Goal: Information Seeking & Learning: Learn about a topic

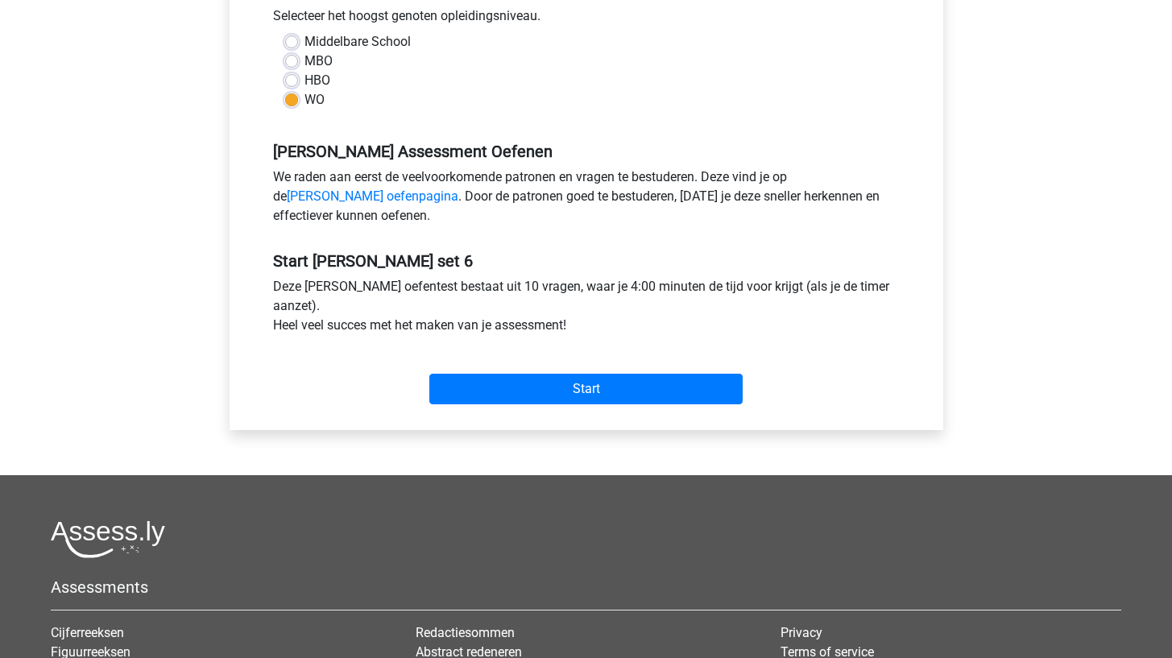
scroll to position [381, 0]
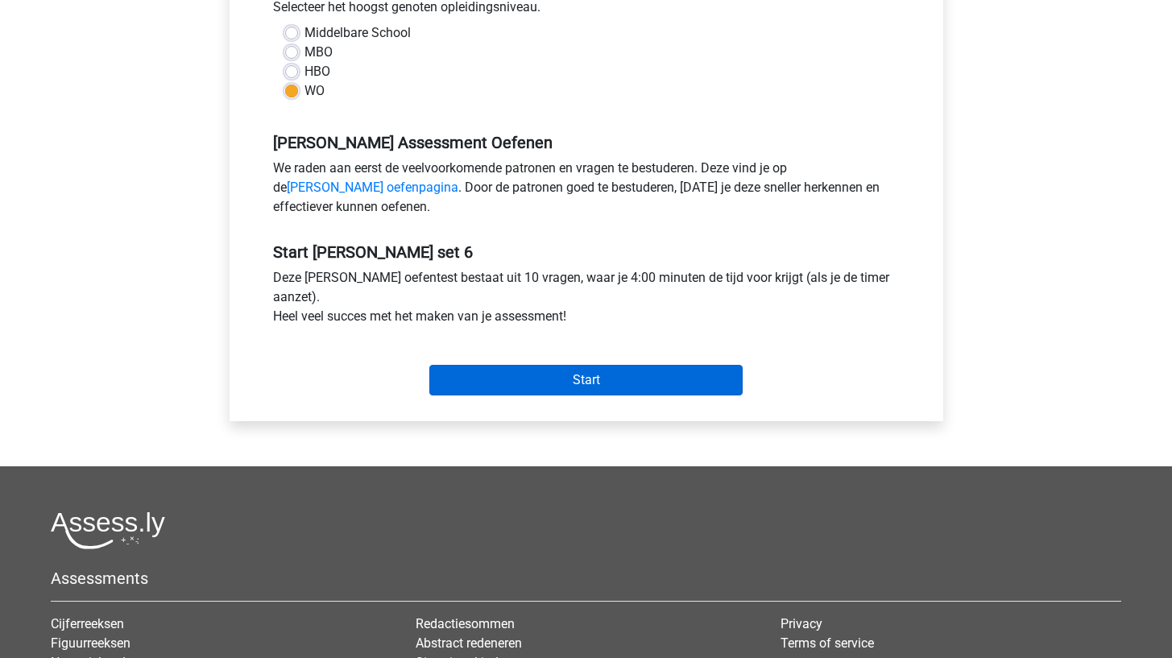
click at [487, 378] on input "Start" at bounding box center [585, 380] width 313 height 31
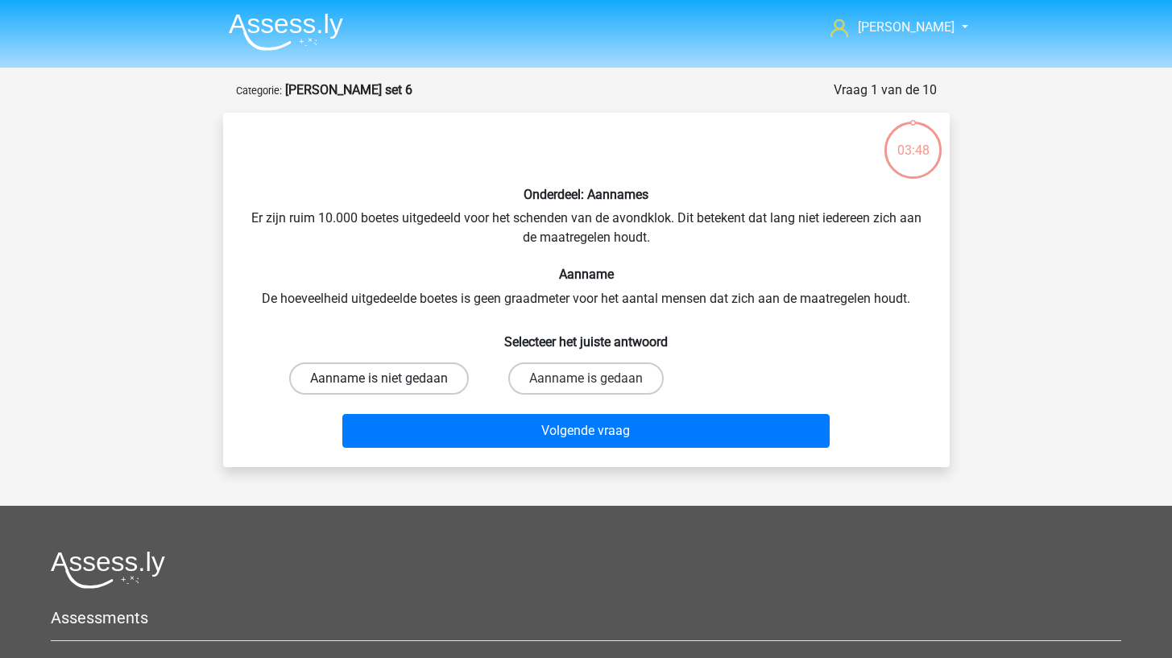
click at [432, 378] on label "Aanname is niet gedaan" at bounding box center [379, 379] width 180 height 32
click at [389, 379] on input "Aanname is niet gedaan" at bounding box center [384, 384] width 10 height 10
radio input "true"
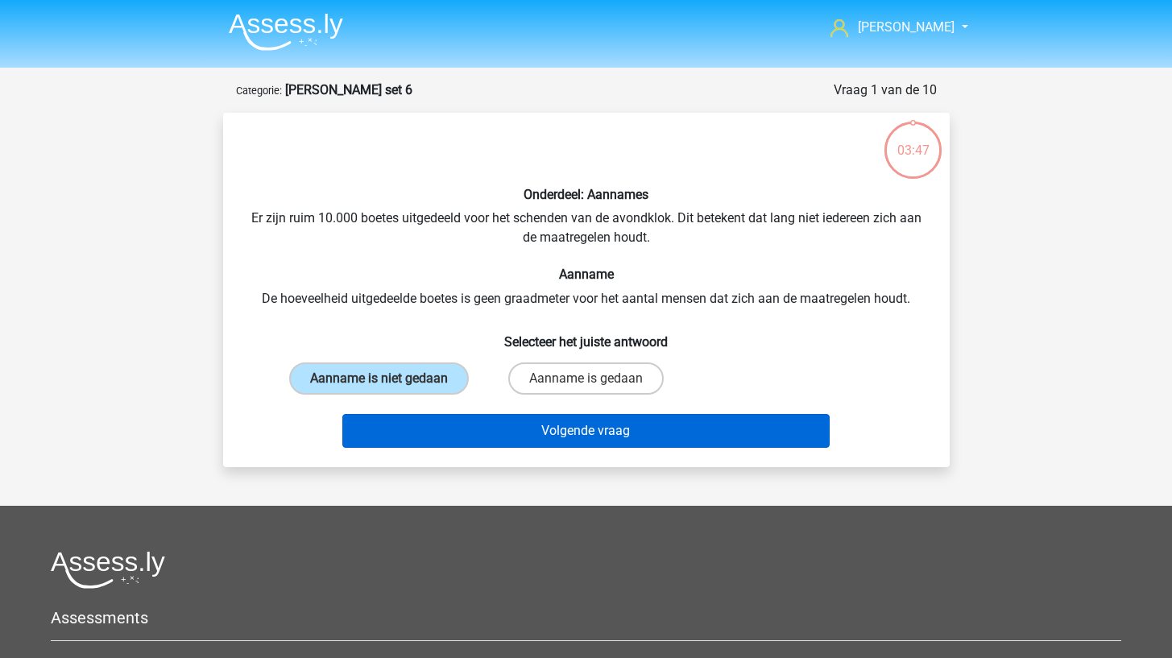
click at [453, 434] on button "Volgende vraag" at bounding box center [585, 431] width 487 height 34
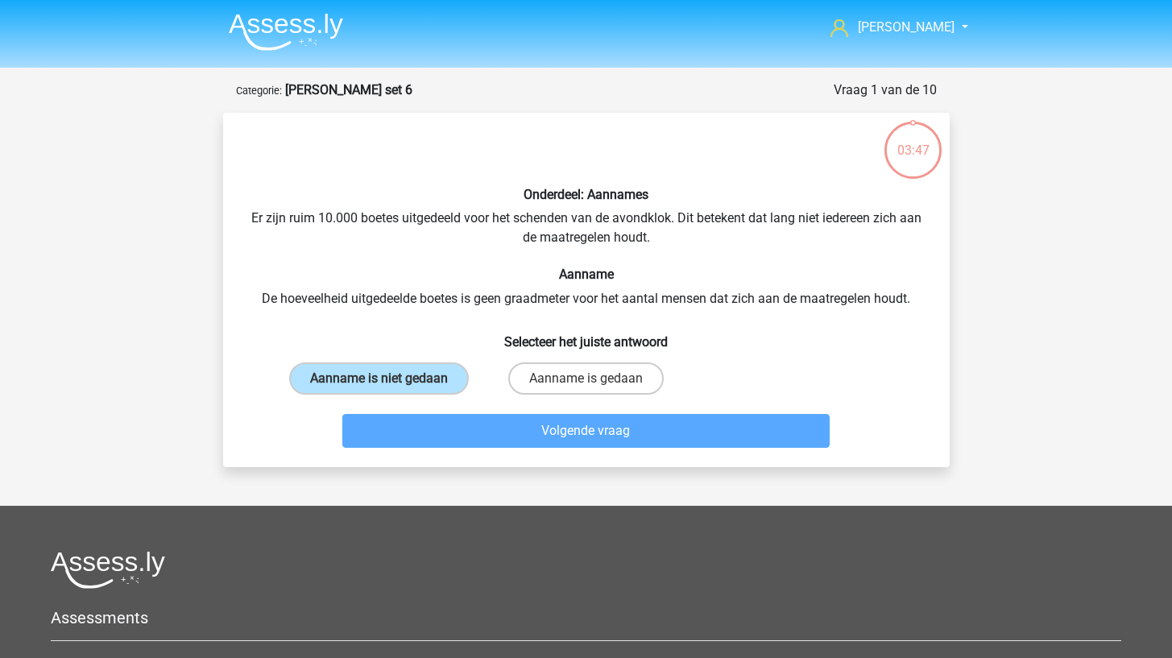
scroll to position [81, 0]
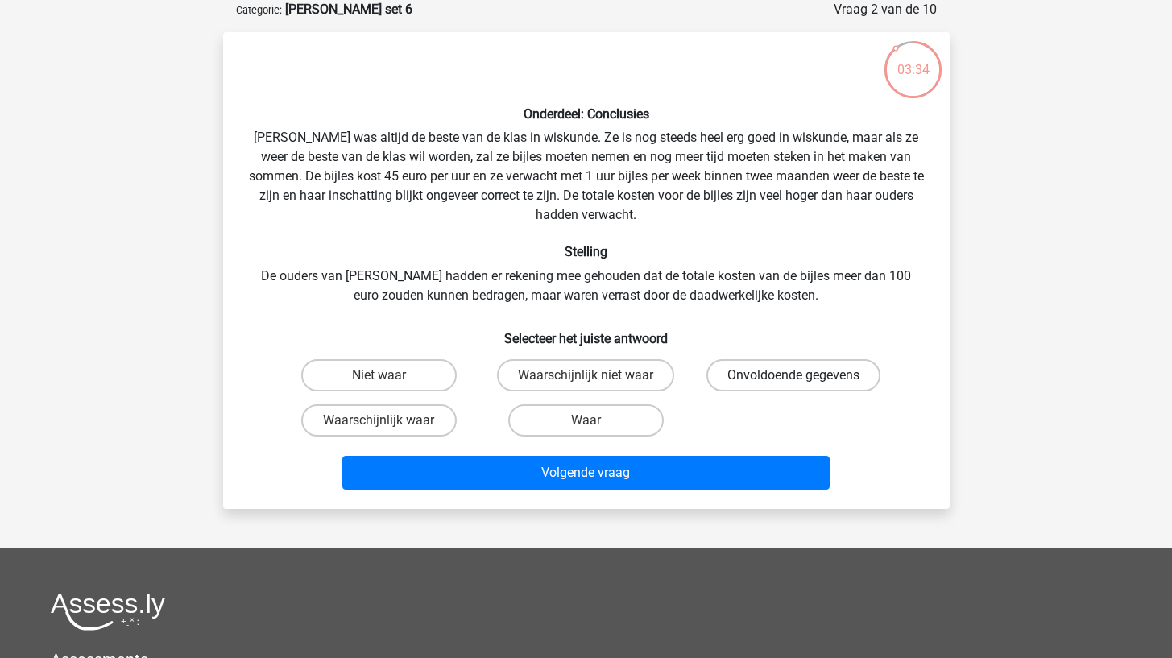
click at [759, 380] on label "Onvoldoende gegevens" at bounding box center [793, 375] width 174 height 32
click at [794, 380] on input "Onvoldoende gegevens" at bounding box center [799, 380] width 10 height 10
radio input "true"
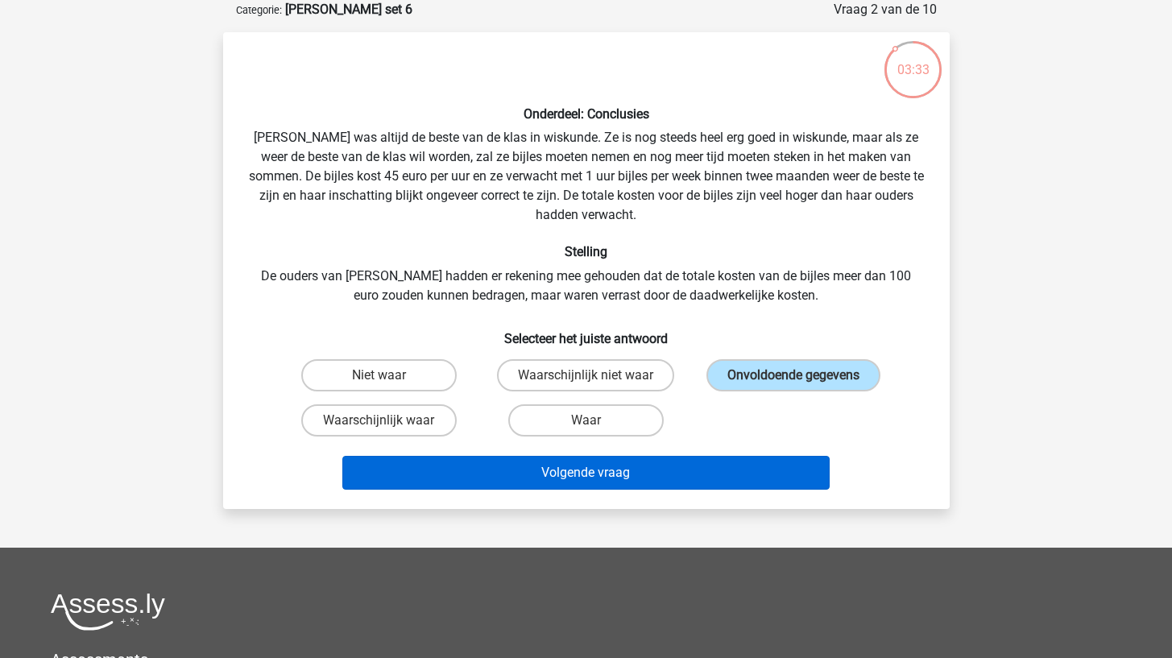
click at [731, 462] on button "Volgende vraag" at bounding box center [585, 473] width 487 height 34
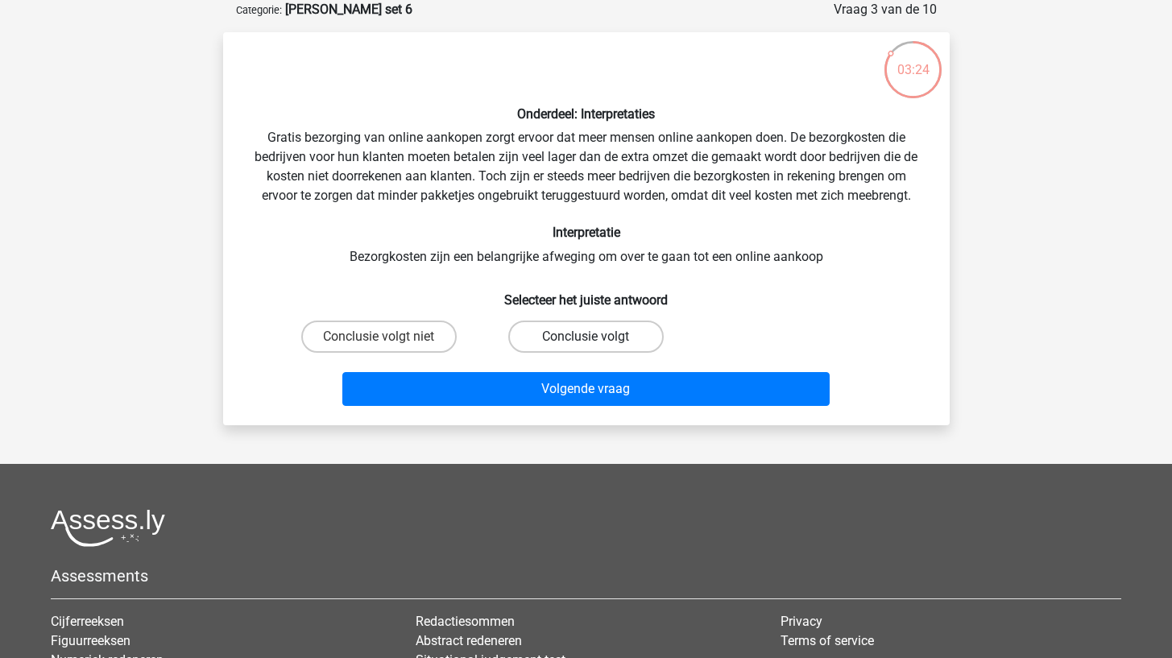
click at [556, 325] on label "Conclusie volgt" at bounding box center [585, 337] width 155 height 32
click at [586, 337] on input "Conclusie volgt" at bounding box center [591, 342] width 10 height 10
radio input "true"
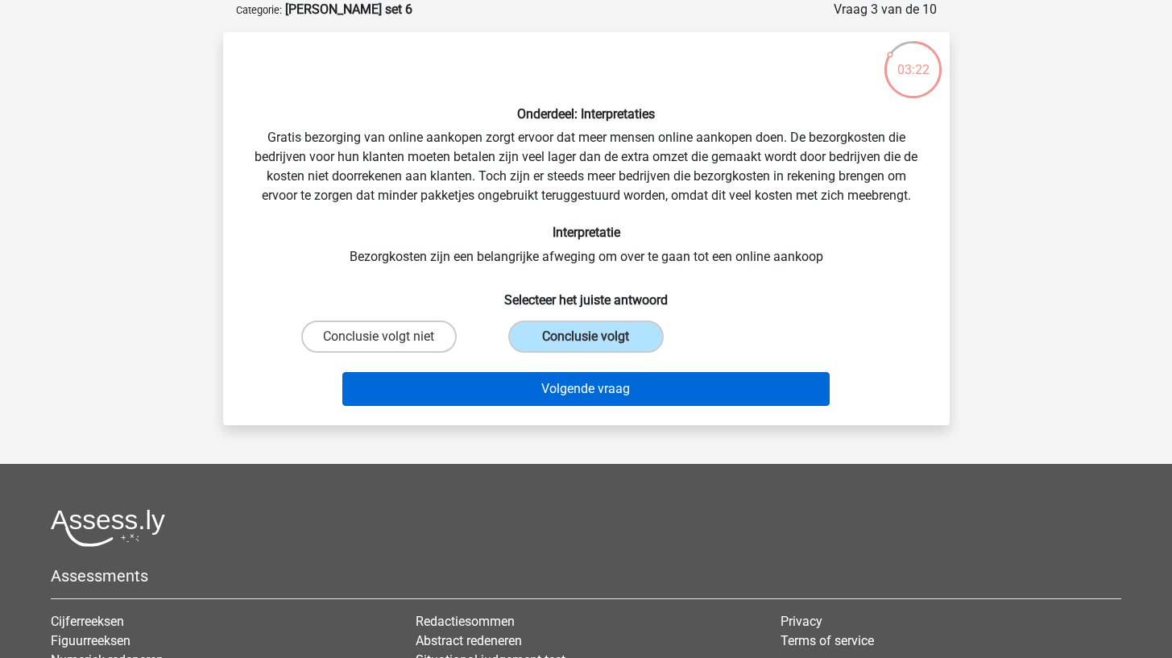
click at [543, 390] on button "Volgende vraag" at bounding box center [585, 389] width 487 height 34
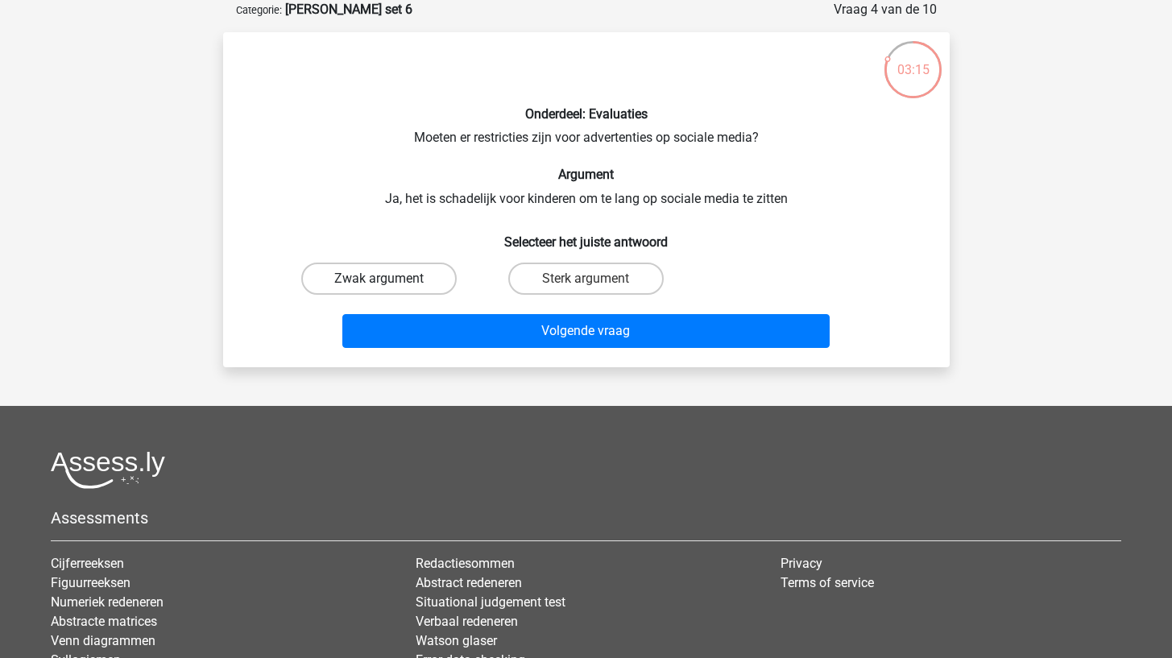
click at [408, 277] on label "Zwak argument" at bounding box center [378, 279] width 155 height 32
click at [389, 279] on input "Zwak argument" at bounding box center [384, 284] width 10 height 10
radio input "true"
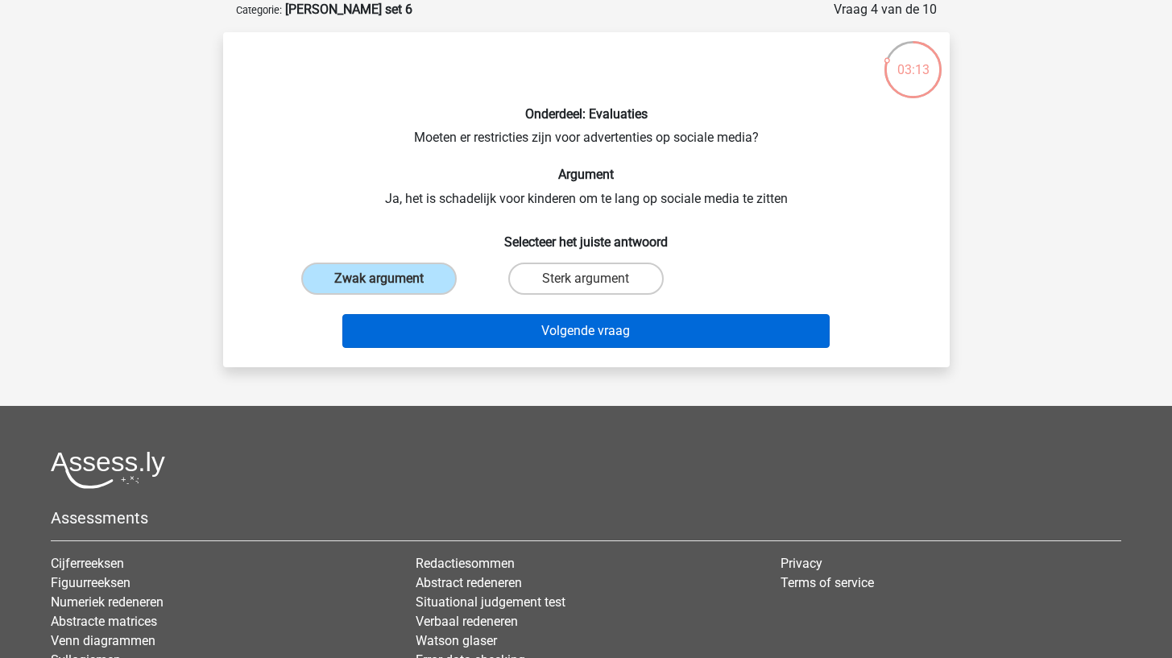
click at [423, 329] on button "Volgende vraag" at bounding box center [585, 331] width 487 height 34
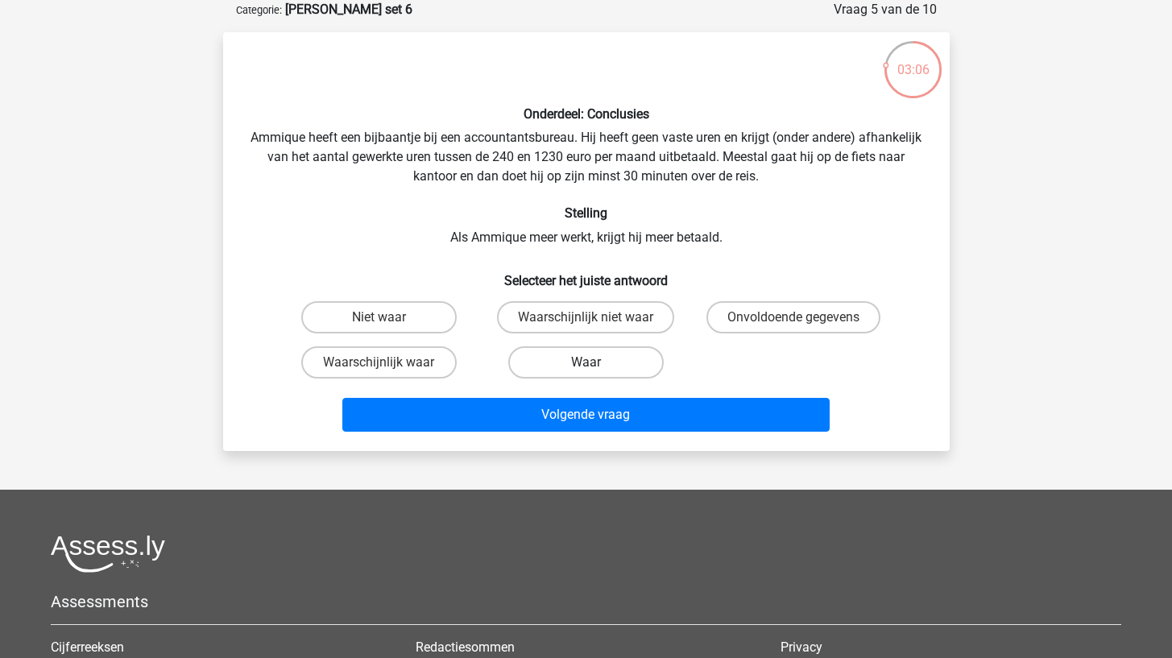
click at [548, 357] on label "Waar" at bounding box center [585, 362] width 155 height 32
click at [586, 363] on input "Waar" at bounding box center [591, 368] width 10 height 10
radio input "true"
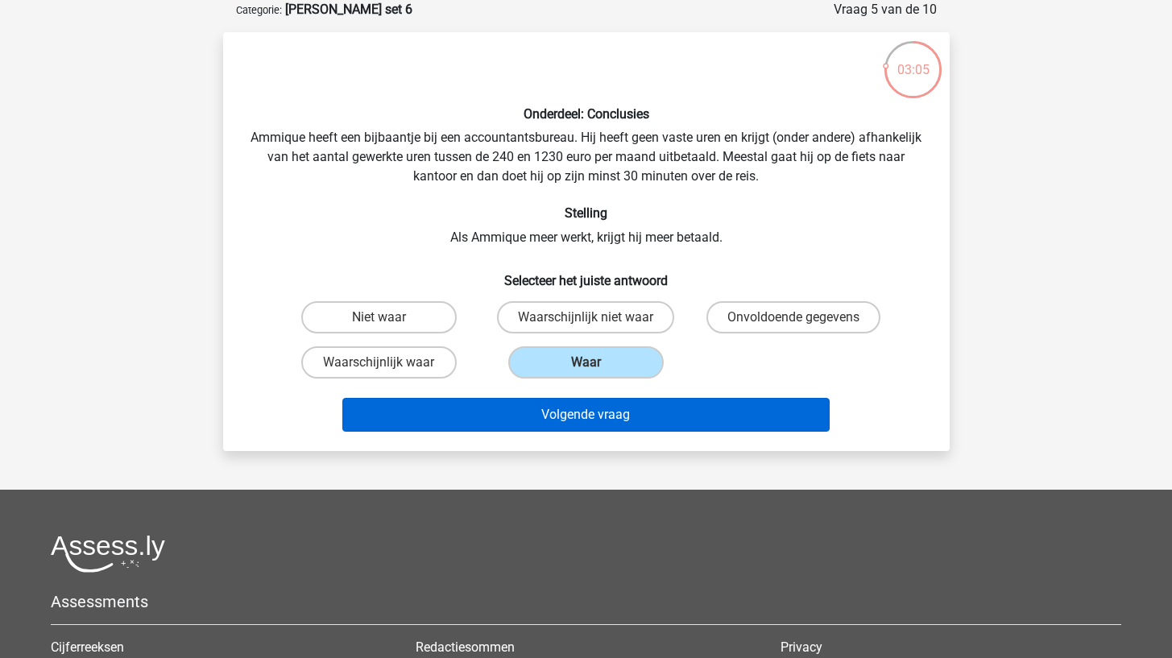
click at [526, 424] on button "Volgende vraag" at bounding box center [585, 415] width 487 height 34
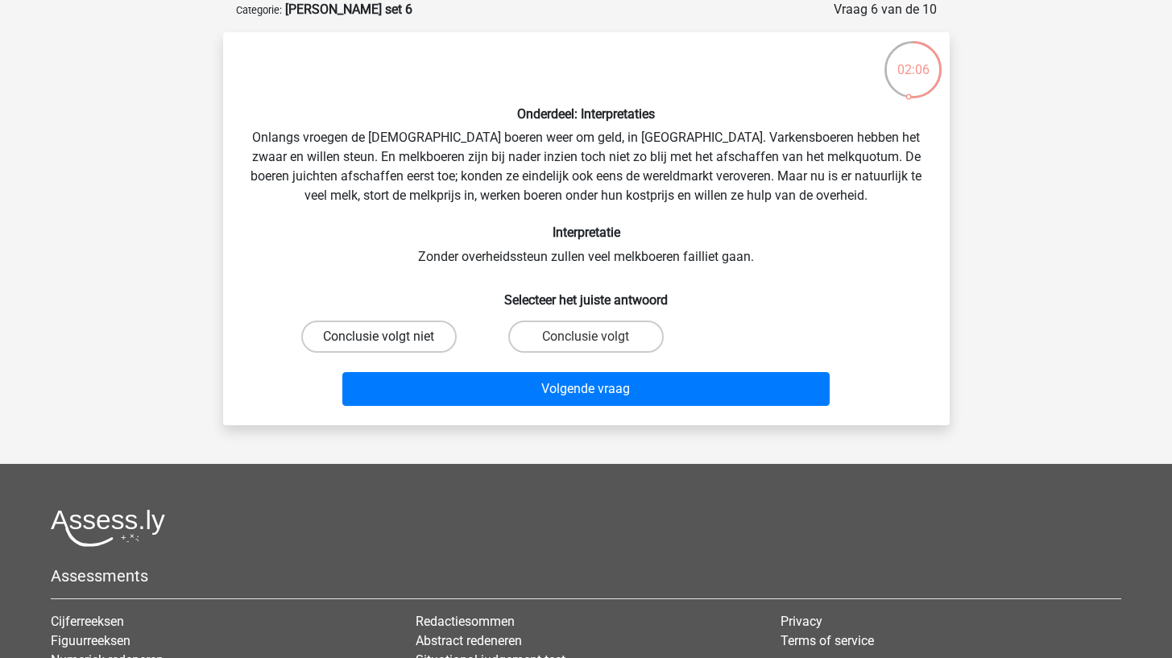
click at [425, 329] on label "Conclusie volgt niet" at bounding box center [378, 337] width 155 height 32
click at [389, 337] on input "Conclusie volgt niet" at bounding box center [384, 342] width 10 height 10
radio input "true"
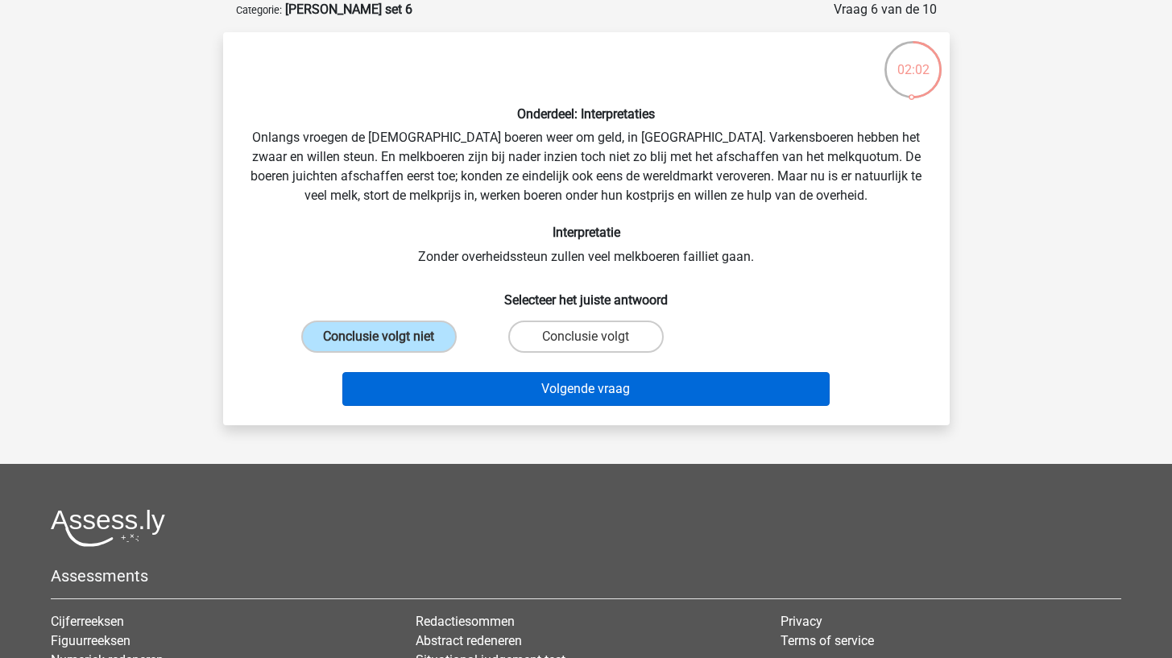
click at [451, 392] on button "Volgende vraag" at bounding box center [585, 389] width 487 height 34
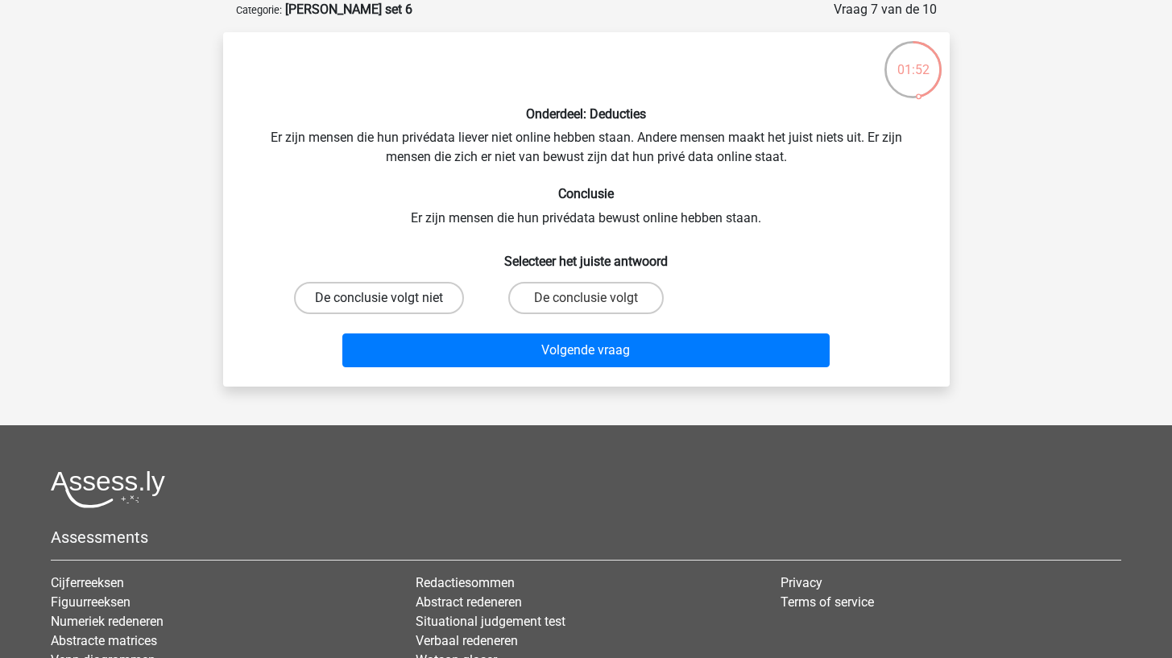
click at [421, 288] on label "De conclusie volgt niet" at bounding box center [379, 298] width 170 height 32
click at [389, 298] on input "De conclusie volgt niet" at bounding box center [384, 303] width 10 height 10
radio input "true"
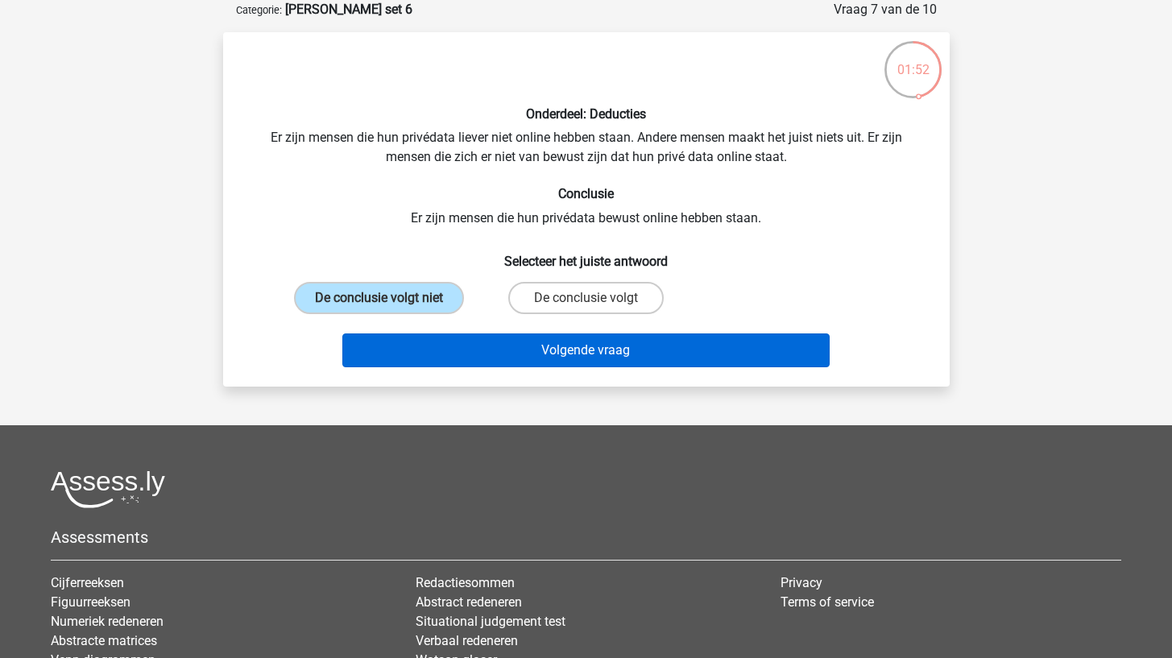
click at [429, 356] on button "Volgende vraag" at bounding box center [585, 351] width 487 height 34
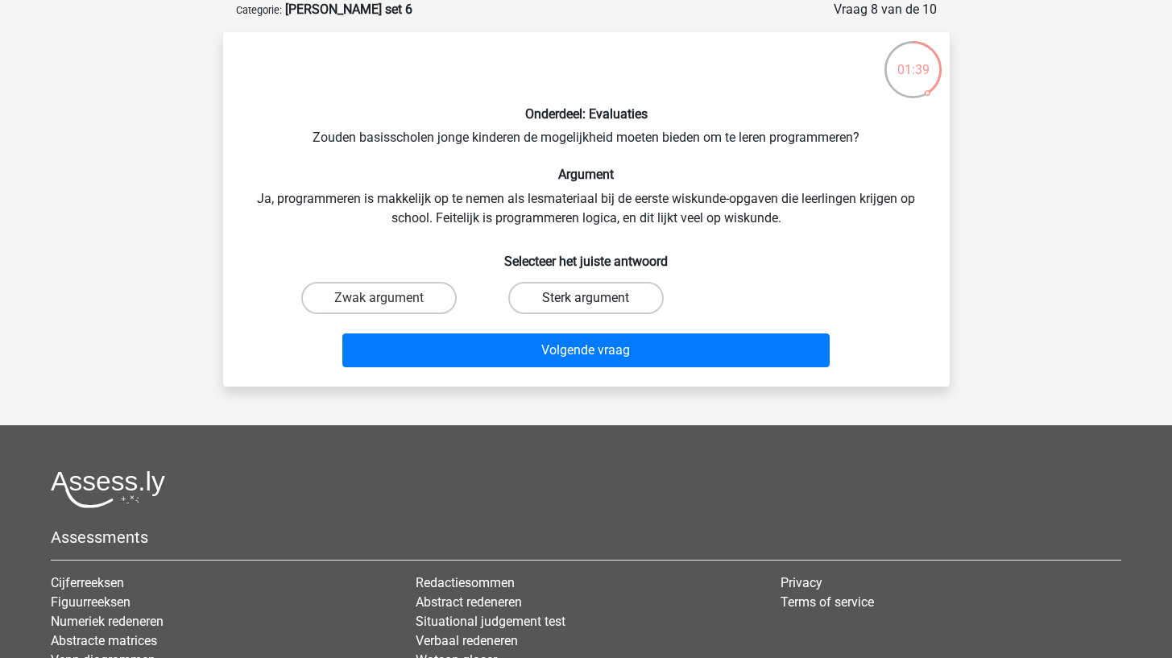
click at [556, 302] on label "Sterk argument" at bounding box center [585, 298] width 155 height 32
click at [586, 302] on input "Sterk argument" at bounding box center [591, 303] width 10 height 10
radio input "true"
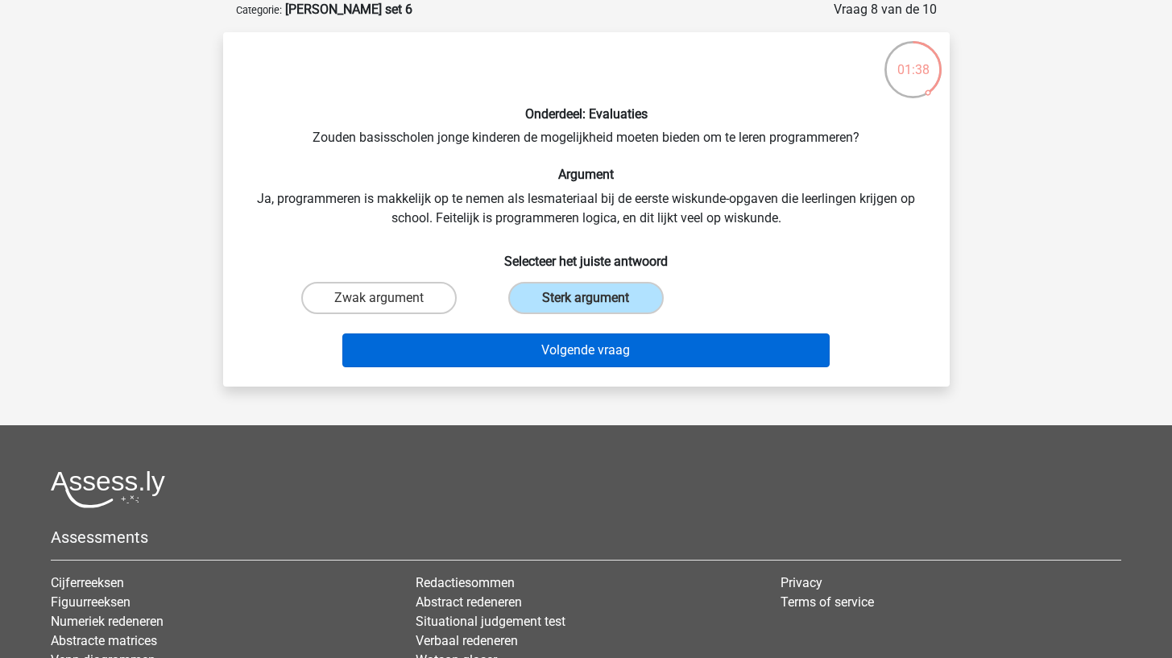
click at [532, 350] on button "Volgende vraag" at bounding box center [585, 351] width 487 height 34
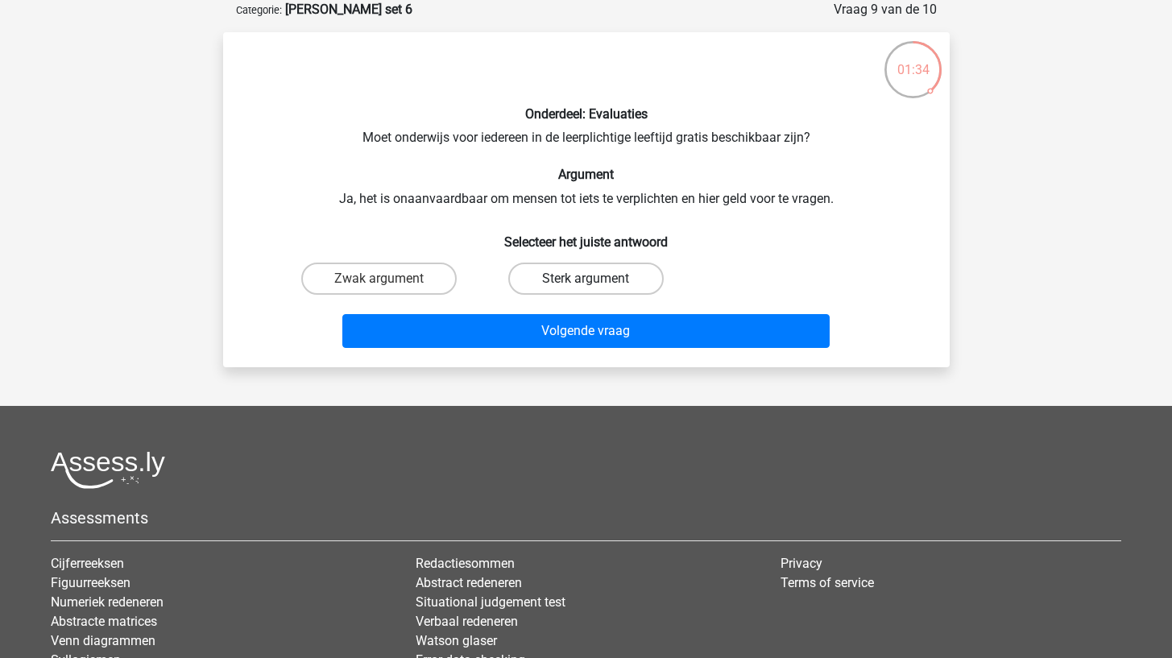
click at [537, 271] on label "Sterk argument" at bounding box center [585, 279] width 155 height 32
click at [586, 279] on input "Sterk argument" at bounding box center [591, 284] width 10 height 10
radio input "true"
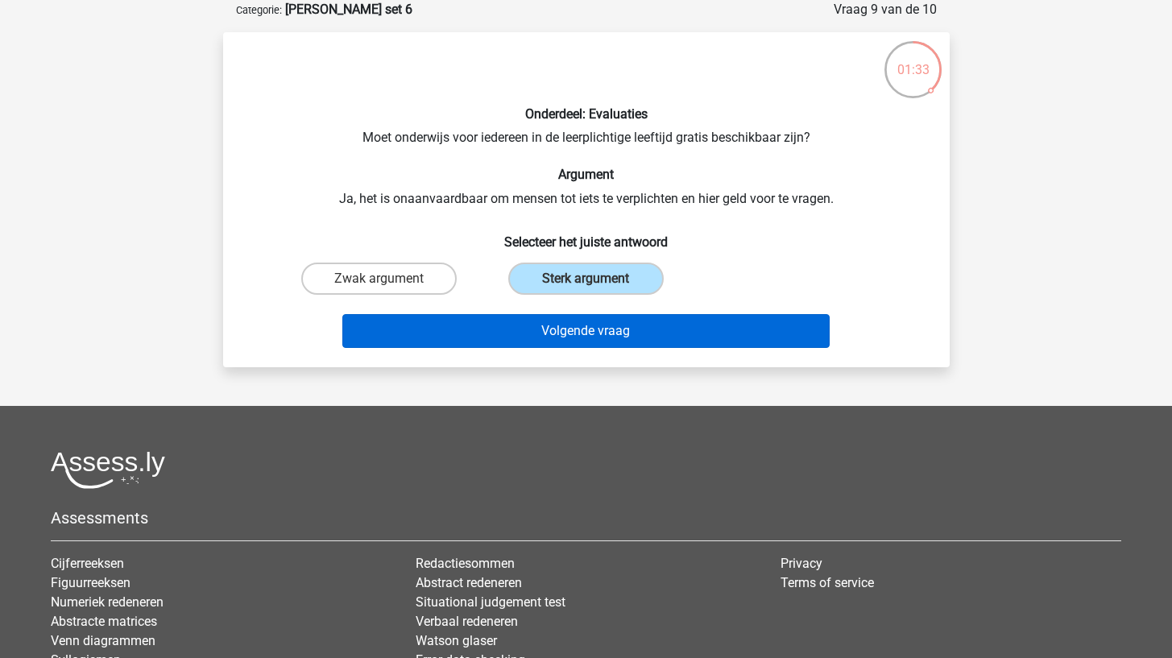
click at [525, 328] on button "Volgende vraag" at bounding box center [585, 331] width 487 height 34
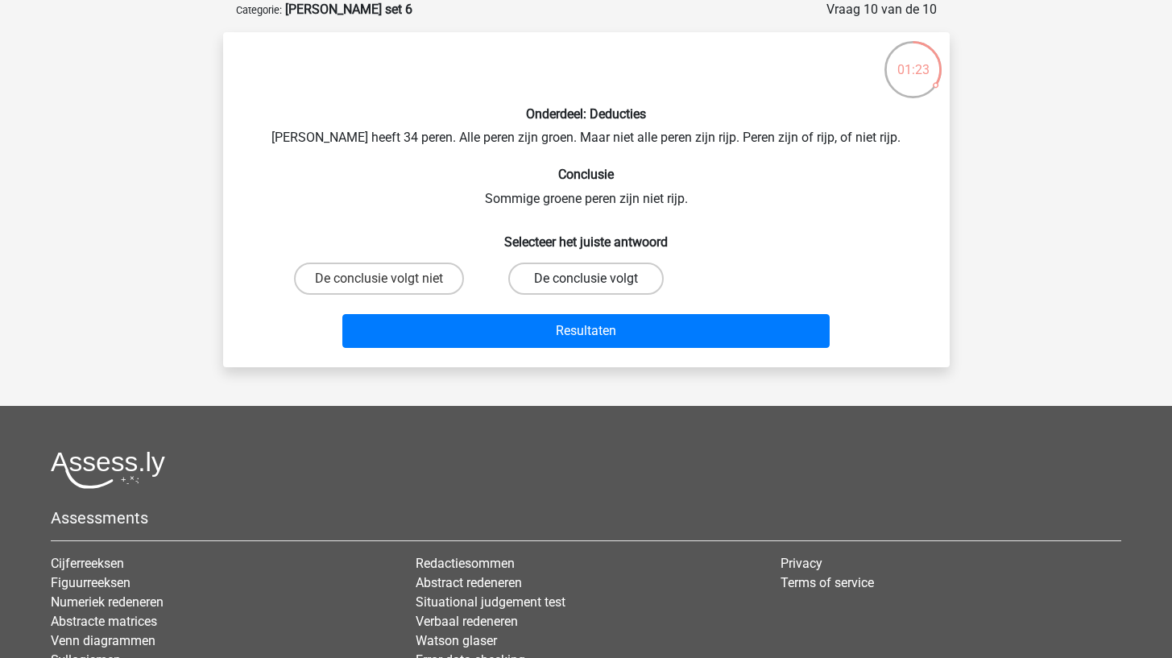
click at [533, 277] on label "De conclusie volgt" at bounding box center [585, 279] width 155 height 32
click at [586, 279] on input "De conclusie volgt" at bounding box center [591, 284] width 10 height 10
radio input "true"
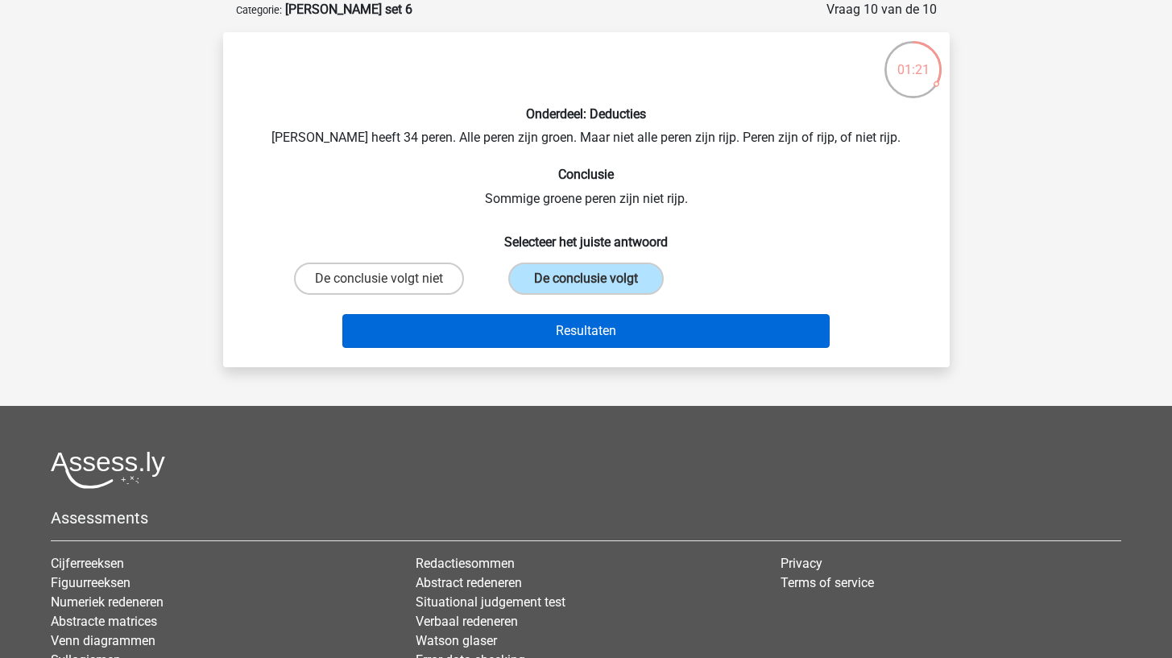
click at [522, 326] on button "Resultaten" at bounding box center [585, 331] width 487 height 34
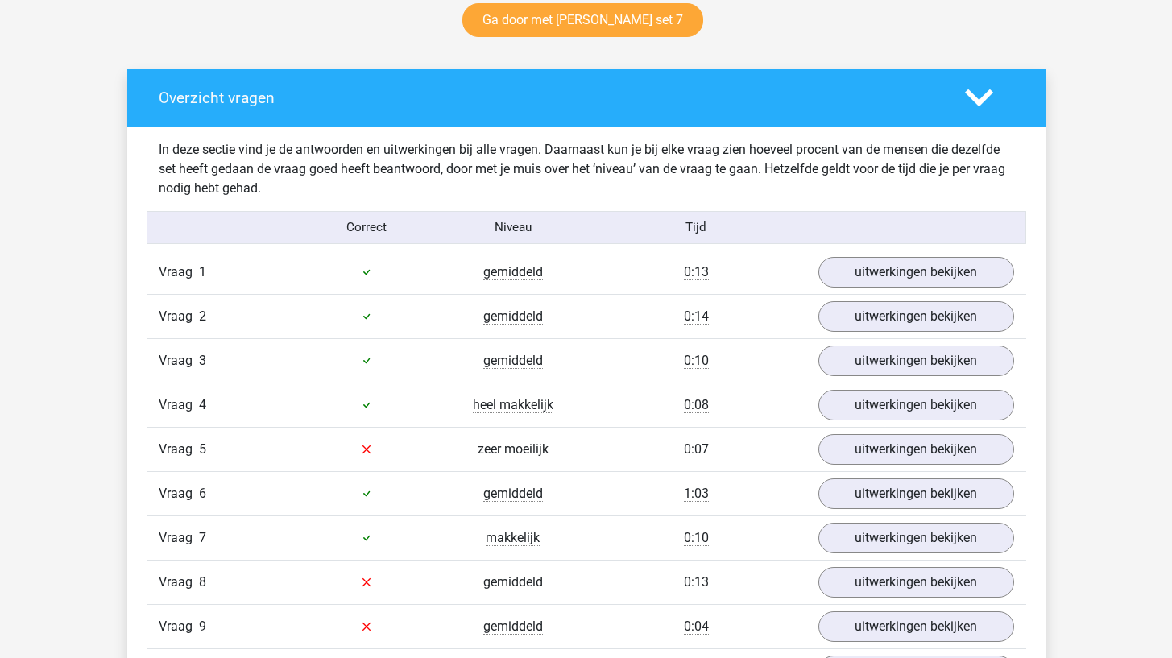
scroll to position [1017, 0]
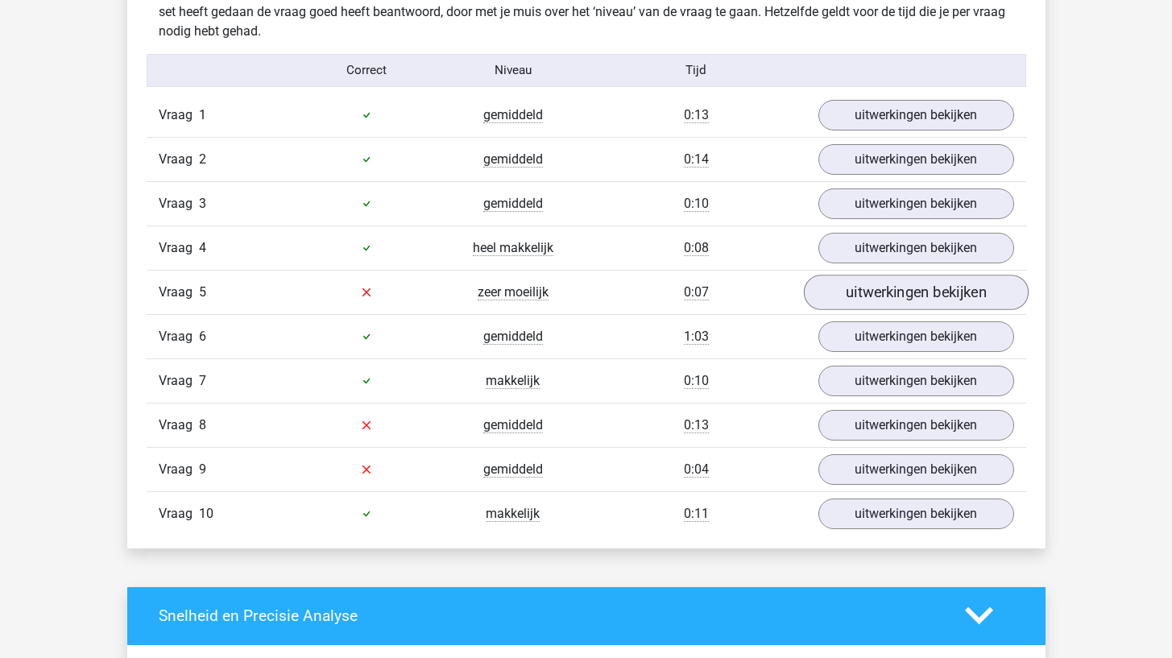
click at [918, 295] on link "uitwerkingen bekijken" at bounding box center [915, 292] width 225 height 35
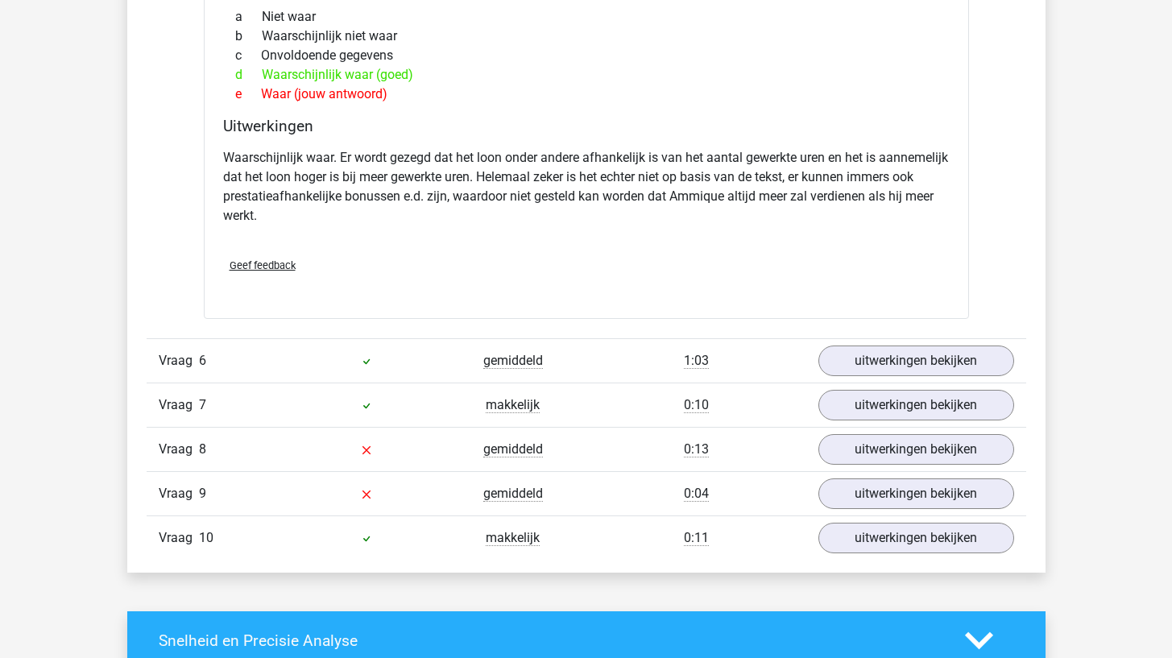
scroll to position [1671, 0]
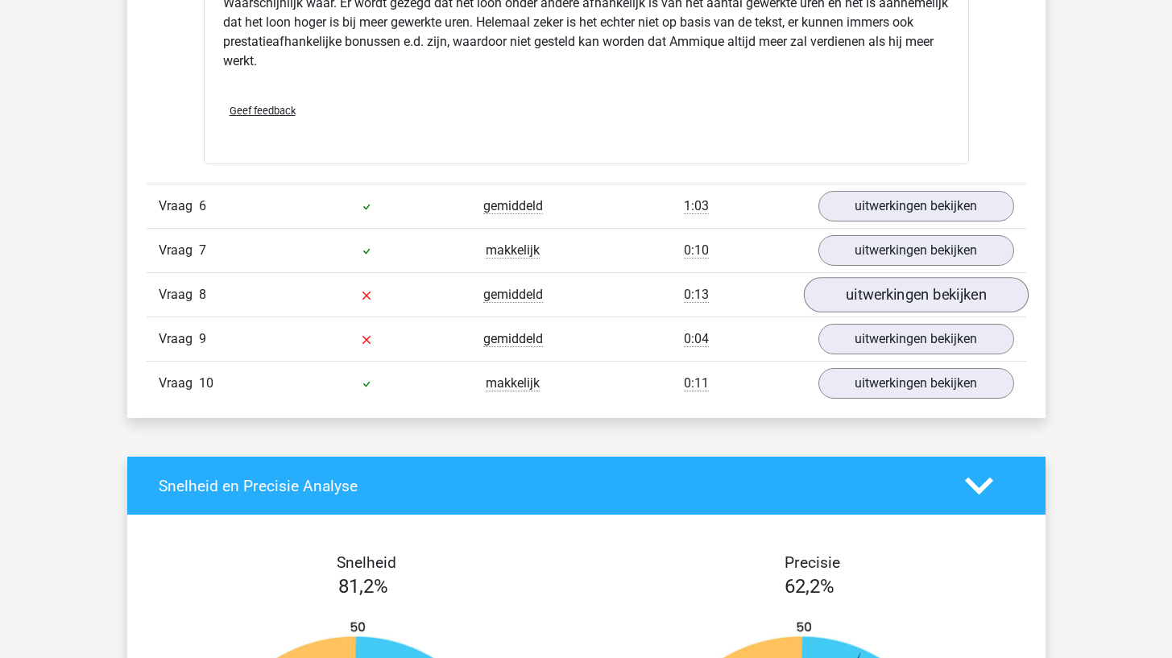
click at [877, 299] on link "uitwerkingen bekijken" at bounding box center [915, 294] width 225 height 35
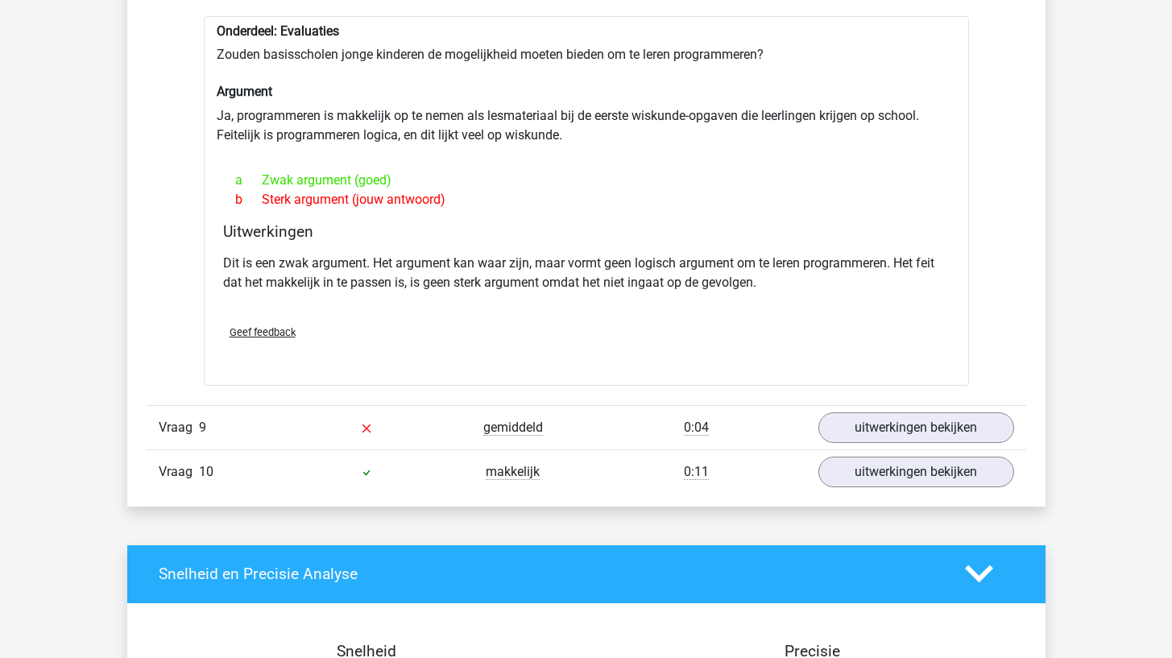
scroll to position [2001, 0]
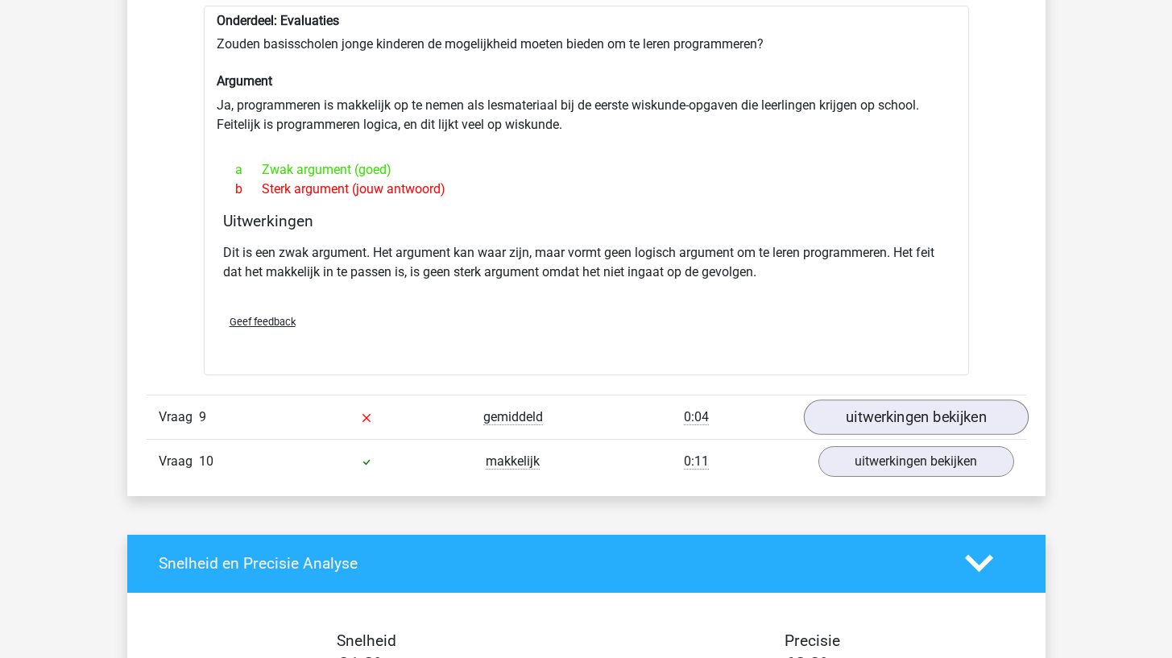
click at [866, 427] on link "uitwerkingen bekijken" at bounding box center [915, 417] width 225 height 35
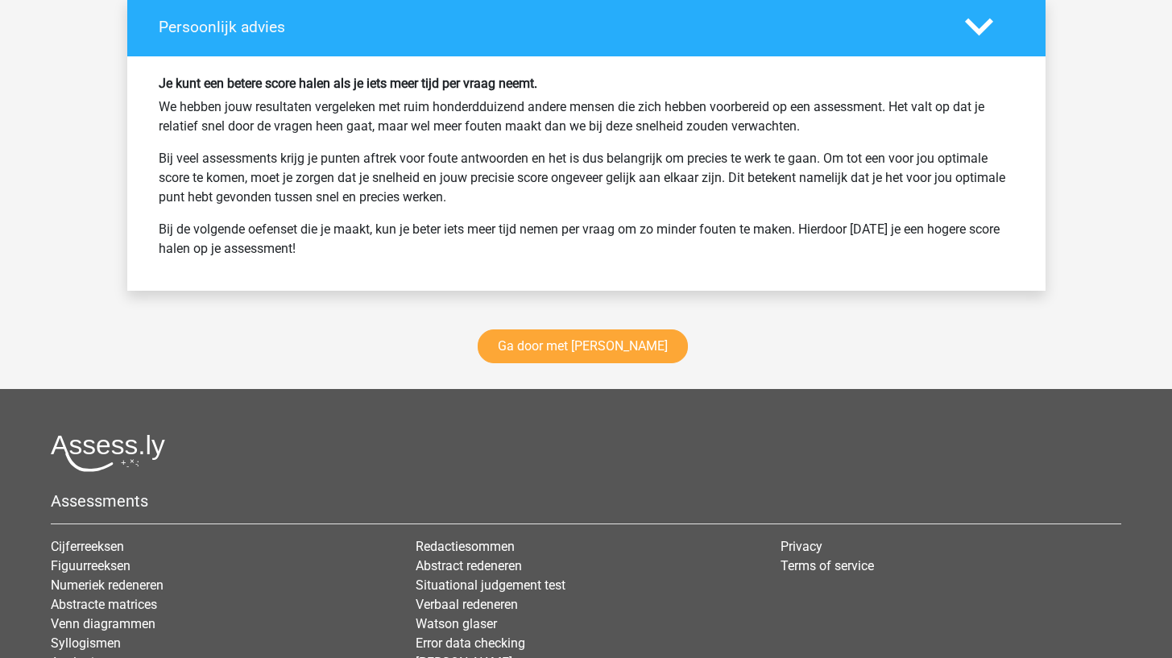
scroll to position [3460, 0]
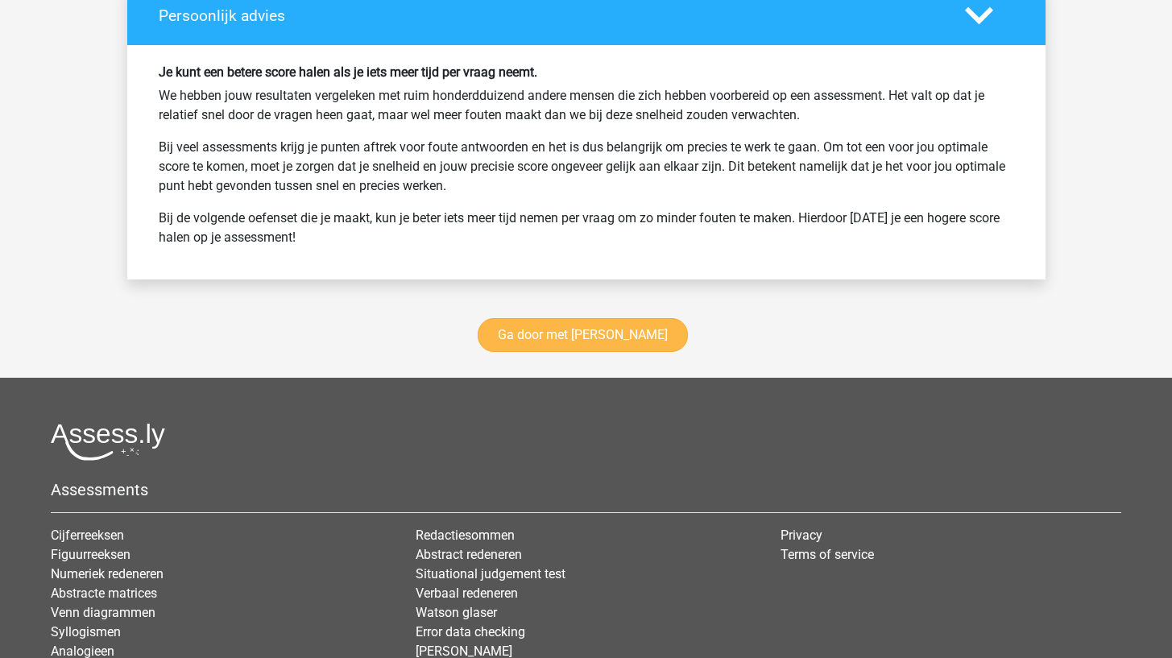
click at [562, 337] on link "Ga door met [PERSON_NAME]" at bounding box center [583, 335] width 210 height 34
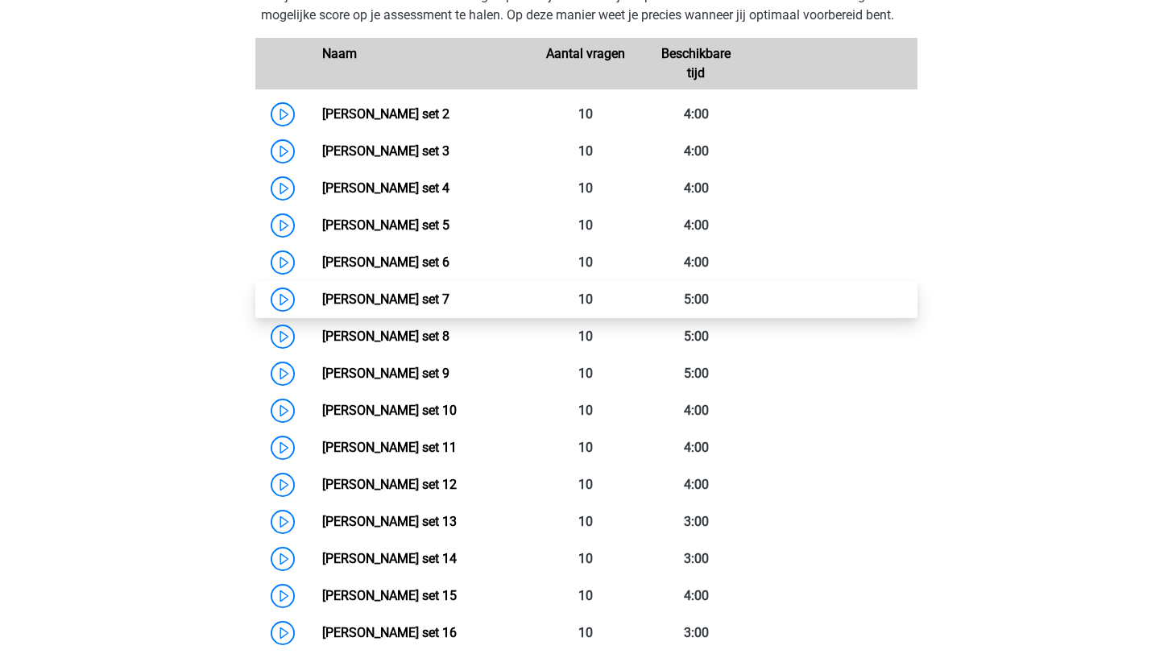
scroll to position [789, 0]
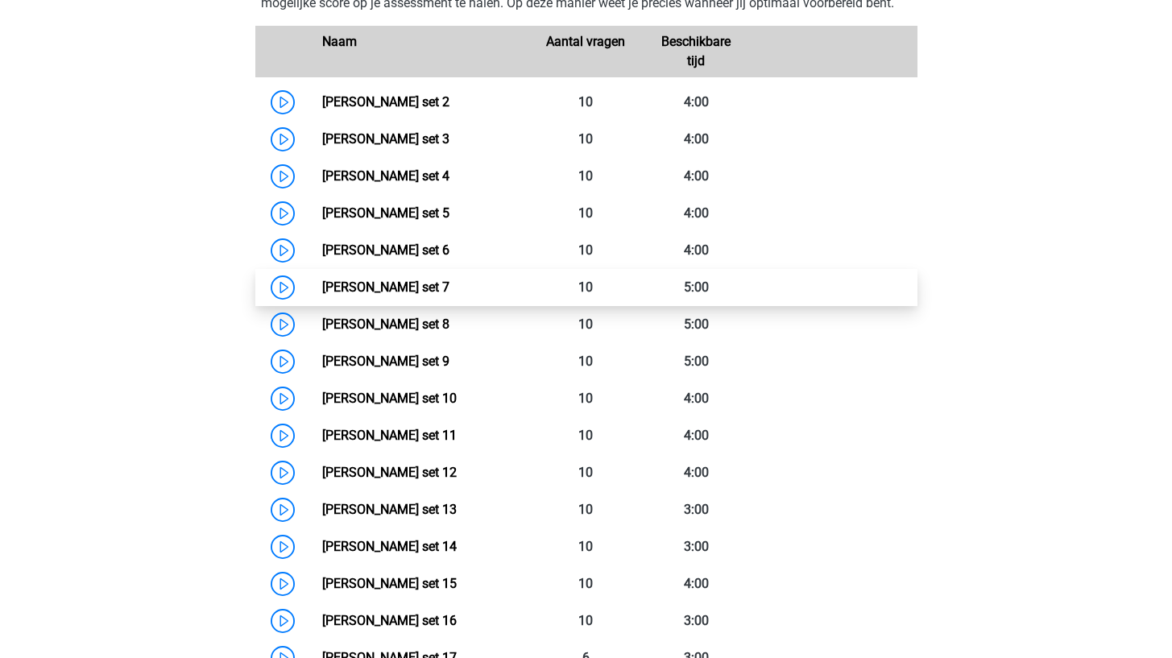
click at [450, 282] on link "Watson Glaser set 7" at bounding box center [385, 287] width 127 height 15
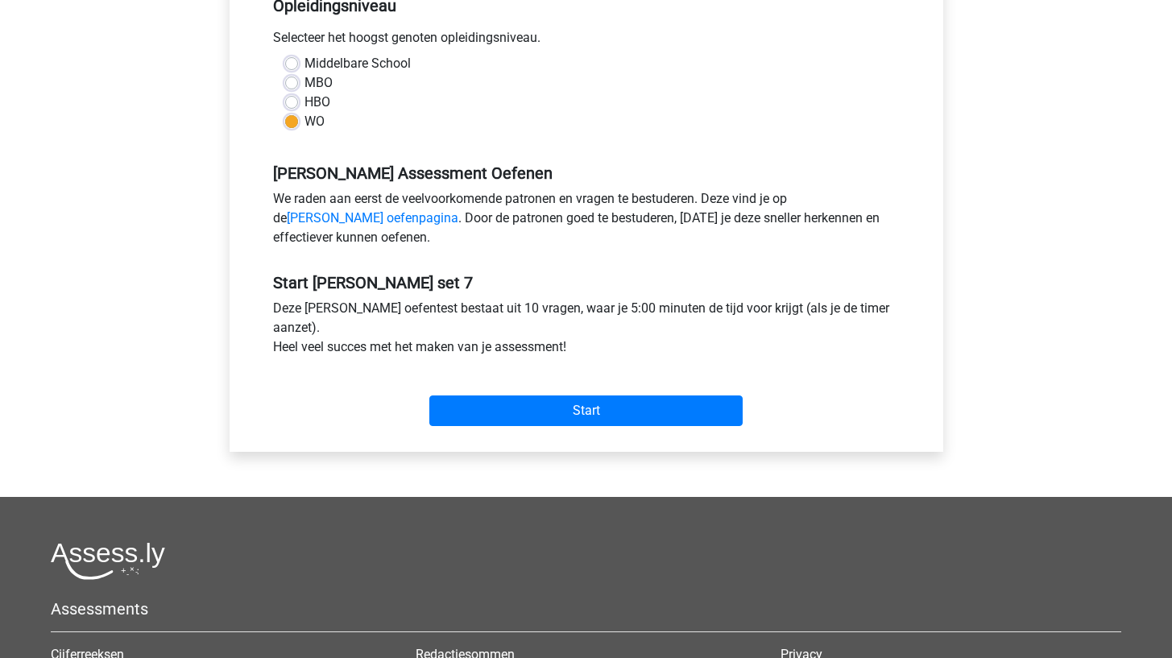
scroll to position [355, 0]
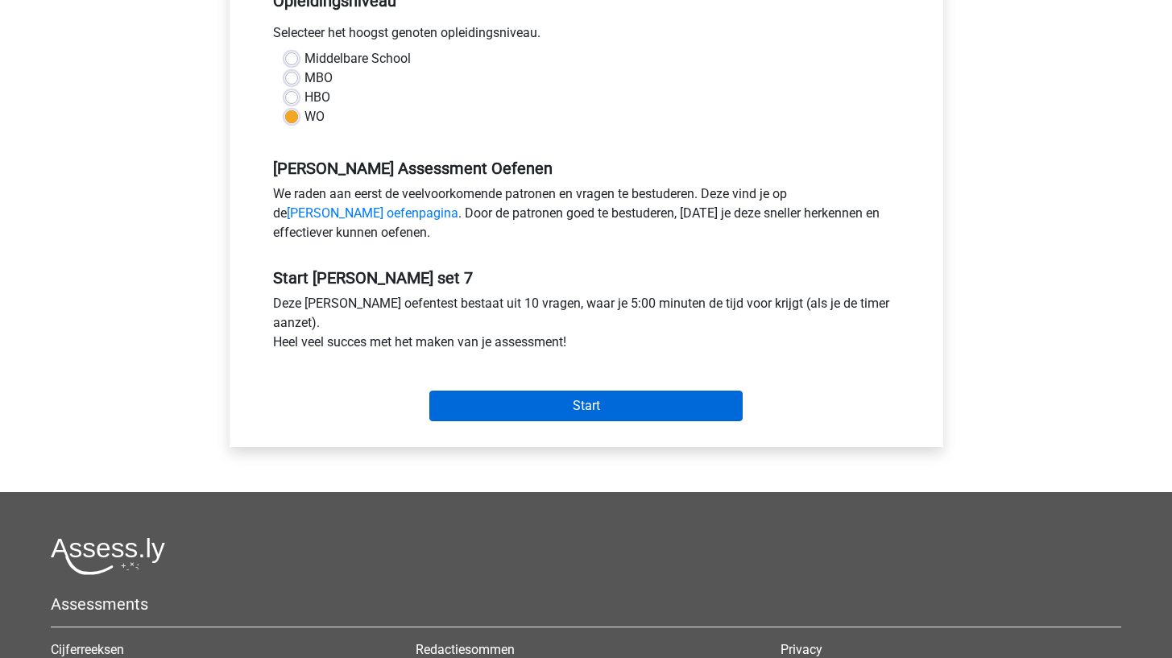
click at [510, 410] on input "Start" at bounding box center [585, 406] width 313 height 31
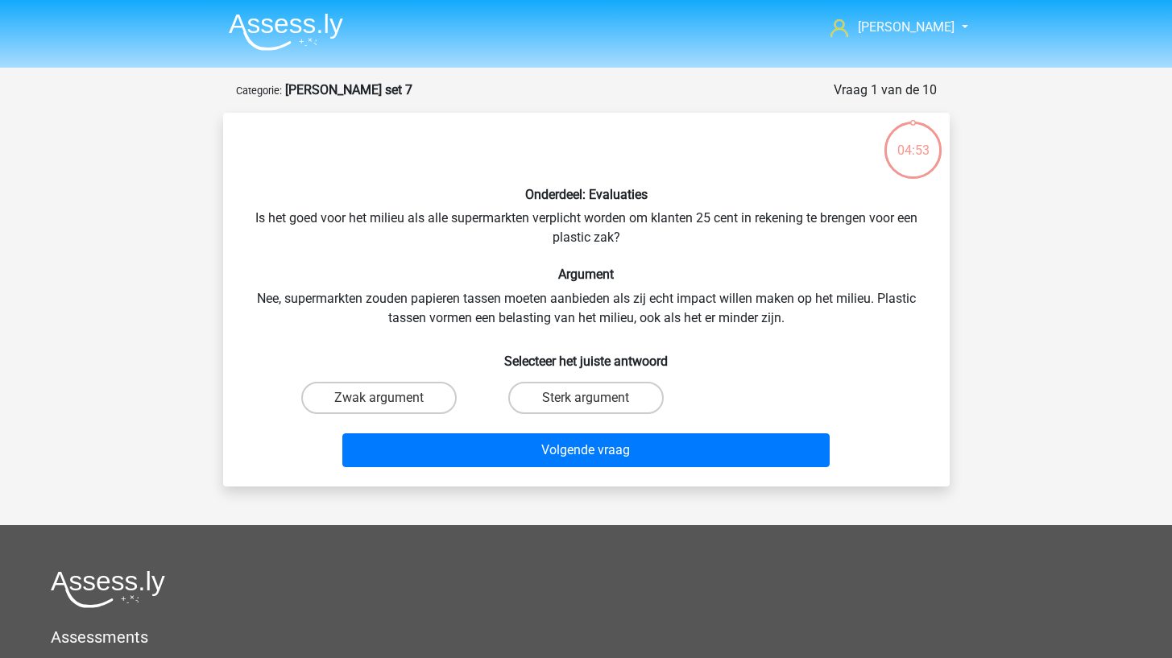
click at [539, 376] on div "Sterk argument" at bounding box center [586, 397] width 207 height 45
click at [537, 392] on label "Sterk argument" at bounding box center [585, 398] width 155 height 32
click at [586, 398] on input "Sterk argument" at bounding box center [591, 403] width 10 height 10
radio input "true"
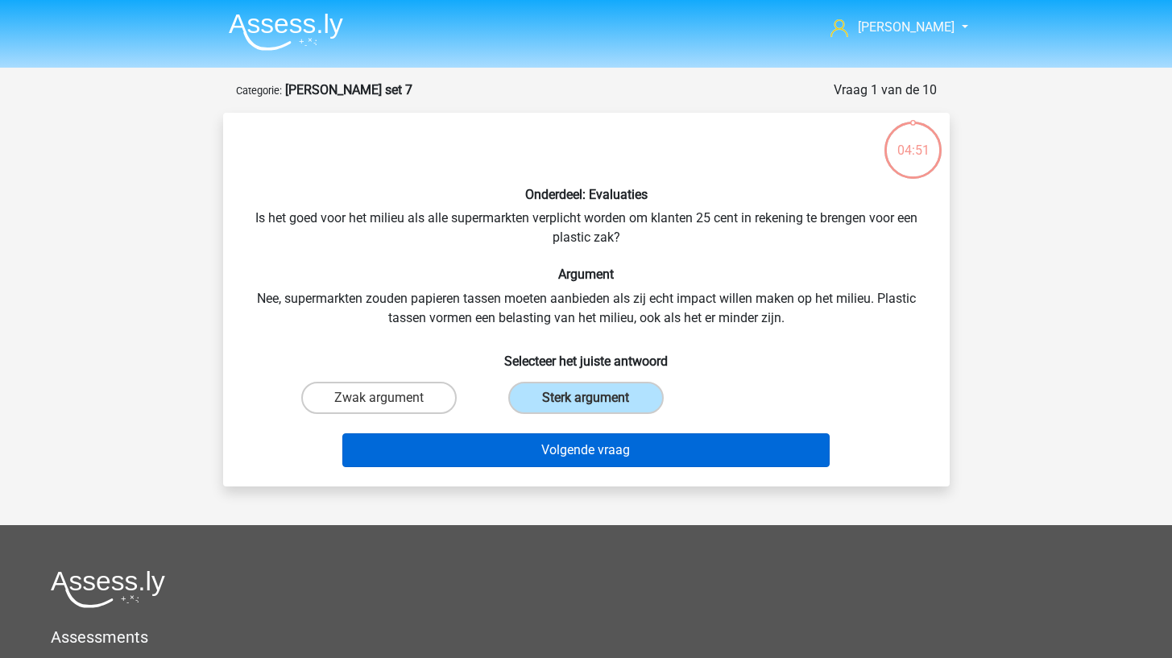
click at [527, 445] on button "Volgende vraag" at bounding box center [585, 450] width 487 height 34
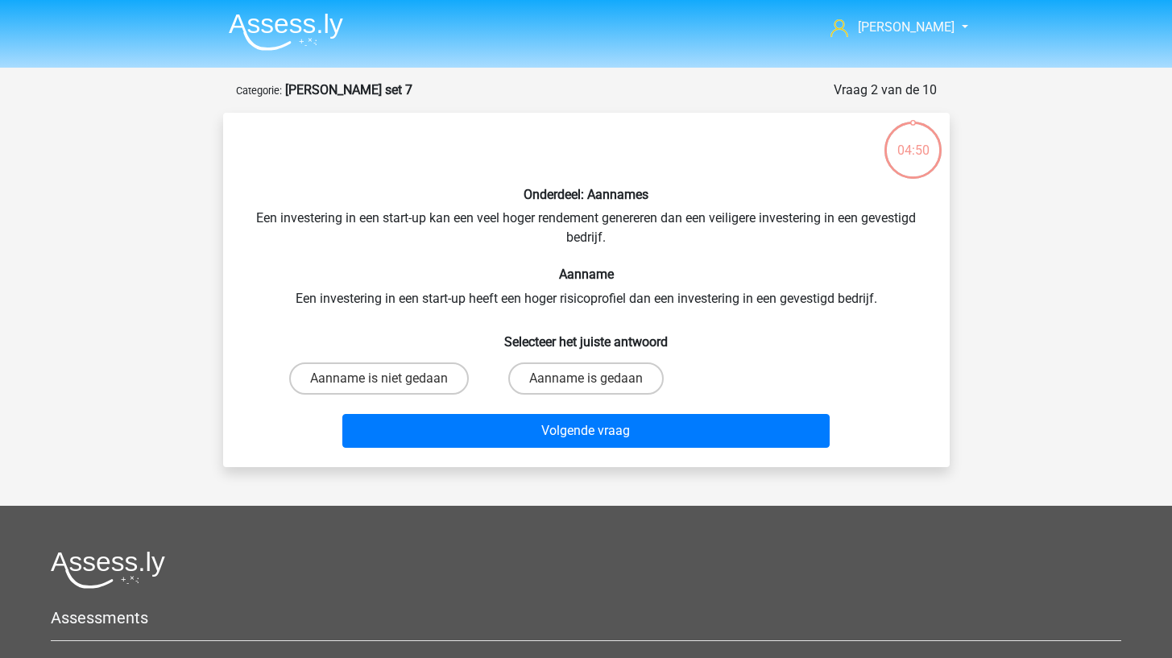
scroll to position [81, 0]
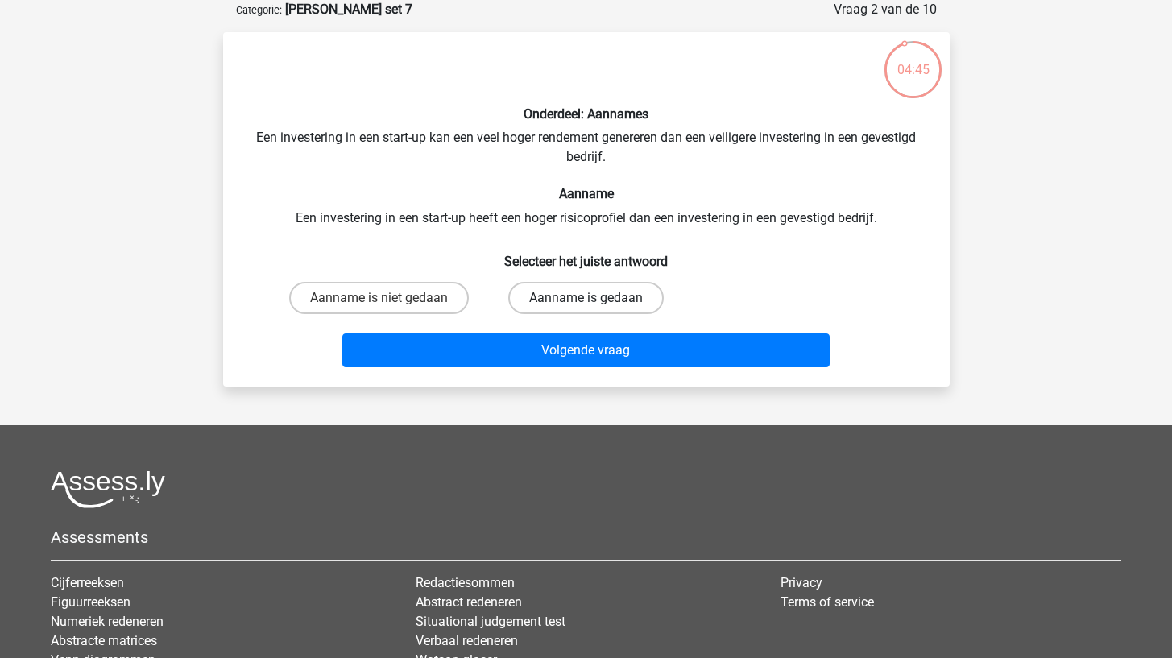
click at [545, 282] on label "Aanname is gedaan" at bounding box center [585, 298] width 155 height 32
click at [586, 298] on input "Aanname is gedaan" at bounding box center [591, 303] width 10 height 10
radio input "true"
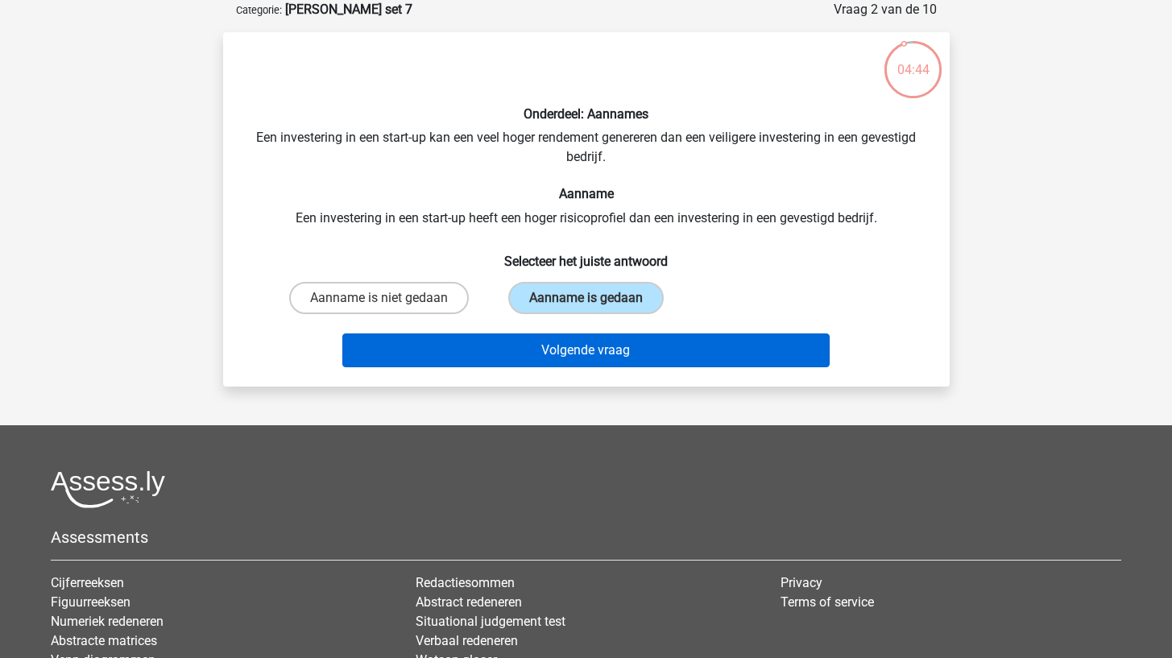
click at [540, 338] on button "Volgende vraag" at bounding box center [585, 351] width 487 height 34
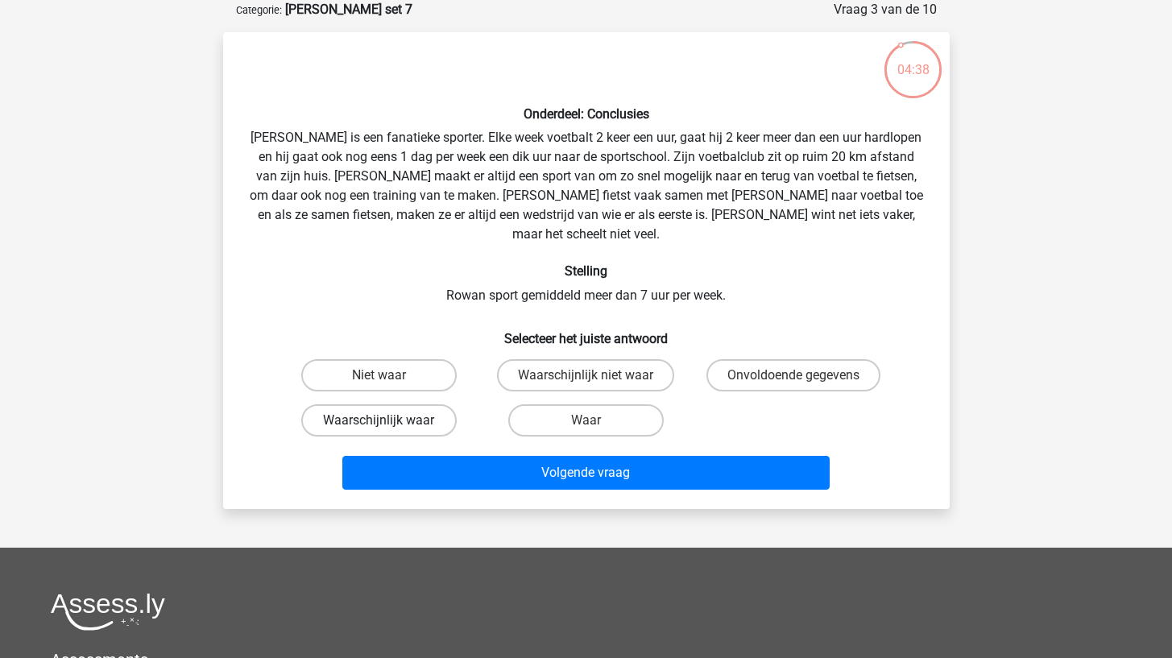
click at [408, 404] on label "Waarschijnlijk waar" at bounding box center [378, 420] width 155 height 32
click at [389, 421] on input "Waarschijnlijk waar" at bounding box center [384, 426] width 10 height 10
radio input "true"
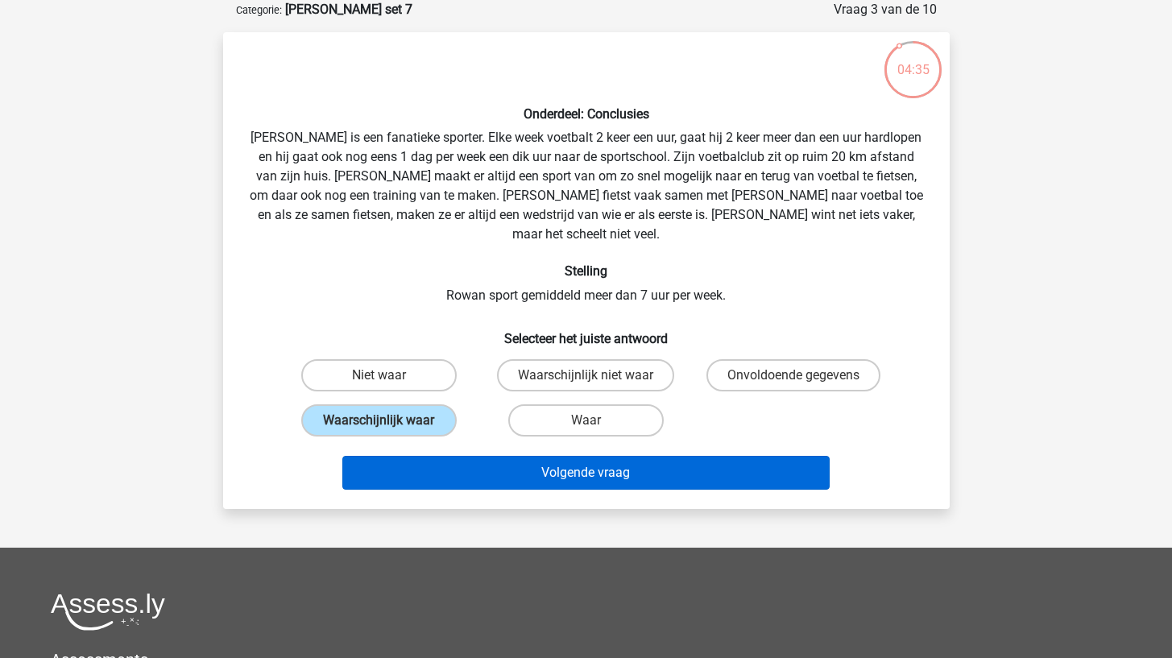
click at [453, 464] on button "Volgende vraag" at bounding box center [585, 473] width 487 height 34
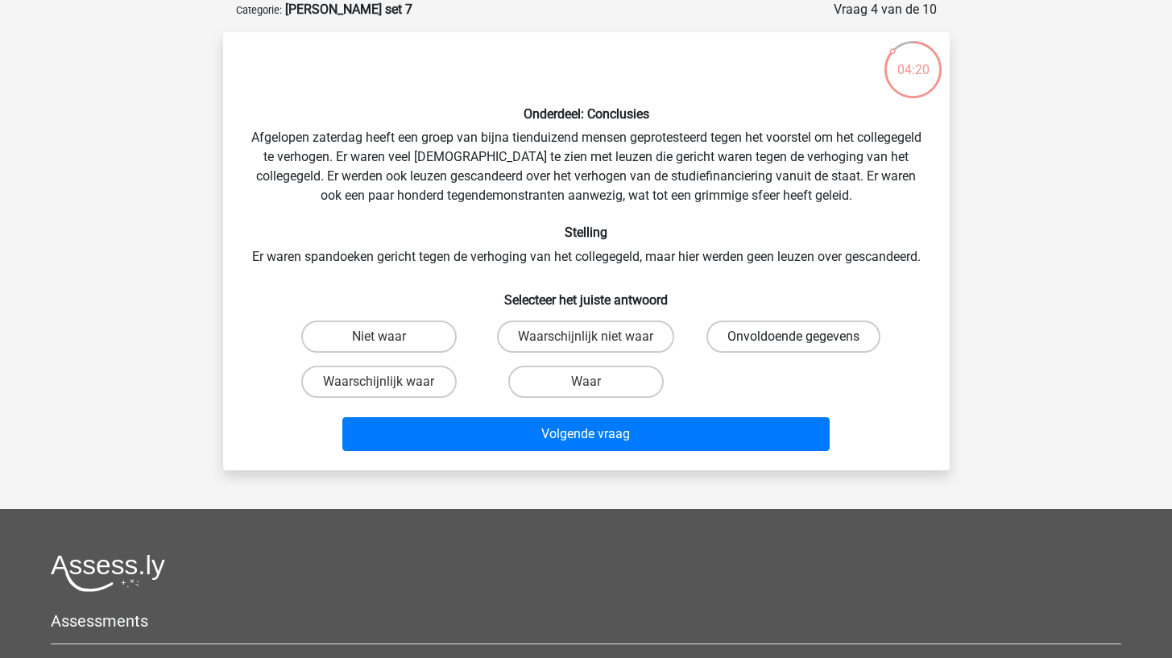
click at [739, 353] on label "Onvoldoende gegevens" at bounding box center [793, 337] width 174 height 32
click at [794, 347] on input "Onvoldoende gegevens" at bounding box center [799, 342] width 10 height 10
radio input "true"
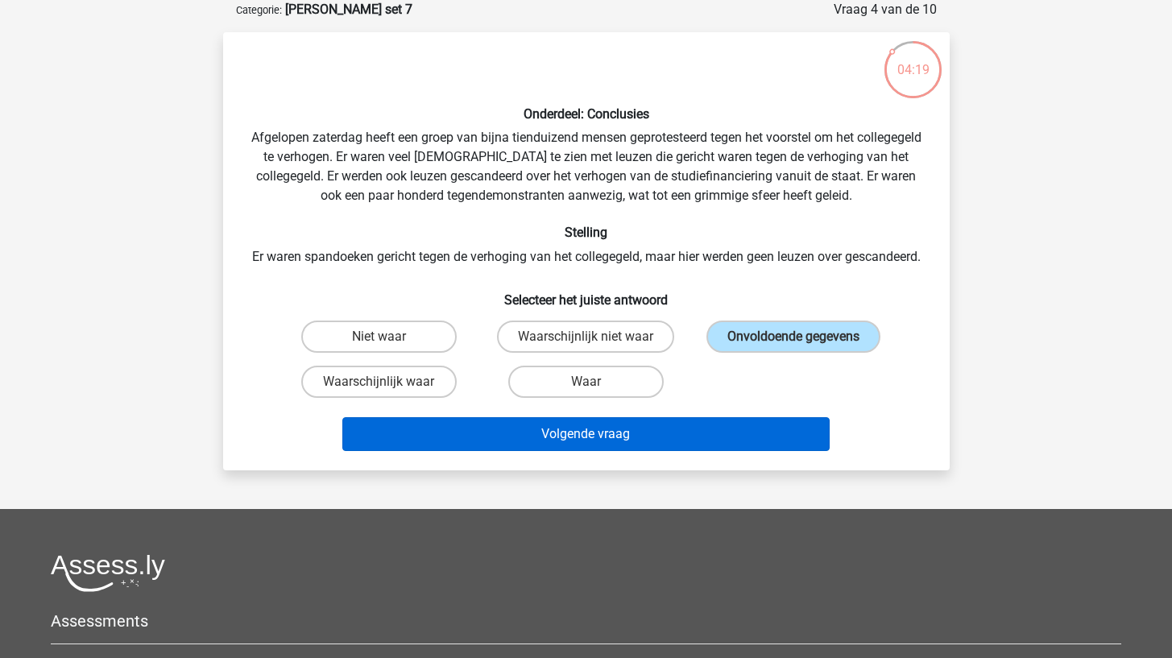
click at [713, 446] on button "Volgende vraag" at bounding box center [585, 434] width 487 height 34
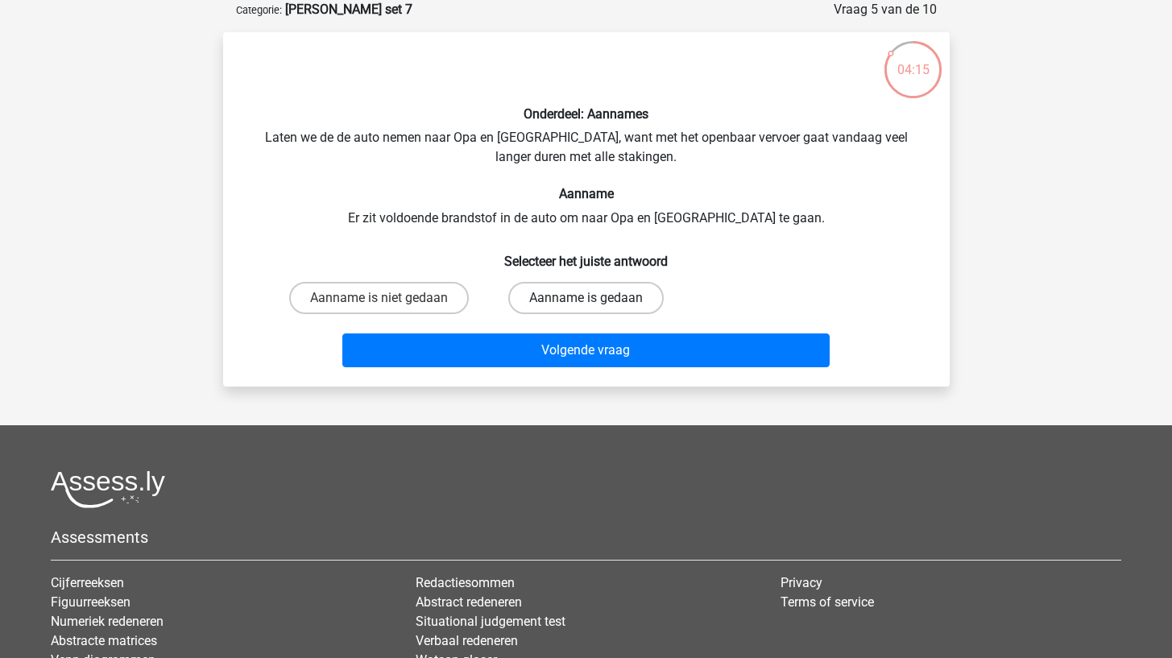
click at [524, 298] on label "Aanname is gedaan" at bounding box center [585, 298] width 155 height 32
click at [586, 298] on input "Aanname is gedaan" at bounding box center [591, 303] width 10 height 10
radio input "true"
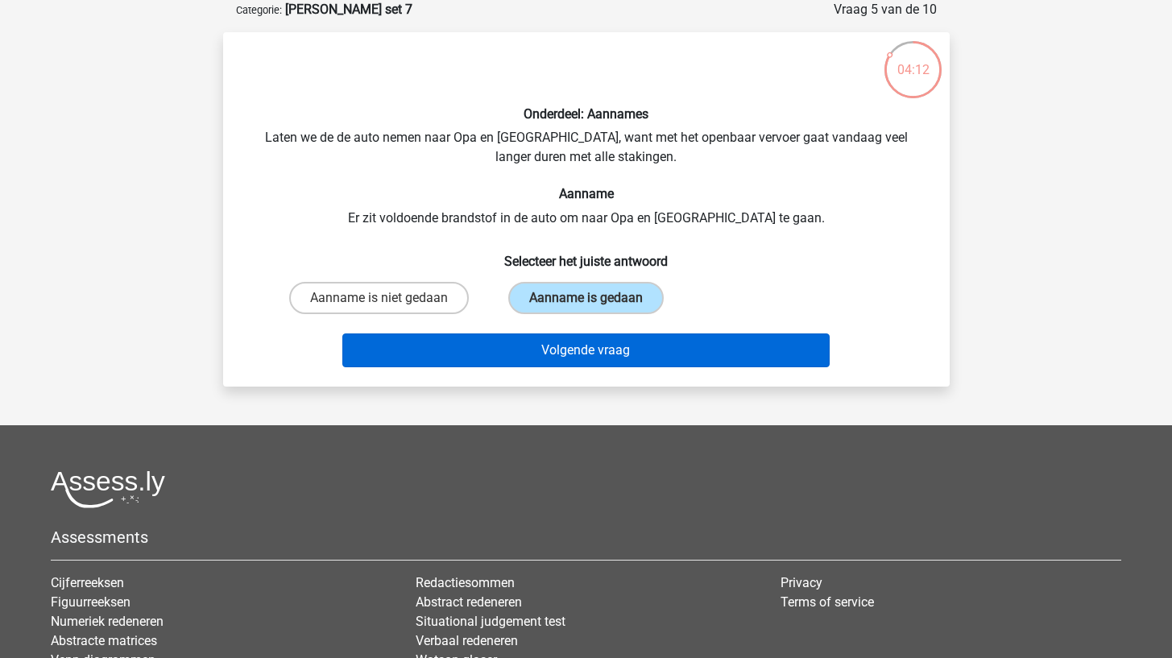
click at [517, 347] on button "Volgende vraag" at bounding box center [585, 351] width 487 height 34
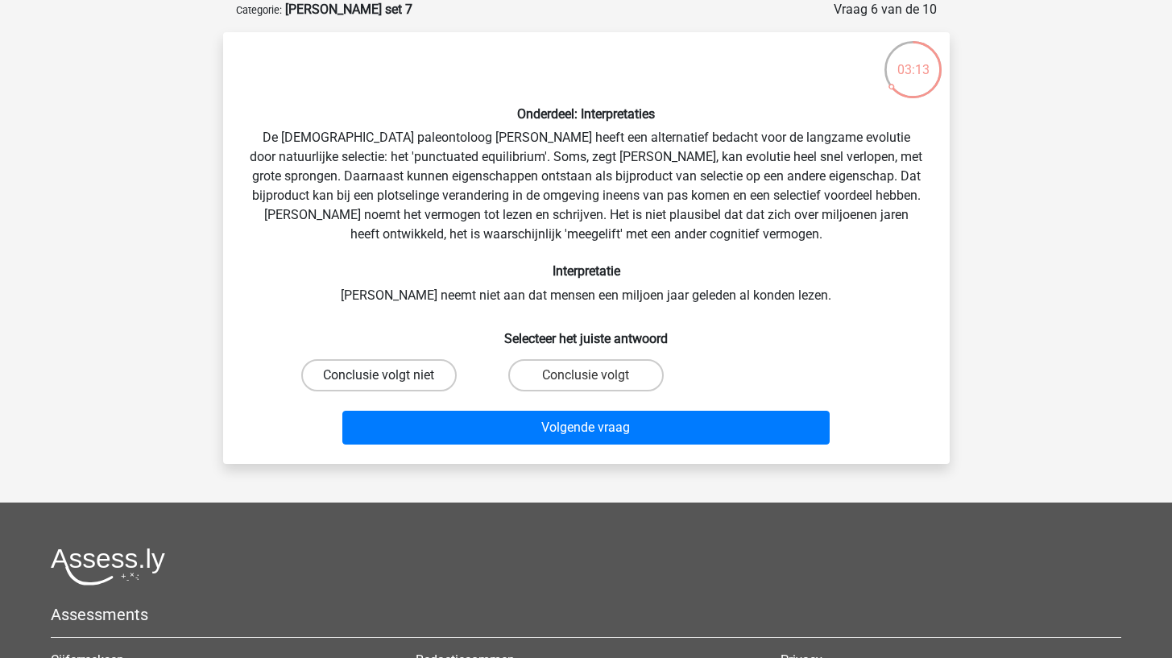
click at [400, 368] on label "Conclusie volgt niet" at bounding box center [378, 375] width 155 height 32
click at [389, 375] on input "Conclusie volgt niet" at bounding box center [384, 380] width 10 height 10
radio input "true"
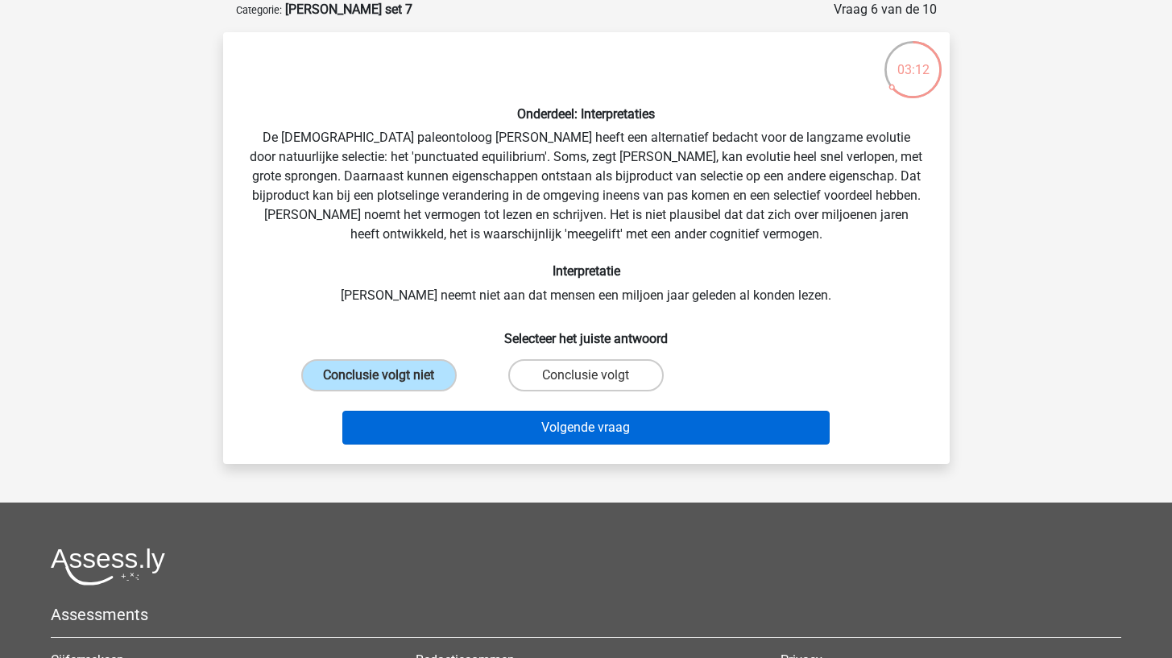
click at [399, 425] on button "Volgende vraag" at bounding box center [585, 428] width 487 height 34
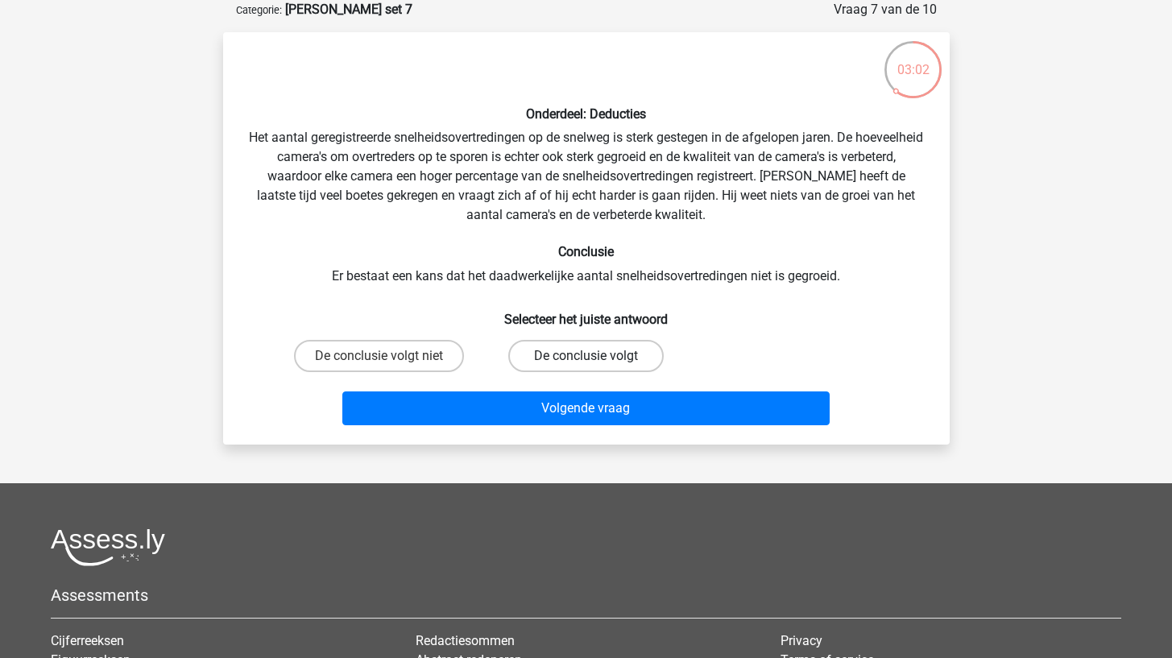
click at [523, 348] on label "De conclusie volgt" at bounding box center [585, 356] width 155 height 32
click at [586, 356] on input "De conclusie volgt" at bounding box center [591, 361] width 10 height 10
radio input "true"
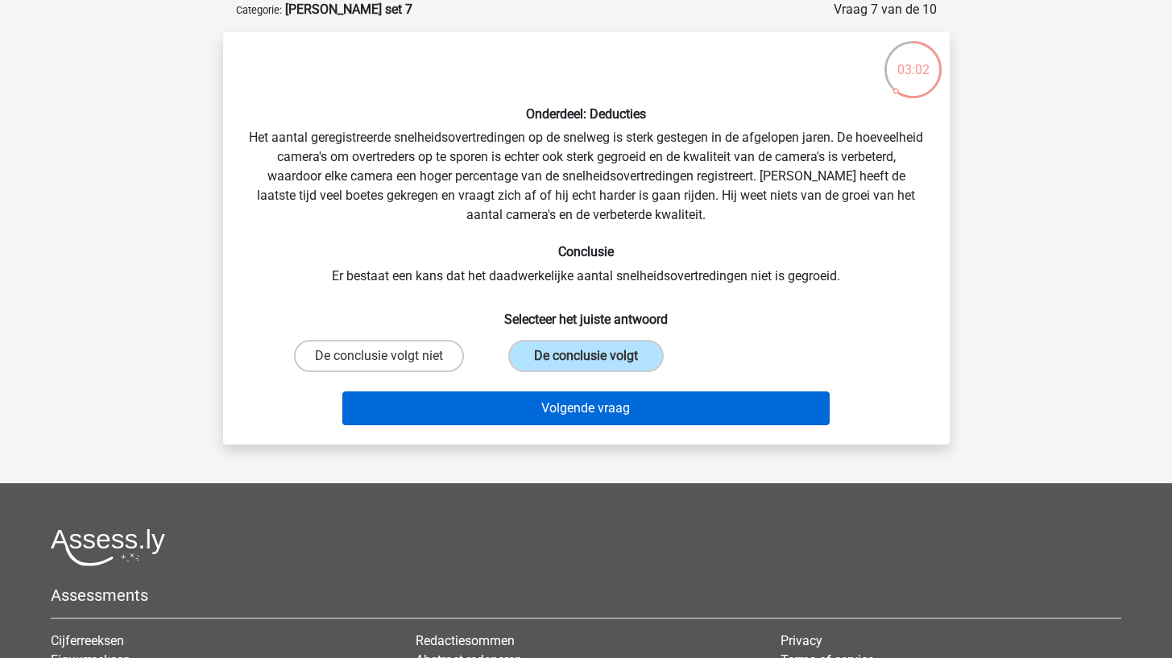
click at [511, 401] on button "Volgende vraag" at bounding box center [585, 409] width 487 height 34
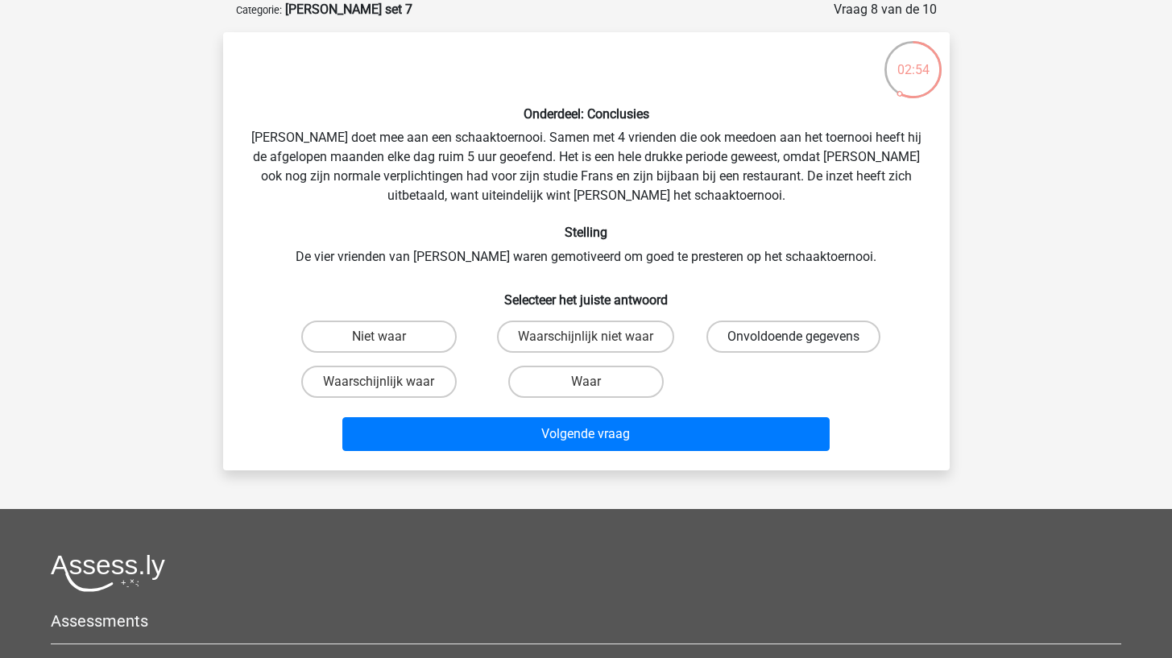
click at [732, 325] on label "Onvoldoende gegevens" at bounding box center [793, 337] width 174 height 32
click at [794, 337] on input "Onvoldoende gegevens" at bounding box center [799, 342] width 10 height 10
radio input "true"
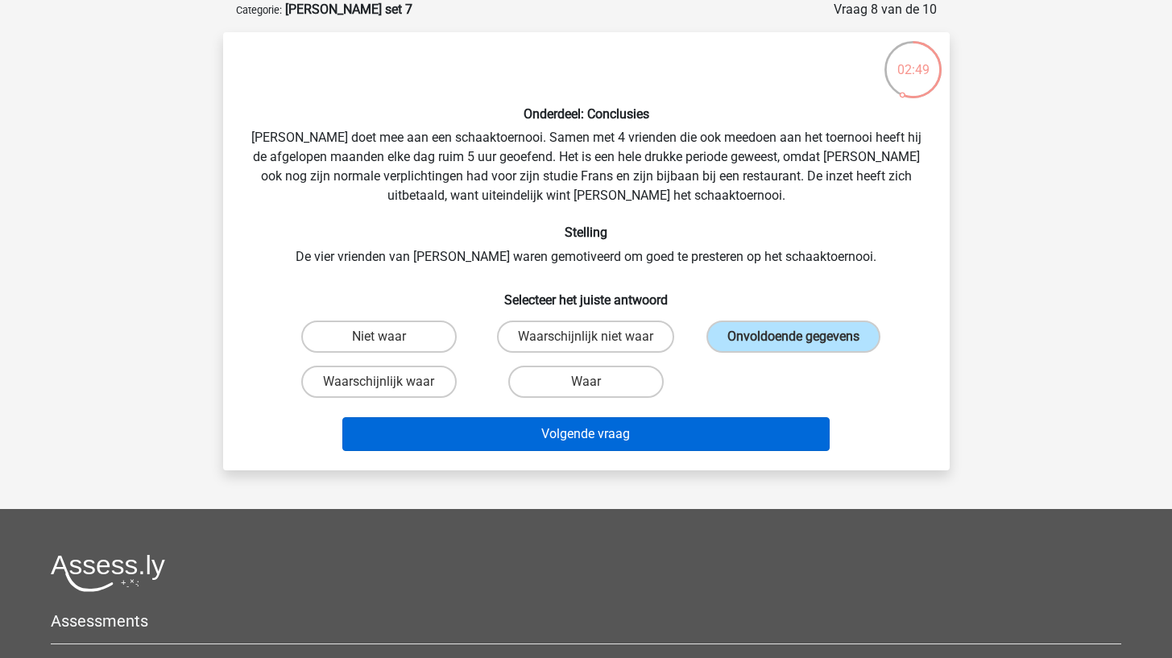
click at [704, 441] on button "Volgende vraag" at bounding box center [585, 434] width 487 height 34
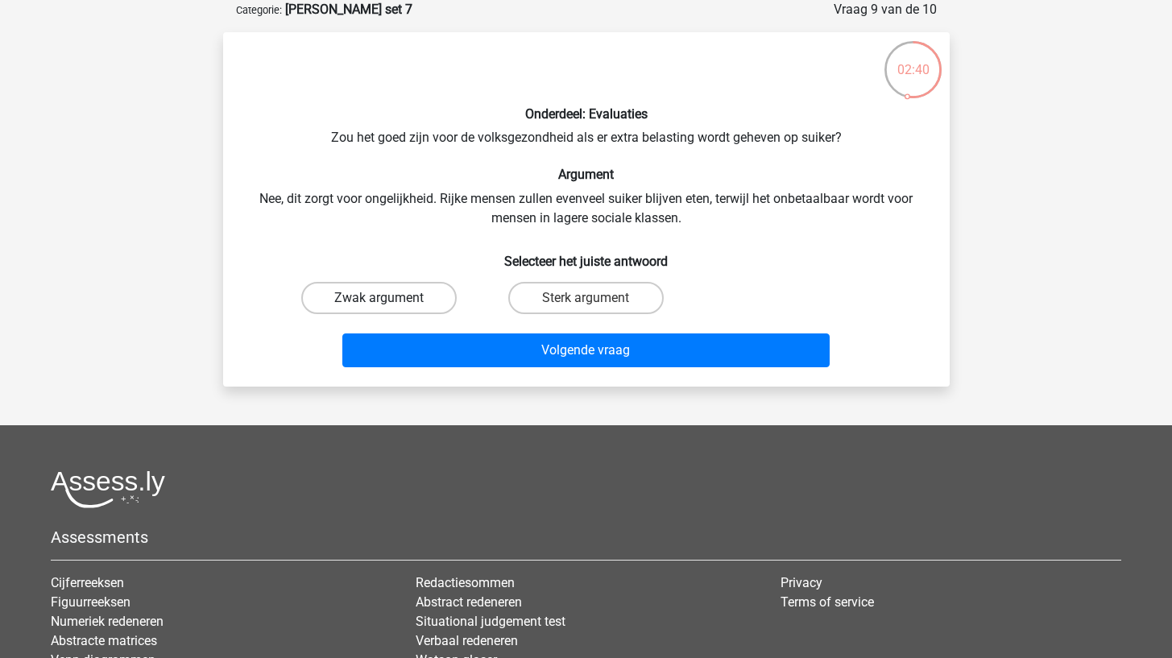
click at [437, 300] on label "Zwak argument" at bounding box center [378, 298] width 155 height 32
click at [389, 300] on input "Zwak argument" at bounding box center [384, 303] width 10 height 10
radio input "true"
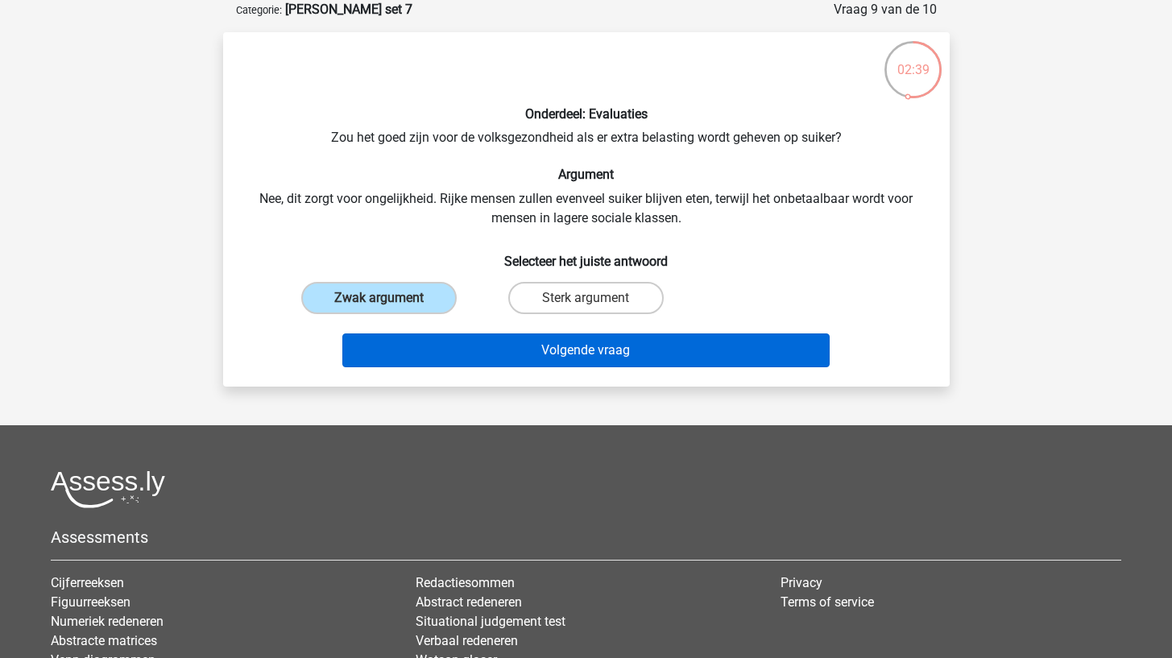
click at [453, 343] on button "Volgende vraag" at bounding box center [585, 351] width 487 height 34
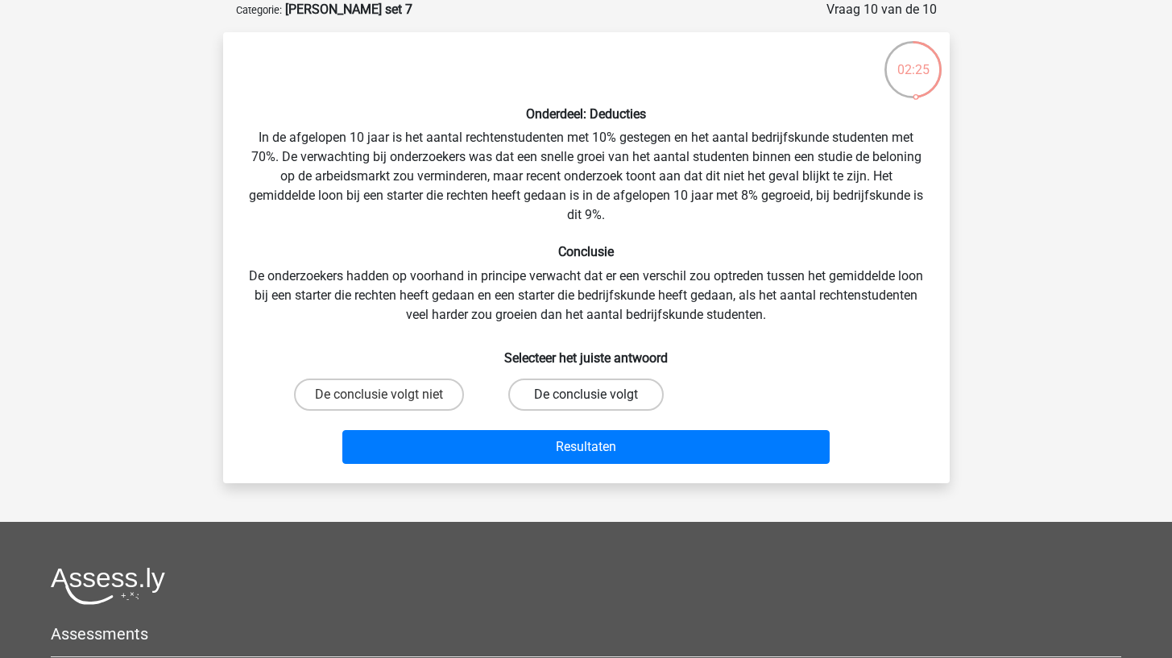
click at [529, 398] on label "De conclusie volgt" at bounding box center [585, 395] width 155 height 32
click at [586, 398] on input "De conclusie volgt" at bounding box center [591, 400] width 10 height 10
radio input "true"
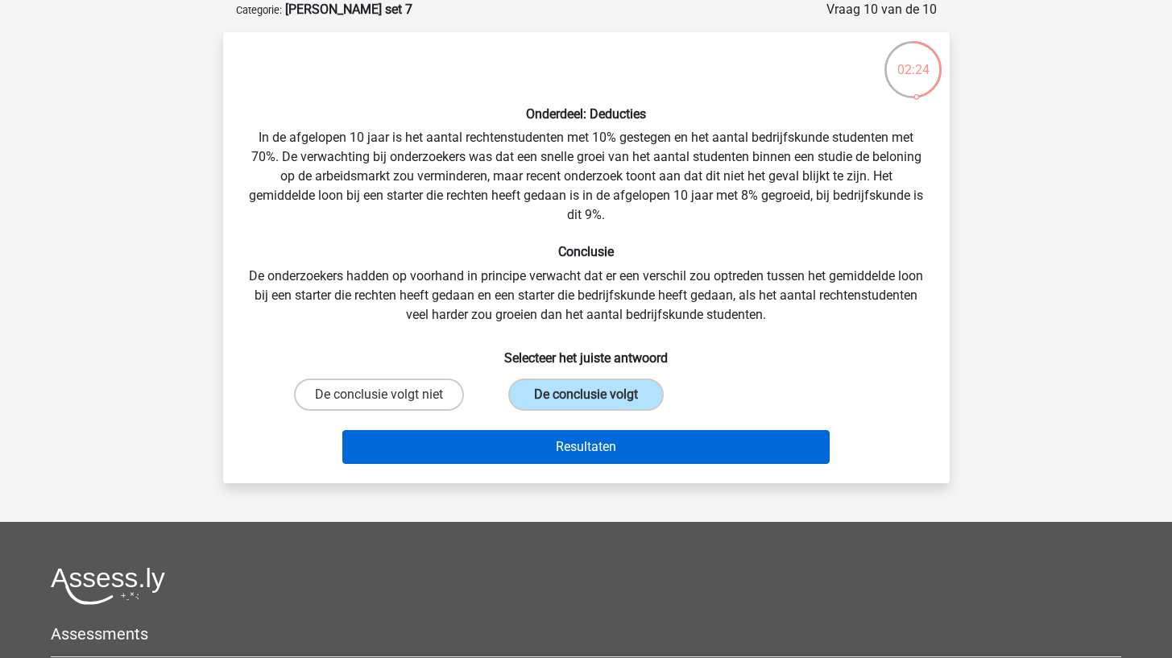
click at [516, 448] on button "Resultaten" at bounding box center [585, 447] width 487 height 34
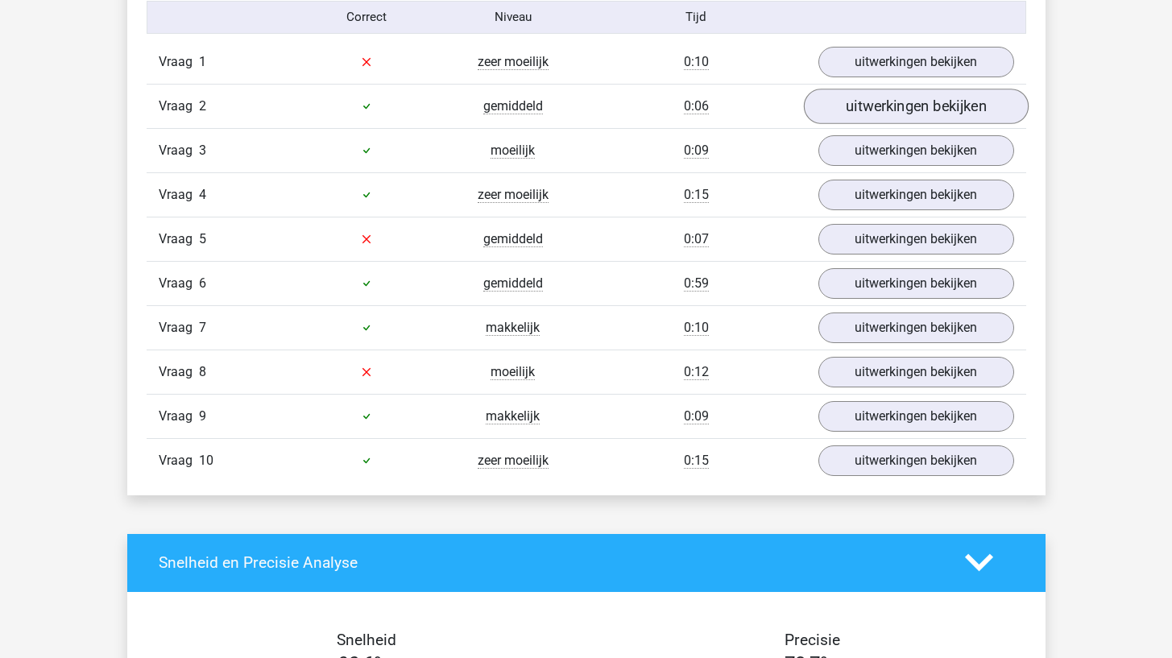
scroll to position [1034, 0]
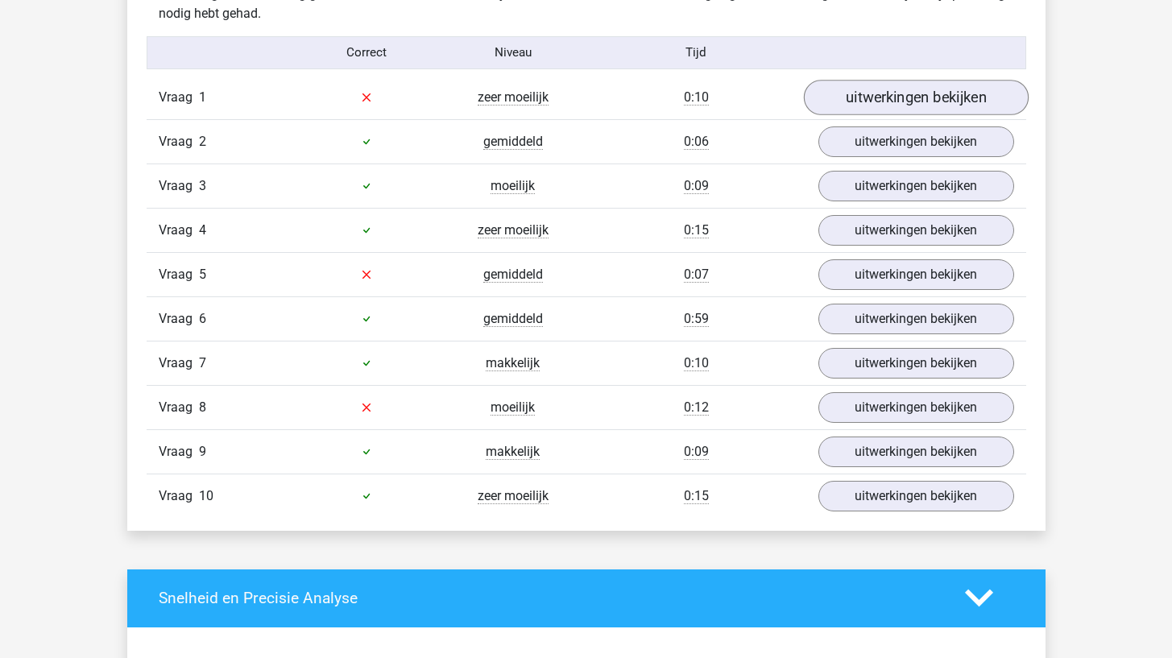
click at [914, 106] on link "uitwerkingen bekijken" at bounding box center [915, 97] width 225 height 35
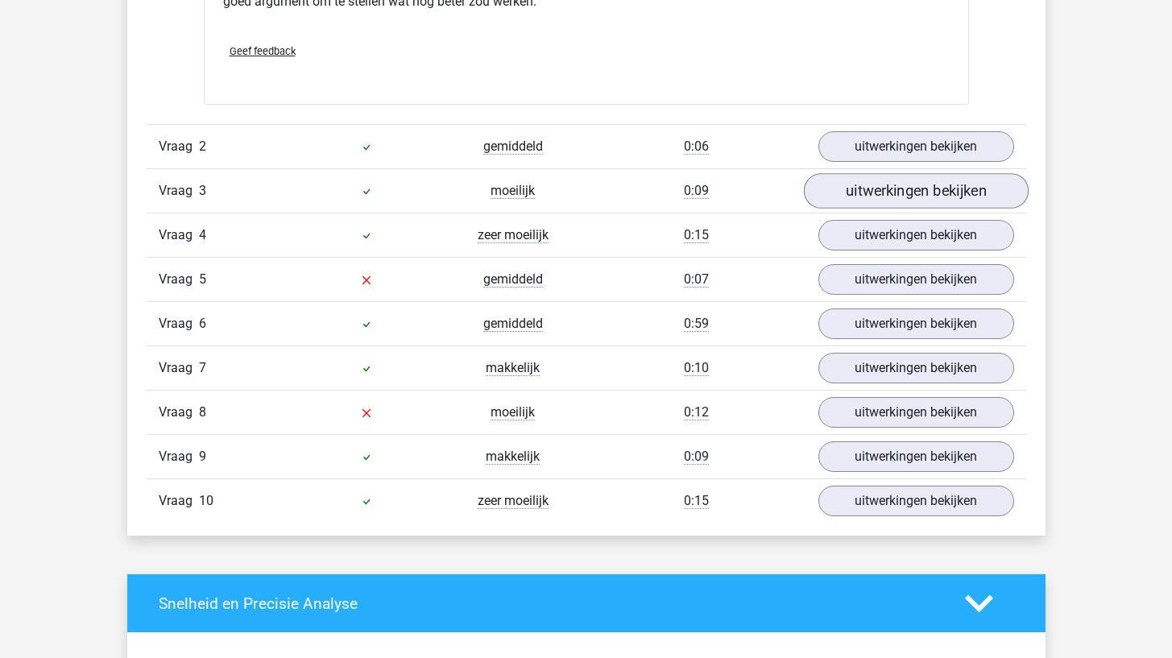
scroll to position [1469, 0]
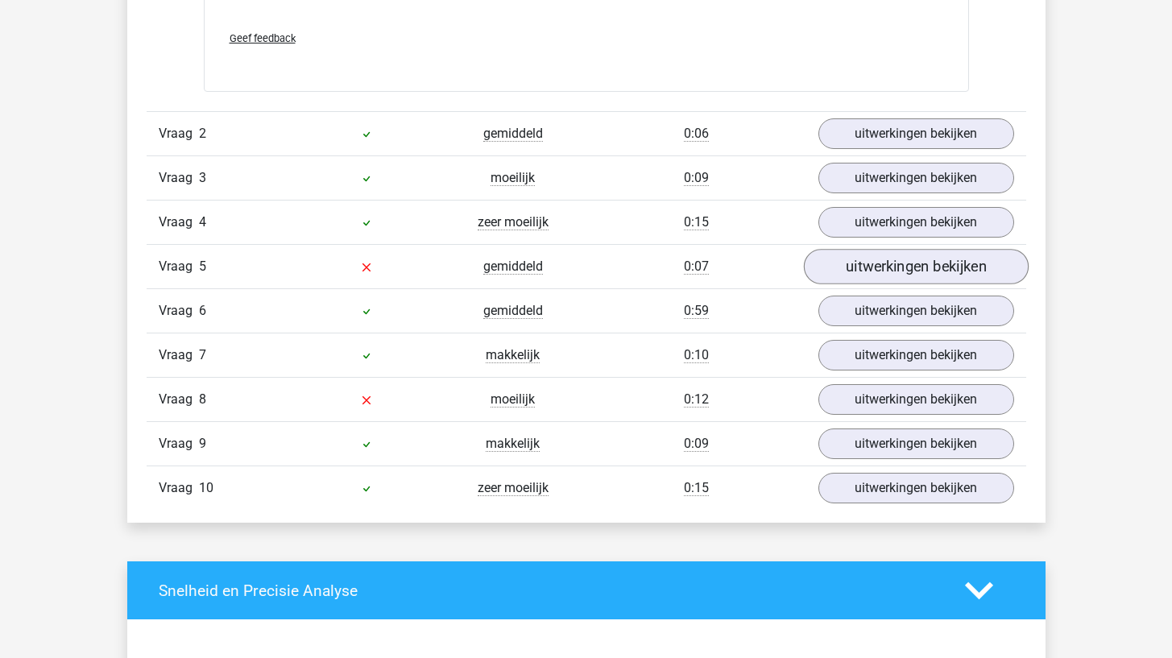
click at [881, 284] on link "uitwerkingen bekijken" at bounding box center [915, 266] width 225 height 35
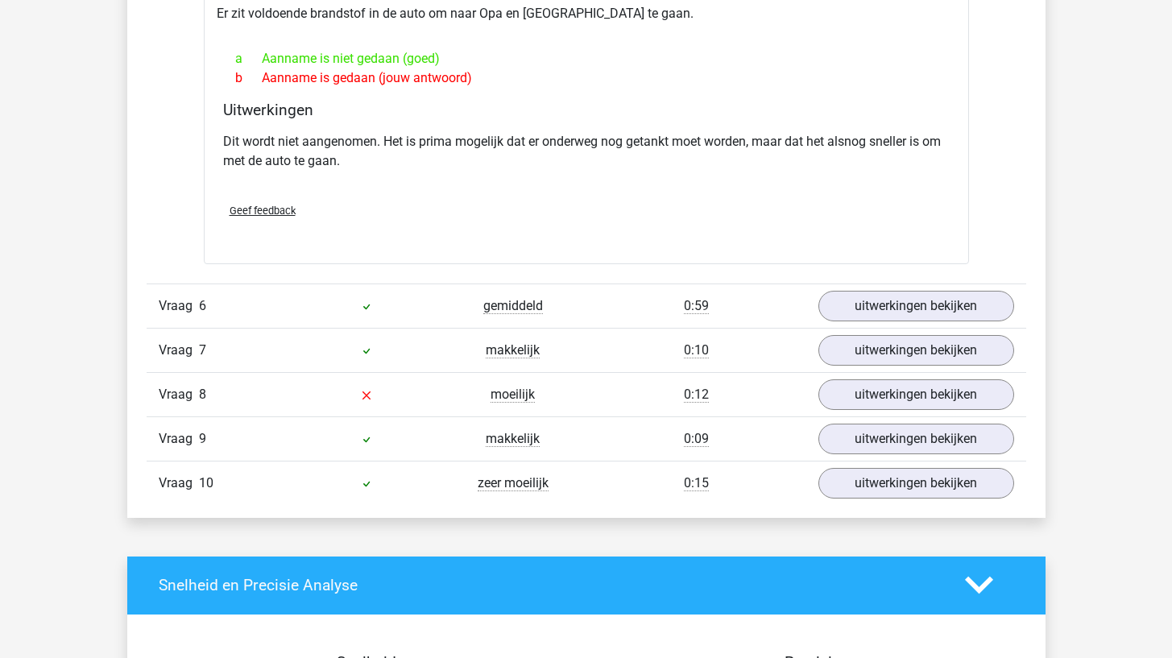
scroll to position [1914, 0]
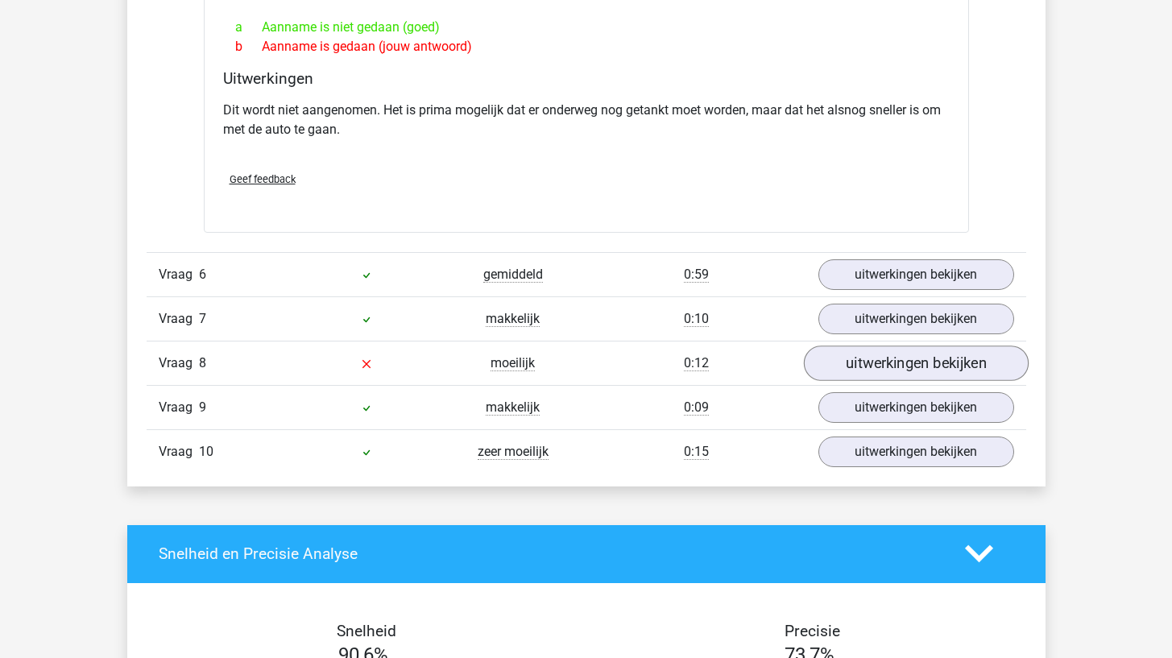
click at [875, 360] on link "uitwerkingen bekijken" at bounding box center [915, 363] width 225 height 35
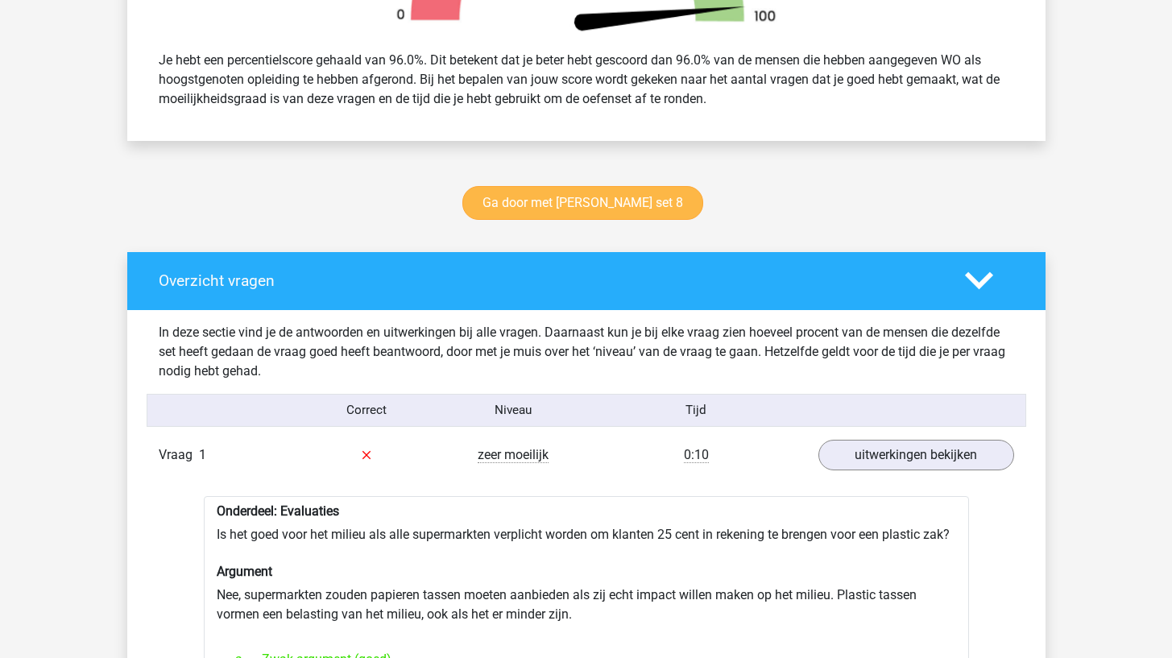
scroll to position [643, 0]
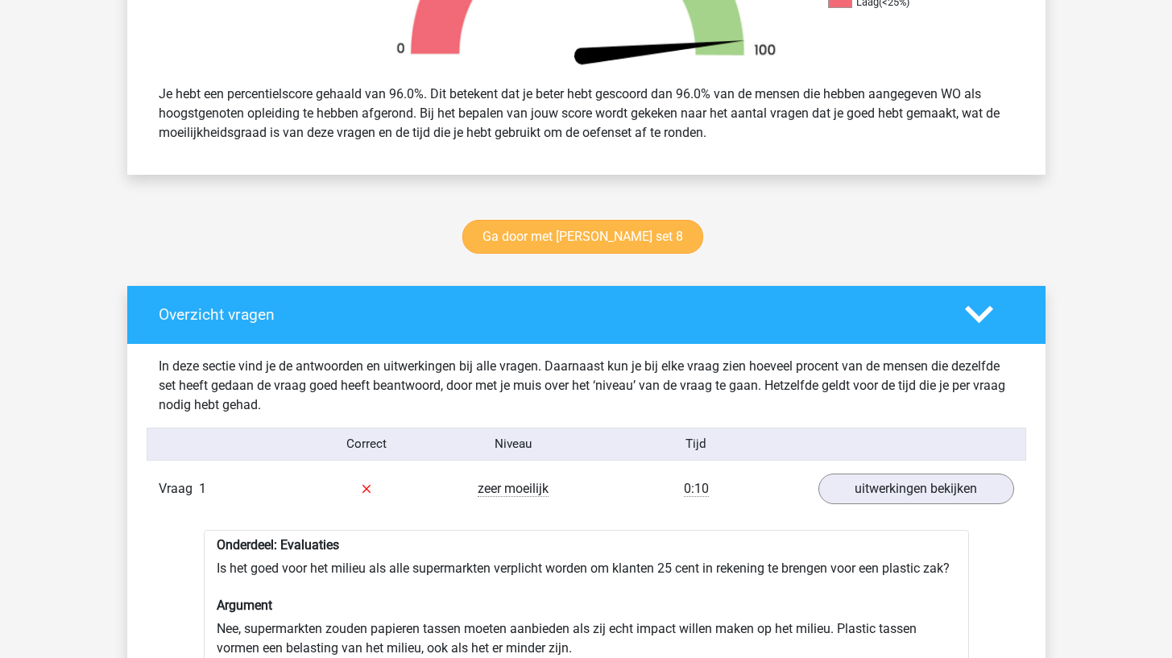
click at [603, 232] on link "Ga door met watson glaser set 8" at bounding box center [582, 237] width 241 height 34
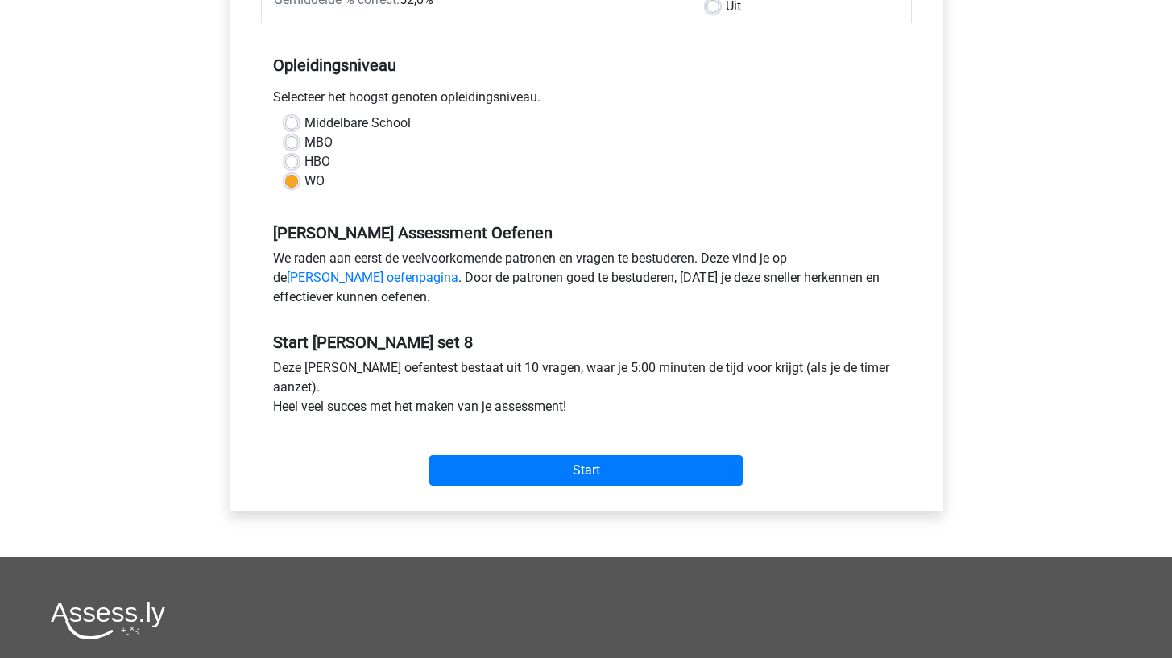
scroll to position [340, 0]
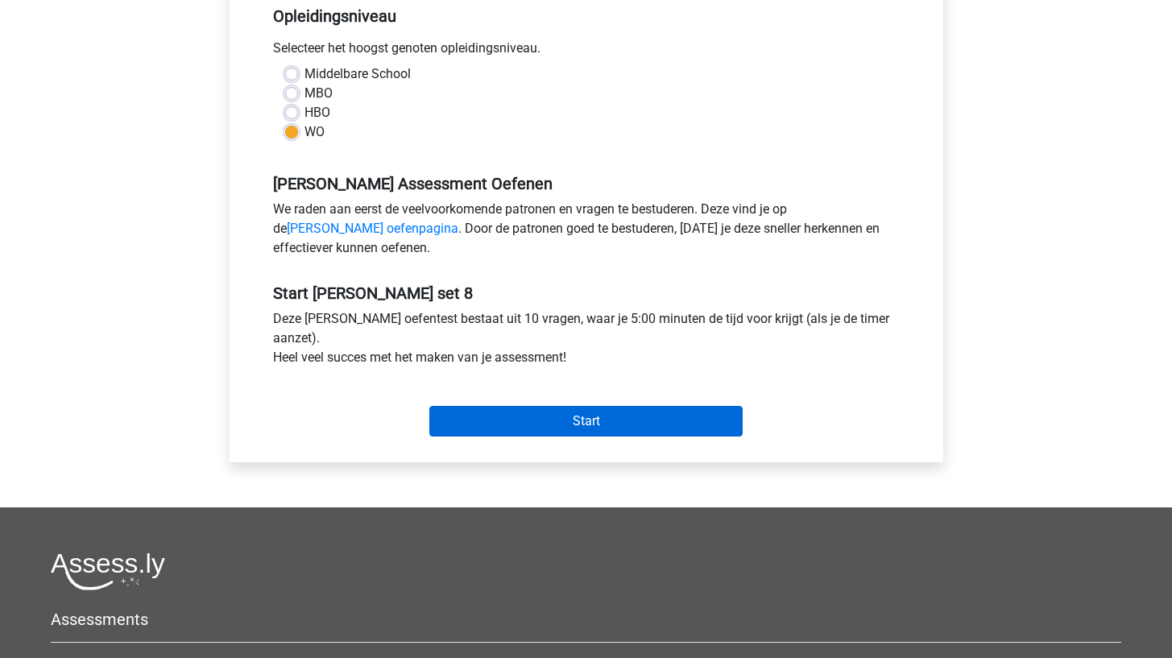
click at [464, 414] on input "Start" at bounding box center [585, 421] width 313 height 31
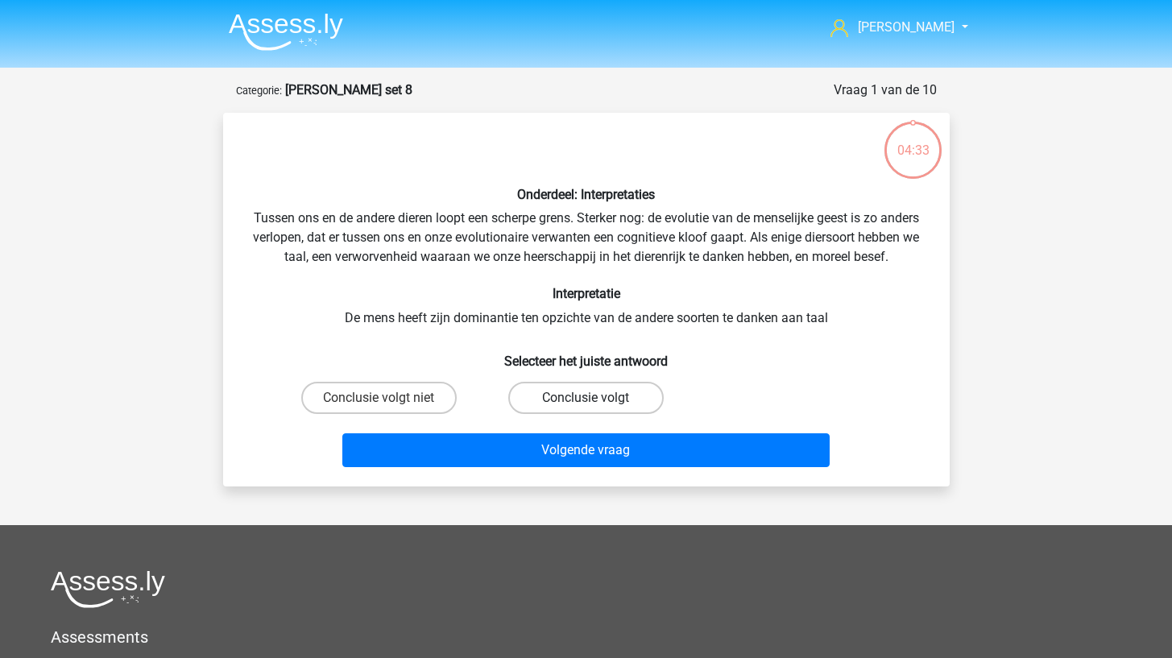
click at [526, 406] on label "Conclusie volgt" at bounding box center [585, 398] width 155 height 32
click at [586, 406] on input "Conclusie volgt" at bounding box center [591, 403] width 10 height 10
radio input "true"
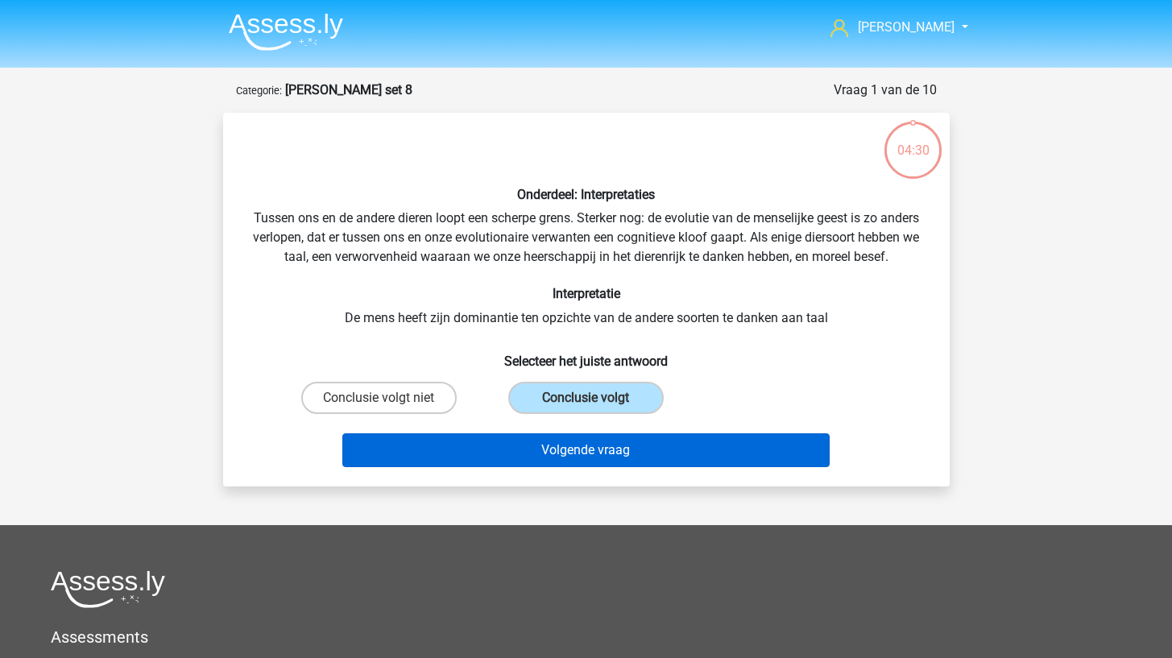
click at [498, 467] on button "Volgende vraag" at bounding box center [585, 450] width 487 height 34
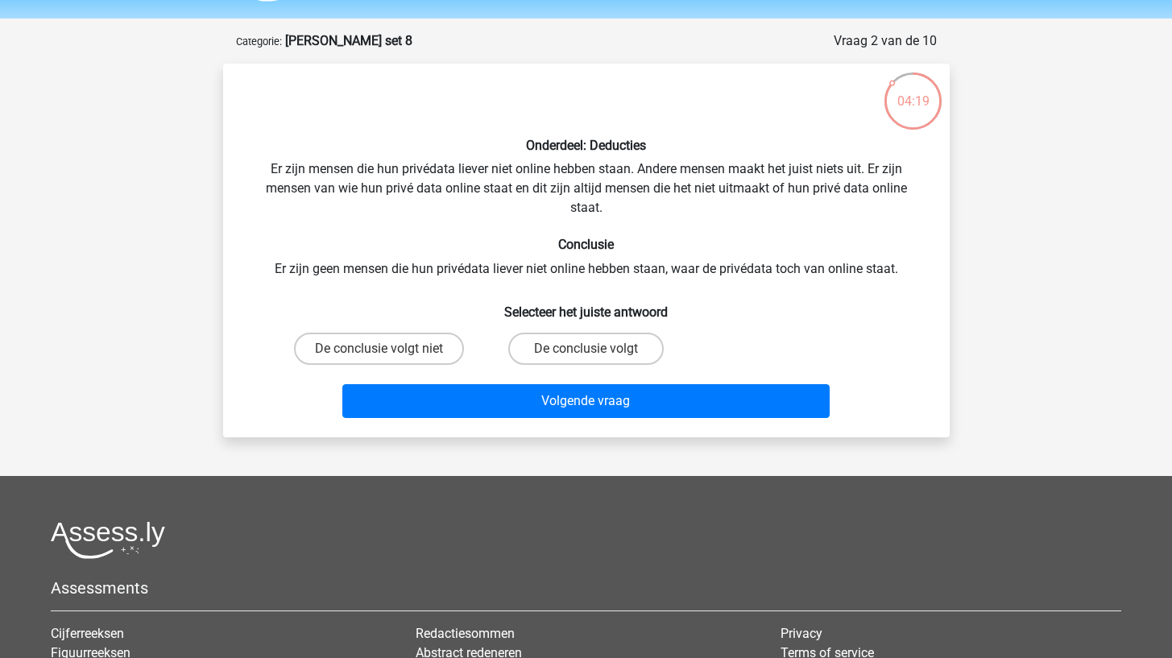
scroll to position [47, 0]
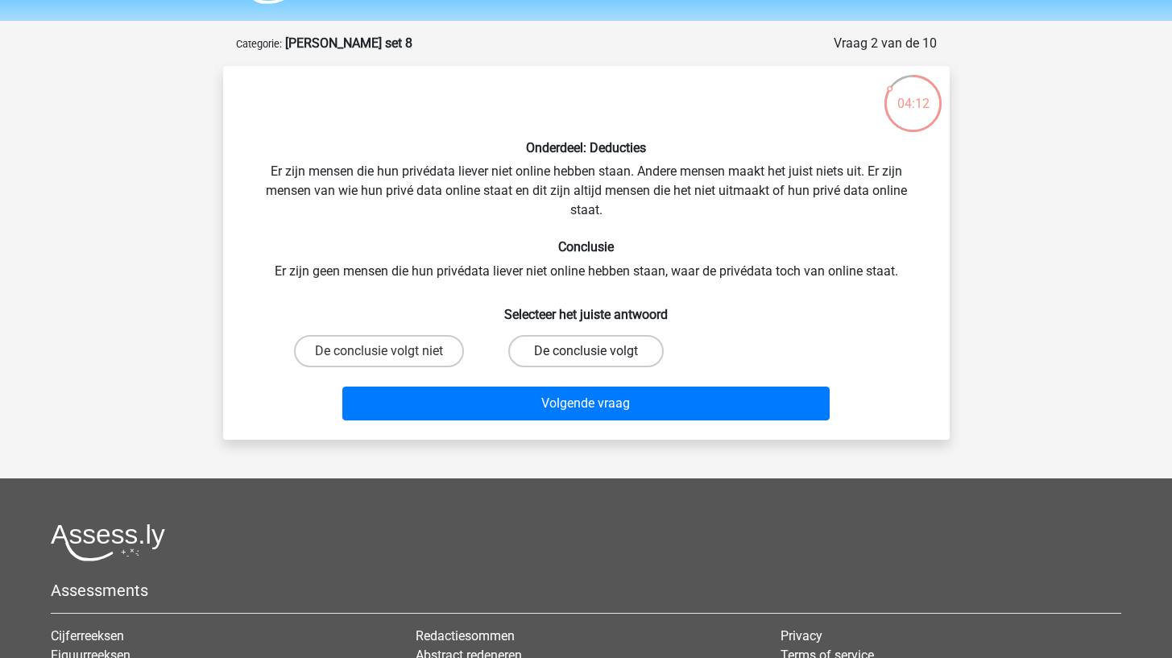
click at [522, 358] on label "De conclusie volgt" at bounding box center [585, 351] width 155 height 32
click at [586, 358] on input "De conclusie volgt" at bounding box center [591, 356] width 10 height 10
radio input "true"
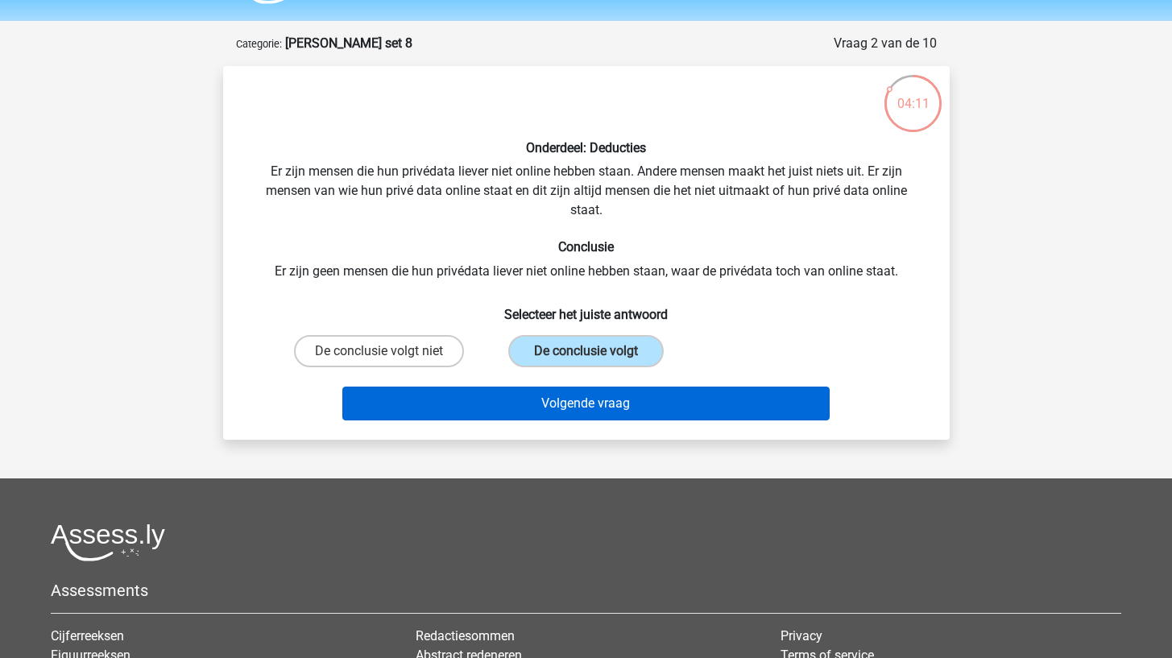
click at [504, 413] on button "Volgende vraag" at bounding box center [585, 404] width 487 height 34
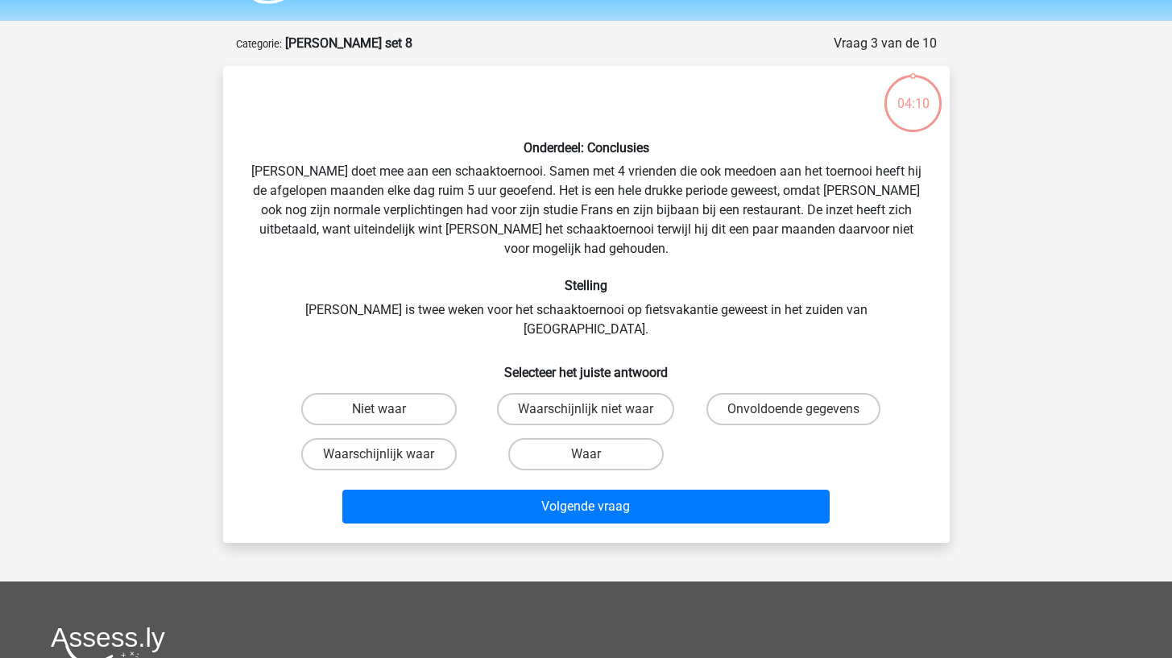
scroll to position [81, 0]
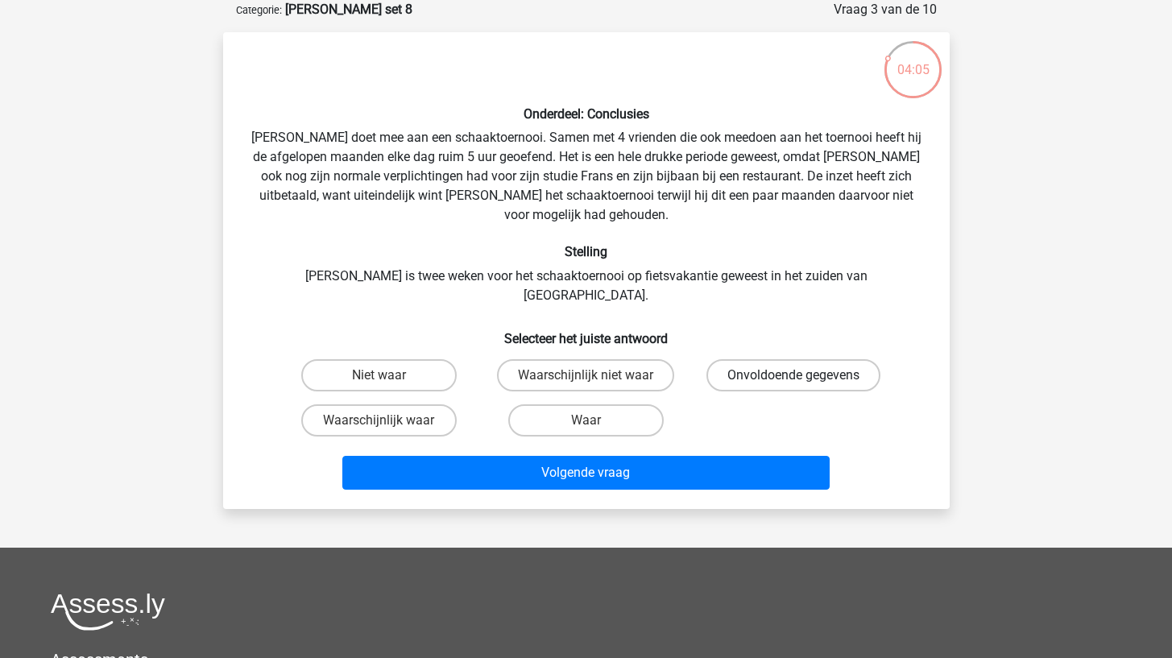
click at [733, 359] on label "Onvoldoende gegevens" at bounding box center [793, 375] width 174 height 32
click at [794, 375] on input "Onvoldoende gegevens" at bounding box center [799, 380] width 10 height 10
radio input "true"
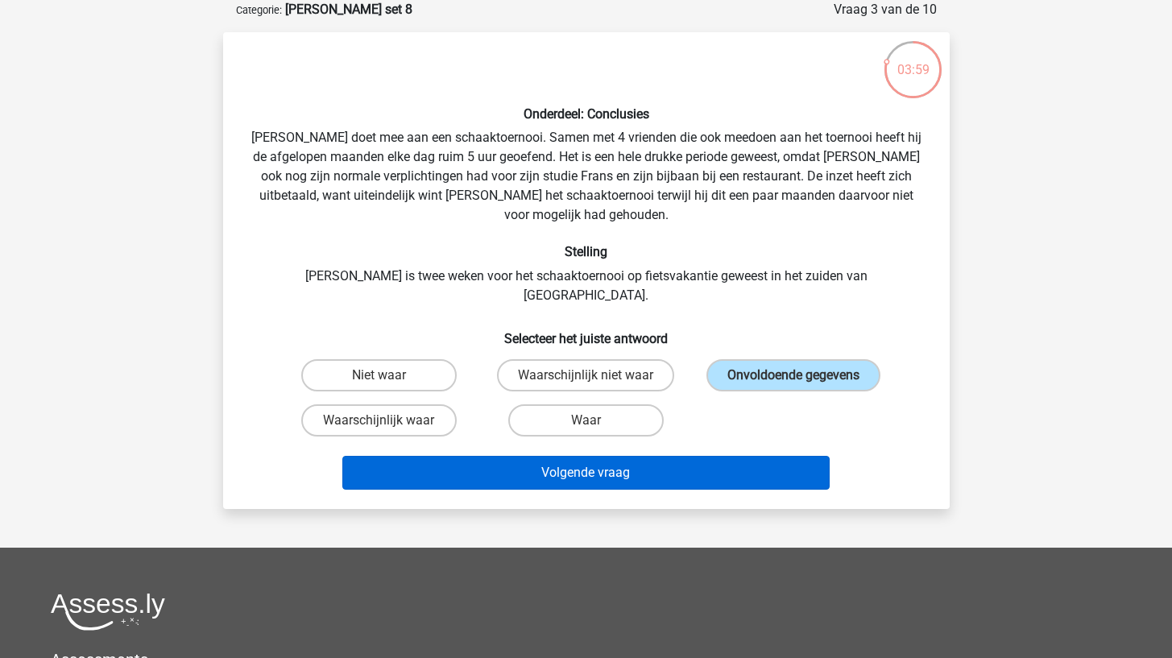
click at [695, 456] on button "Volgende vraag" at bounding box center [585, 473] width 487 height 34
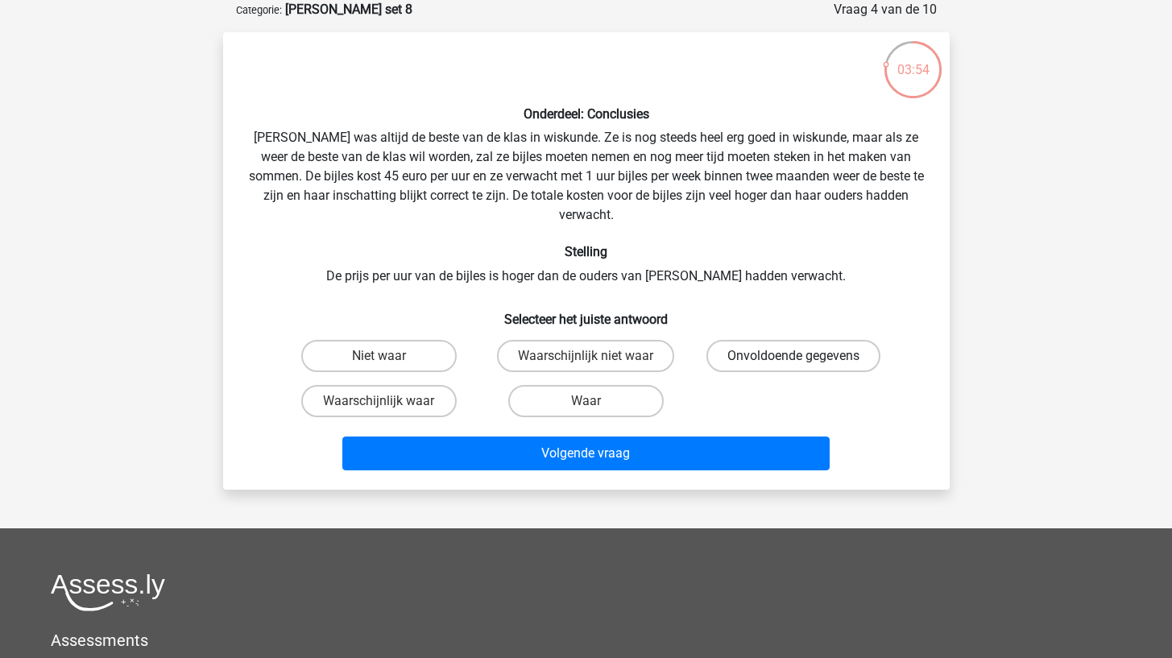
click at [724, 340] on label "Onvoldoende gegevens" at bounding box center [793, 356] width 174 height 32
click at [794, 356] on input "Onvoldoende gegevens" at bounding box center [799, 361] width 10 height 10
radio input "true"
click at [595, 401] on input "Waar" at bounding box center [591, 406] width 10 height 10
radio input "true"
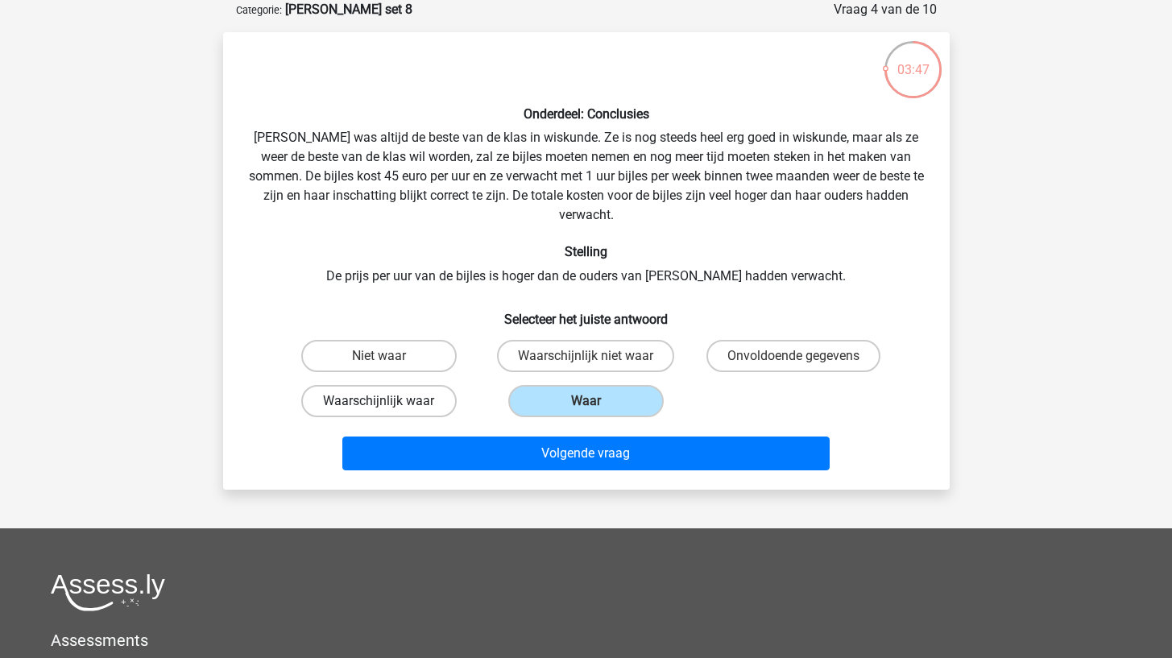
click at [412, 385] on label "Waarschijnlijk waar" at bounding box center [378, 401] width 155 height 32
click at [389, 401] on input "Waarschijnlijk waar" at bounding box center [384, 406] width 10 height 10
radio input "true"
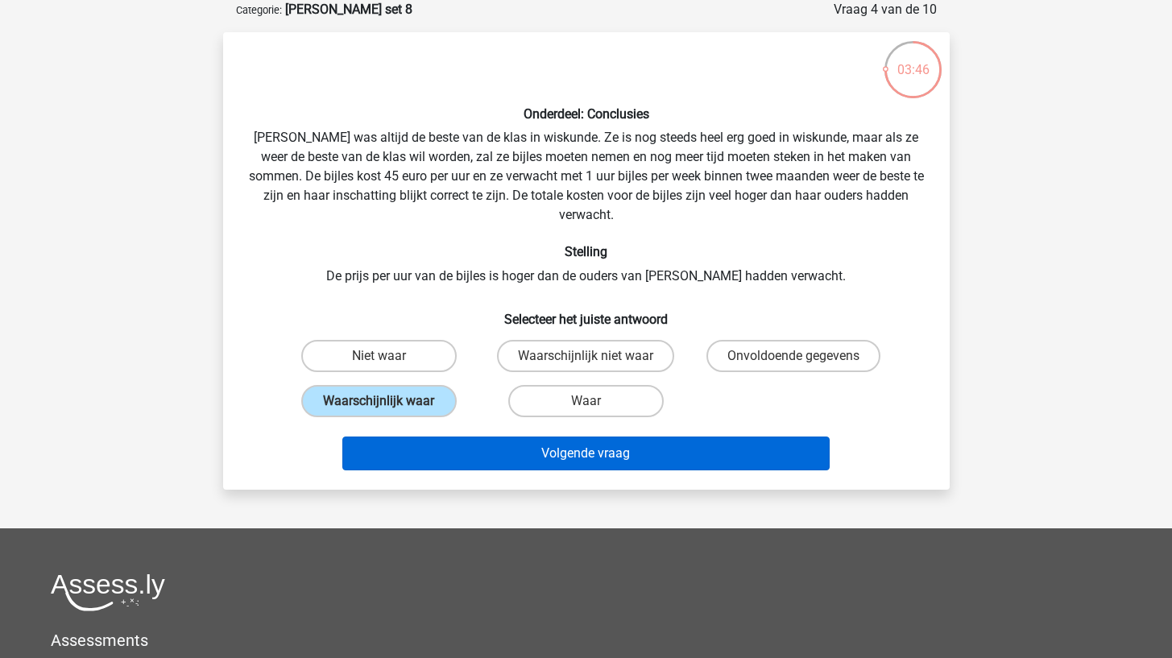
click at [416, 437] on button "Volgende vraag" at bounding box center [585, 454] width 487 height 34
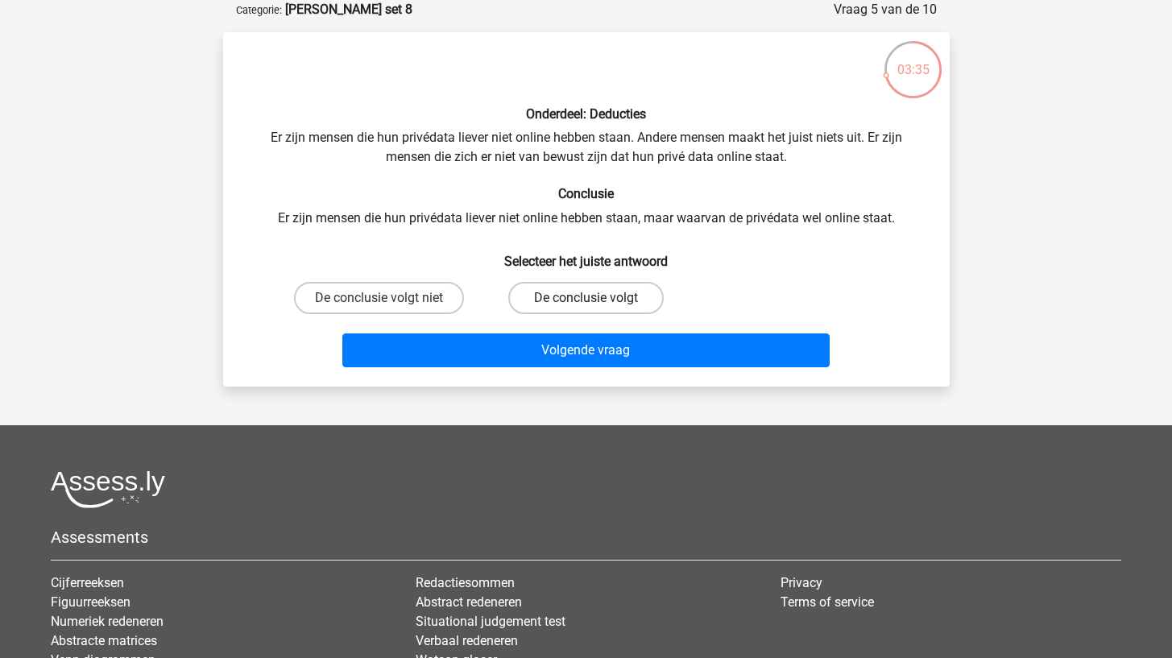
click at [522, 293] on label "De conclusie volgt" at bounding box center [585, 298] width 155 height 32
click at [586, 298] on input "De conclusie volgt" at bounding box center [591, 303] width 10 height 10
radio input "true"
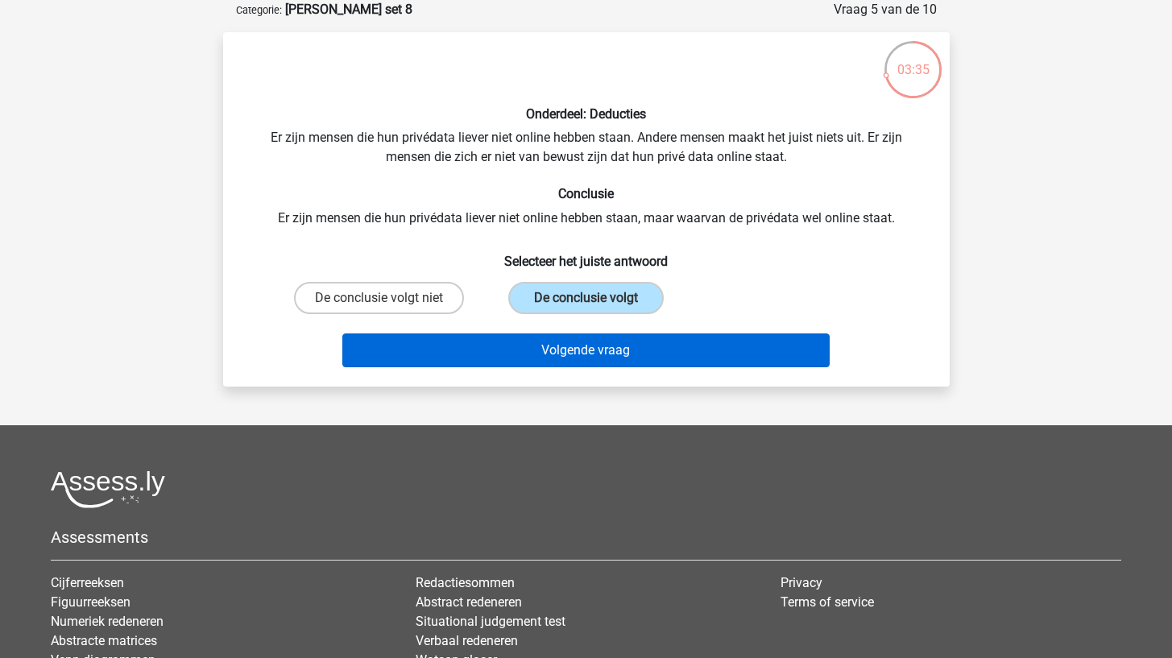
click at [504, 336] on button "Volgende vraag" at bounding box center [585, 351] width 487 height 34
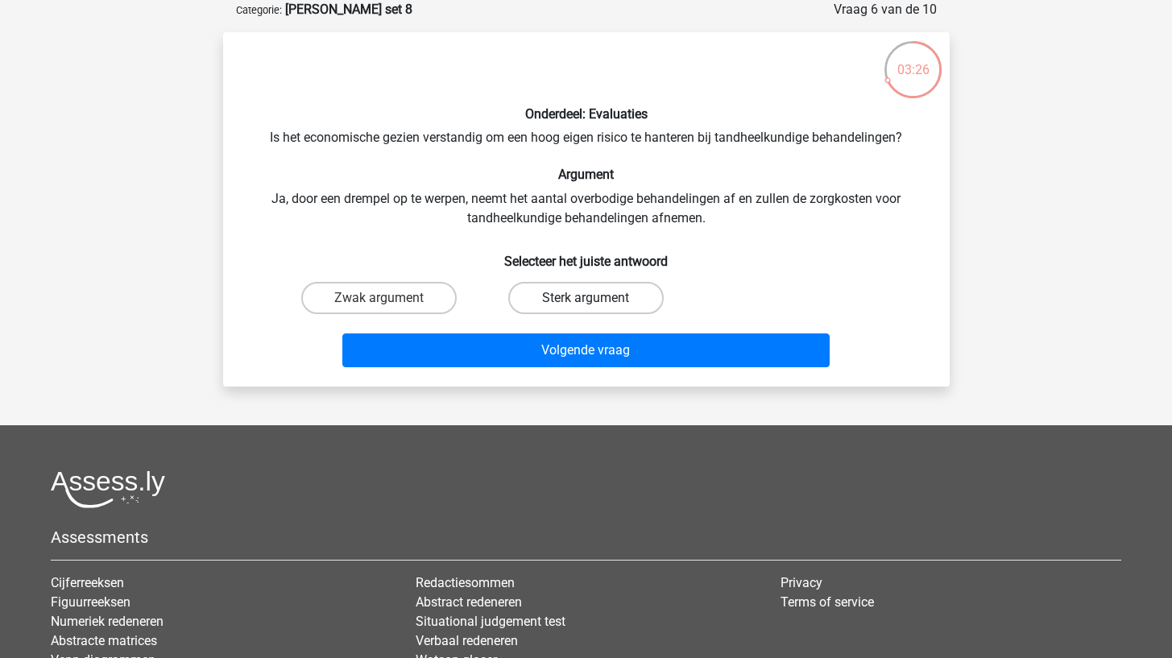
click at [519, 300] on label "Sterk argument" at bounding box center [585, 298] width 155 height 32
click at [586, 300] on input "Sterk argument" at bounding box center [591, 303] width 10 height 10
radio input "true"
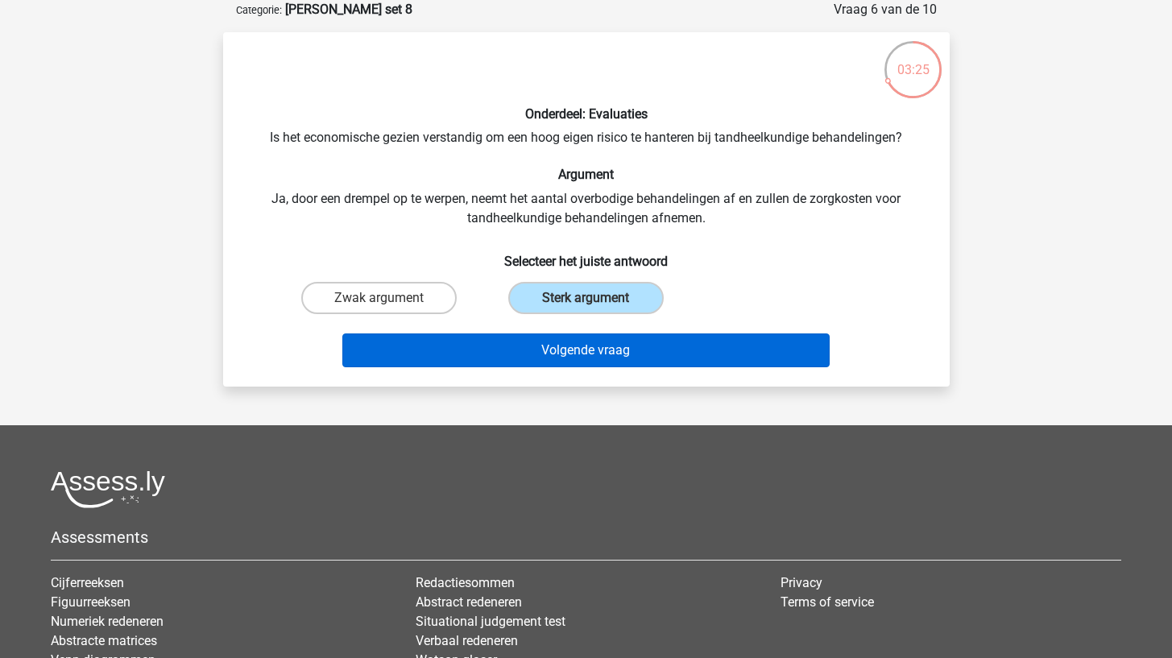
click at [494, 354] on button "Volgende vraag" at bounding box center [585, 351] width 487 height 34
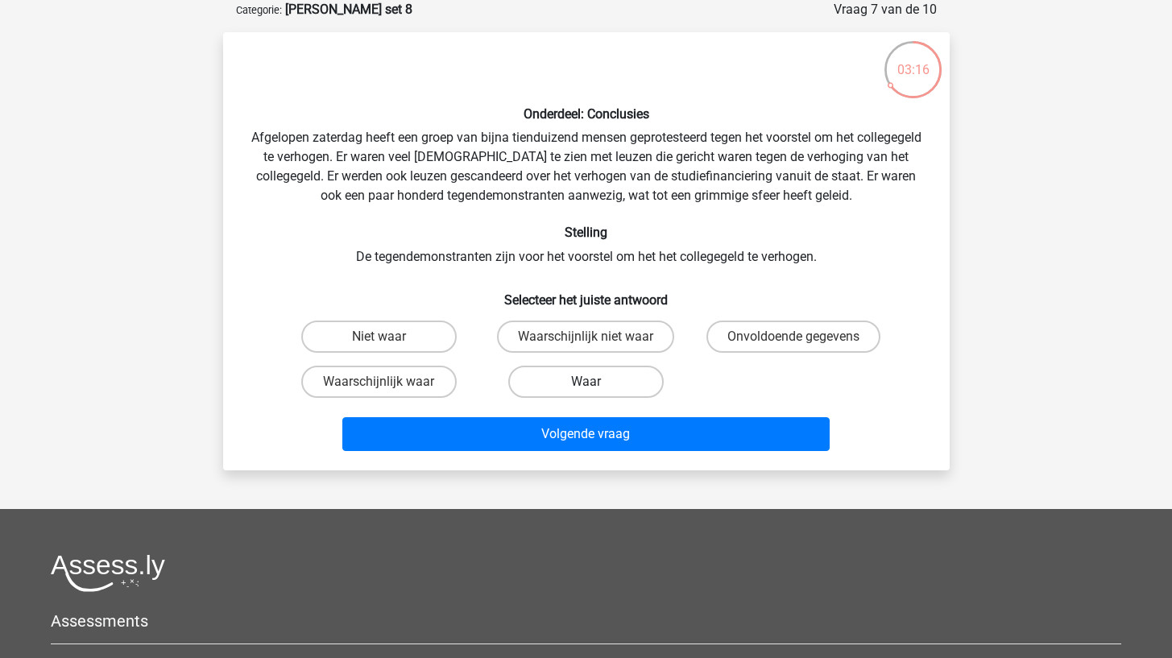
click at [527, 383] on label "Waar" at bounding box center [585, 382] width 155 height 32
click at [586, 383] on input "Waar" at bounding box center [591, 387] width 10 height 10
radio input "true"
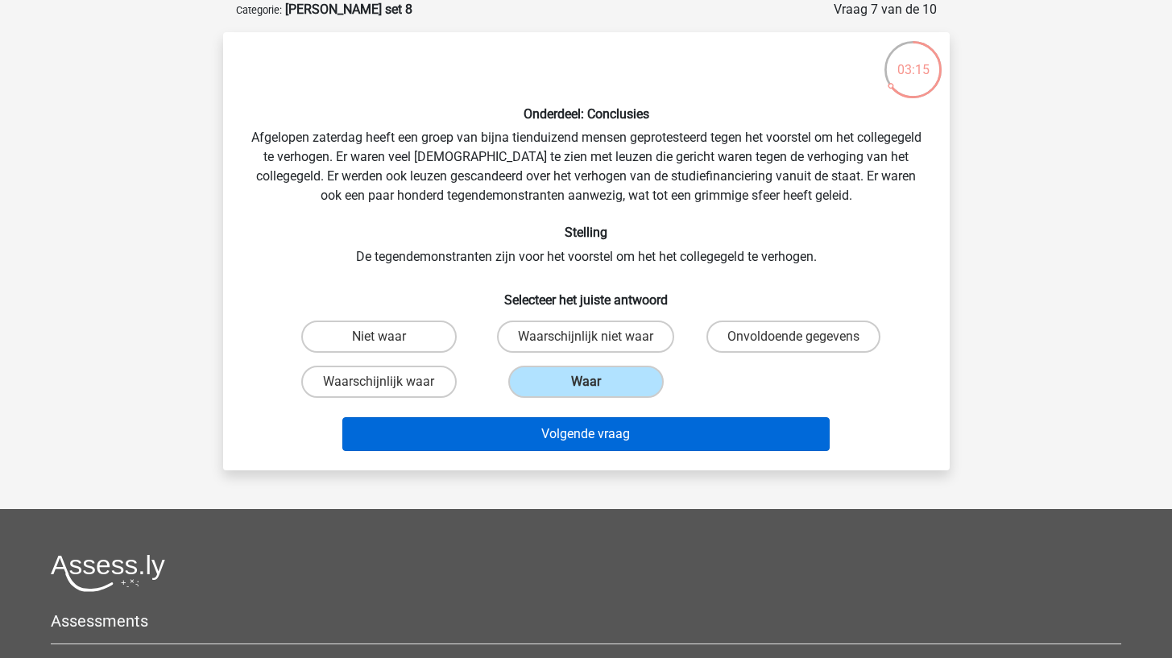
click at [491, 438] on button "Volgende vraag" at bounding box center [585, 434] width 487 height 34
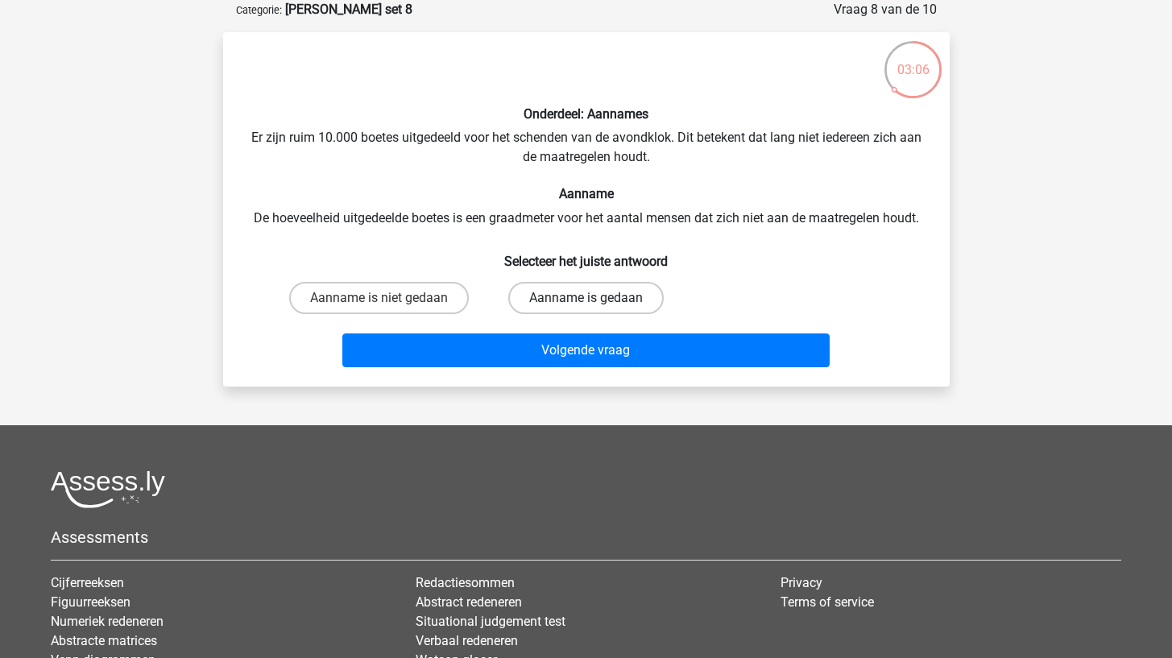
click at [531, 294] on label "Aanname is gedaan" at bounding box center [585, 298] width 155 height 32
click at [586, 298] on input "Aanname is gedaan" at bounding box center [591, 303] width 10 height 10
radio input "true"
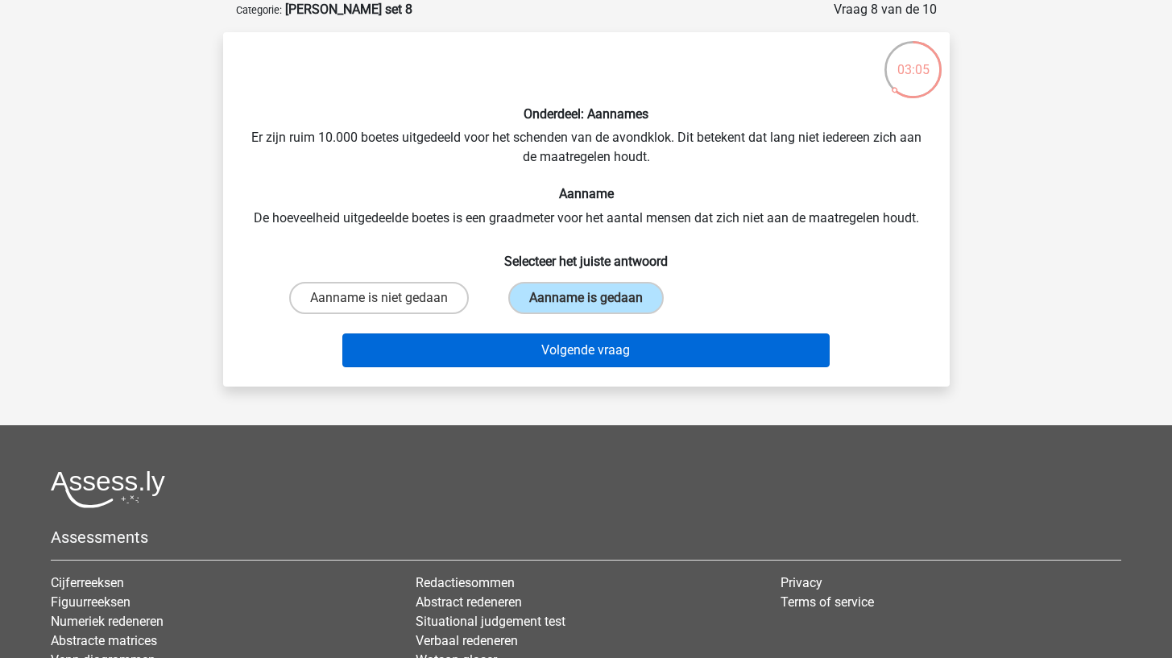
click at [514, 354] on button "Volgende vraag" at bounding box center [585, 351] width 487 height 34
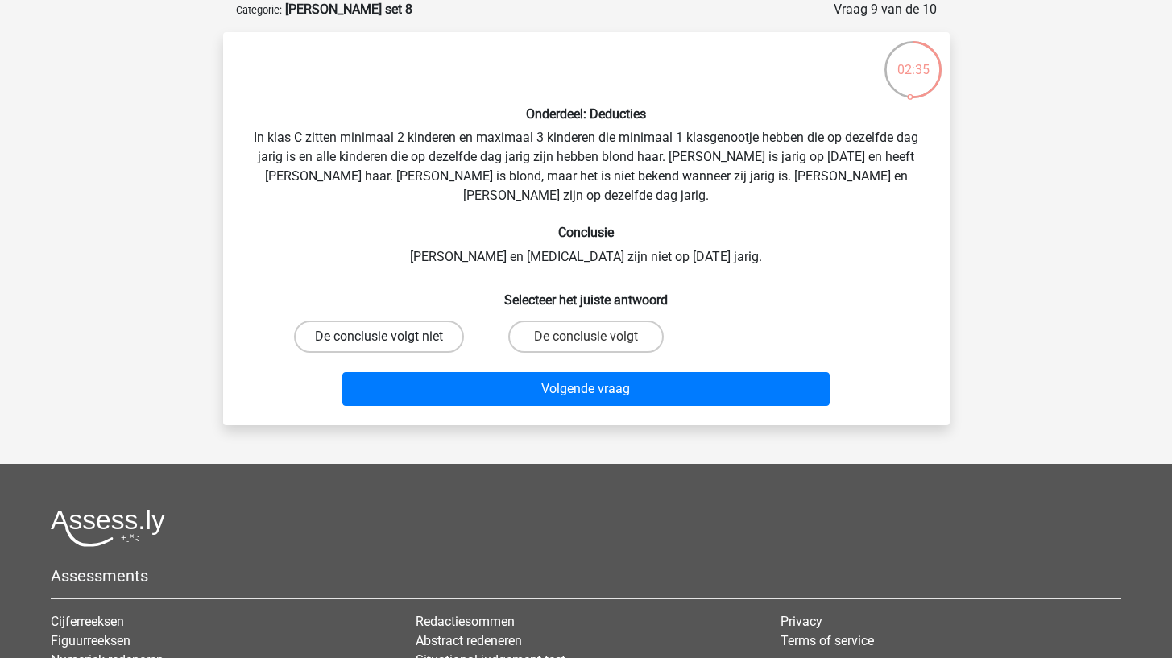
click at [441, 321] on label "De conclusie volgt niet" at bounding box center [379, 337] width 170 height 32
click at [389, 337] on input "De conclusie volgt niet" at bounding box center [384, 342] width 10 height 10
radio input "true"
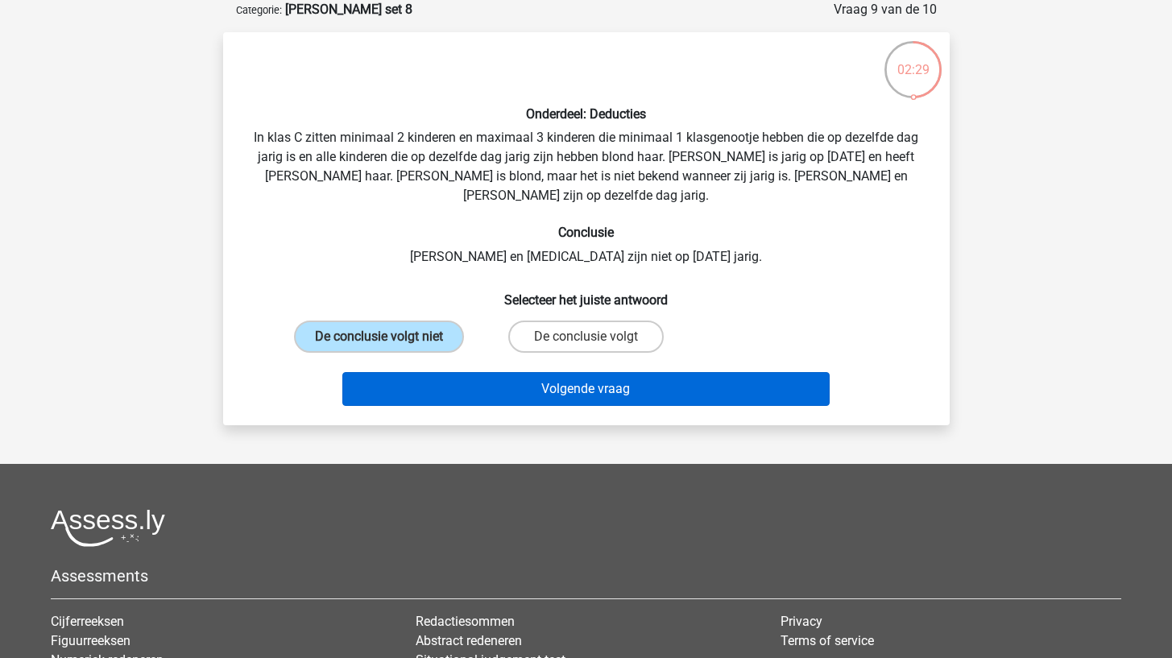
click at [487, 372] on button "Volgende vraag" at bounding box center [585, 389] width 487 height 34
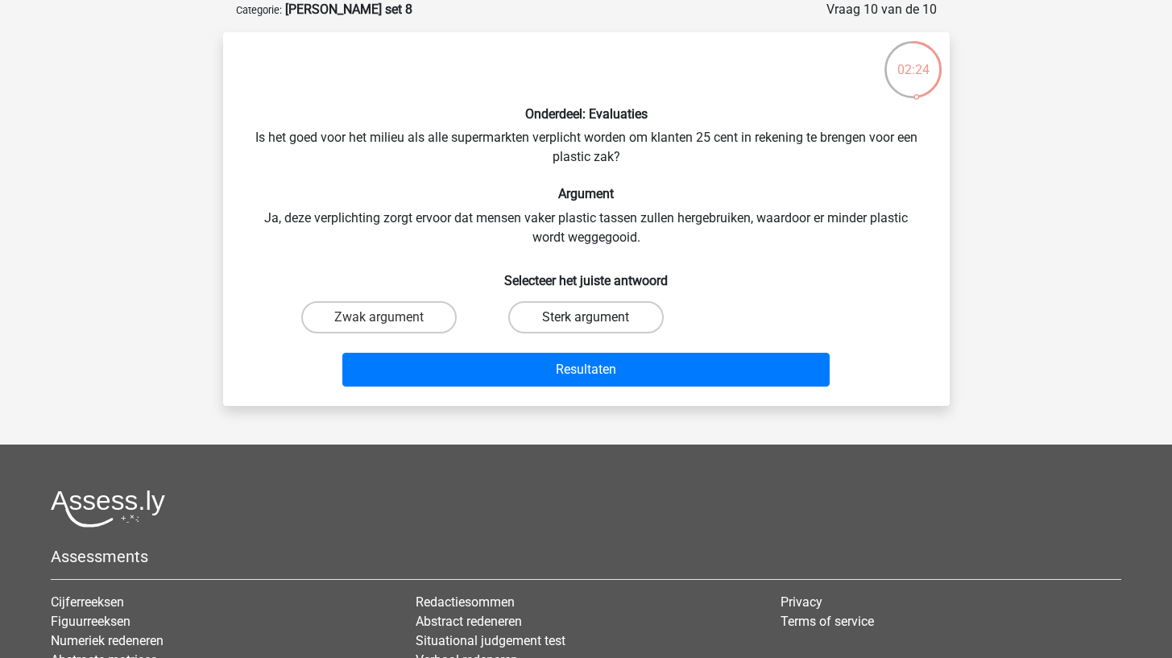
click at [527, 306] on label "Sterk argument" at bounding box center [585, 317] width 155 height 32
click at [586, 317] on input "Sterk argument" at bounding box center [591, 322] width 10 height 10
radio input "true"
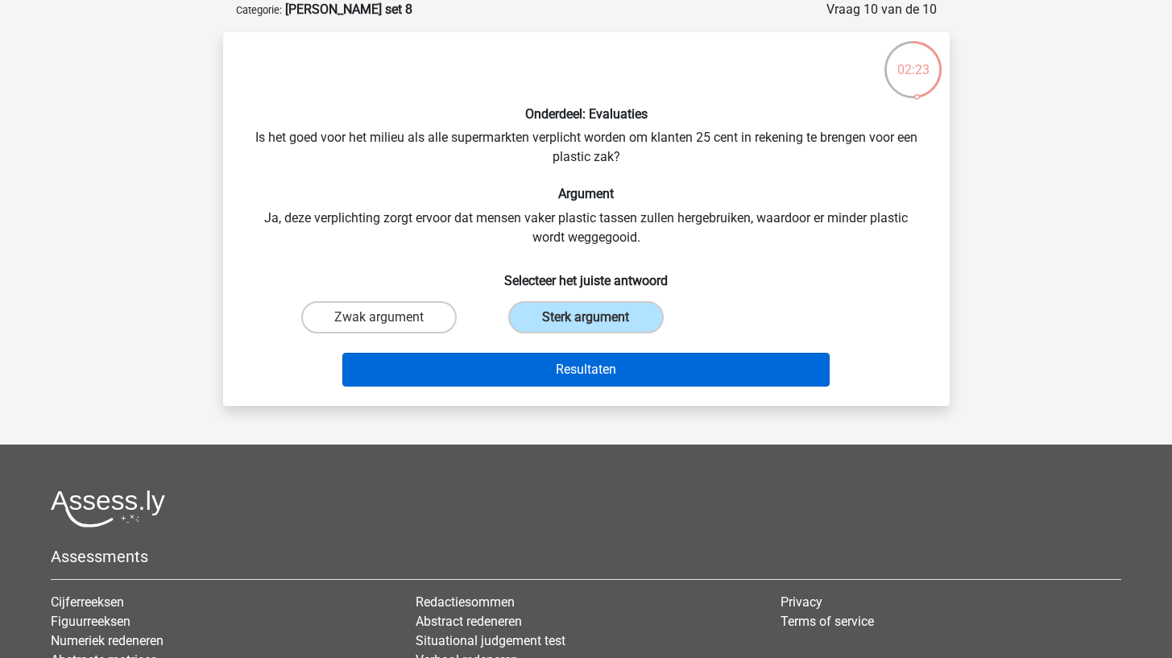
click at [514, 379] on button "Resultaten" at bounding box center [585, 370] width 487 height 34
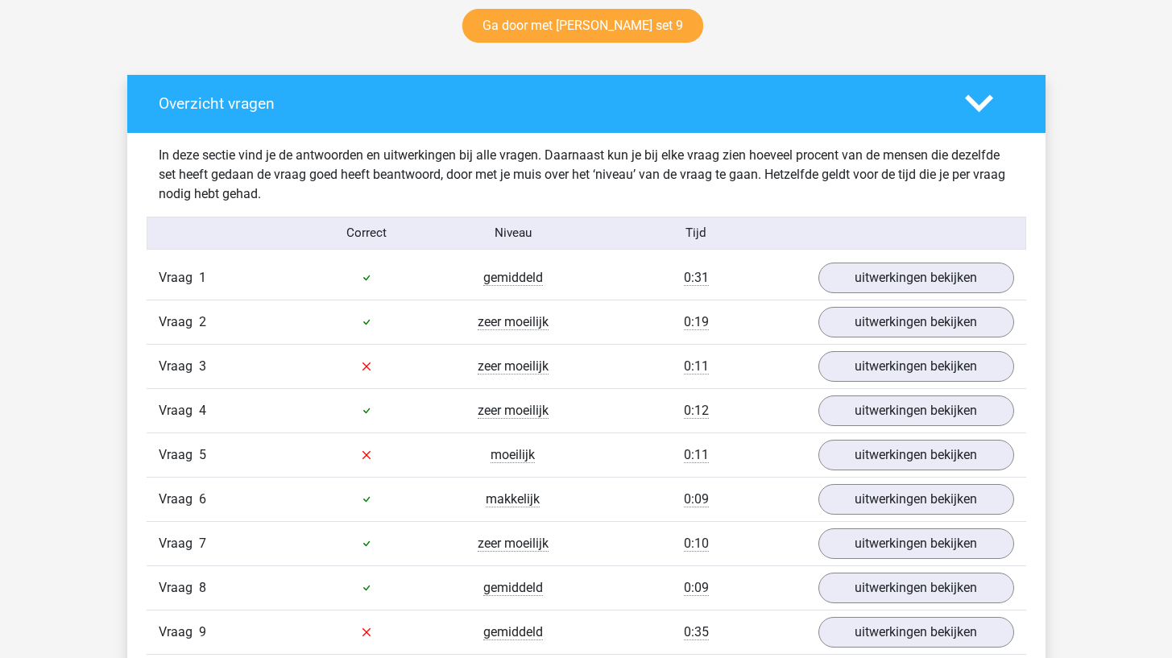
scroll to position [946, 0]
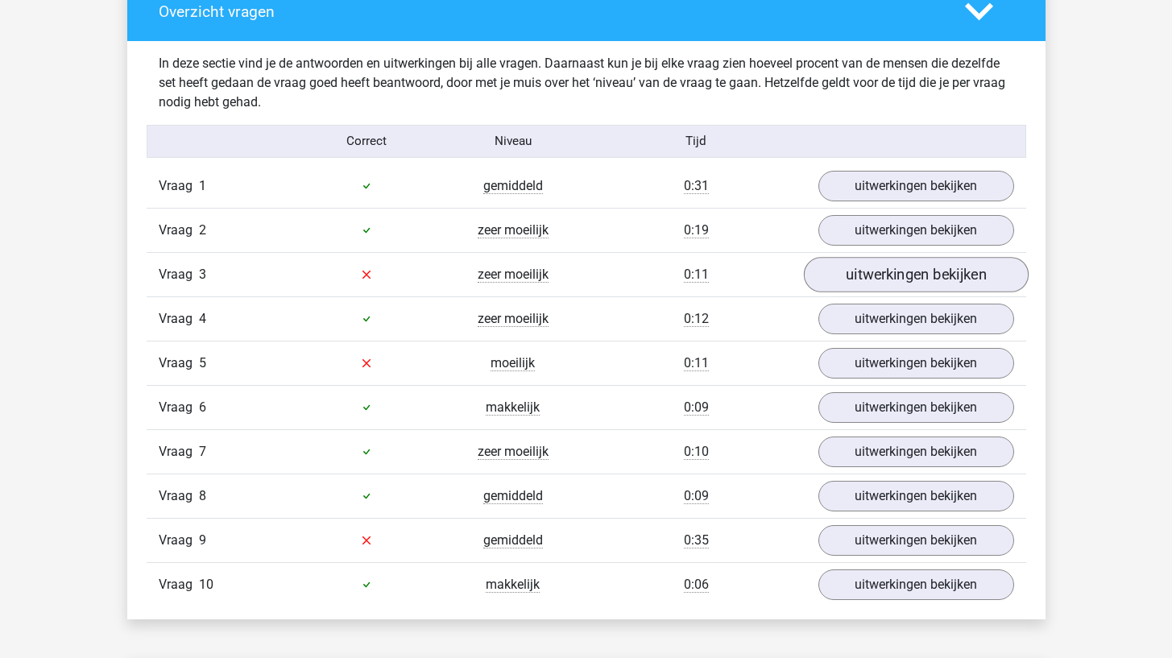
click at [843, 288] on link "uitwerkingen bekijken" at bounding box center [915, 274] width 225 height 35
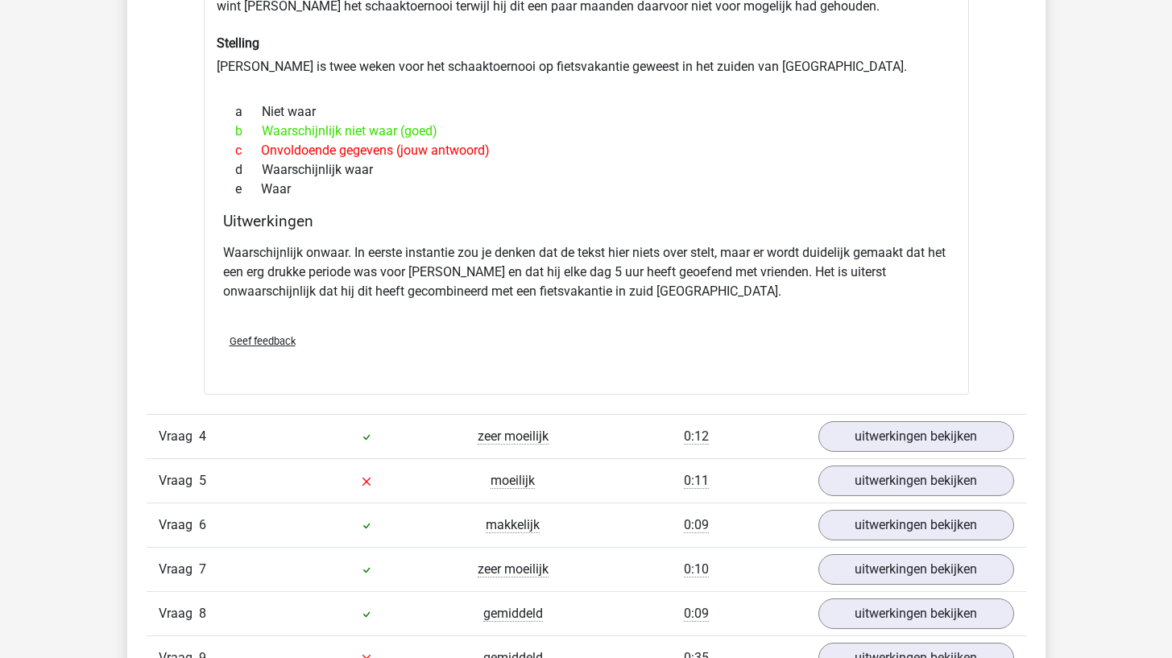
scroll to position [1384, 0]
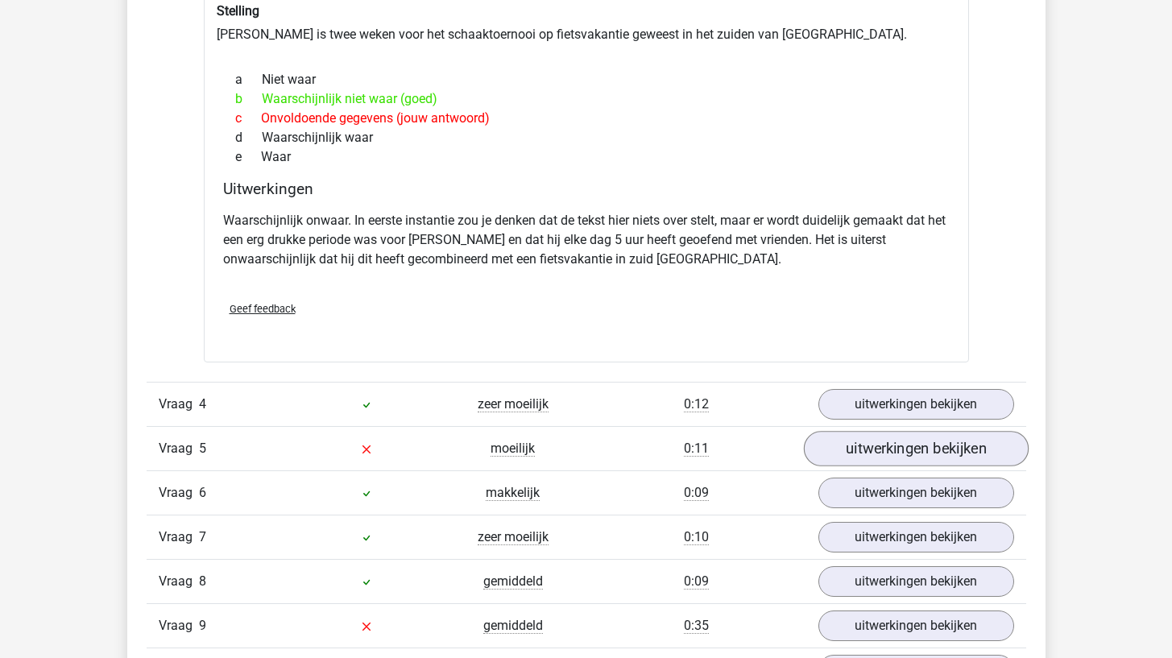
click at [838, 450] on link "uitwerkingen bekijken" at bounding box center [915, 448] width 225 height 35
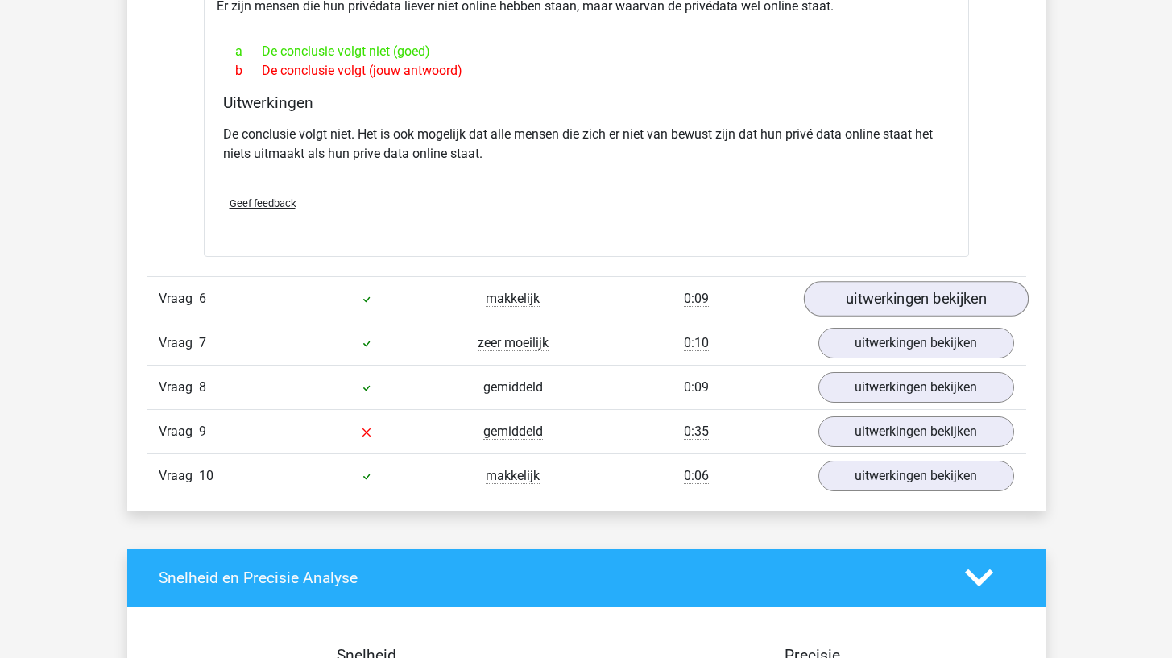
scroll to position [1991, 0]
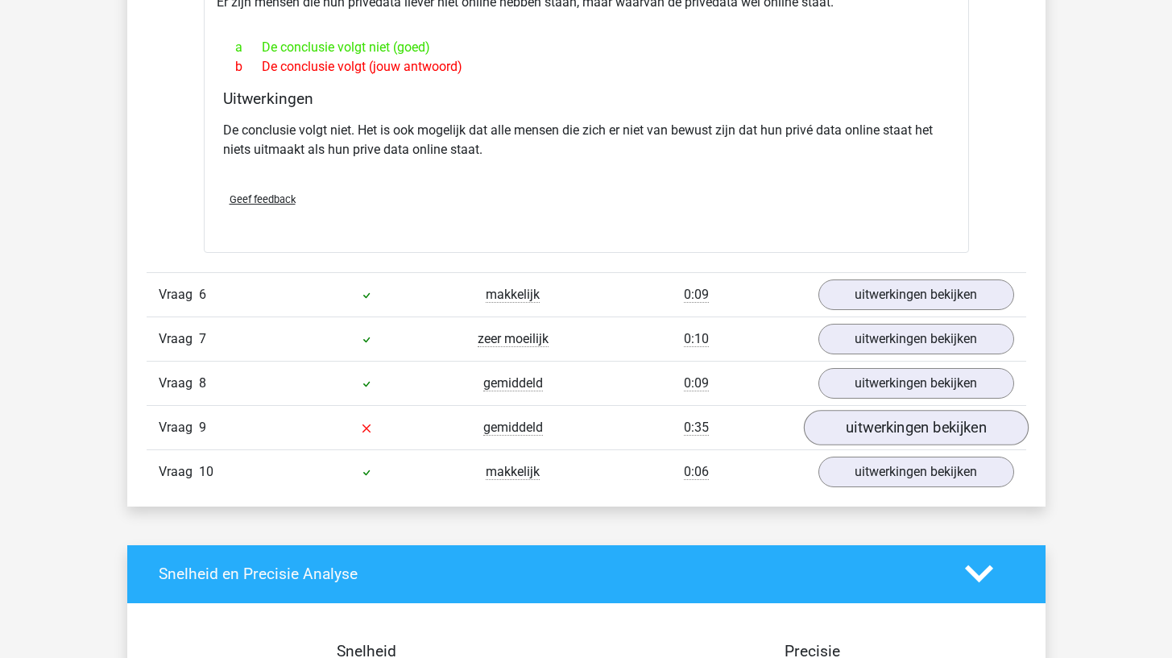
click at [870, 423] on link "uitwerkingen bekijken" at bounding box center [915, 427] width 225 height 35
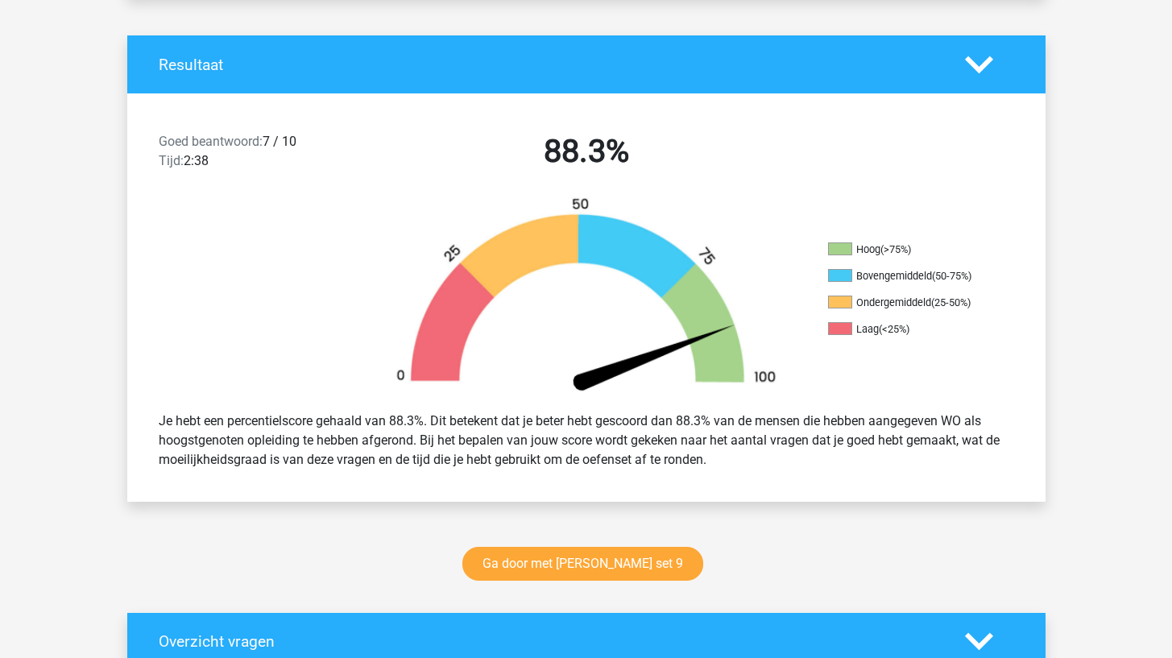
scroll to position [438, 0]
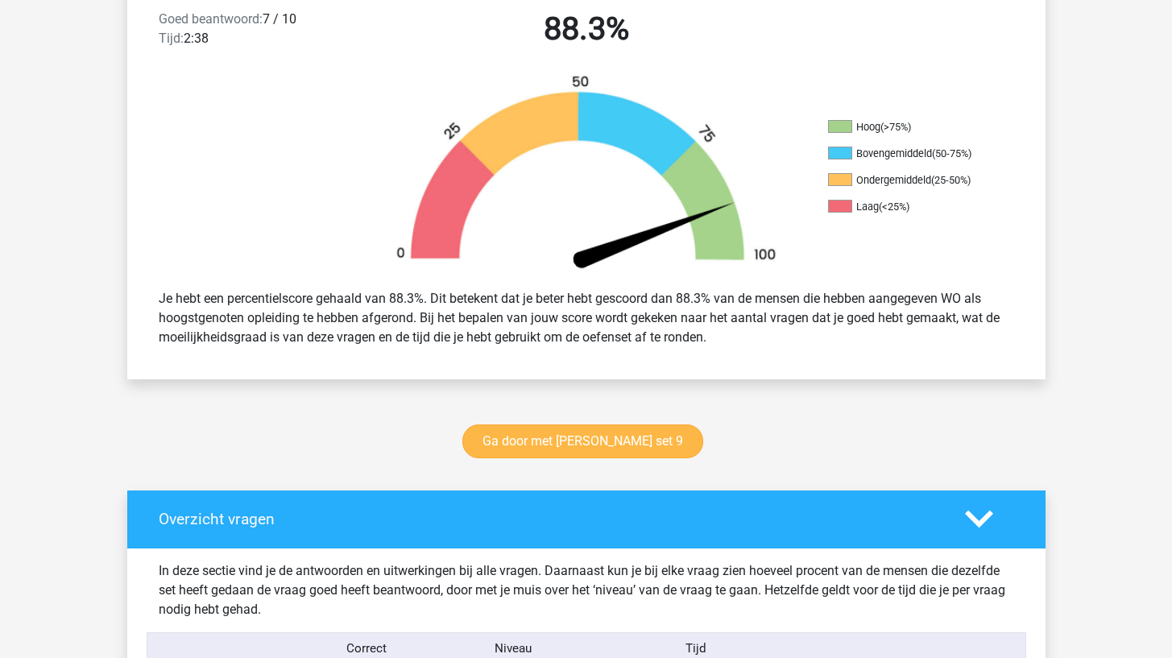
click at [622, 446] on link "Ga door met [PERSON_NAME] set 9" at bounding box center [582, 442] width 241 height 34
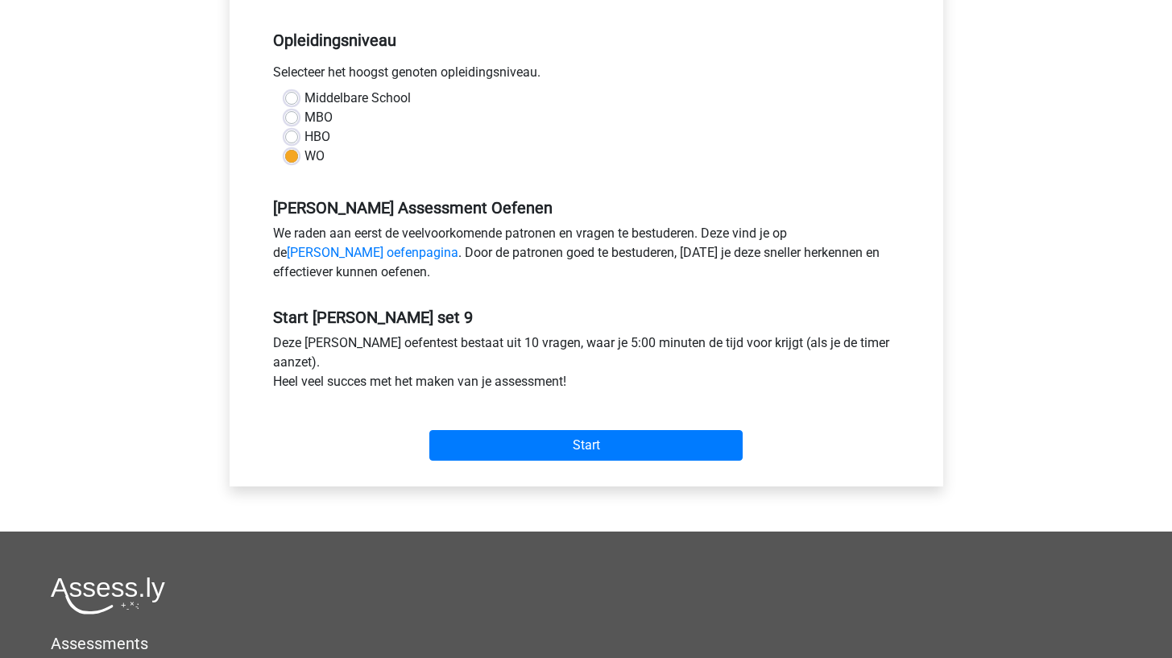
scroll to position [346, 0]
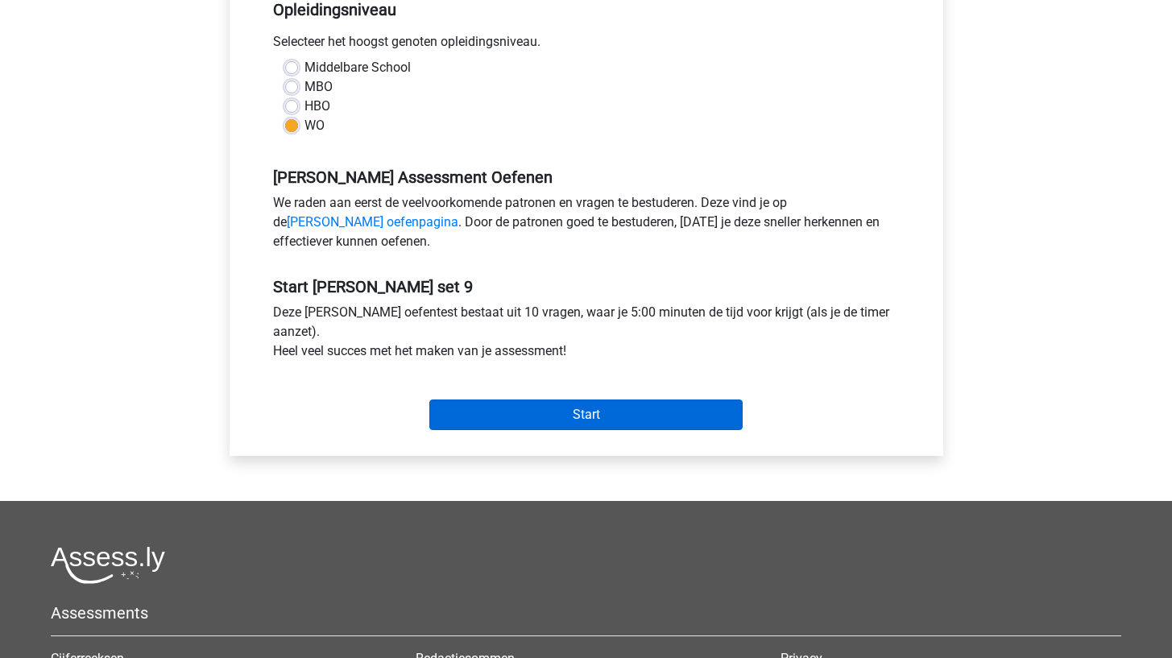
click at [603, 418] on input "Start" at bounding box center [585, 415] width 313 height 31
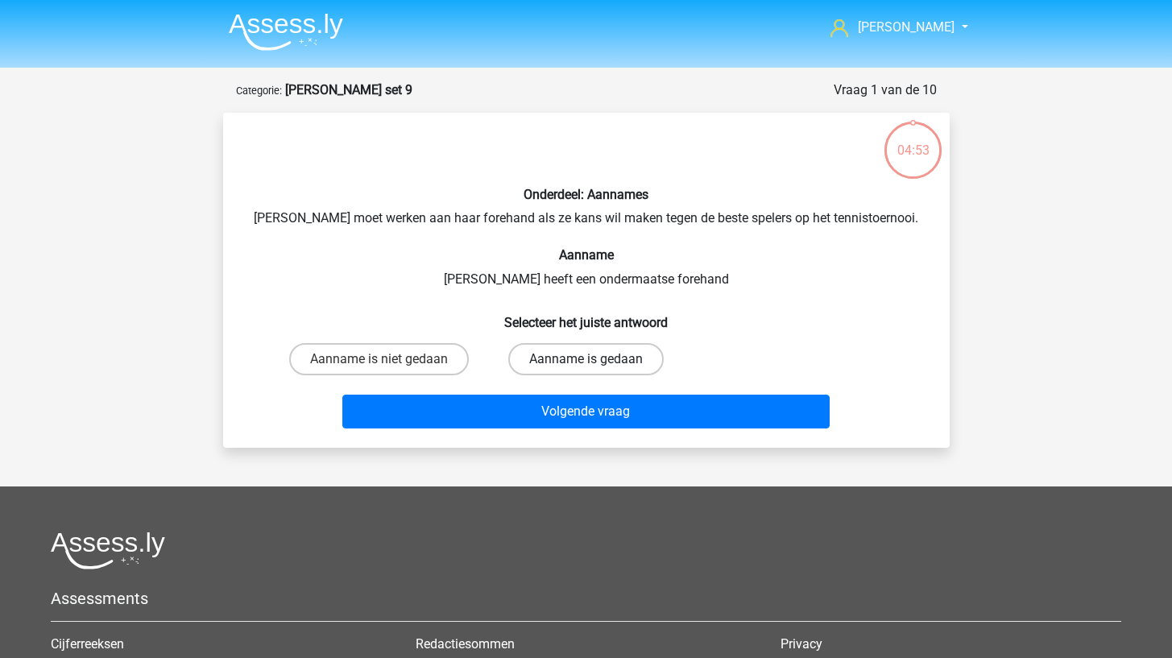
click at [529, 351] on label "Aanname is gedaan" at bounding box center [585, 359] width 155 height 32
click at [586, 359] on input "Aanname is gedaan" at bounding box center [591, 364] width 10 height 10
radio input "true"
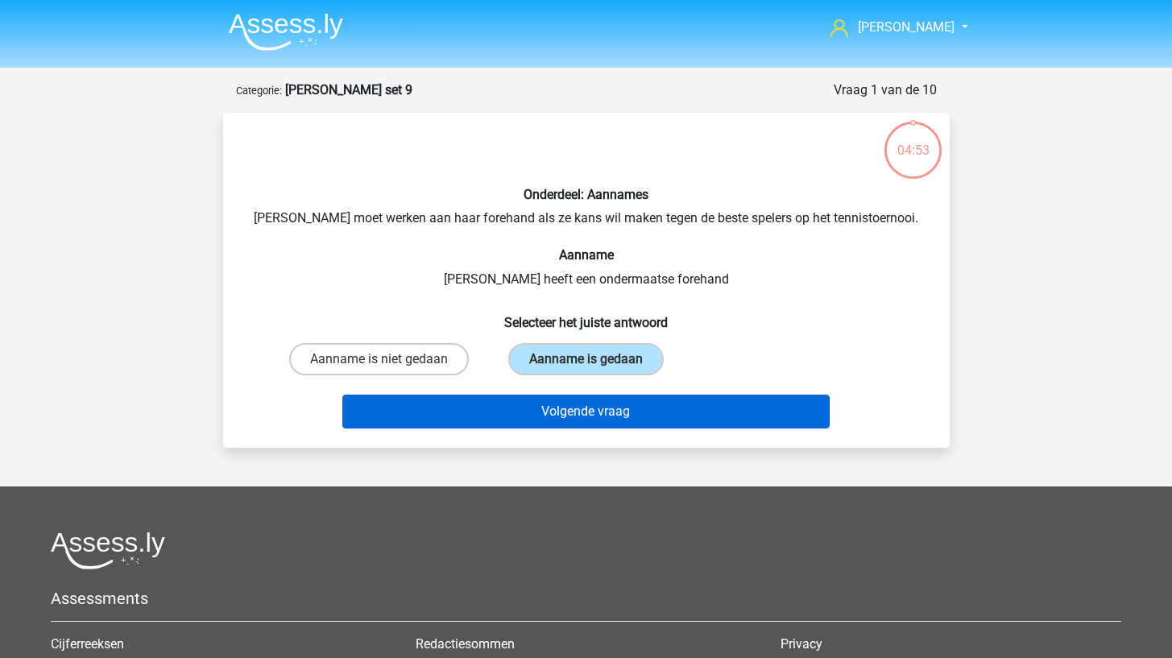
click at [516, 406] on button "Volgende vraag" at bounding box center [585, 412] width 487 height 34
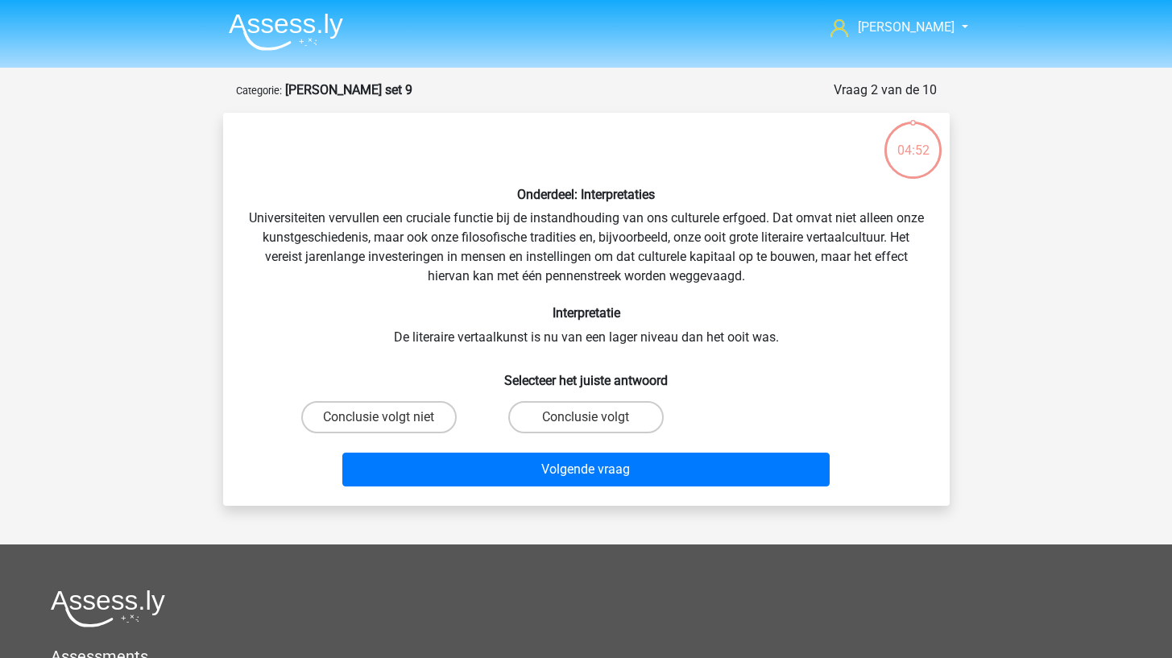
scroll to position [81, 0]
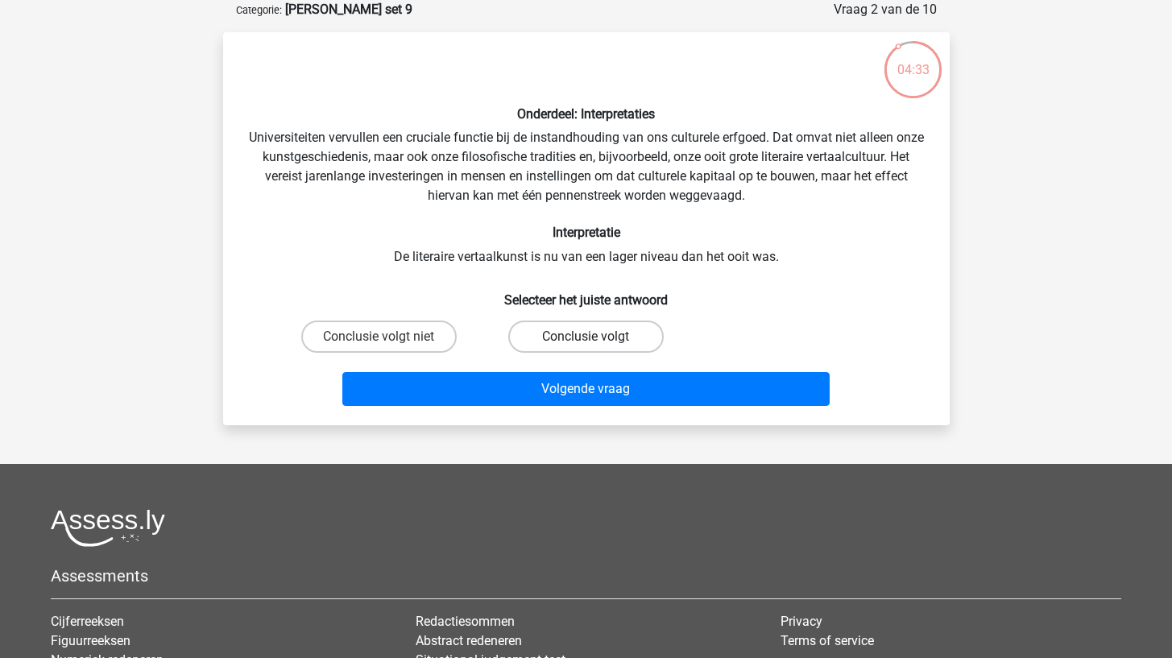
click at [569, 333] on label "Conclusie volgt" at bounding box center [585, 337] width 155 height 32
click at [586, 337] on input "Conclusie volgt" at bounding box center [591, 342] width 10 height 10
radio input "true"
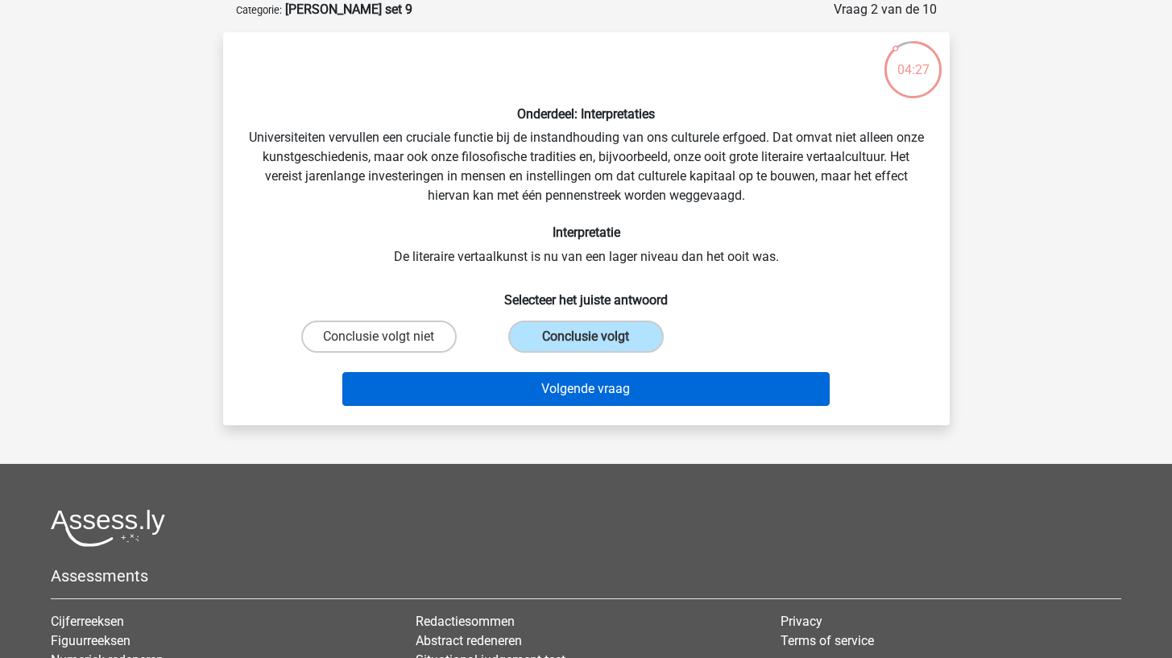
click at [578, 385] on button "Volgende vraag" at bounding box center [585, 389] width 487 height 34
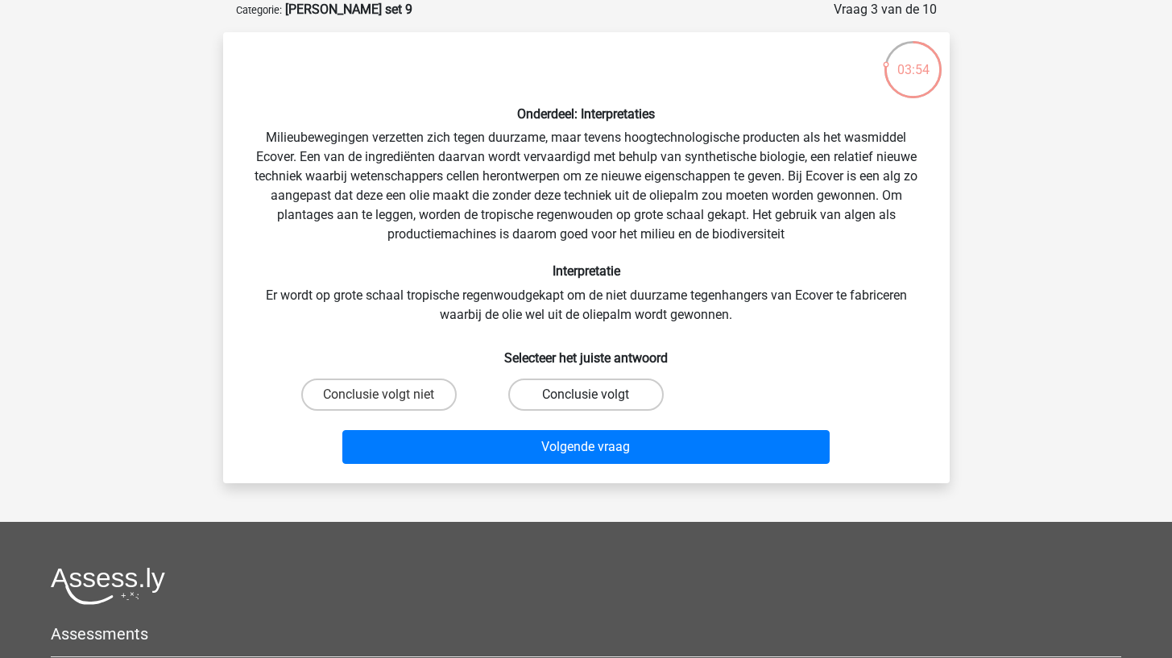
click at [595, 393] on label "Conclusie volgt" at bounding box center [585, 395] width 155 height 32
click at [595, 395] on input "Conclusie volgt" at bounding box center [591, 400] width 10 height 10
radio input "true"
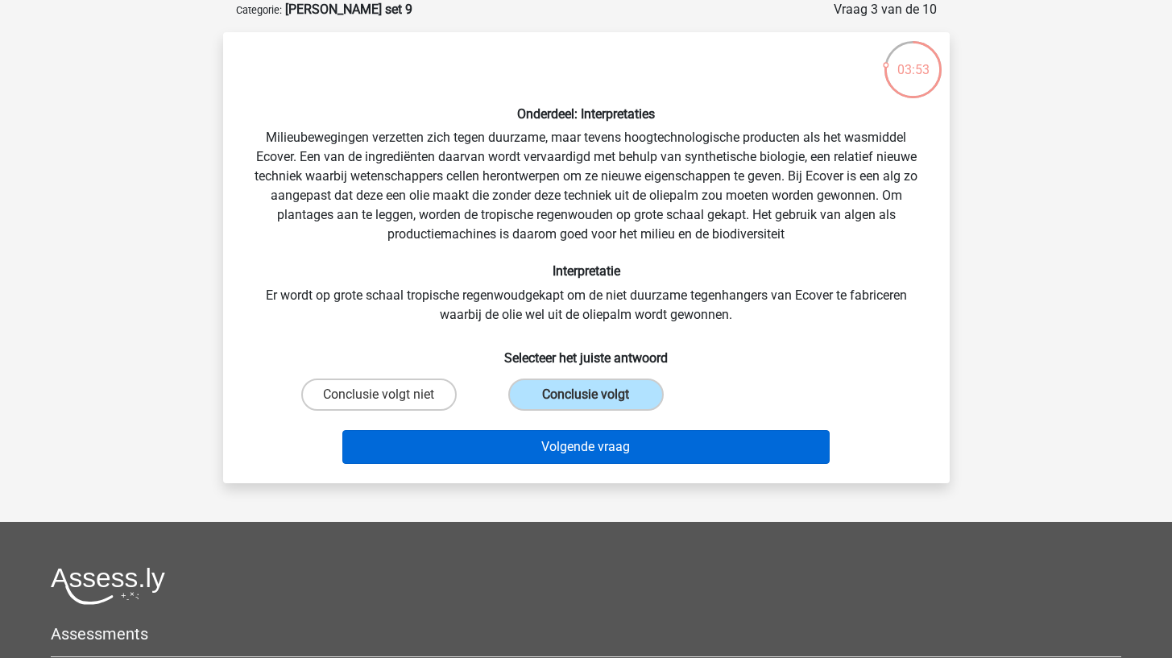
click at [587, 439] on button "Volgende vraag" at bounding box center [585, 447] width 487 height 34
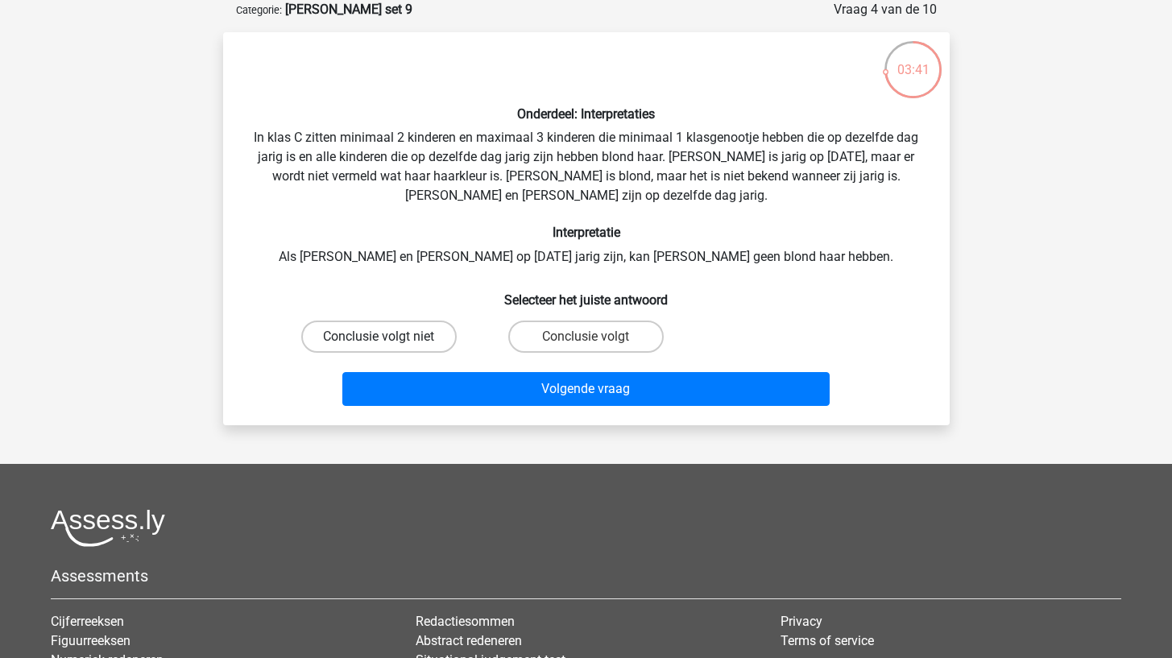
click at [416, 325] on label "Conclusie volgt niet" at bounding box center [378, 337] width 155 height 32
click at [389, 337] on input "Conclusie volgt niet" at bounding box center [384, 342] width 10 height 10
radio input "true"
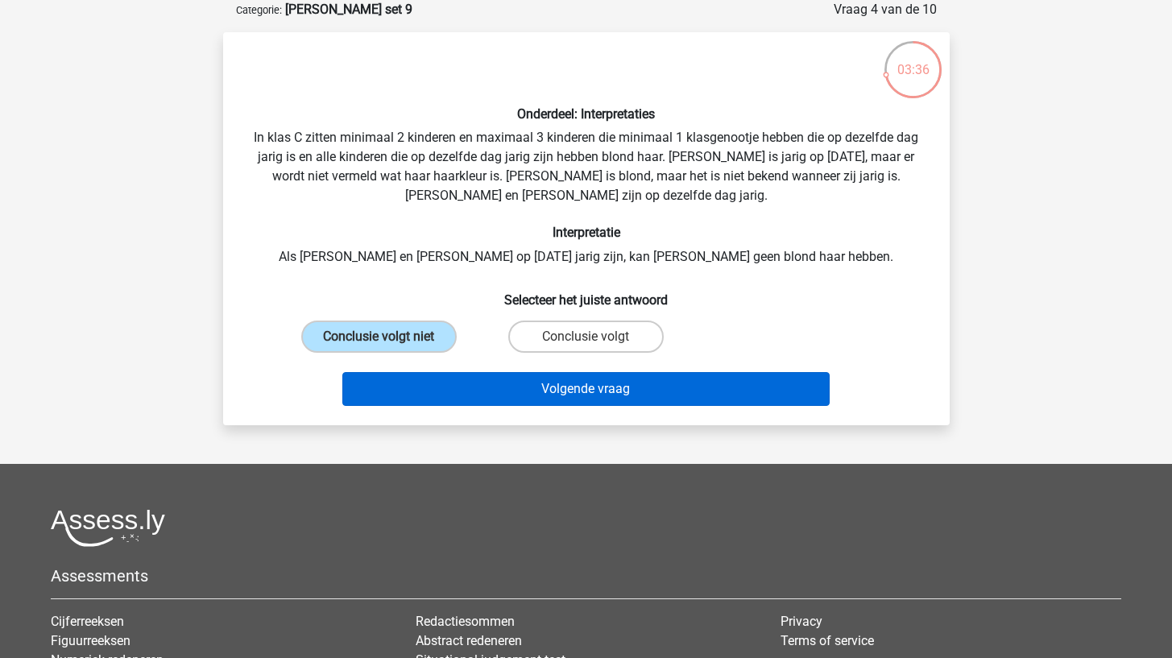
click at [456, 387] on button "Volgende vraag" at bounding box center [585, 389] width 487 height 34
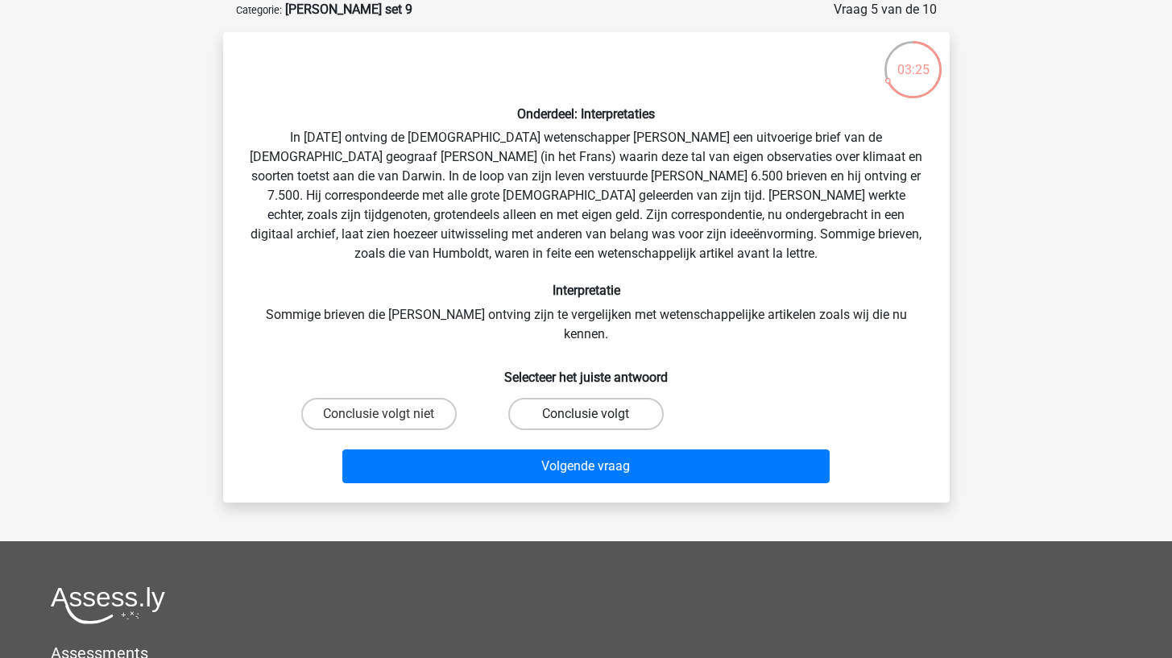
click at [535, 400] on label "Conclusie volgt" at bounding box center [585, 414] width 155 height 32
click at [586, 414] on input "Conclusie volgt" at bounding box center [591, 419] width 10 height 10
radio input "true"
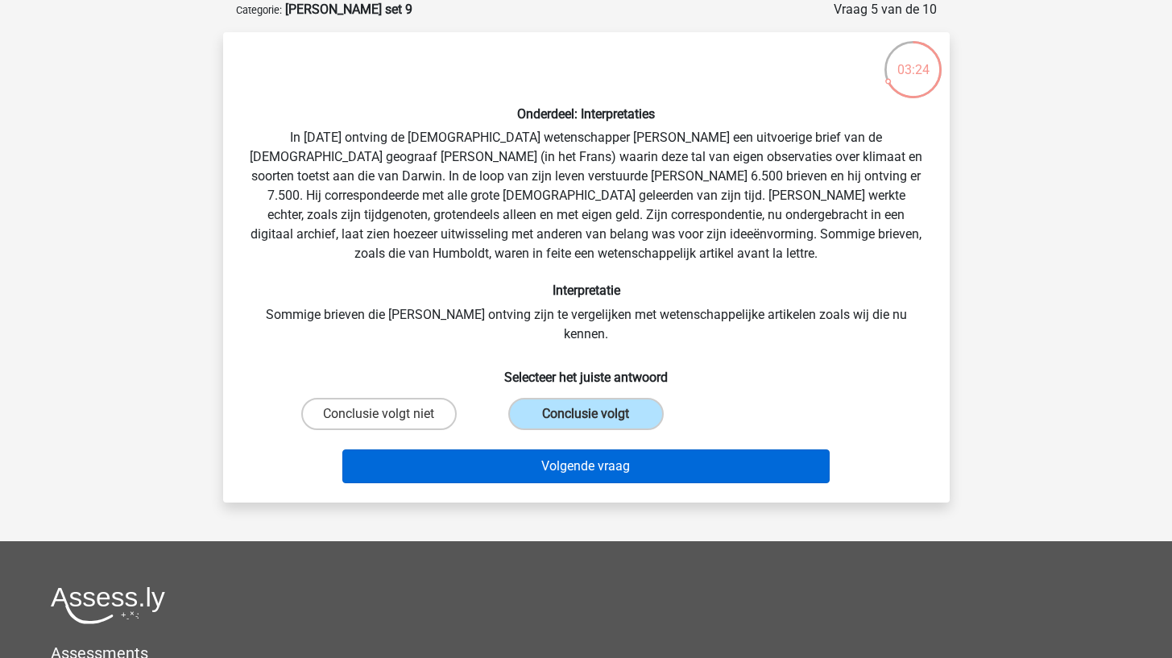
click at [520, 450] on button "Volgende vraag" at bounding box center [585, 467] width 487 height 34
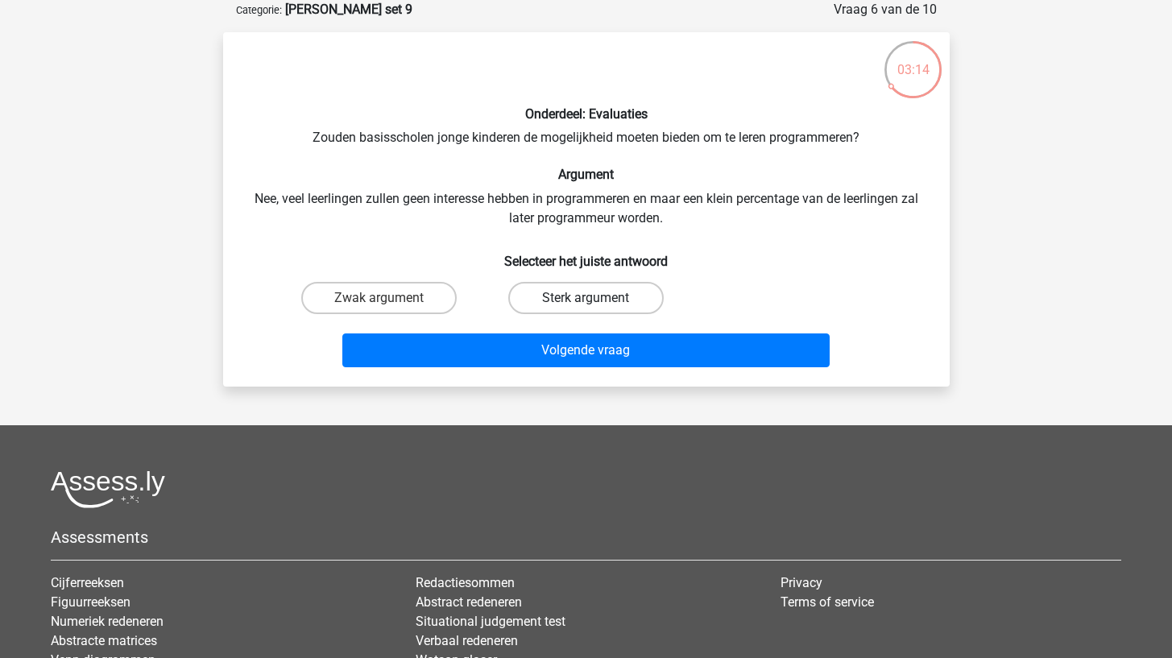
click at [541, 302] on label "Sterk argument" at bounding box center [585, 298] width 155 height 32
click at [586, 302] on input "Sterk argument" at bounding box center [591, 303] width 10 height 10
radio input "true"
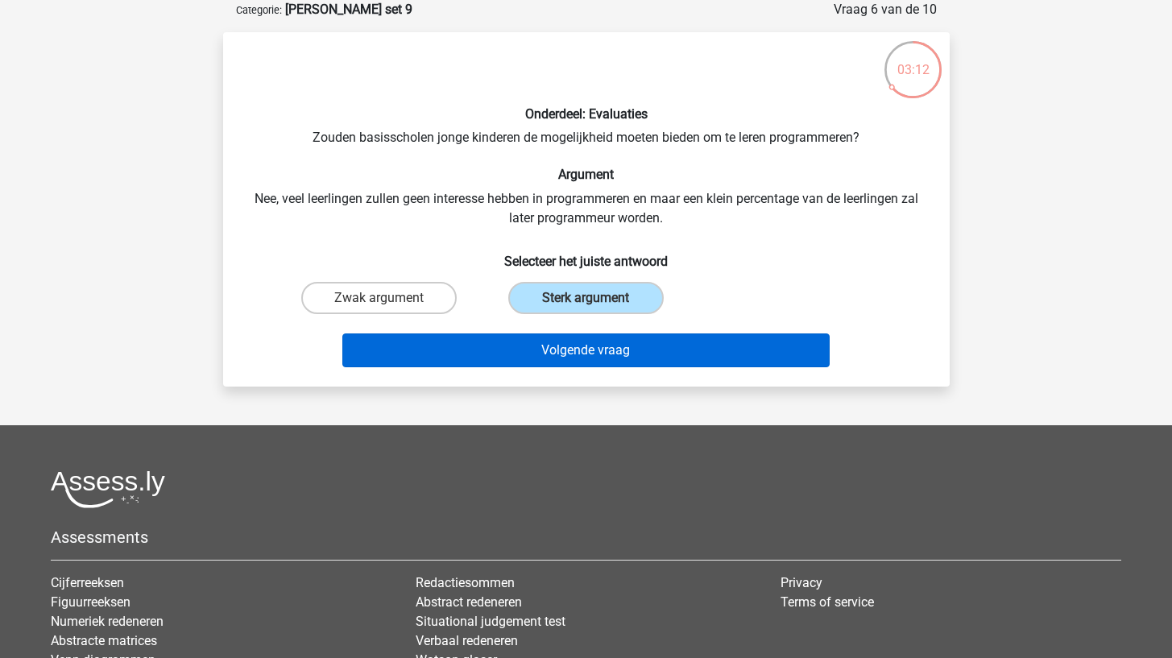
click at [528, 346] on button "Volgende vraag" at bounding box center [585, 351] width 487 height 34
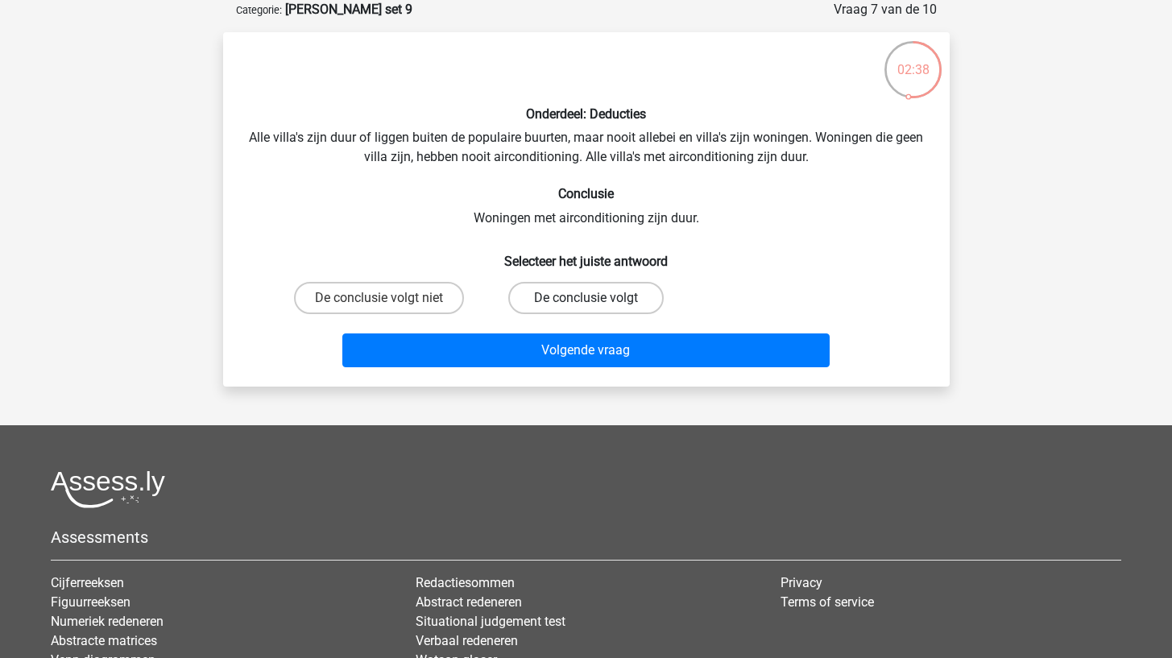
click at [538, 291] on label "De conclusie volgt" at bounding box center [585, 298] width 155 height 32
click at [586, 298] on input "De conclusie volgt" at bounding box center [591, 303] width 10 height 10
radio input "true"
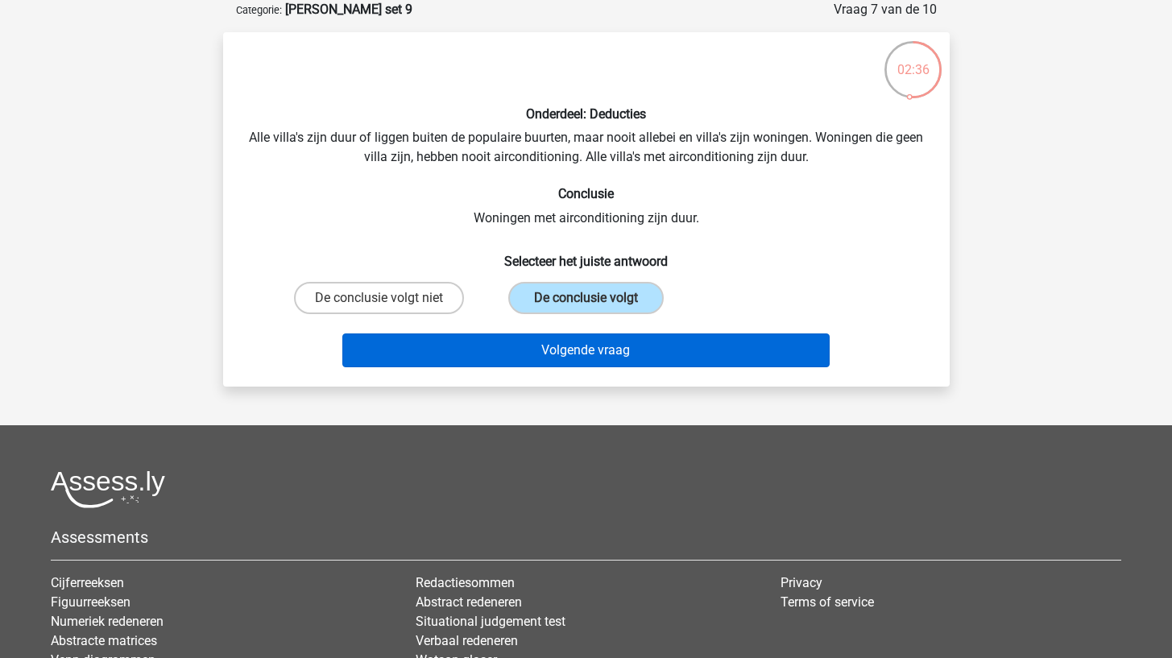
click at [530, 342] on button "Volgende vraag" at bounding box center [585, 351] width 487 height 34
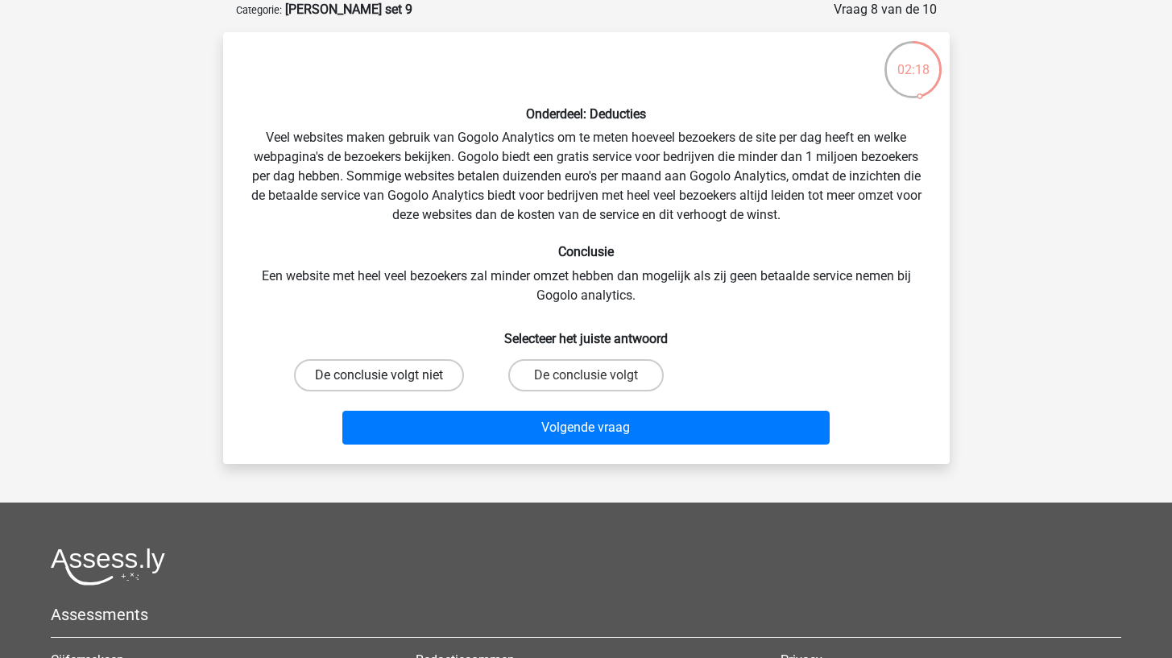
click at [437, 388] on label "De conclusie volgt niet" at bounding box center [379, 375] width 170 height 32
click at [389, 386] on input "De conclusie volgt niet" at bounding box center [384, 380] width 10 height 10
radio input "true"
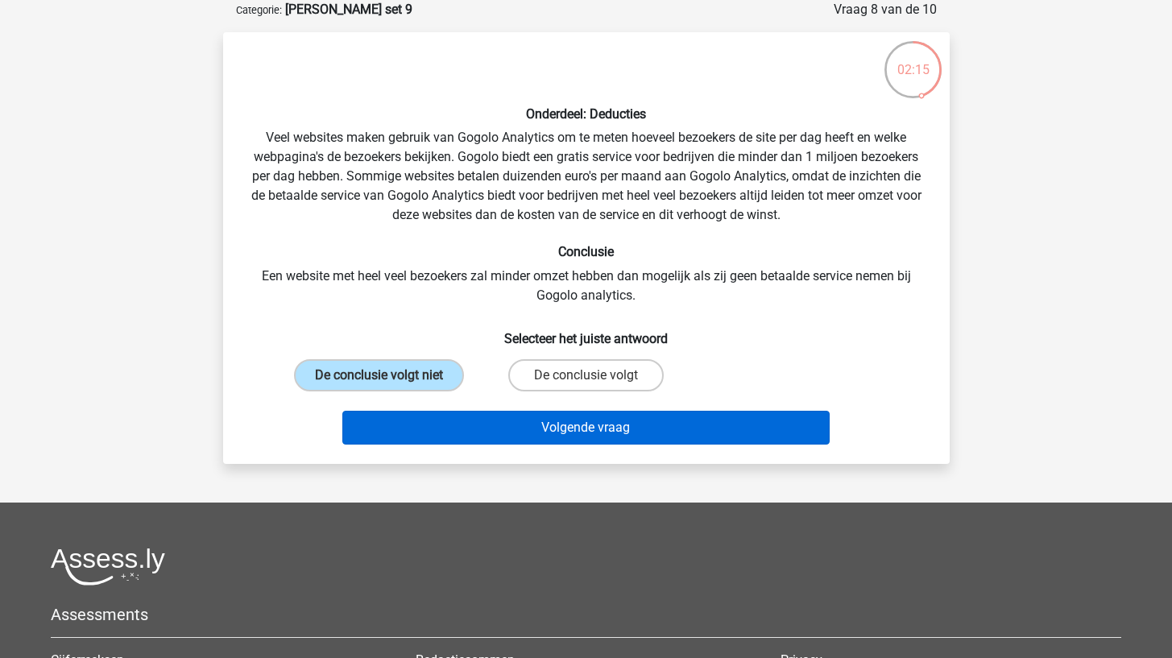
click at [454, 416] on button "Volgende vraag" at bounding box center [585, 428] width 487 height 34
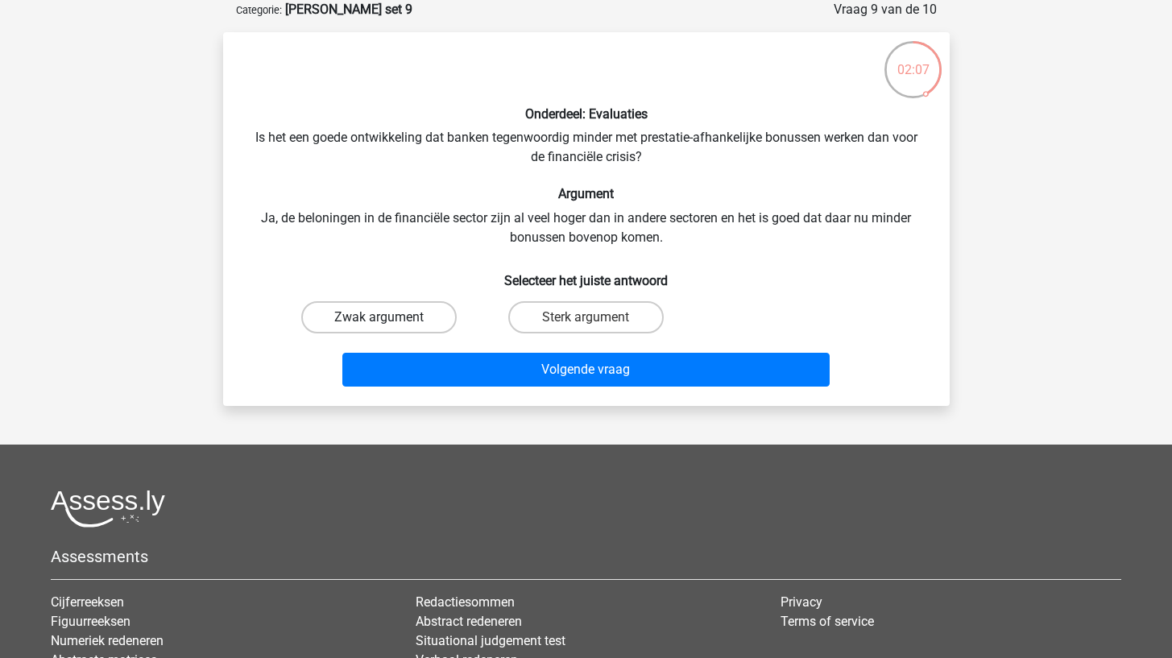
click at [425, 310] on label "Zwak argument" at bounding box center [378, 317] width 155 height 32
click at [389, 317] on input "Zwak argument" at bounding box center [384, 322] width 10 height 10
radio input "true"
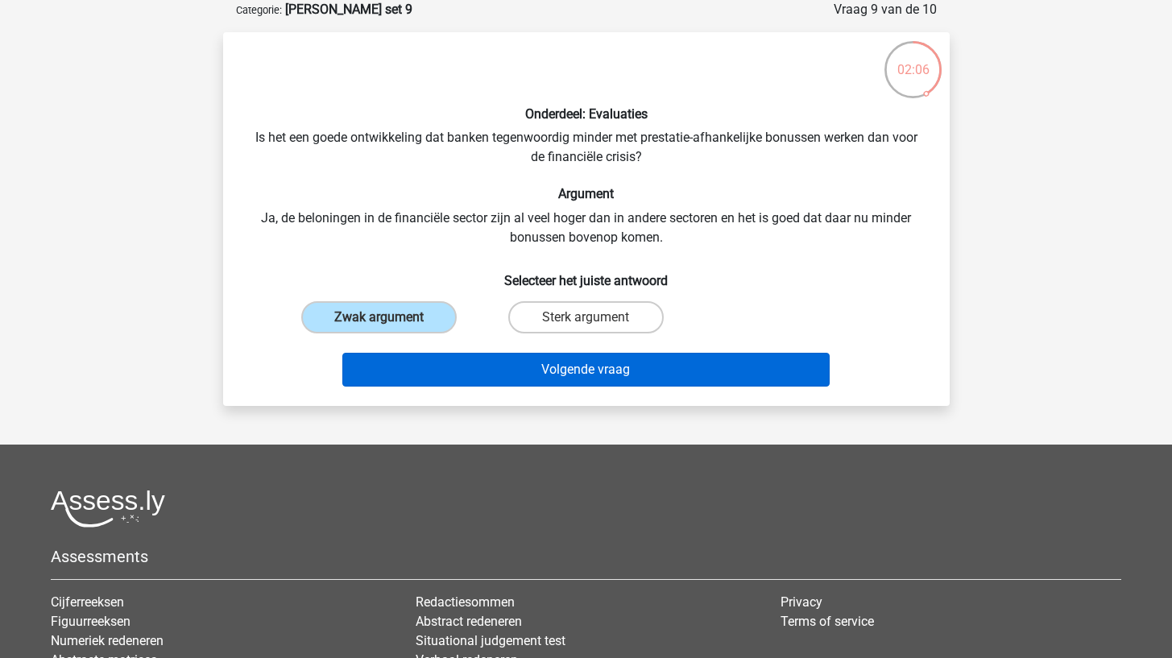
click at [425, 363] on button "Volgende vraag" at bounding box center [585, 370] width 487 height 34
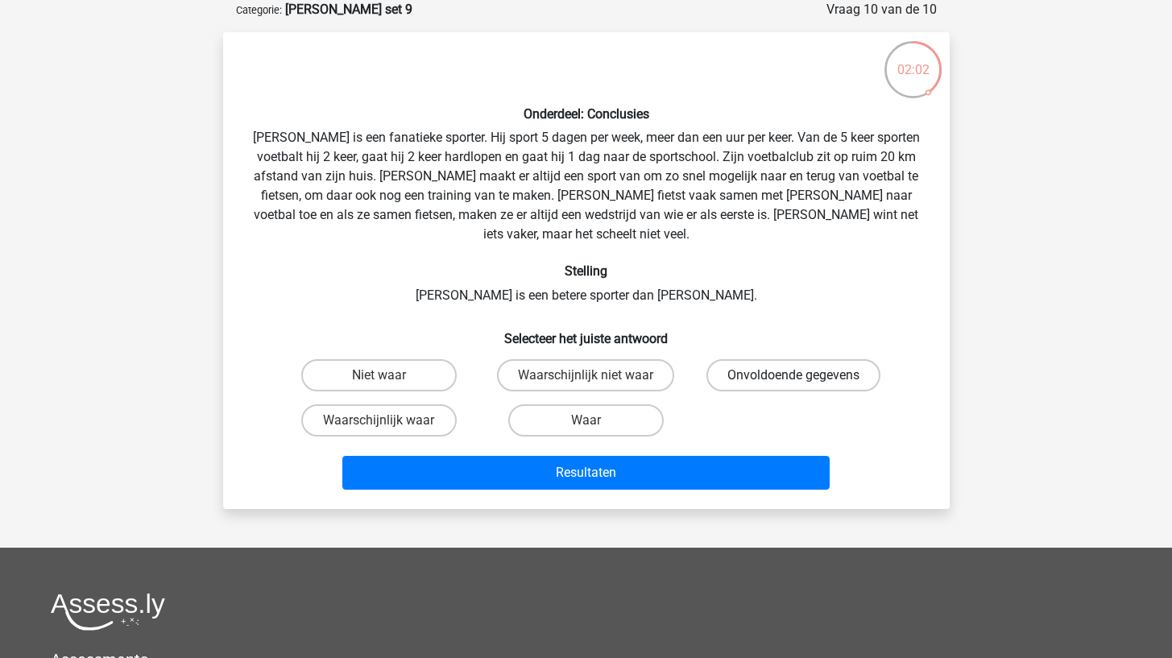
click at [786, 359] on label "Onvoldoende gegevens" at bounding box center [793, 375] width 174 height 32
click at [794, 375] on input "Onvoldoende gegevens" at bounding box center [799, 380] width 10 height 10
radio input "true"
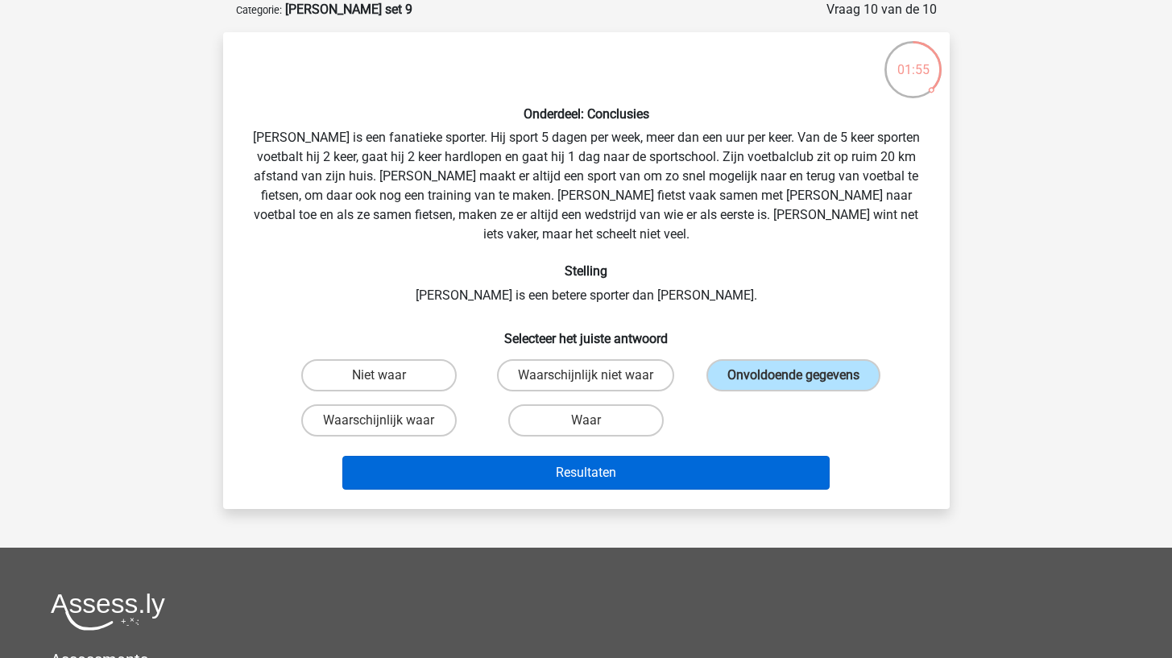
click at [674, 456] on button "Resultaten" at bounding box center [585, 473] width 487 height 34
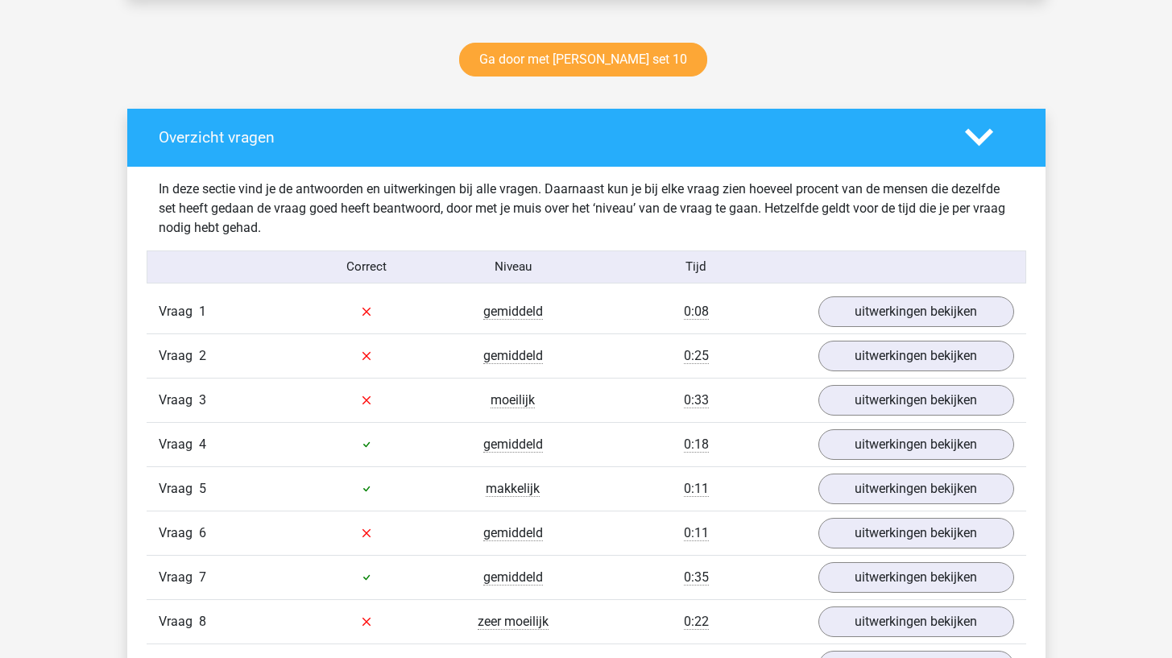
scroll to position [826, 0]
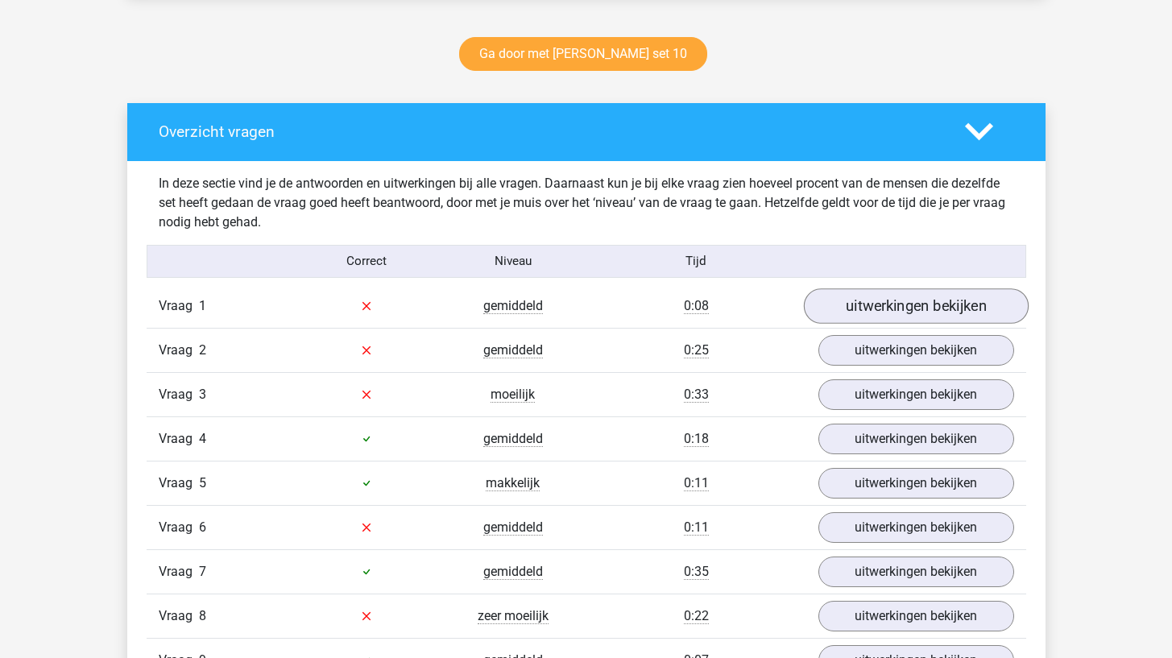
click at [859, 310] on link "uitwerkingen bekijken" at bounding box center [915, 305] width 225 height 35
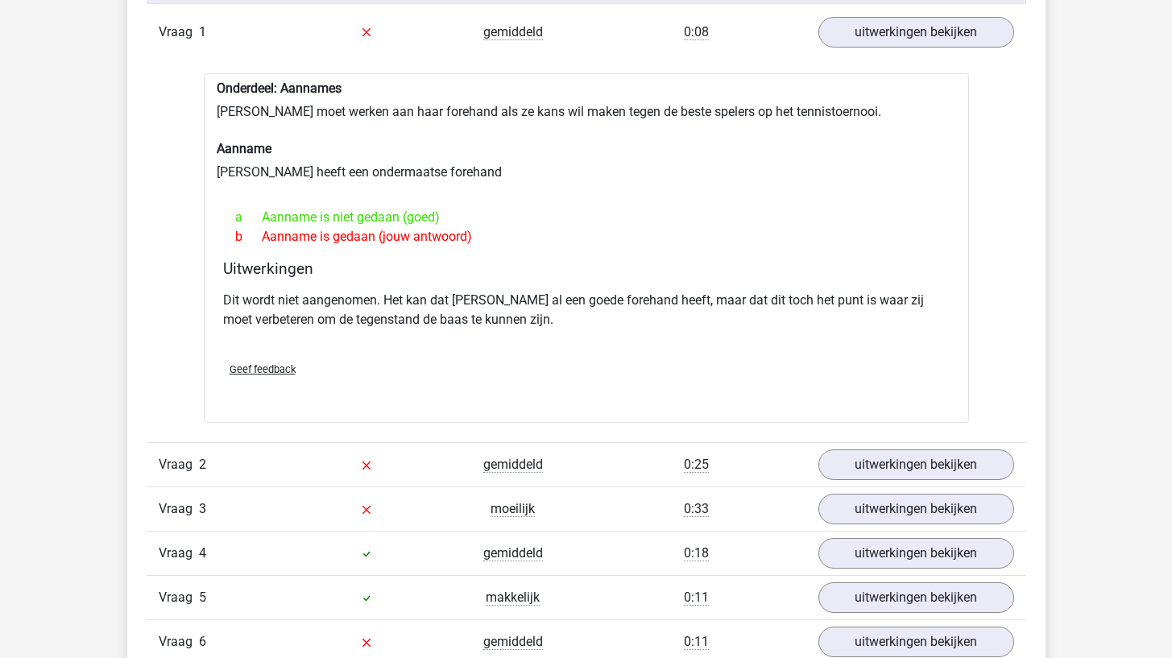
scroll to position [1104, 0]
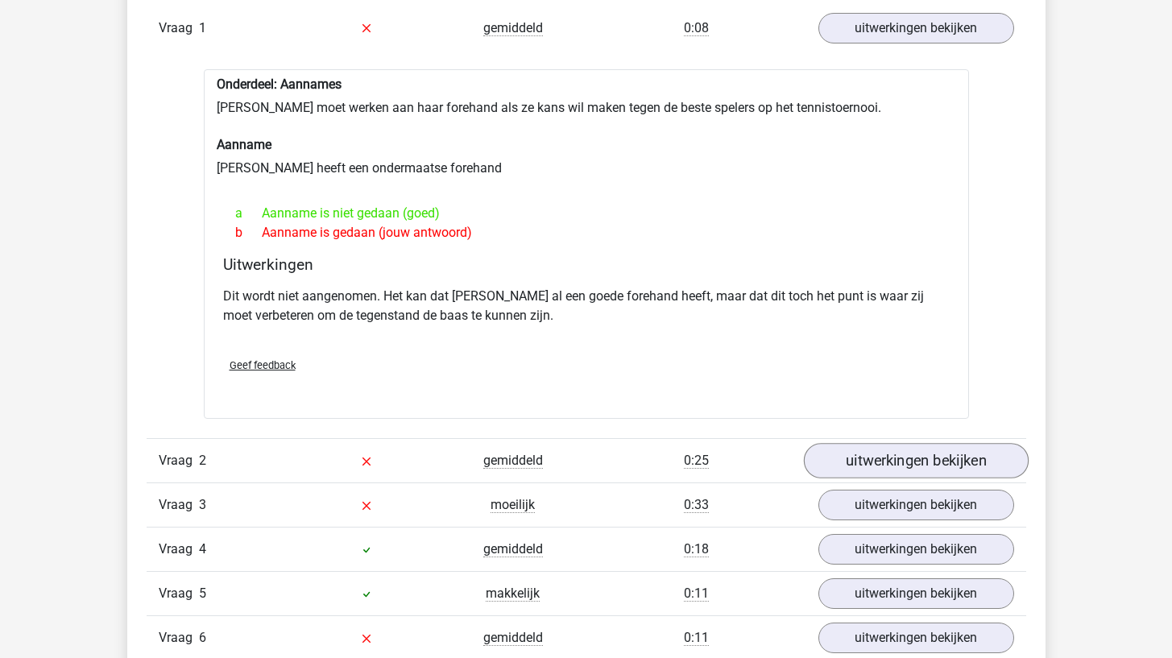
click at [839, 455] on link "uitwerkingen bekijken" at bounding box center [915, 460] width 225 height 35
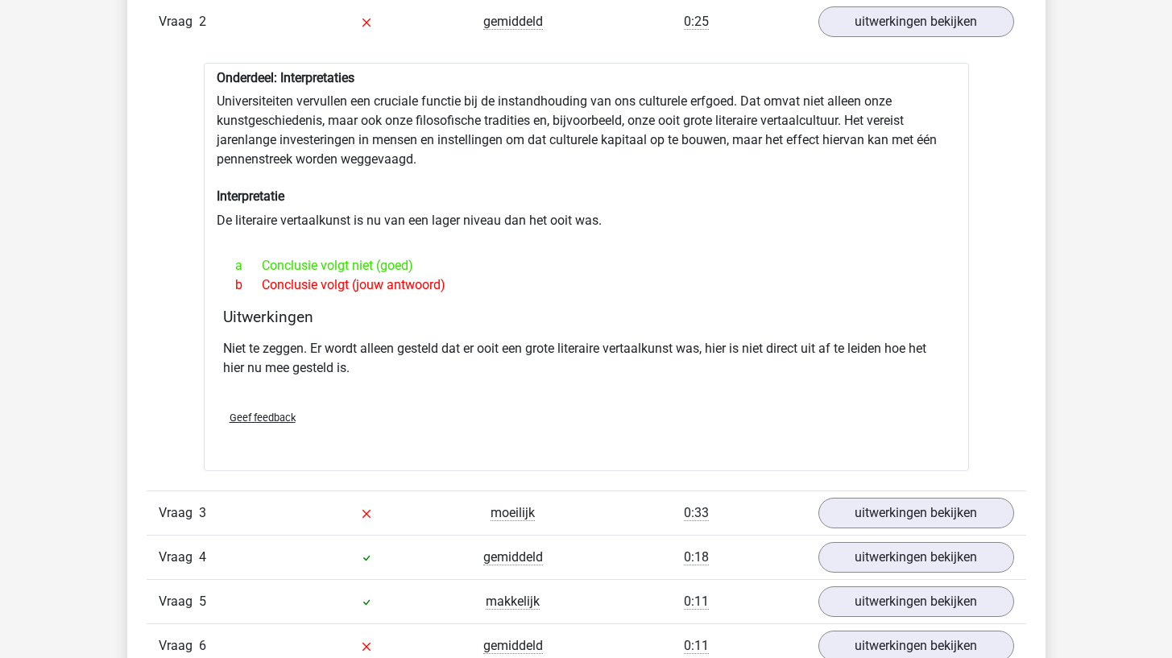
scroll to position [1547, 0]
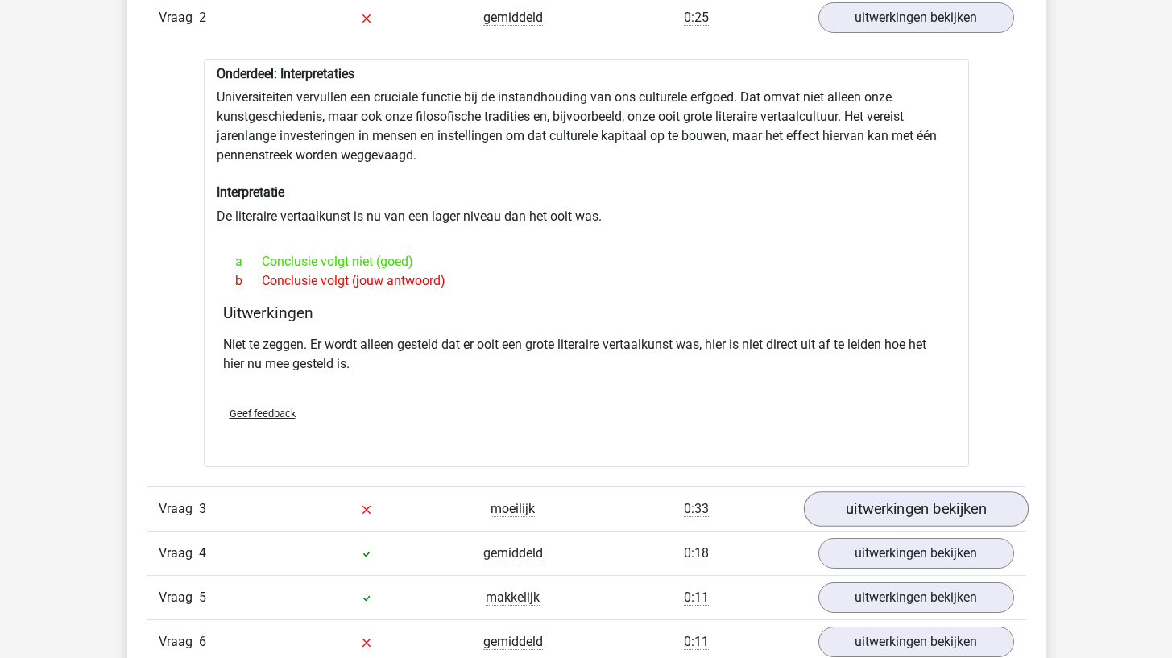
click at [842, 493] on link "uitwerkingen bekijken" at bounding box center [915, 508] width 225 height 35
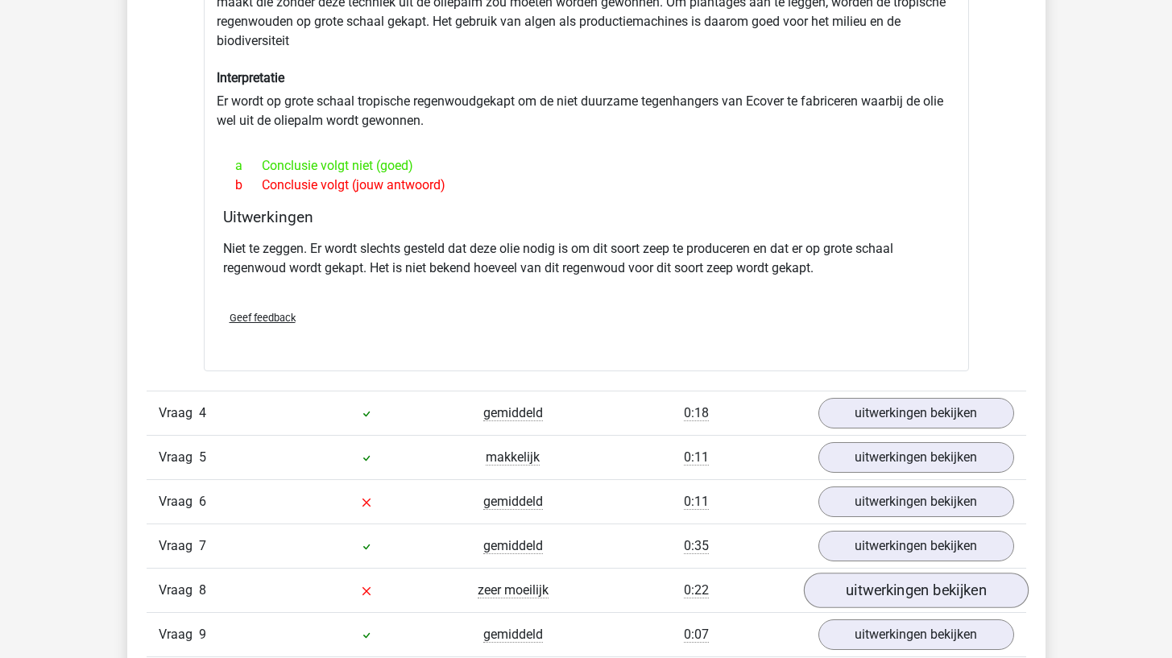
scroll to position [2202, 0]
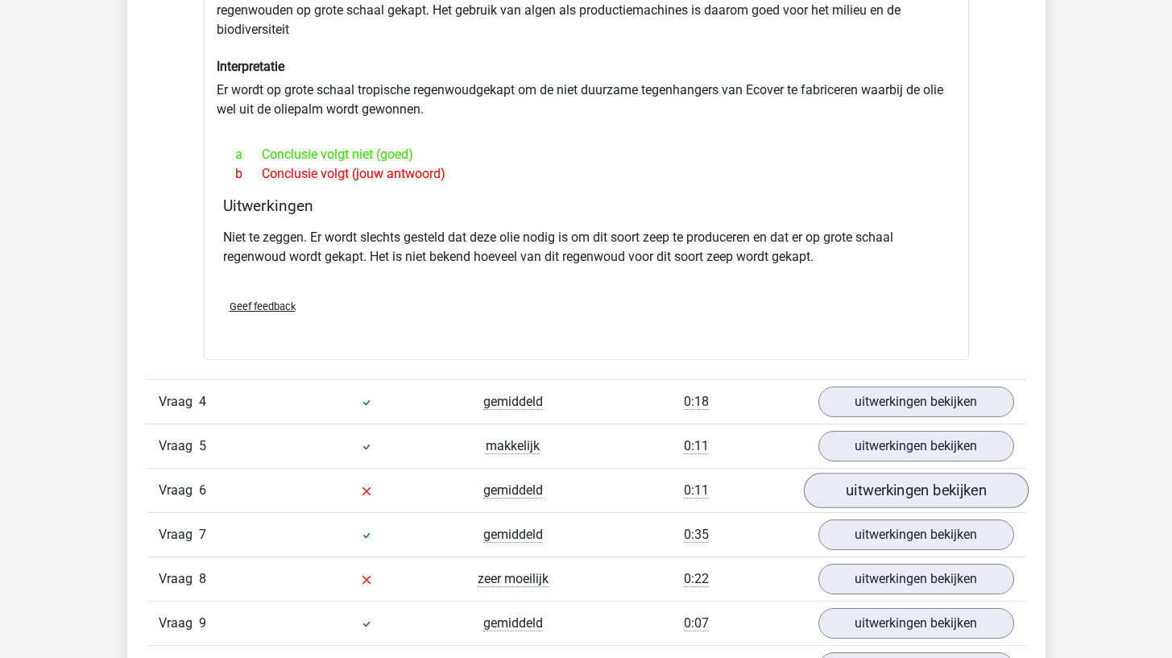
click at [856, 495] on link "uitwerkingen bekijken" at bounding box center [915, 491] width 225 height 35
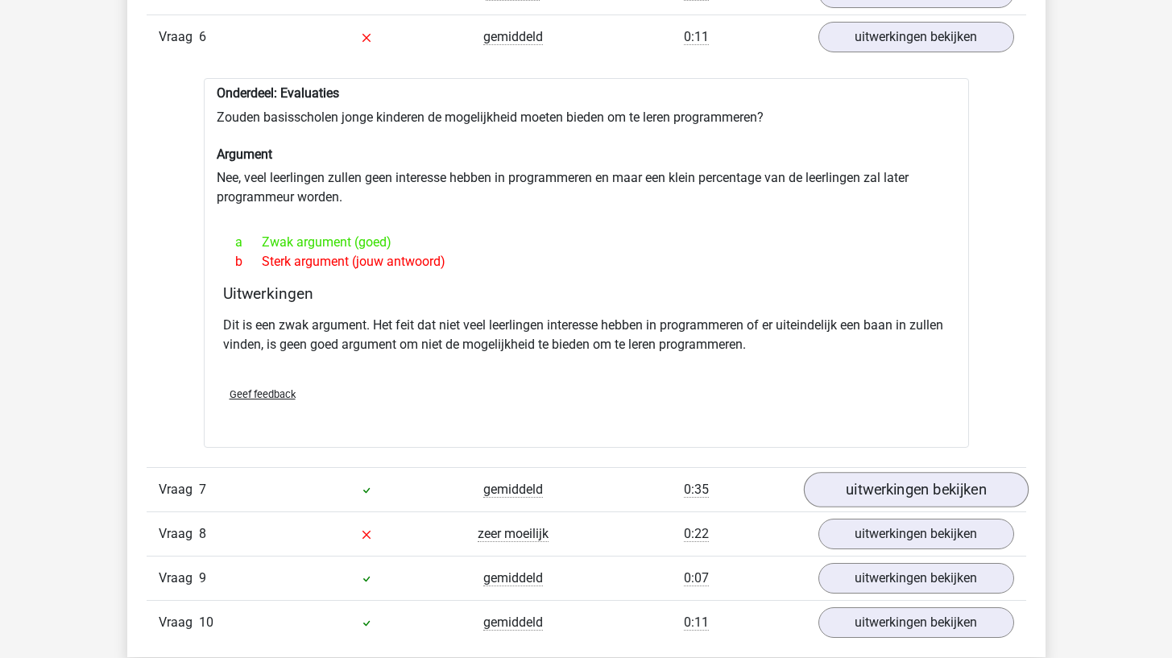
scroll to position [2662, 0]
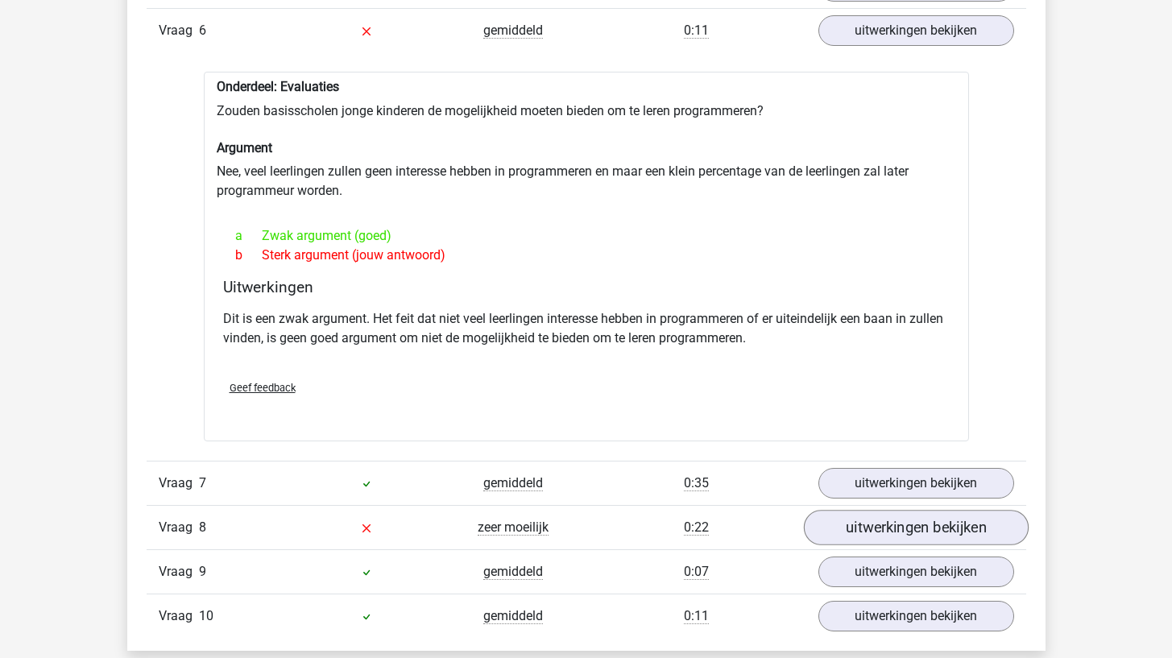
click at [868, 540] on link "uitwerkingen bekijken" at bounding box center [915, 527] width 225 height 35
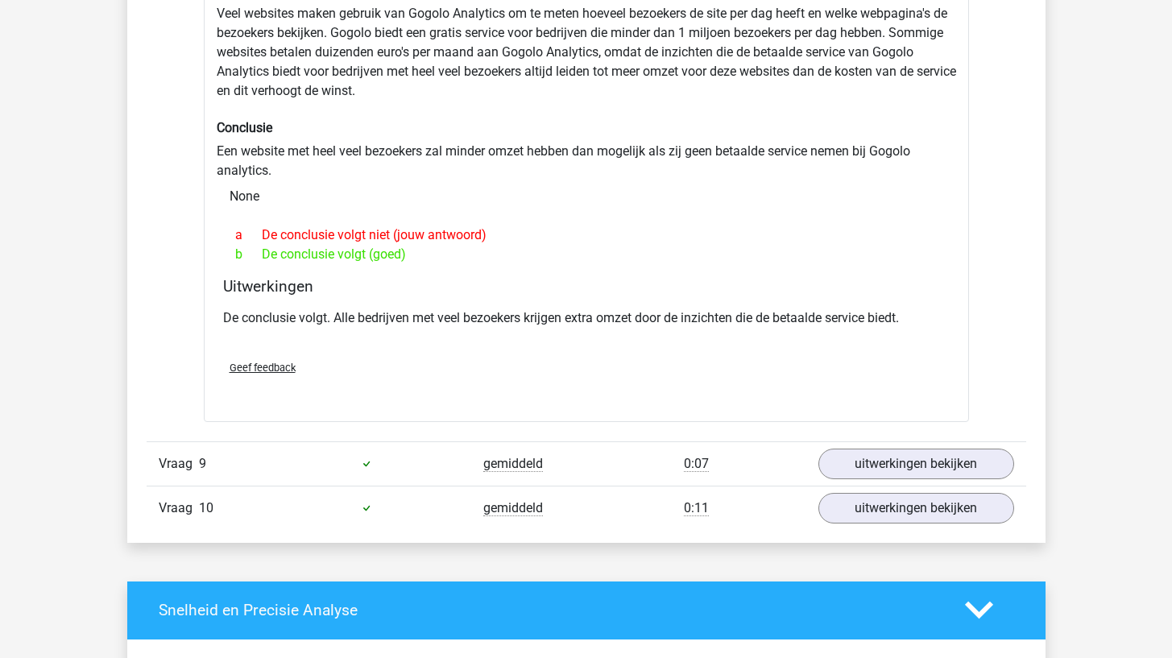
scroll to position [3257, 0]
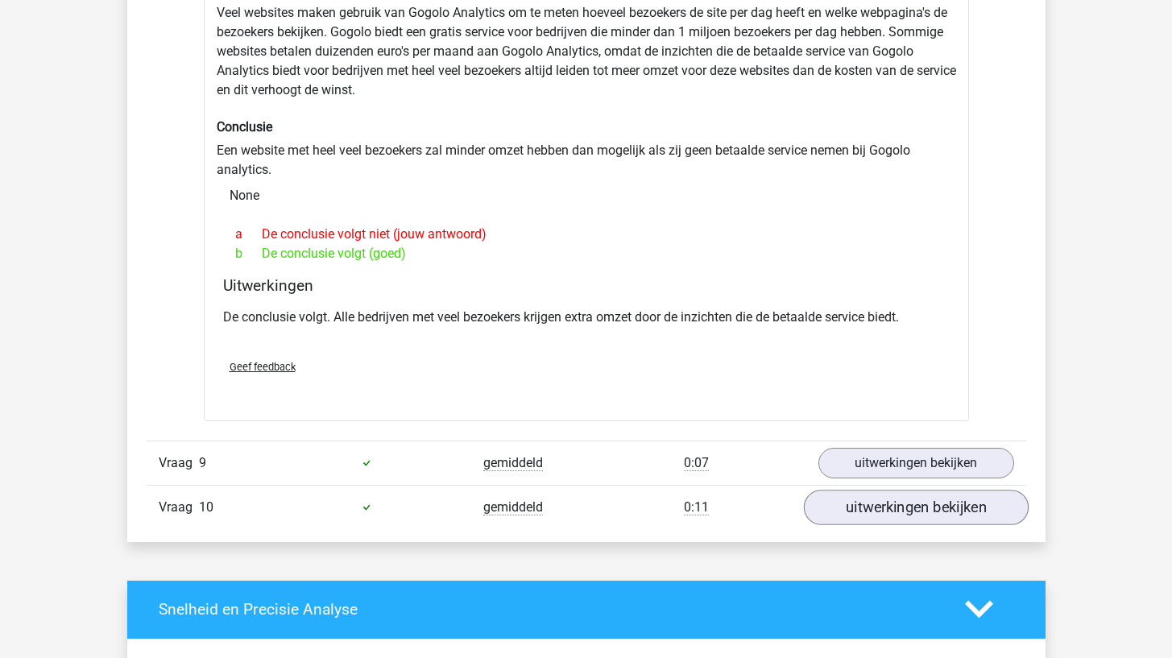
click at [874, 497] on link "uitwerkingen bekijken" at bounding box center [915, 507] width 225 height 35
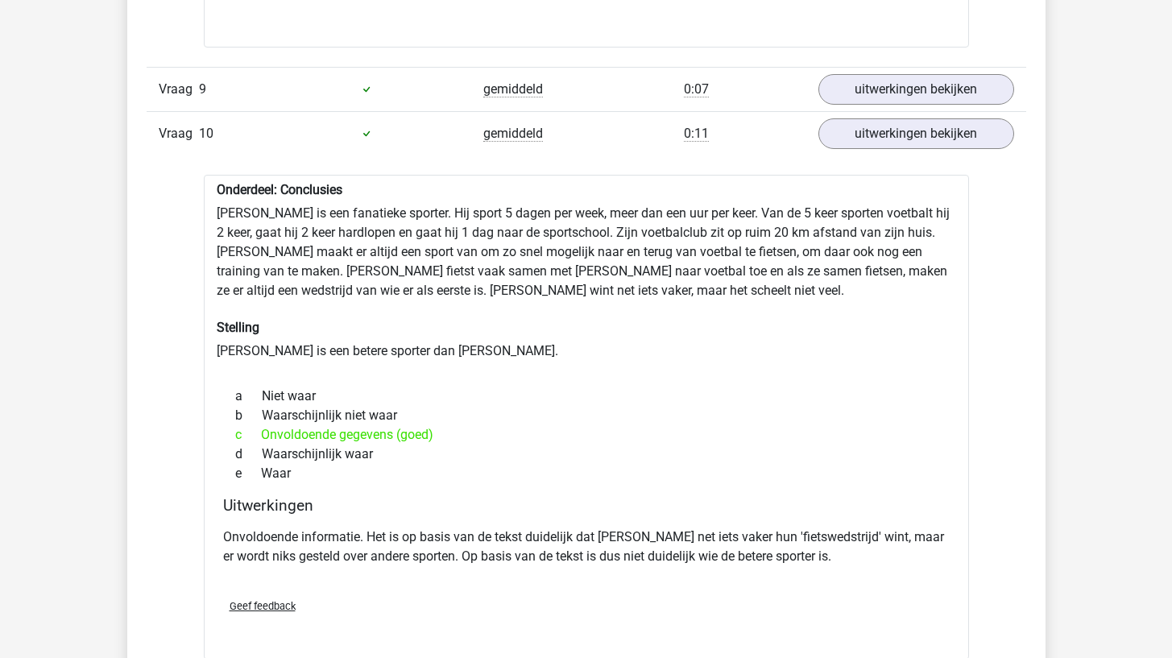
scroll to position [3635, 0]
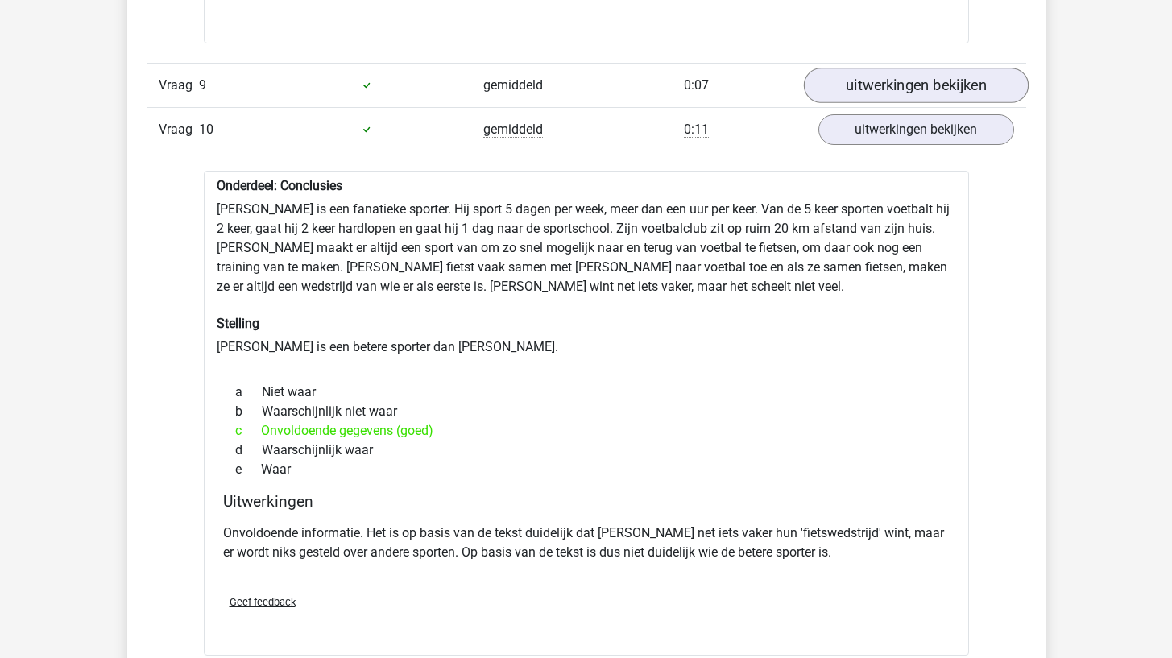
click at [928, 85] on link "uitwerkingen bekijken" at bounding box center [915, 85] width 225 height 35
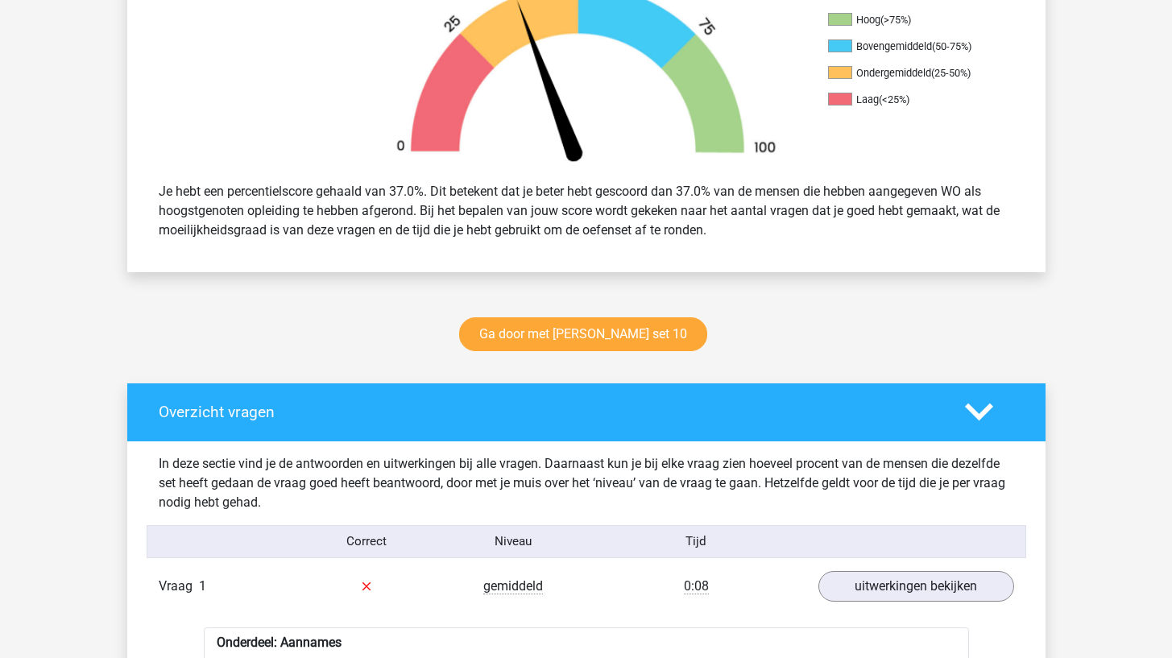
scroll to position [585, 0]
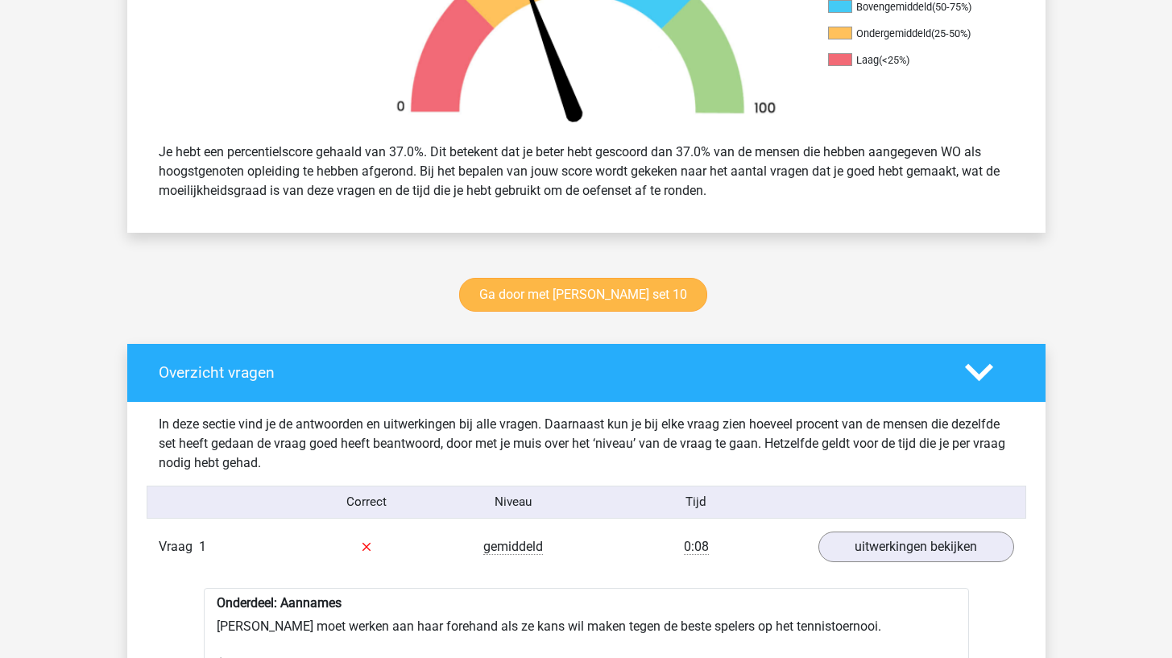
click at [604, 297] on link "Ga door met [PERSON_NAME] set 10" at bounding box center [583, 295] width 248 height 34
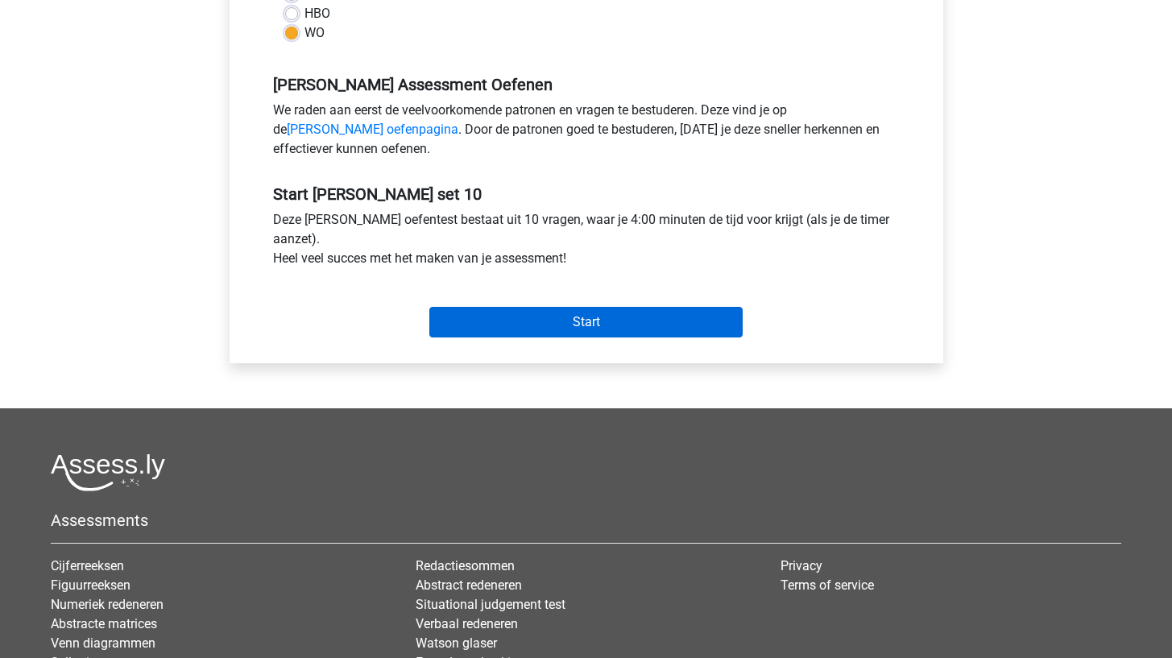
scroll to position [450, 0]
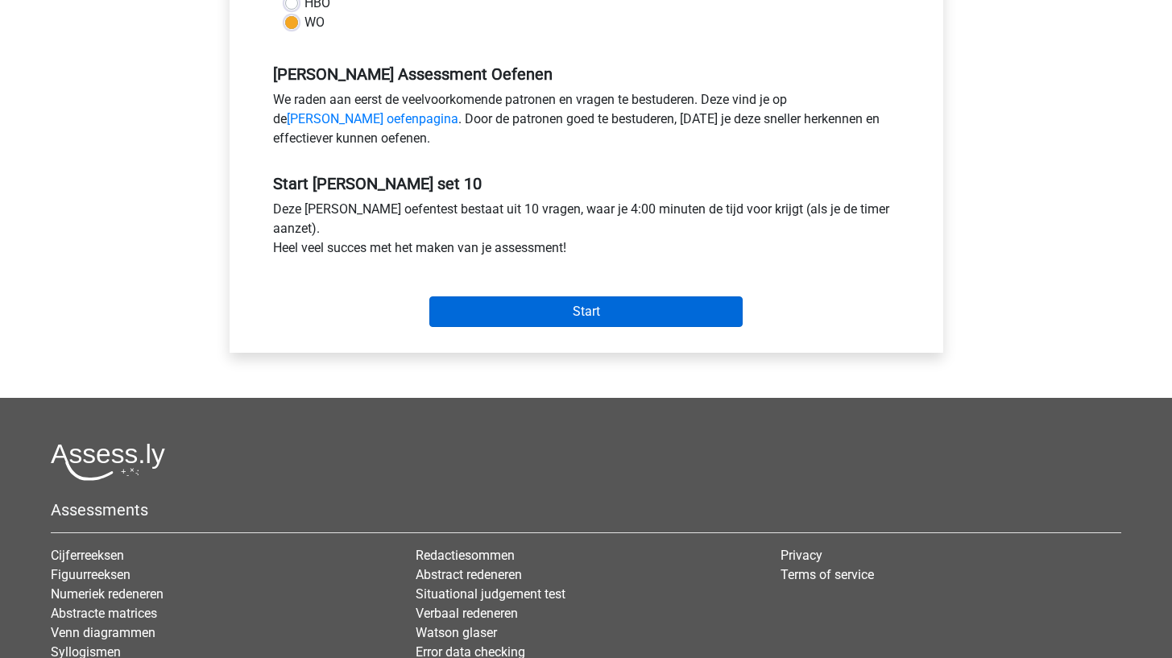
click at [592, 308] on input "Start" at bounding box center [585, 311] width 313 height 31
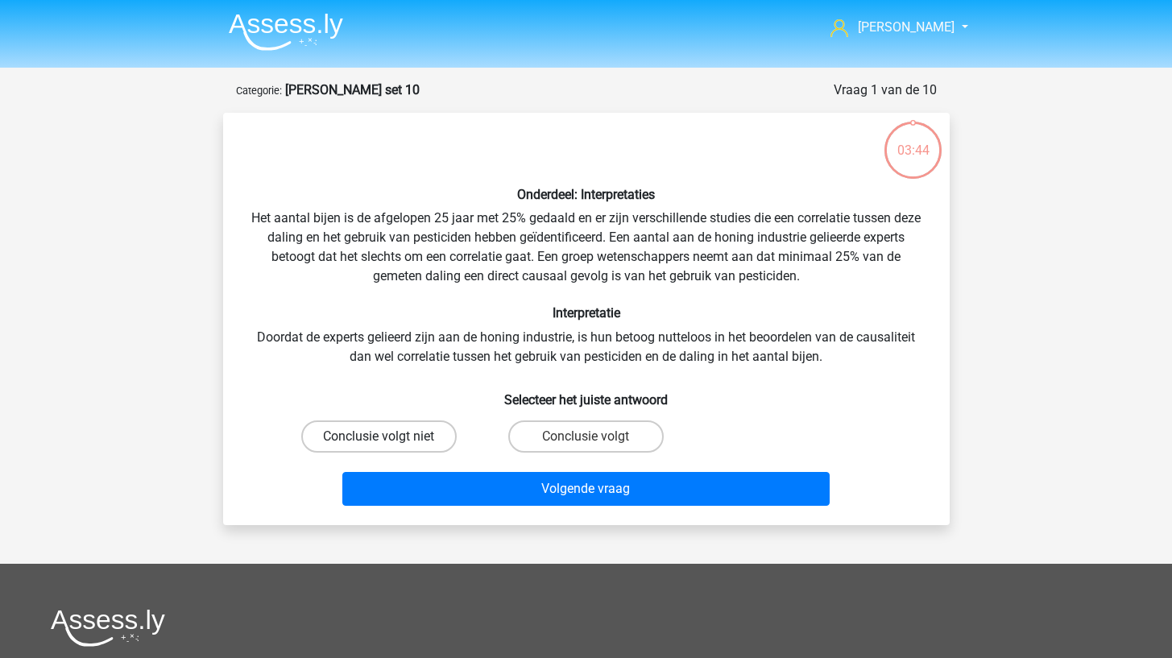
click at [415, 437] on label "Conclusie volgt niet" at bounding box center [378, 437] width 155 height 32
click at [389, 437] on input "Conclusie volgt niet" at bounding box center [384, 442] width 10 height 10
radio input "true"
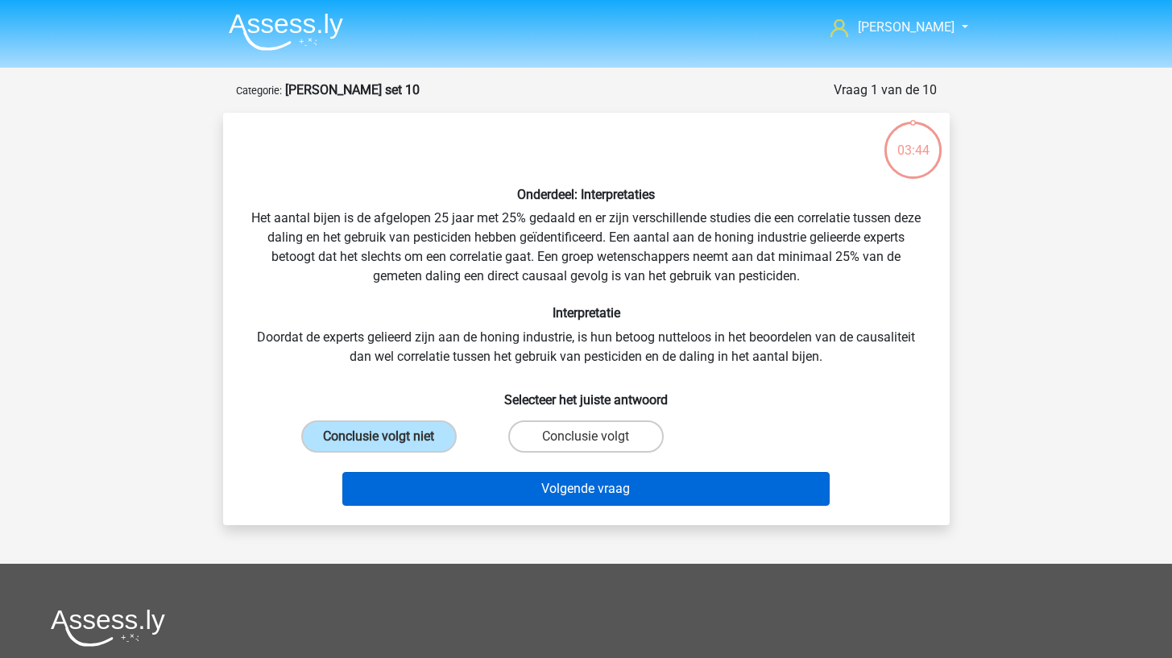
click at [408, 498] on button "Volgende vraag" at bounding box center [585, 489] width 487 height 34
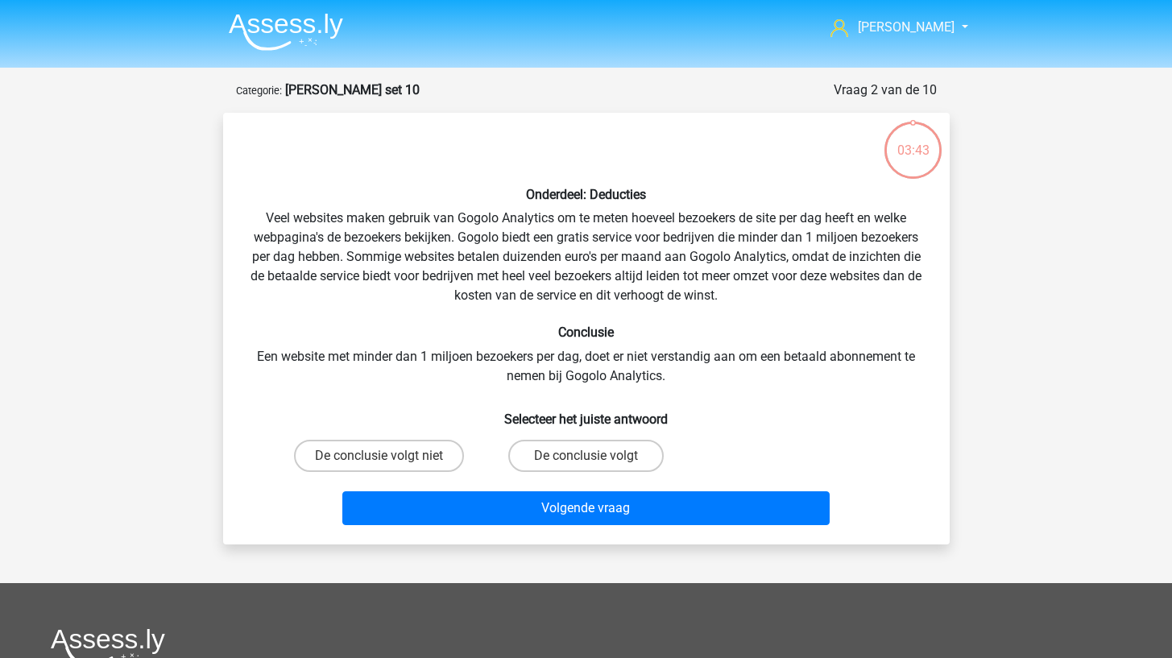
scroll to position [81, 0]
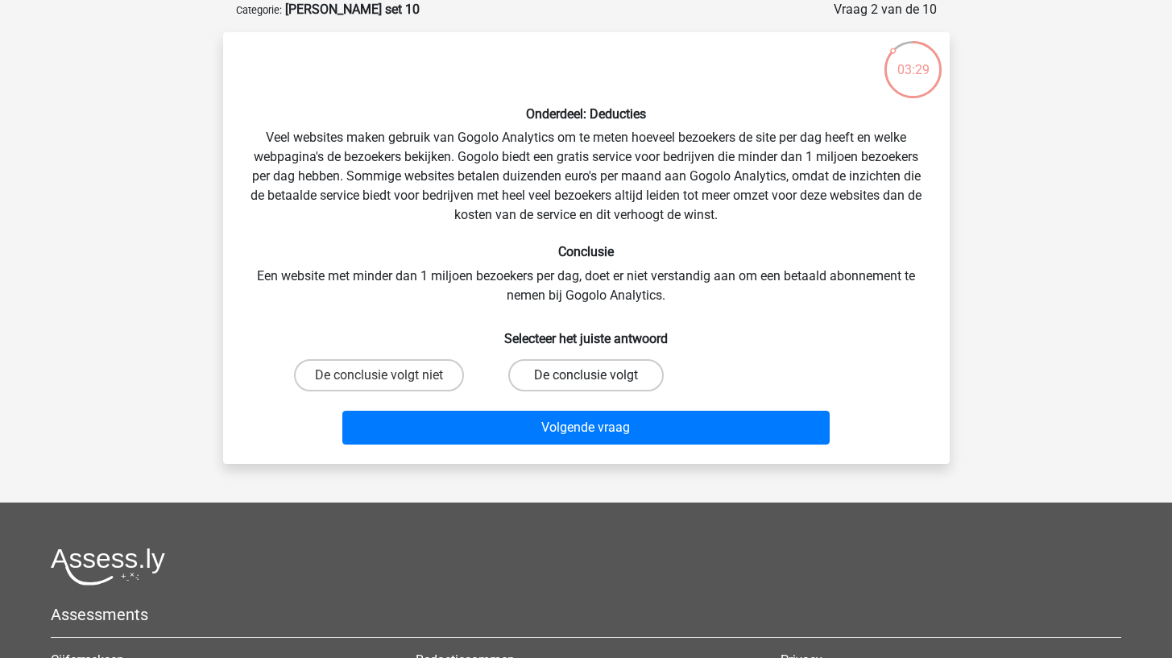
click at [569, 367] on label "De conclusie volgt" at bounding box center [585, 375] width 155 height 32
click at [586, 375] on input "De conclusie volgt" at bounding box center [591, 380] width 10 height 10
radio input "true"
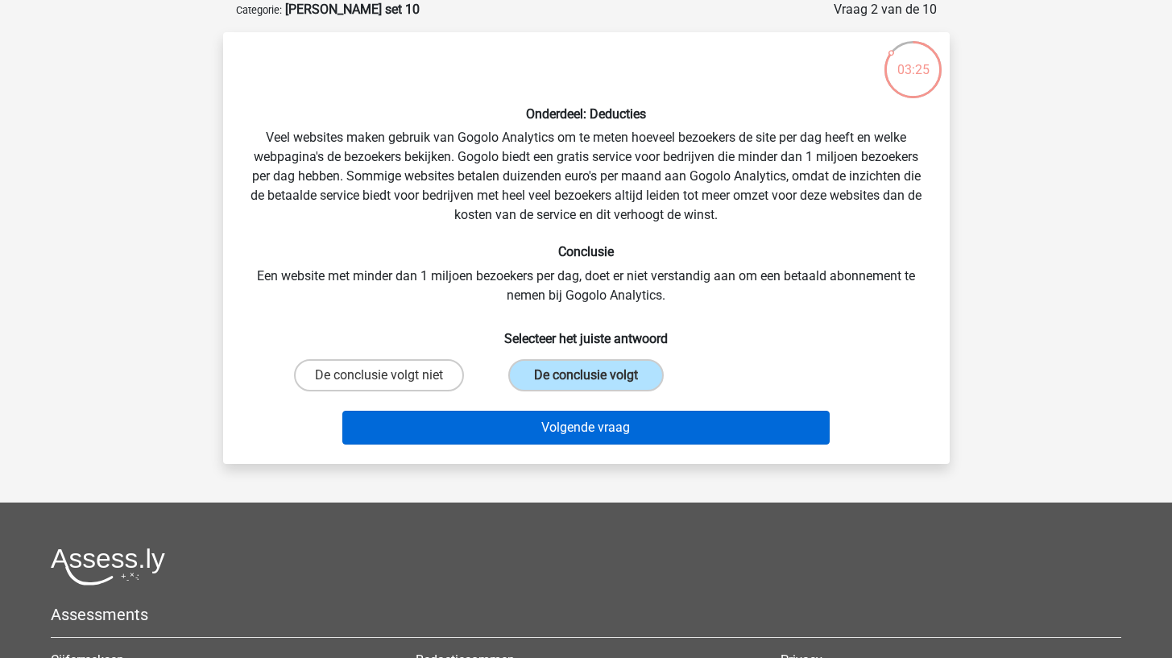
click at [565, 416] on button "Volgende vraag" at bounding box center [585, 428] width 487 height 34
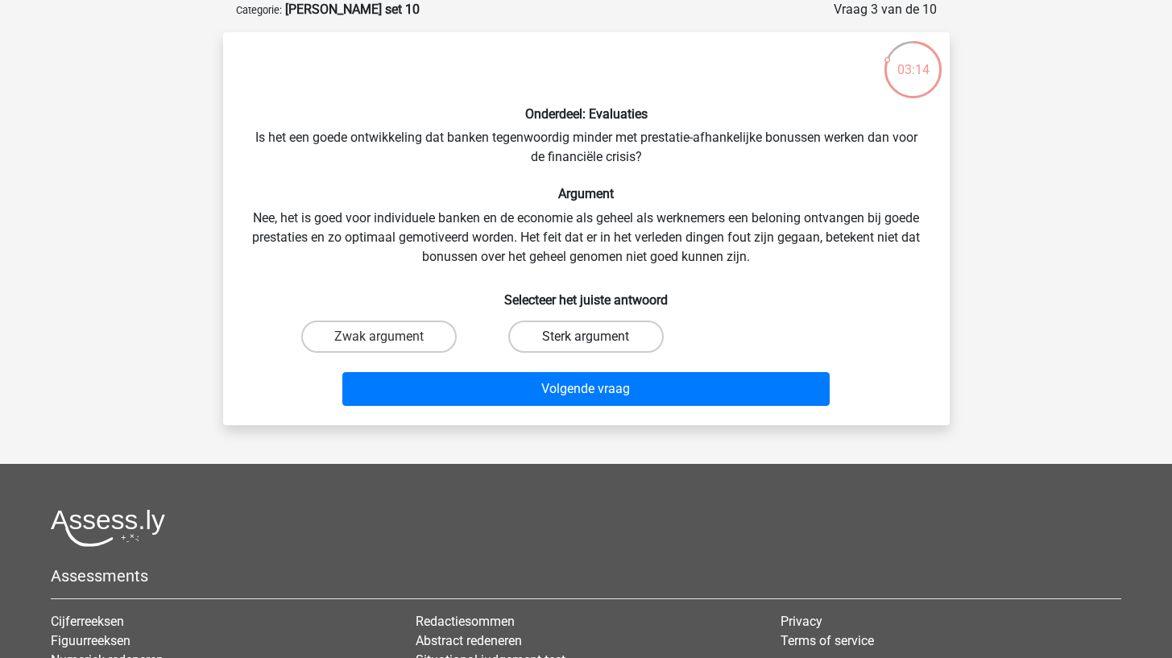
click at [591, 331] on label "Sterk argument" at bounding box center [585, 337] width 155 height 32
click at [591, 337] on input "Sterk argument" at bounding box center [591, 342] width 10 height 10
radio input "true"
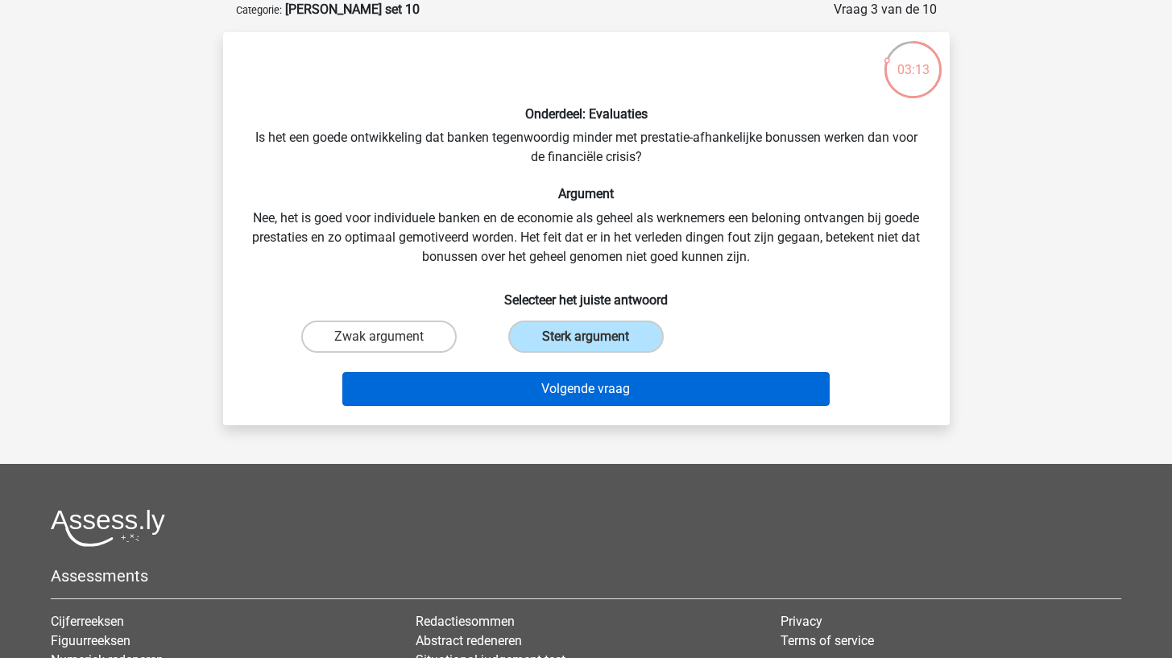
click at [568, 402] on button "Volgende vraag" at bounding box center [585, 389] width 487 height 34
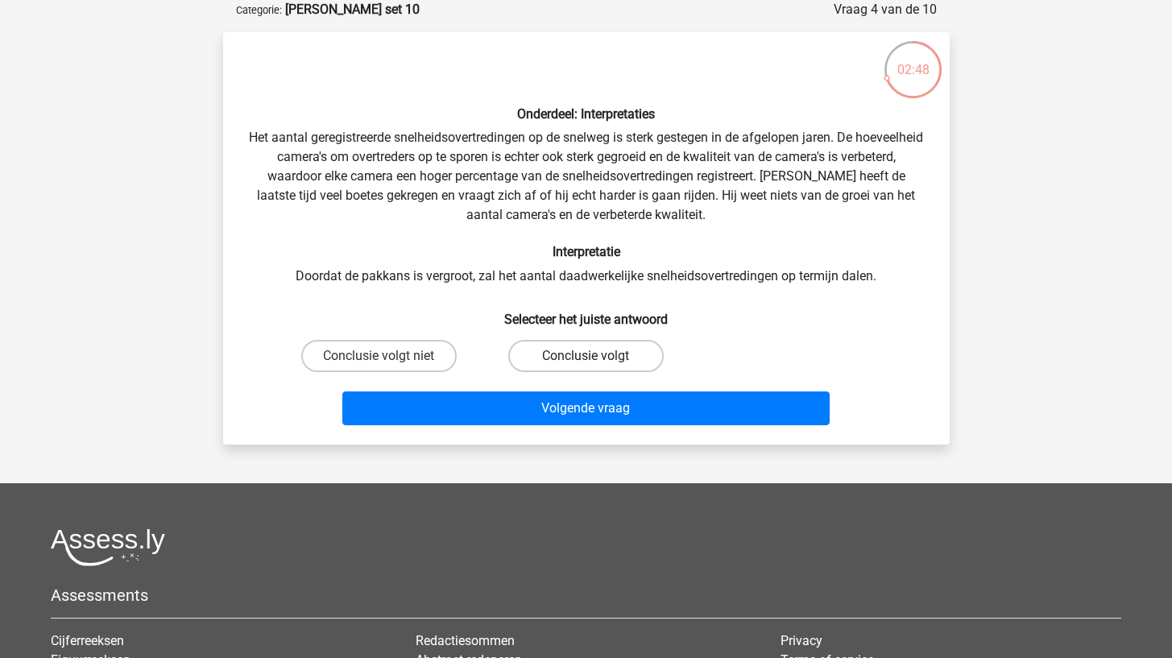
click at [548, 343] on label "Conclusie volgt" at bounding box center [585, 356] width 155 height 32
click at [586, 356] on input "Conclusie volgt" at bounding box center [591, 361] width 10 height 10
radio input "true"
click at [434, 349] on label "Conclusie volgt niet" at bounding box center [378, 356] width 155 height 32
click at [389, 356] on input "Conclusie volgt niet" at bounding box center [384, 361] width 10 height 10
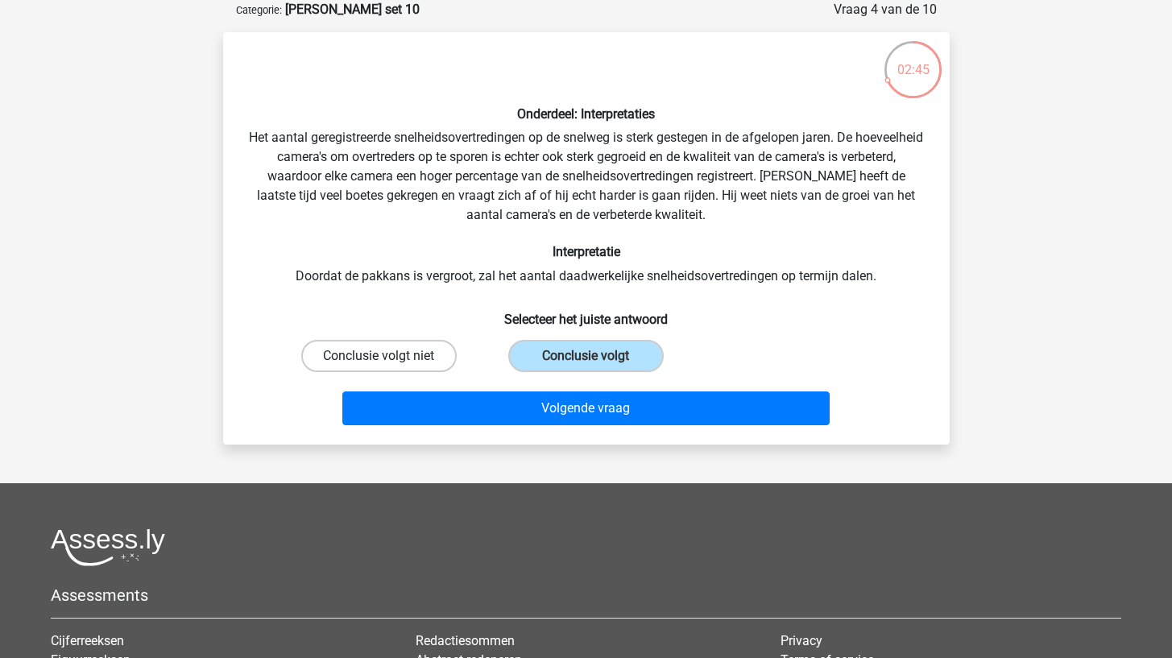
radio input "true"
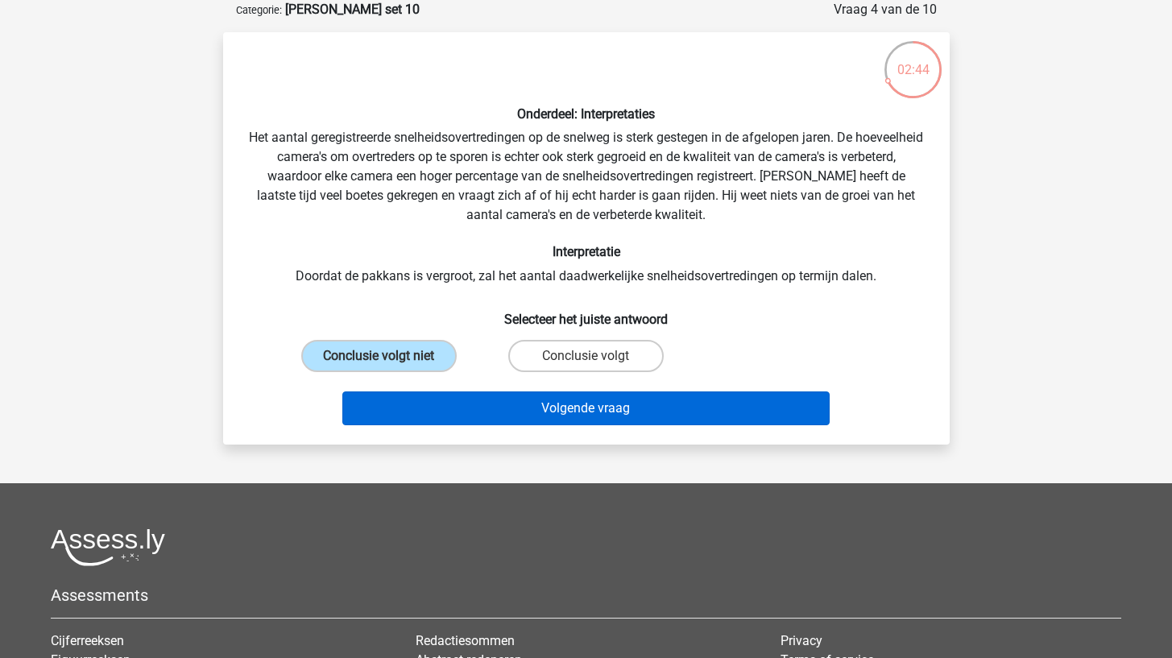
click at [441, 392] on button "Volgende vraag" at bounding box center [585, 409] width 487 height 34
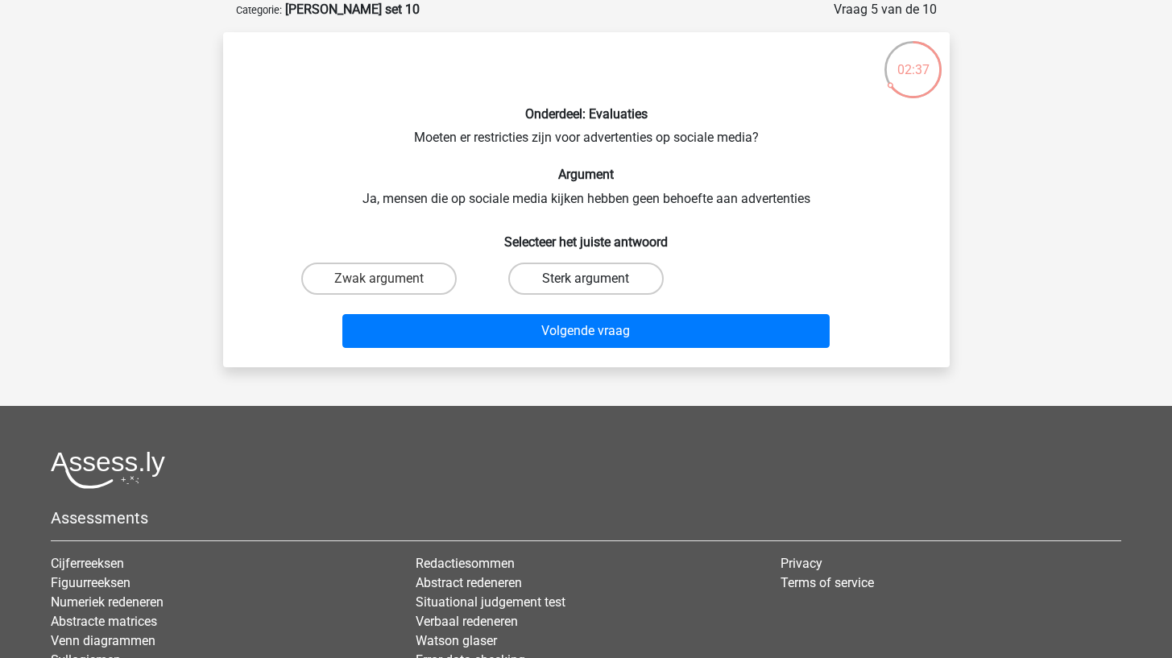
click at [546, 277] on label "Sterk argument" at bounding box center [585, 279] width 155 height 32
click at [586, 279] on input "Sterk argument" at bounding box center [591, 284] width 10 height 10
radio input "true"
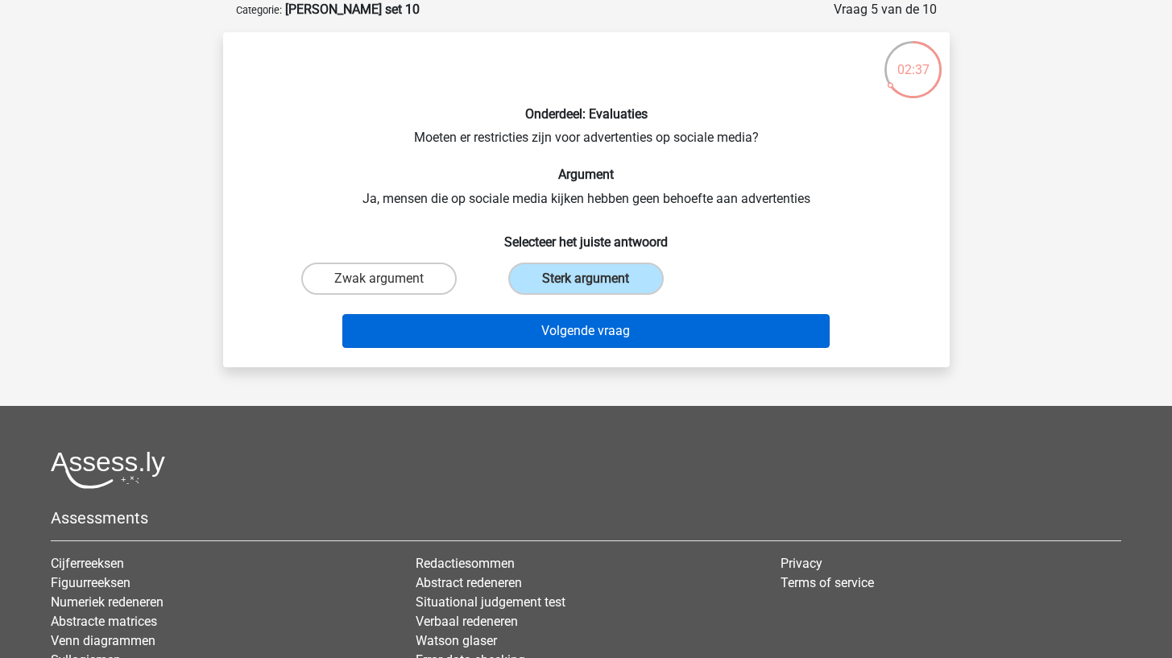
click at [527, 330] on button "Volgende vraag" at bounding box center [585, 331] width 487 height 34
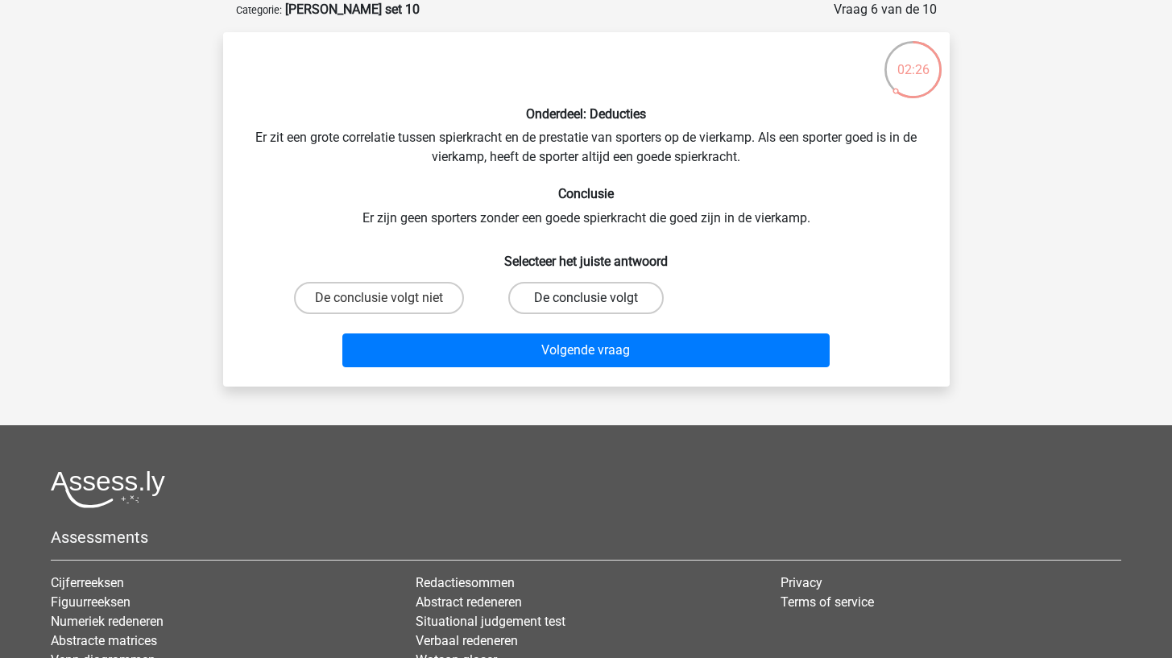
click at [524, 306] on label "De conclusie volgt" at bounding box center [585, 298] width 155 height 32
click at [586, 306] on input "De conclusie volgt" at bounding box center [591, 303] width 10 height 10
radio input "true"
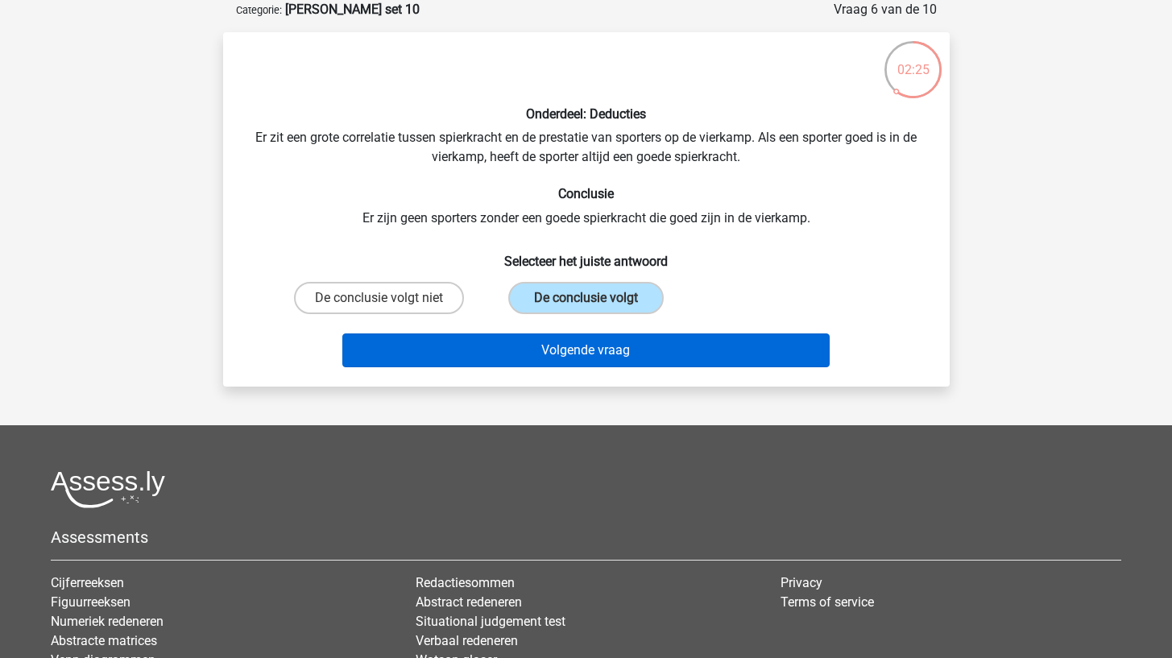
click at [508, 355] on button "Volgende vraag" at bounding box center [585, 351] width 487 height 34
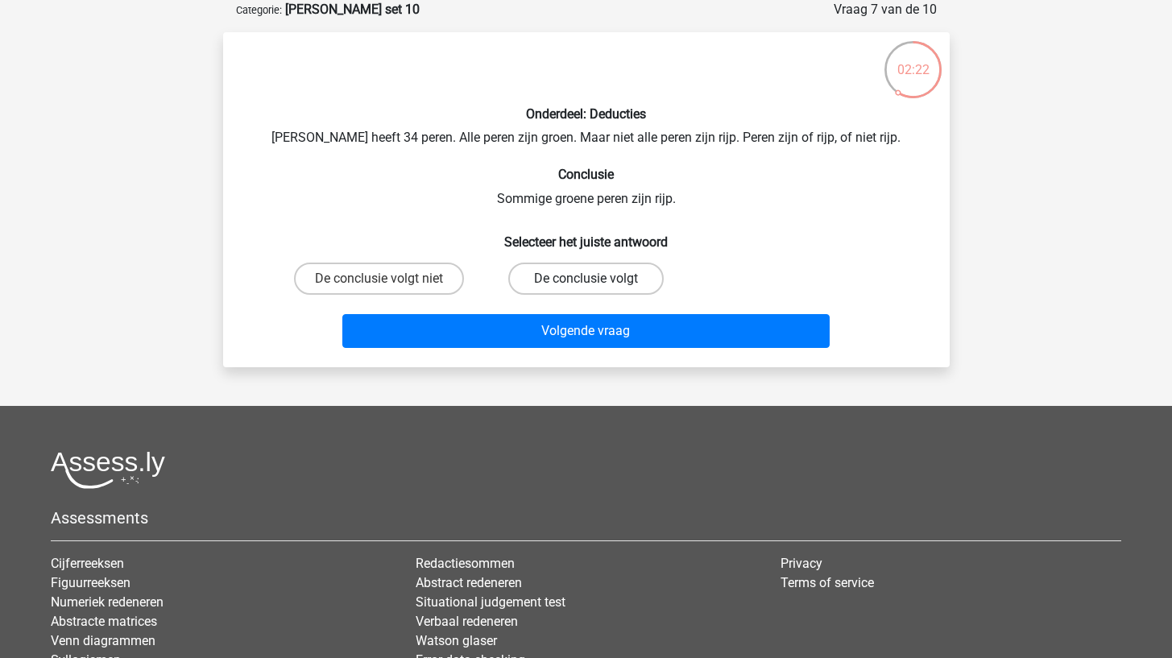
click at [545, 273] on label "De conclusie volgt" at bounding box center [585, 279] width 155 height 32
click at [586, 279] on input "De conclusie volgt" at bounding box center [591, 284] width 10 height 10
radio input "true"
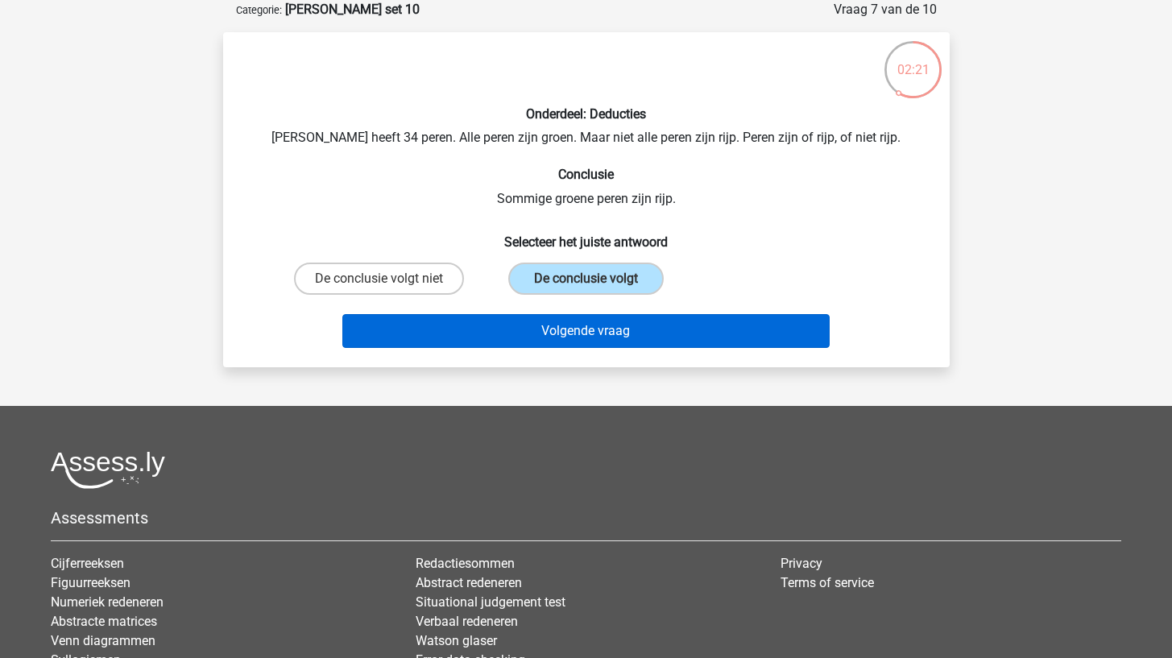
click at [526, 338] on button "Volgende vraag" at bounding box center [585, 331] width 487 height 34
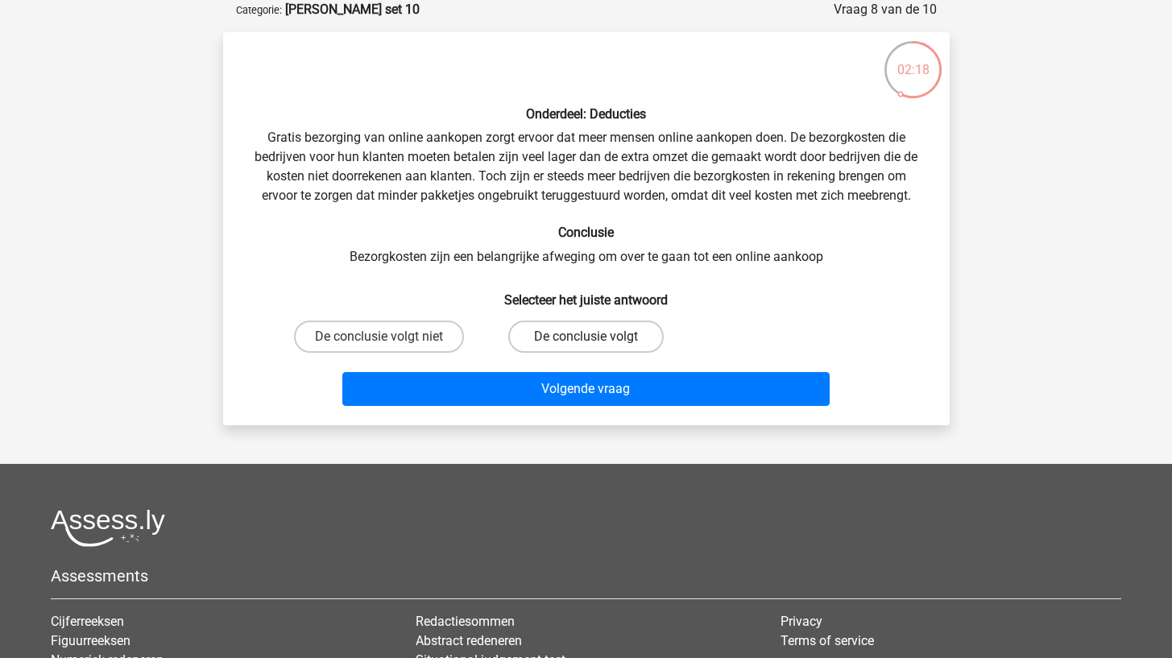
click at [542, 322] on label "De conclusie volgt" at bounding box center [585, 337] width 155 height 32
click at [586, 337] on input "De conclusie volgt" at bounding box center [591, 342] width 10 height 10
radio input "true"
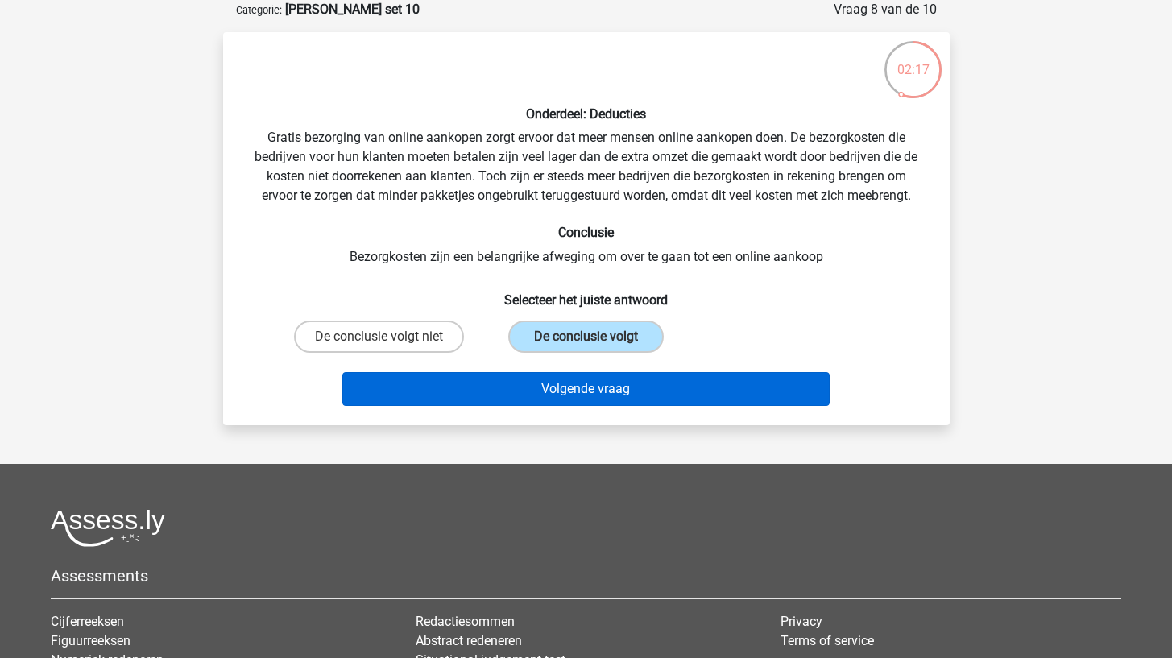
click at [525, 375] on button "Volgende vraag" at bounding box center [585, 389] width 487 height 34
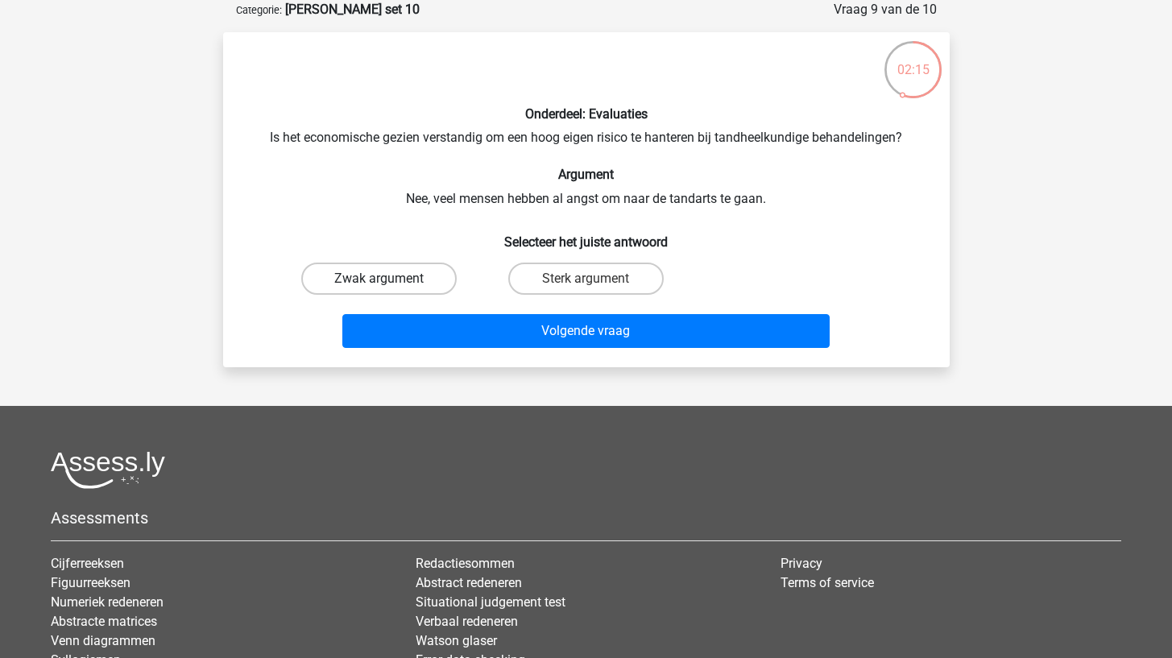
click at [441, 280] on label "Zwak argument" at bounding box center [378, 279] width 155 height 32
click at [389, 280] on input "Zwak argument" at bounding box center [384, 284] width 10 height 10
radio input "true"
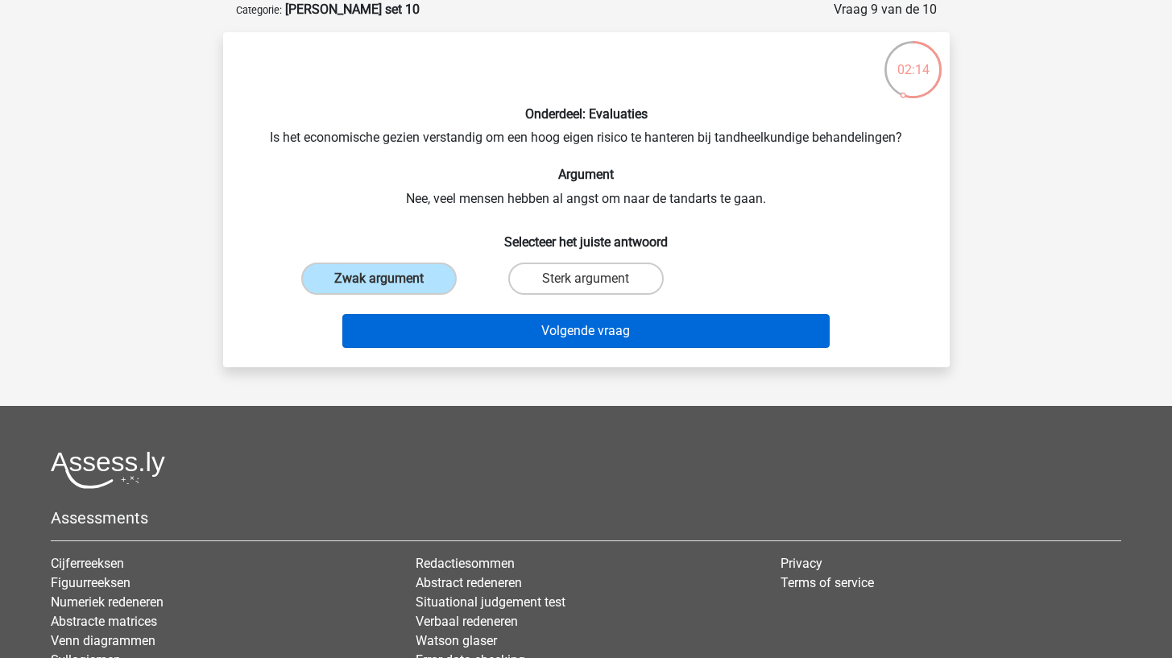
click at [441, 318] on button "Volgende vraag" at bounding box center [585, 331] width 487 height 34
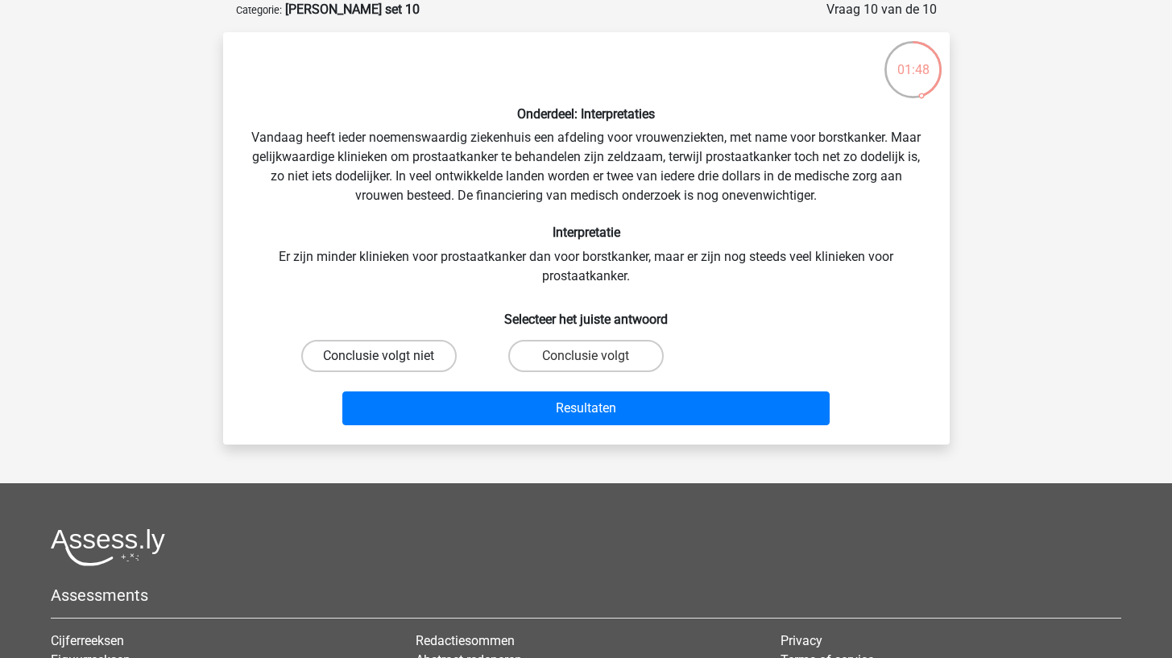
click at [423, 354] on label "Conclusie volgt niet" at bounding box center [378, 356] width 155 height 32
click at [389, 356] on input "Conclusie volgt niet" at bounding box center [384, 361] width 10 height 10
radio input "true"
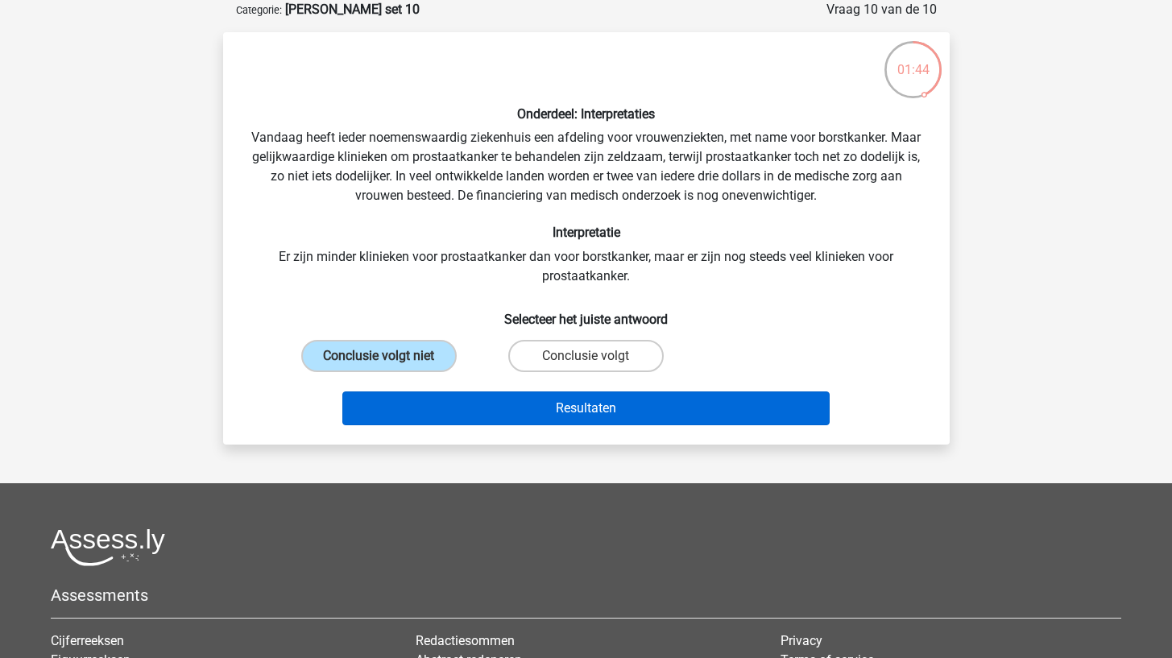
click at [469, 406] on button "Resultaten" at bounding box center [585, 409] width 487 height 34
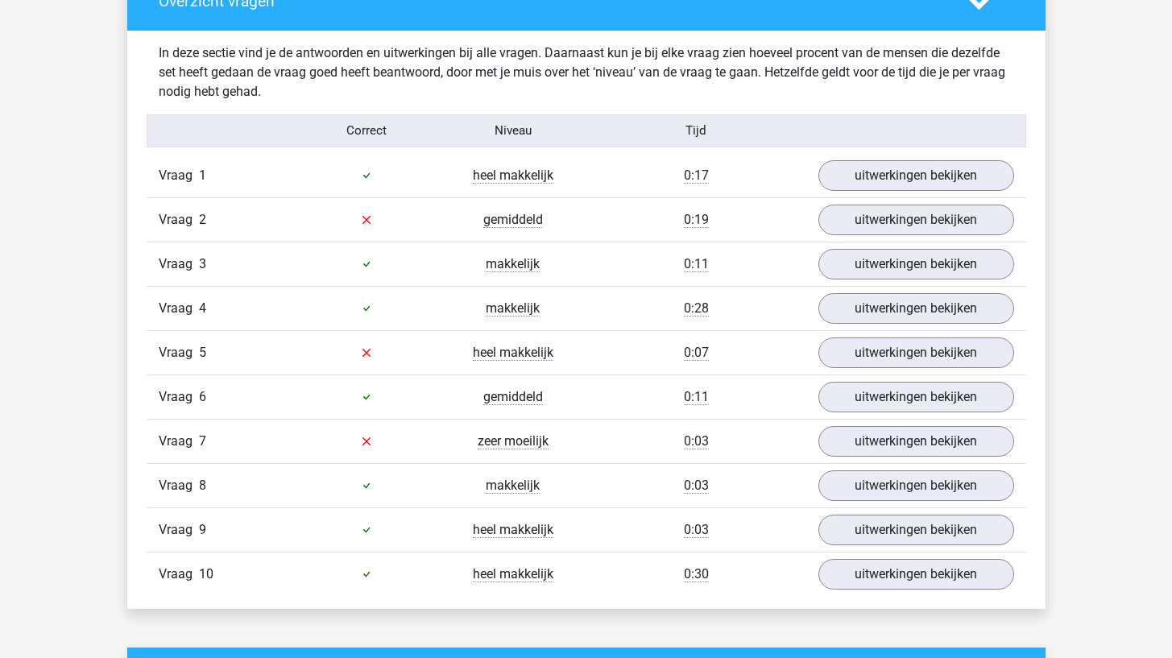
scroll to position [976, 0]
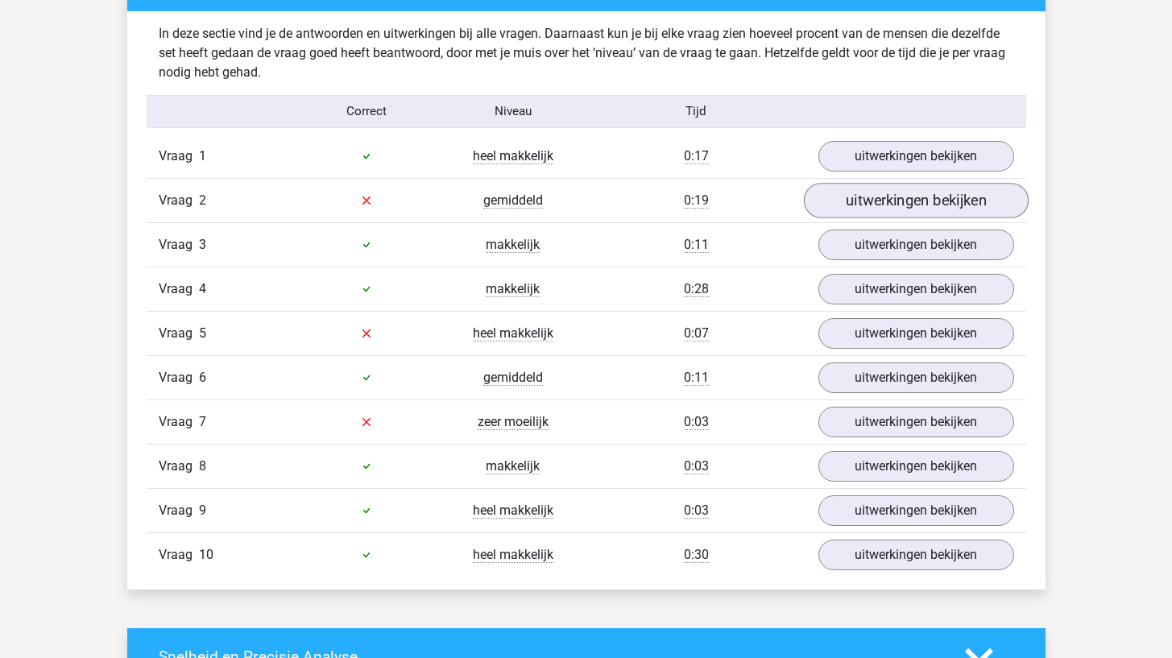
click at [897, 210] on link "uitwerkingen bekijken" at bounding box center [915, 200] width 225 height 35
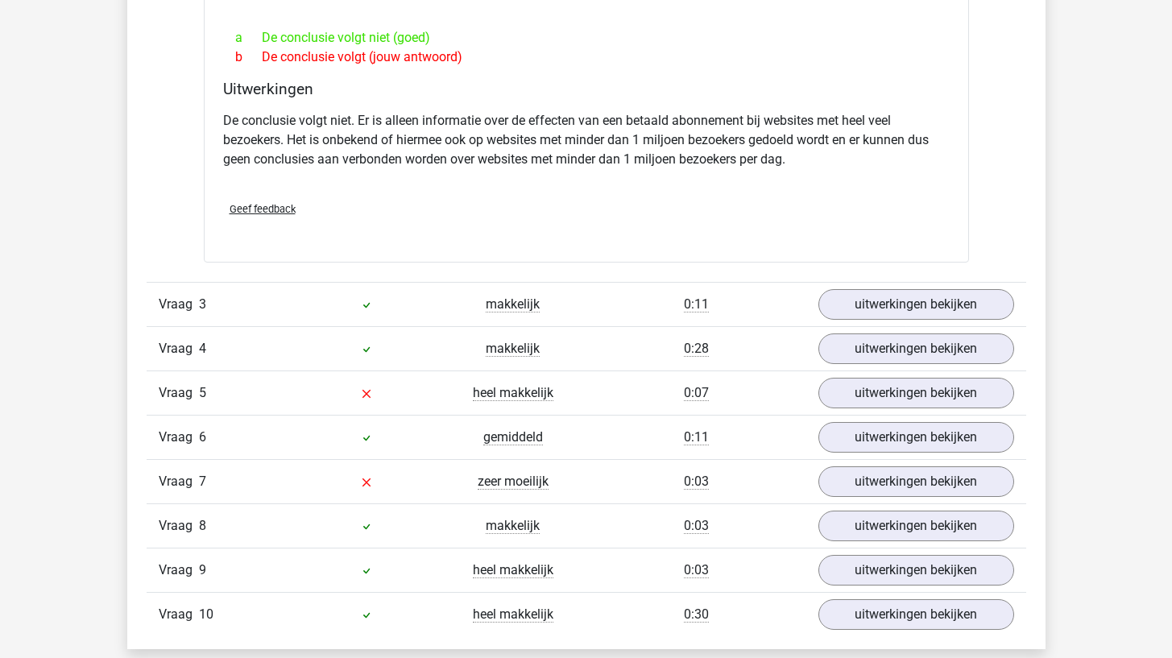
scroll to position [1526, 0]
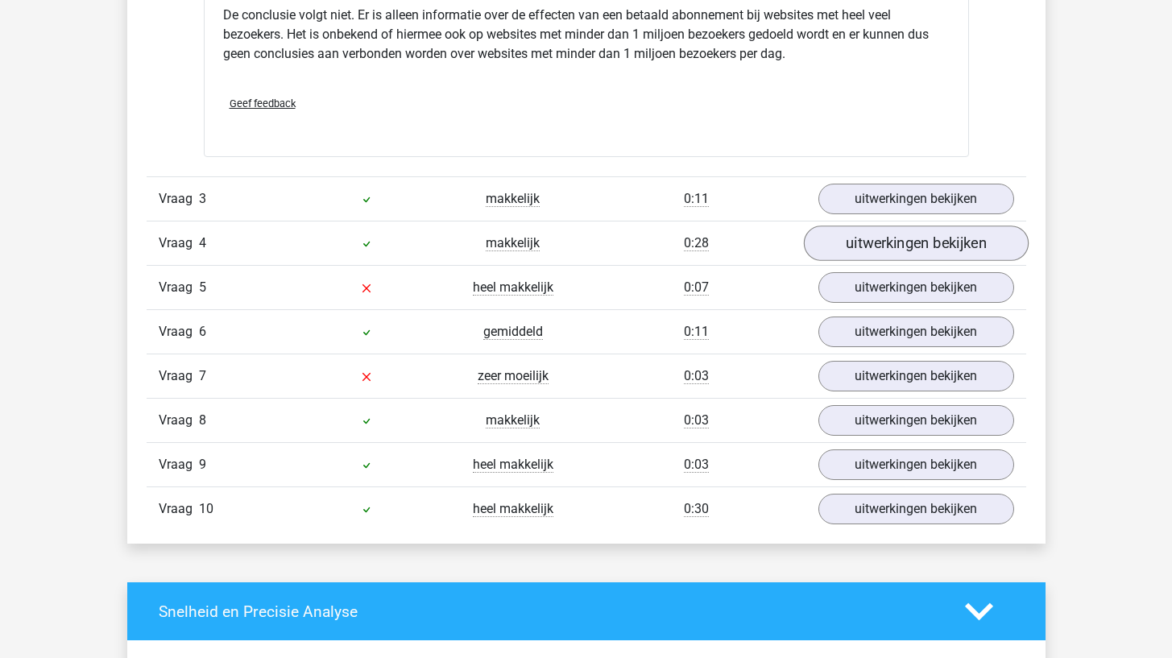
click at [878, 231] on link "uitwerkingen bekijken" at bounding box center [915, 243] width 225 height 35
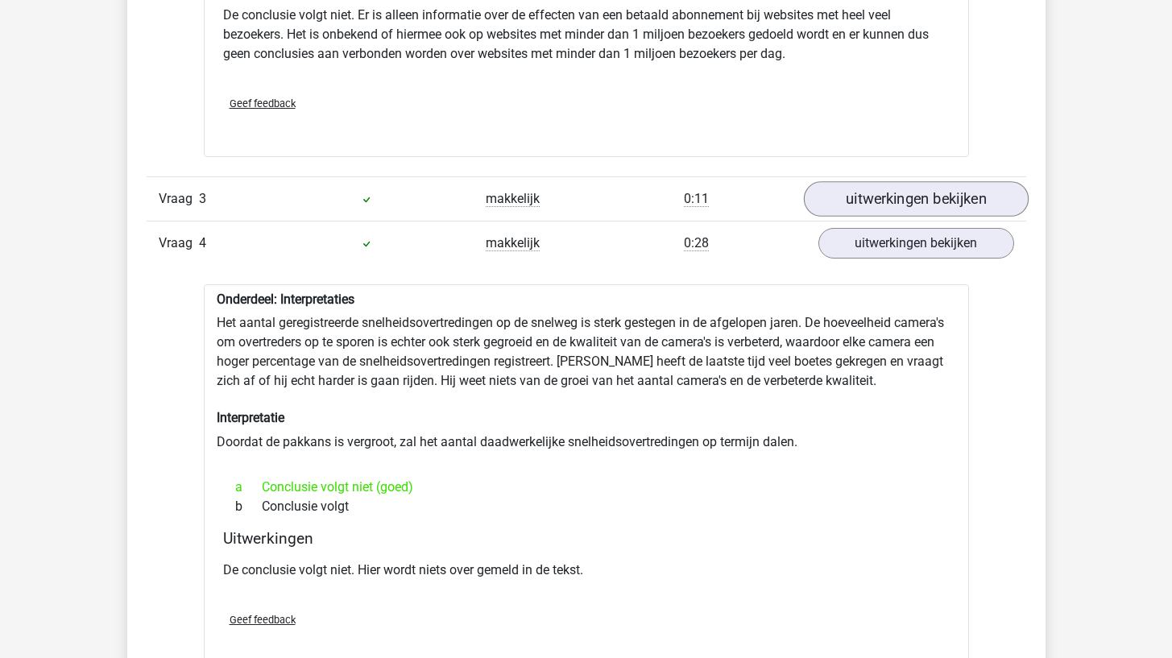
click at [881, 198] on link "uitwerkingen bekijken" at bounding box center [915, 198] width 225 height 35
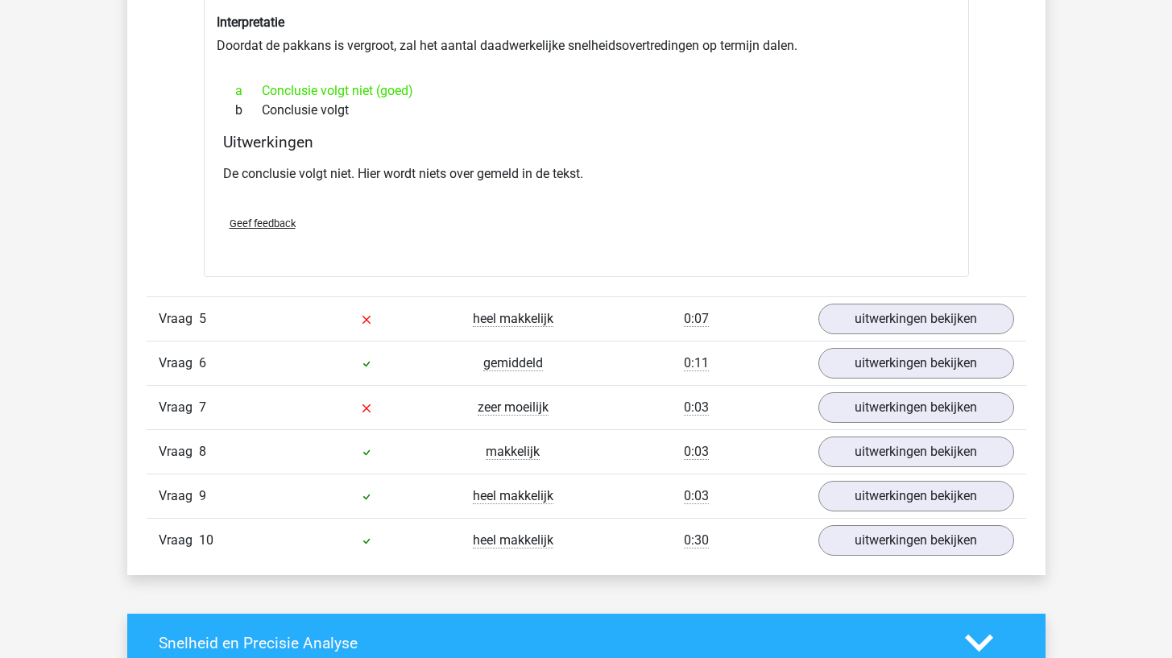
scroll to position [2393, 0]
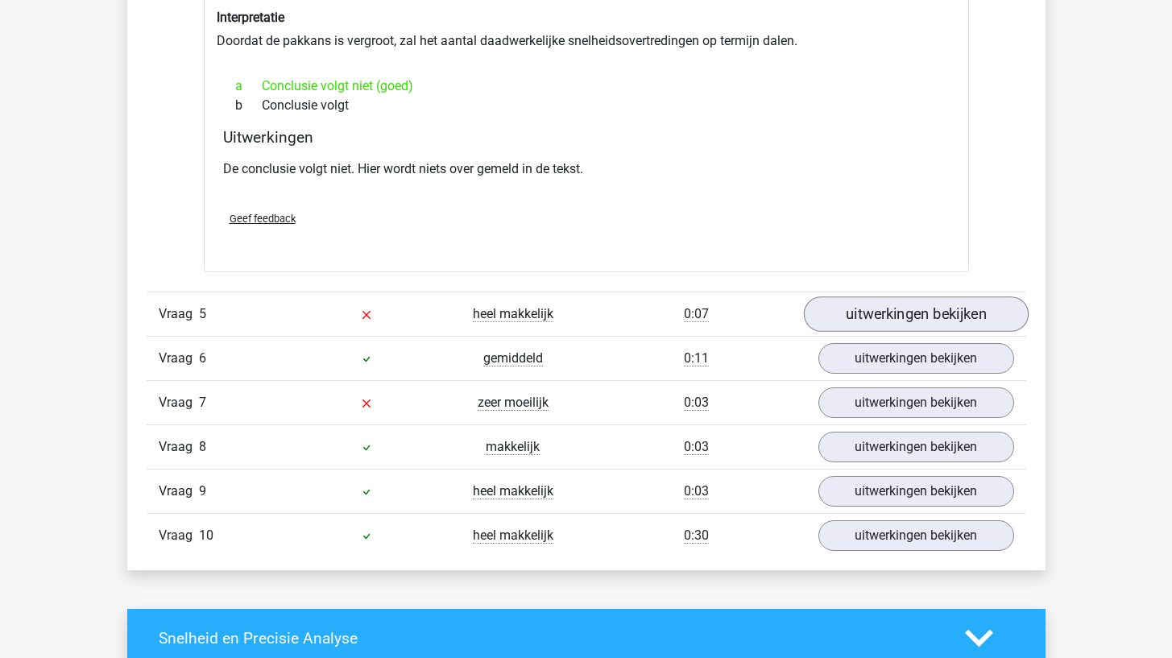
click at [861, 307] on link "uitwerkingen bekijken" at bounding box center [915, 314] width 225 height 35
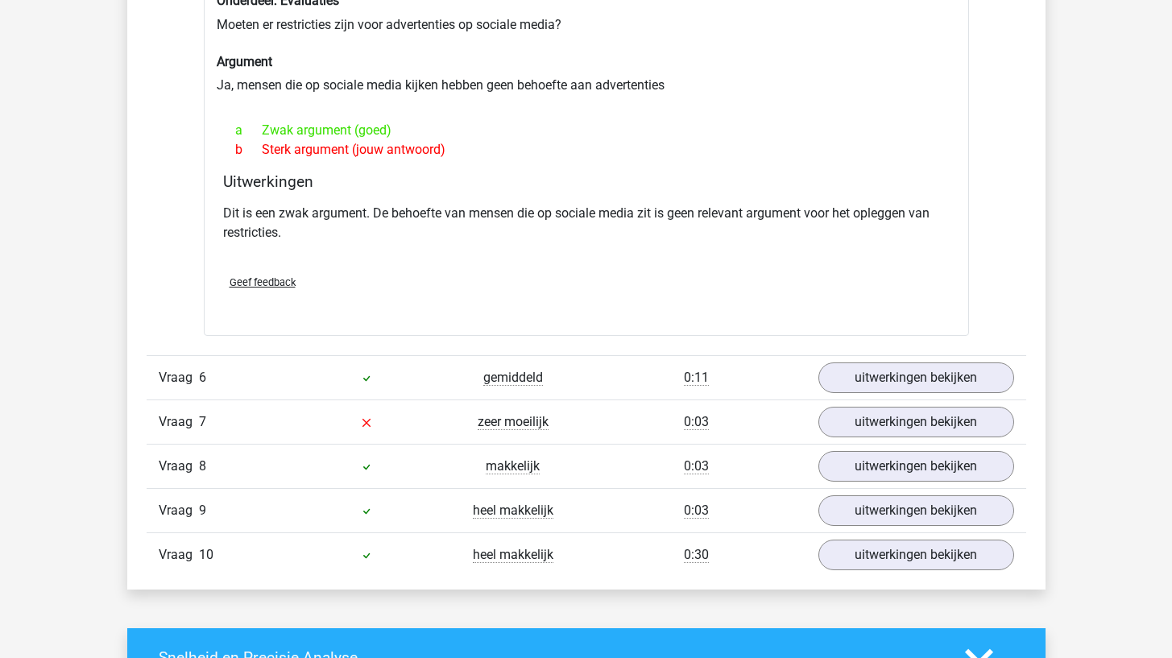
scroll to position [2774, 0]
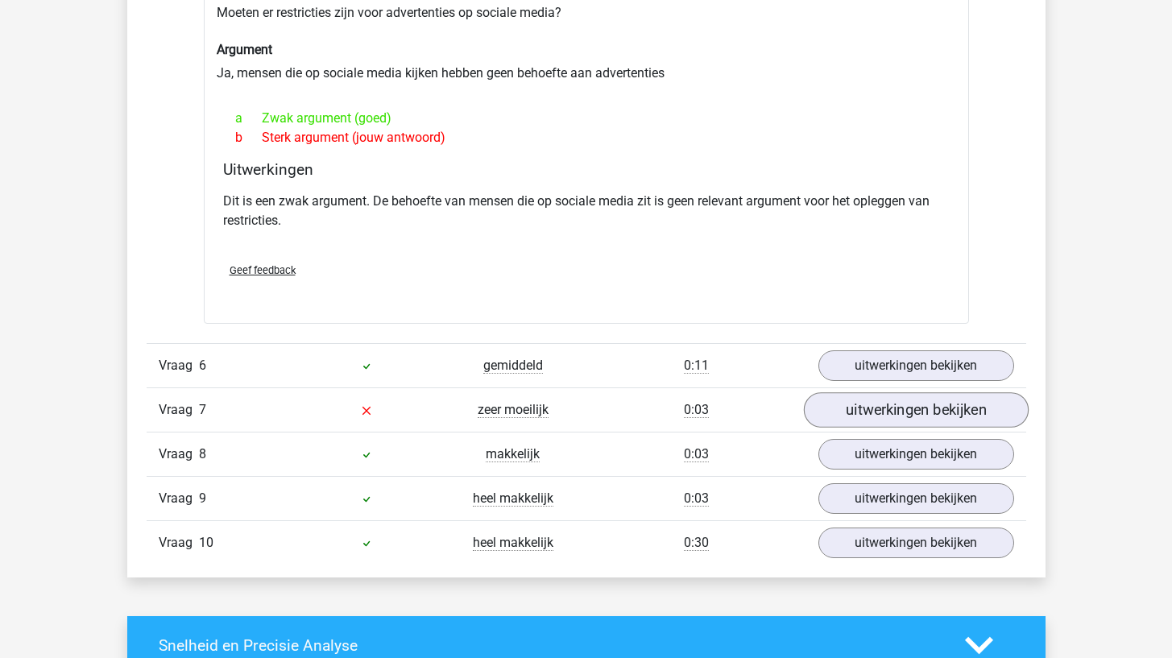
click at [860, 404] on link "uitwerkingen bekijken" at bounding box center [915, 409] width 225 height 35
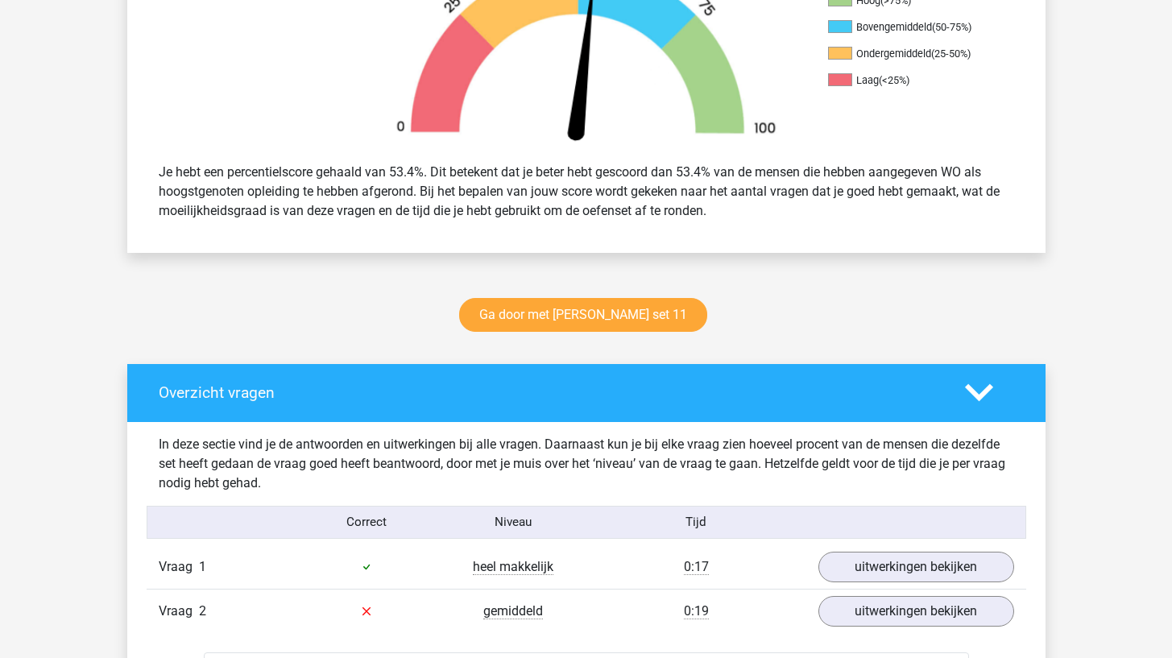
scroll to position [574, 0]
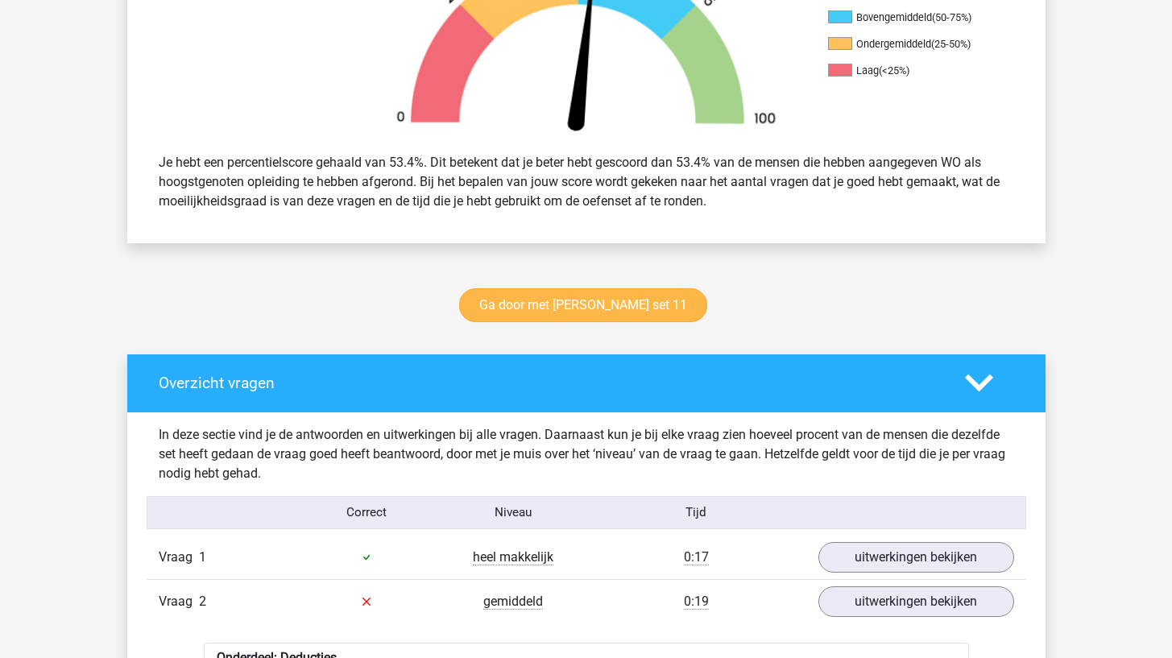
click at [666, 300] on link "Ga door met watson glaser set 11" at bounding box center [583, 305] width 248 height 34
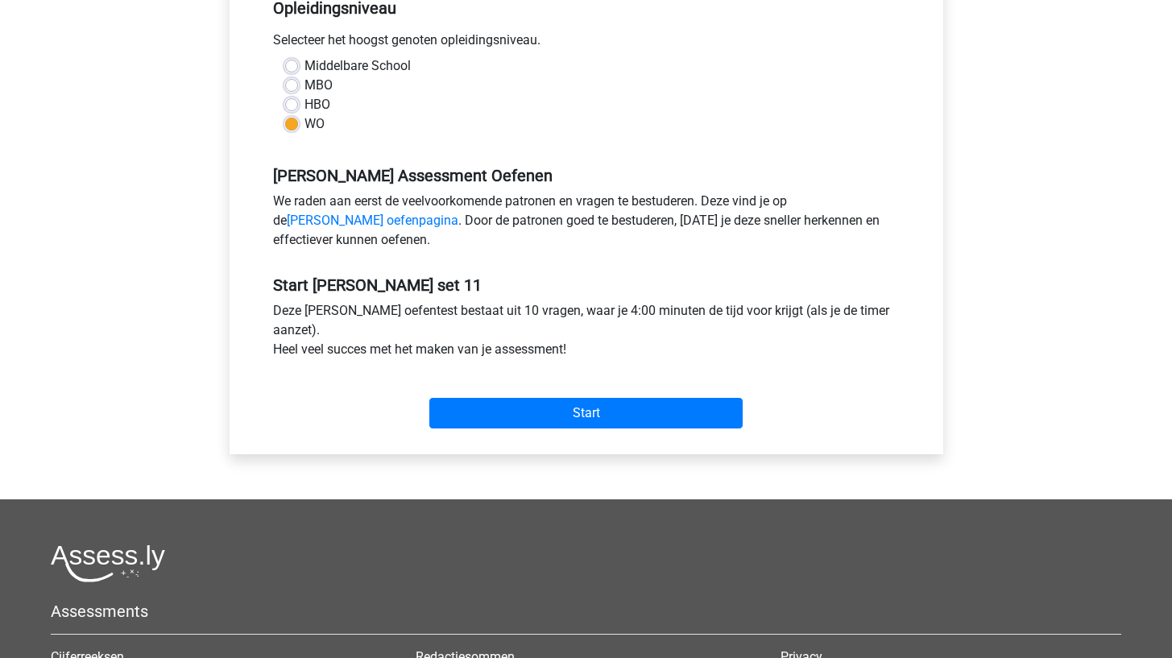
scroll to position [351, 0]
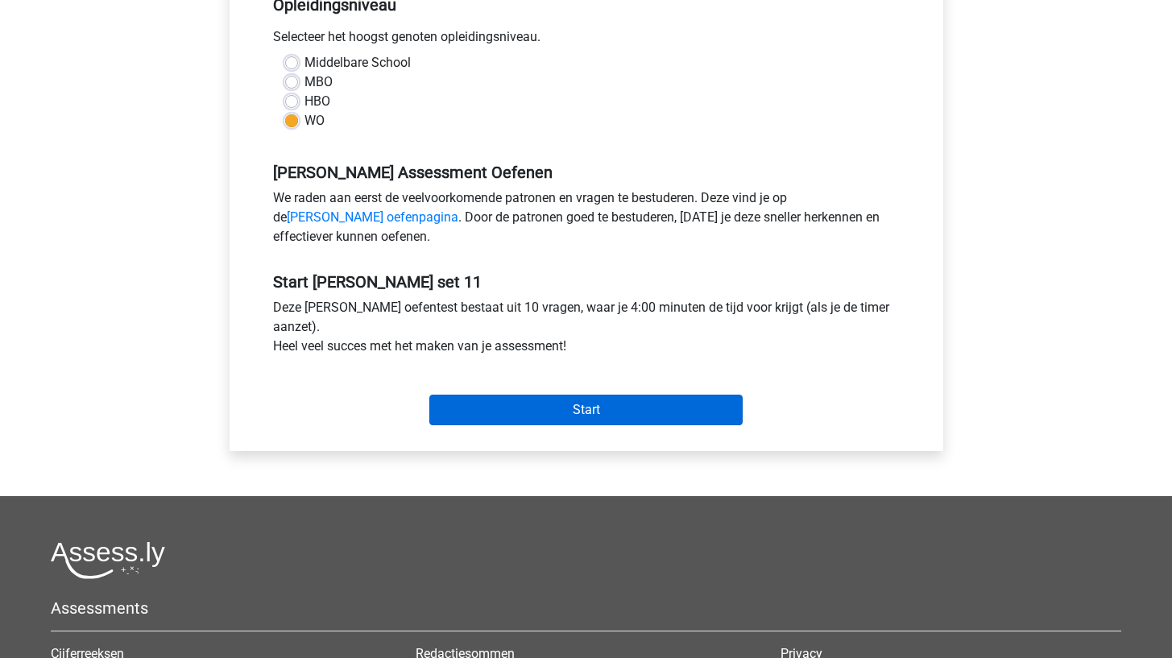
click at [653, 407] on input "Start" at bounding box center [585, 410] width 313 height 31
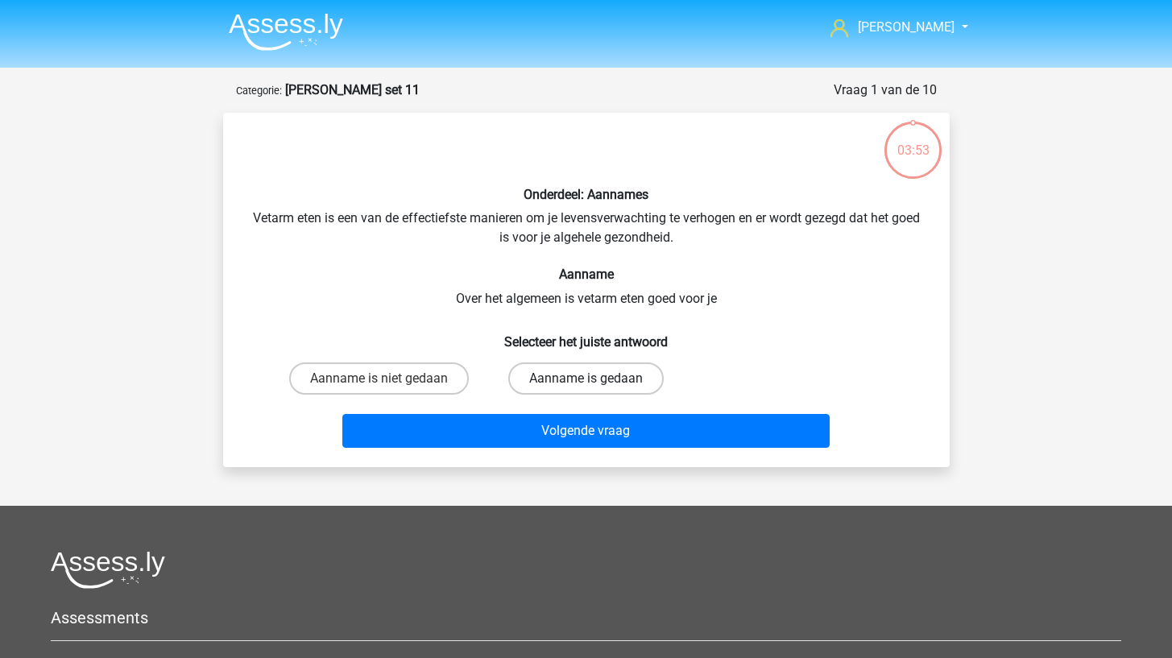
click at [598, 392] on label "Aanname is gedaan" at bounding box center [585, 379] width 155 height 32
click at [596, 389] on input "Aanname is gedaan" at bounding box center [591, 384] width 10 height 10
radio input "true"
click at [586, 452] on div "Volgende vraag" at bounding box center [587, 434] width 622 height 40
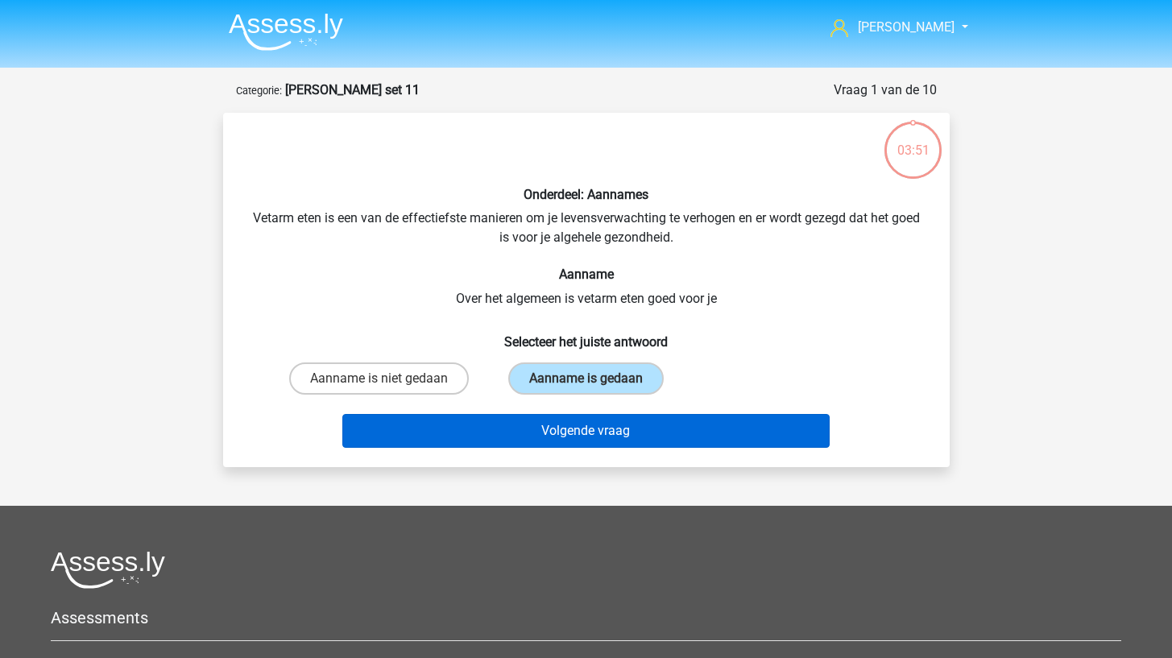
click at [612, 419] on button "Volgende vraag" at bounding box center [585, 431] width 487 height 34
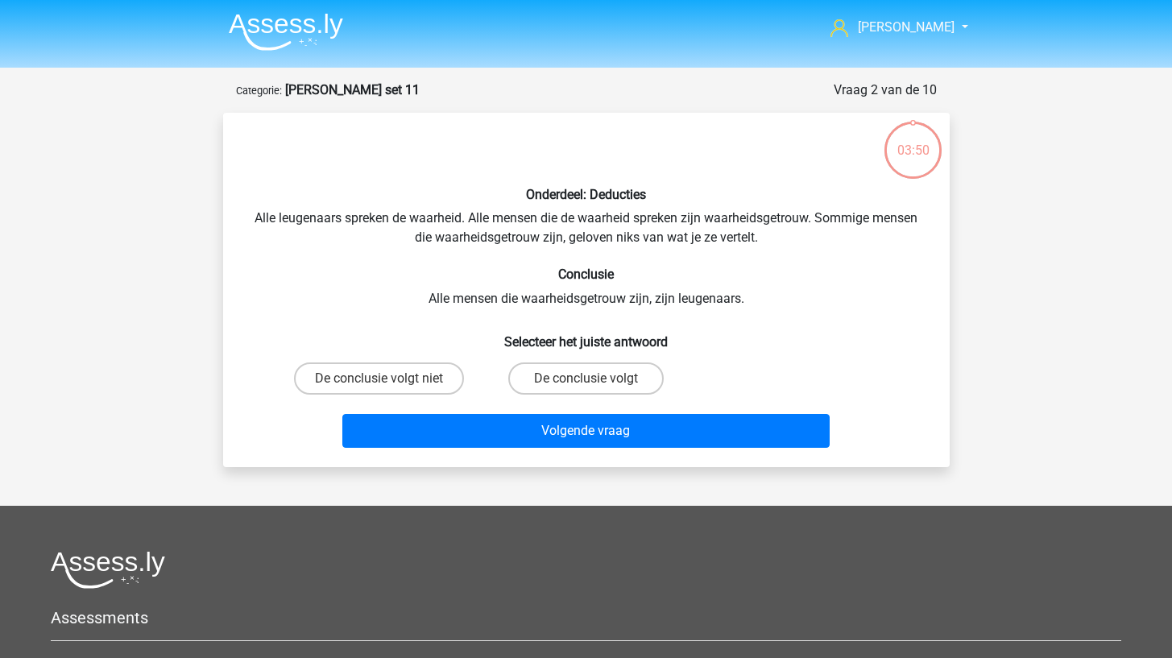
scroll to position [81, 0]
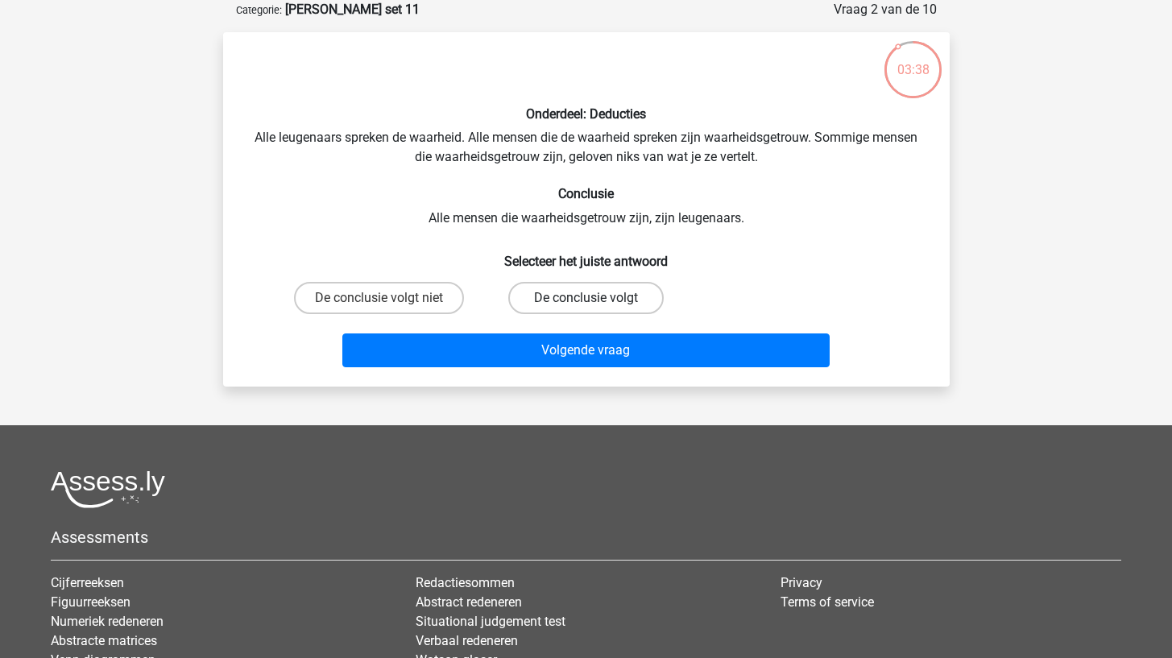
click at [632, 290] on label "De conclusie volgt" at bounding box center [585, 298] width 155 height 32
click at [596, 298] on input "De conclusie volgt" at bounding box center [591, 303] width 10 height 10
radio input "true"
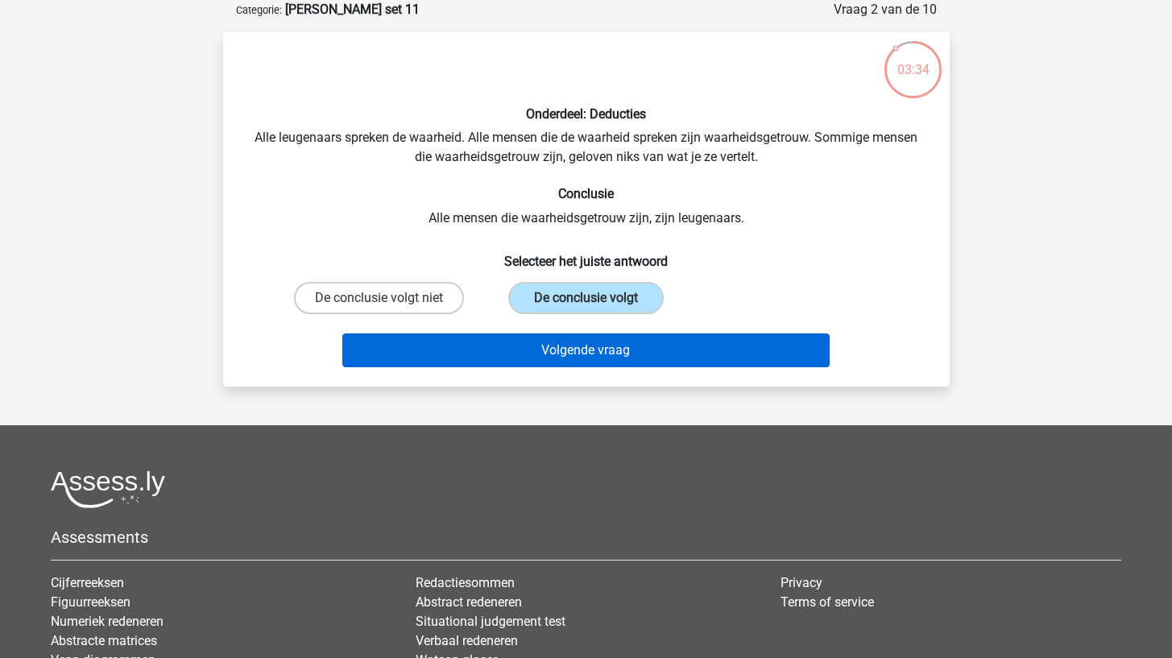
click at [620, 346] on button "Volgende vraag" at bounding box center [585, 351] width 487 height 34
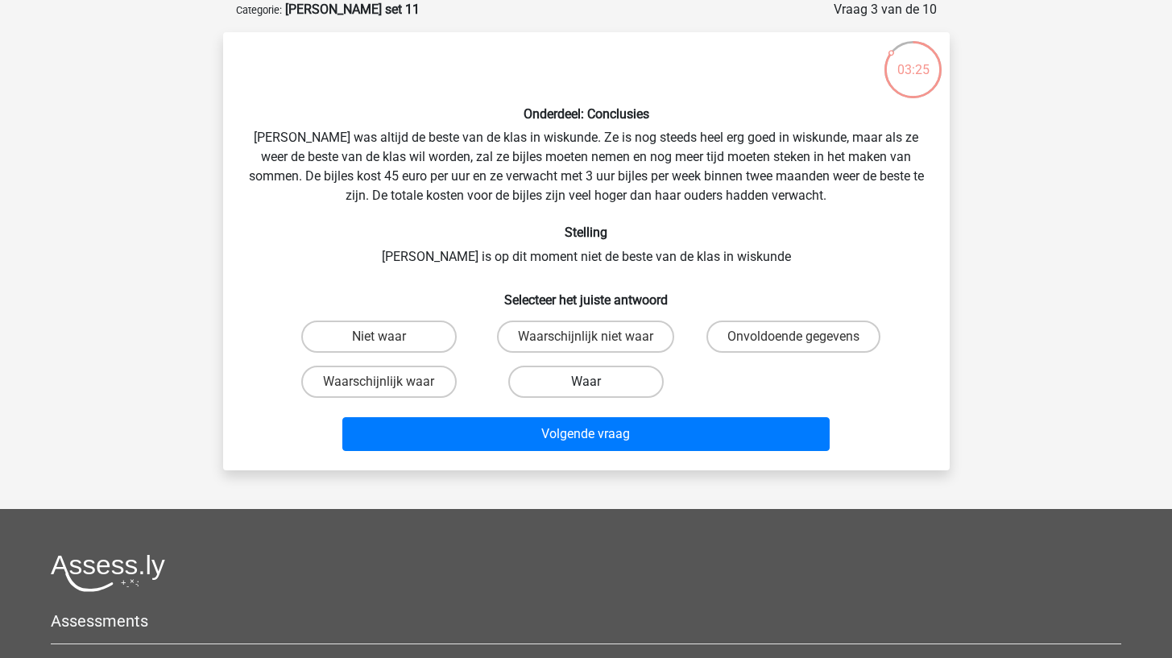
click at [597, 396] on label "Waar" at bounding box center [585, 382] width 155 height 32
click at [596, 392] on input "Waar" at bounding box center [591, 387] width 10 height 10
radio input "true"
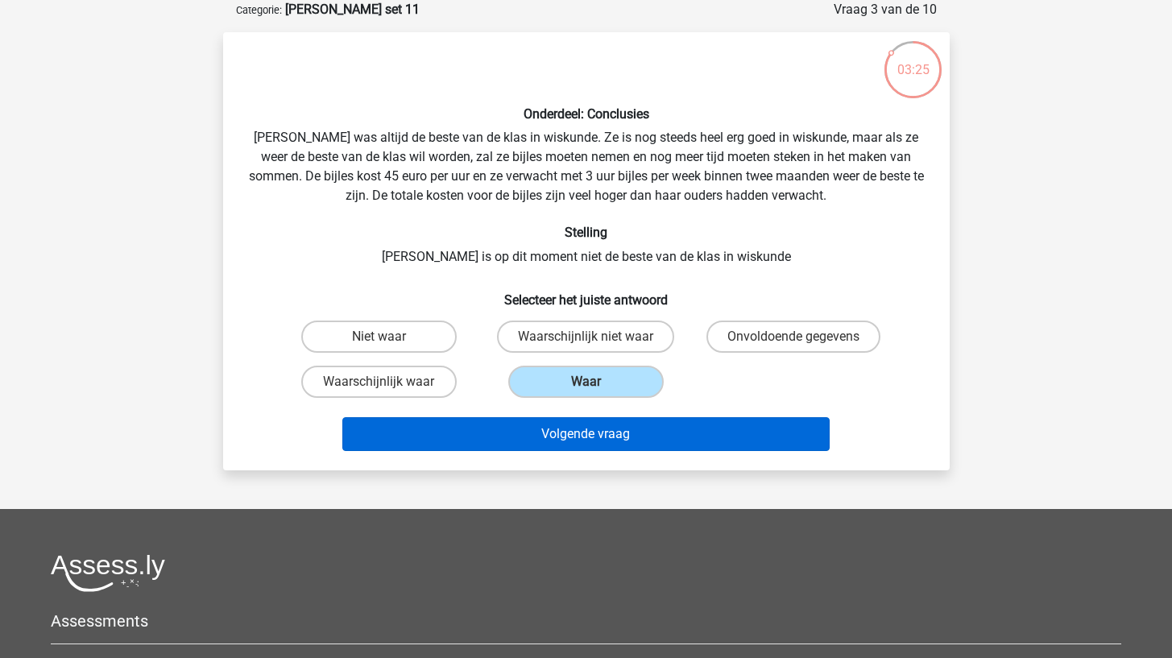
click at [586, 433] on button "Volgende vraag" at bounding box center [585, 434] width 487 height 34
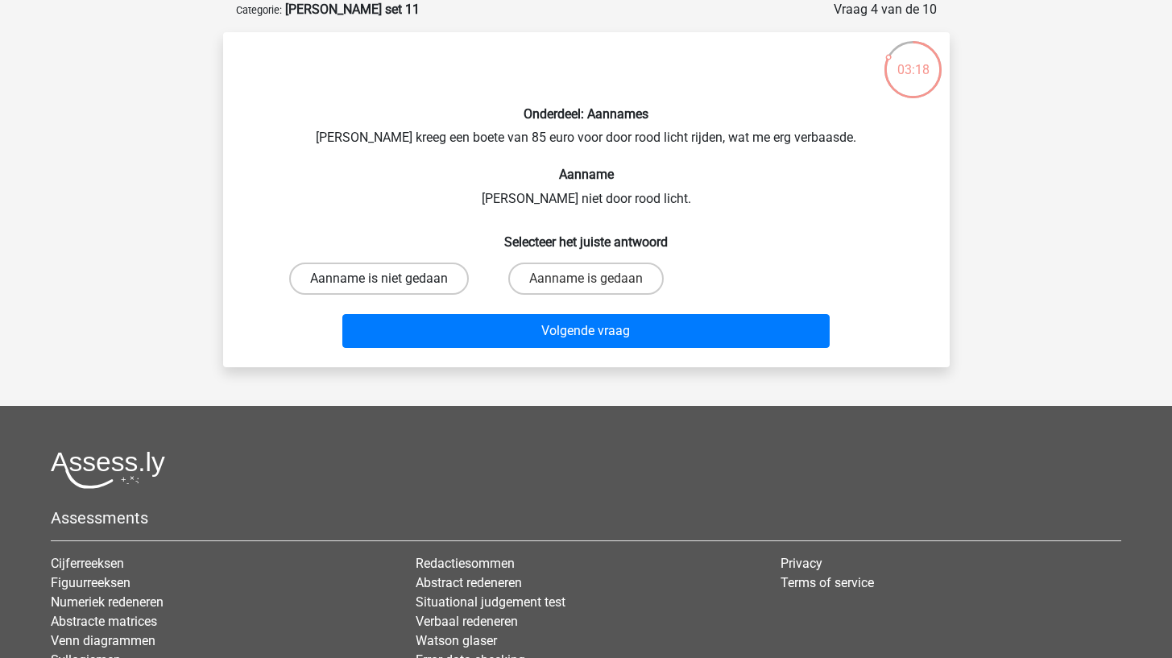
click at [422, 282] on label "Aanname is niet gedaan" at bounding box center [379, 279] width 180 height 32
click at [389, 282] on input "Aanname is niet gedaan" at bounding box center [384, 284] width 10 height 10
radio input "true"
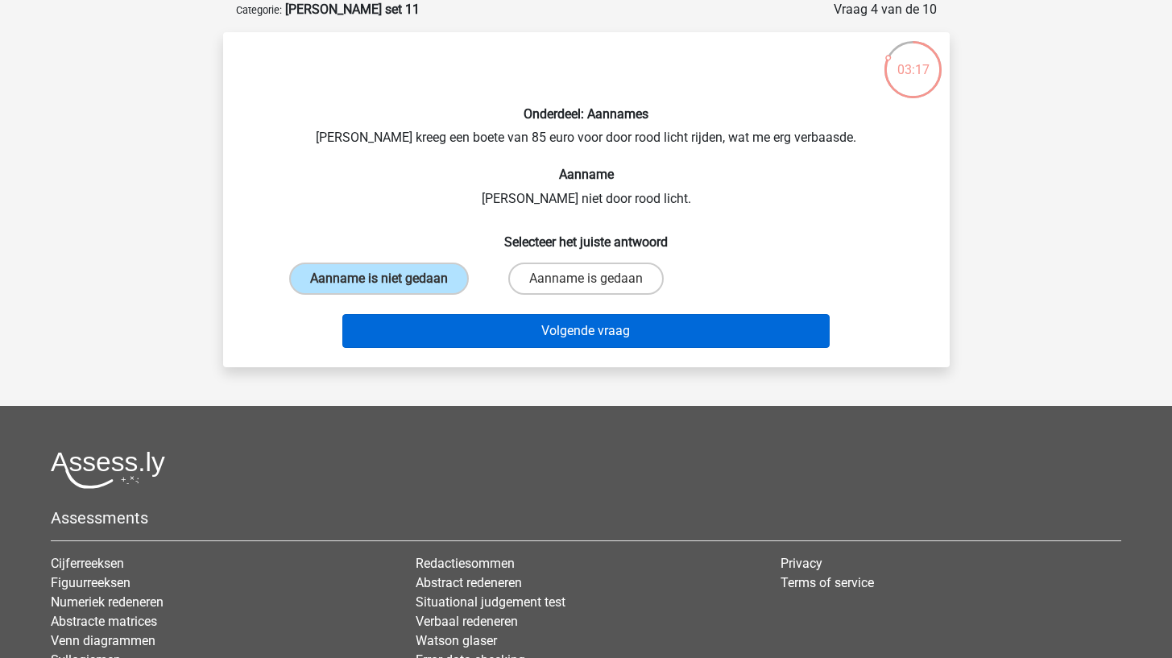
click at [439, 321] on button "Volgende vraag" at bounding box center [585, 331] width 487 height 34
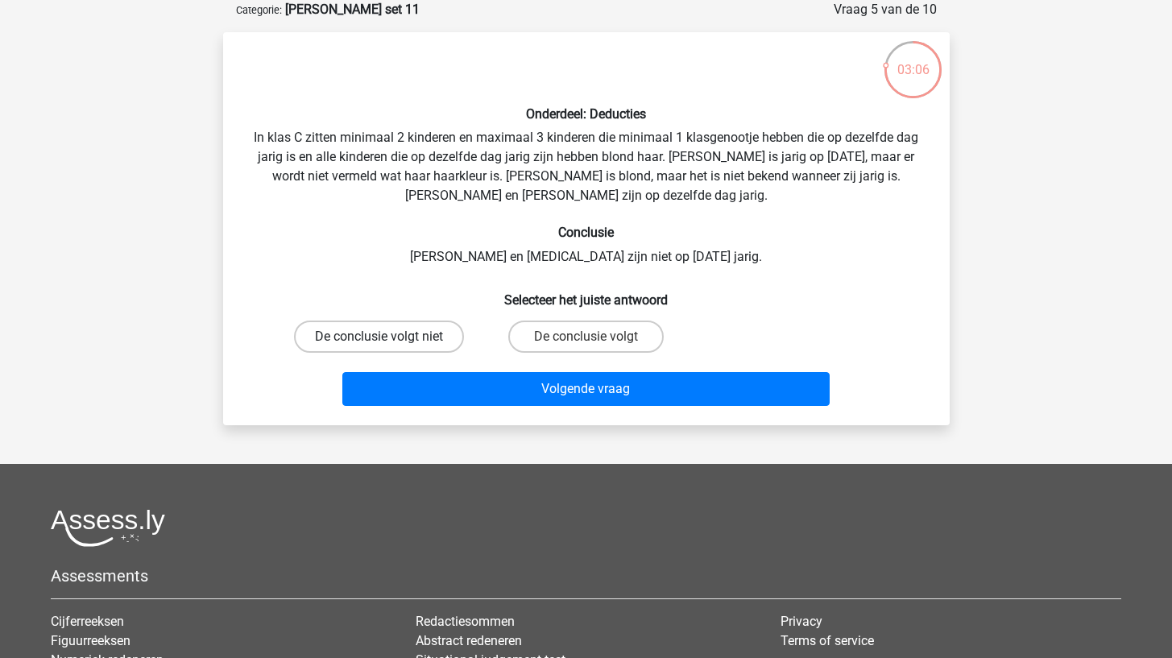
click at [442, 331] on label "De conclusie volgt niet" at bounding box center [379, 337] width 170 height 32
click at [389, 337] on input "De conclusie volgt niet" at bounding box center [384, 342] width 10 height 10
radio input "true"
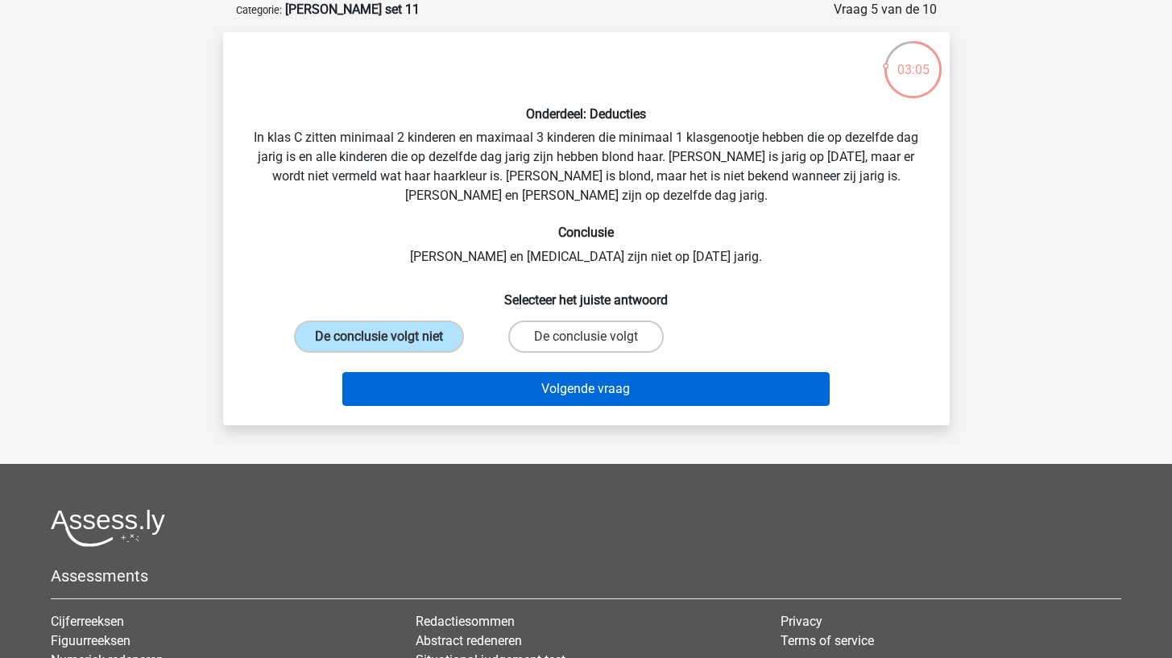
click at [436, 399] on button "Volgende vraag" at bounding box center [585, 389] width 487 height 34
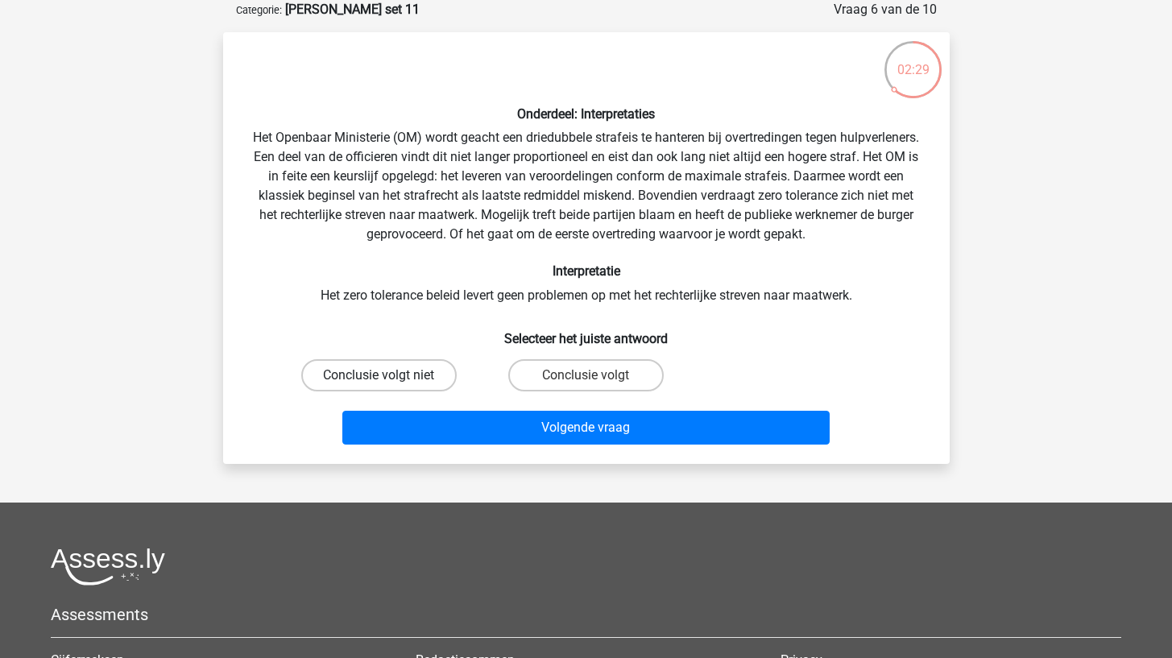
click at [429, 373] on label "Conclusie volgt niet" at bounding box center [378, 375] width 155 height 32
click at [389, 375] on input "Conclusie volgt niet" at bounding box center [384, 380] width 10 height 10
radio input "true"
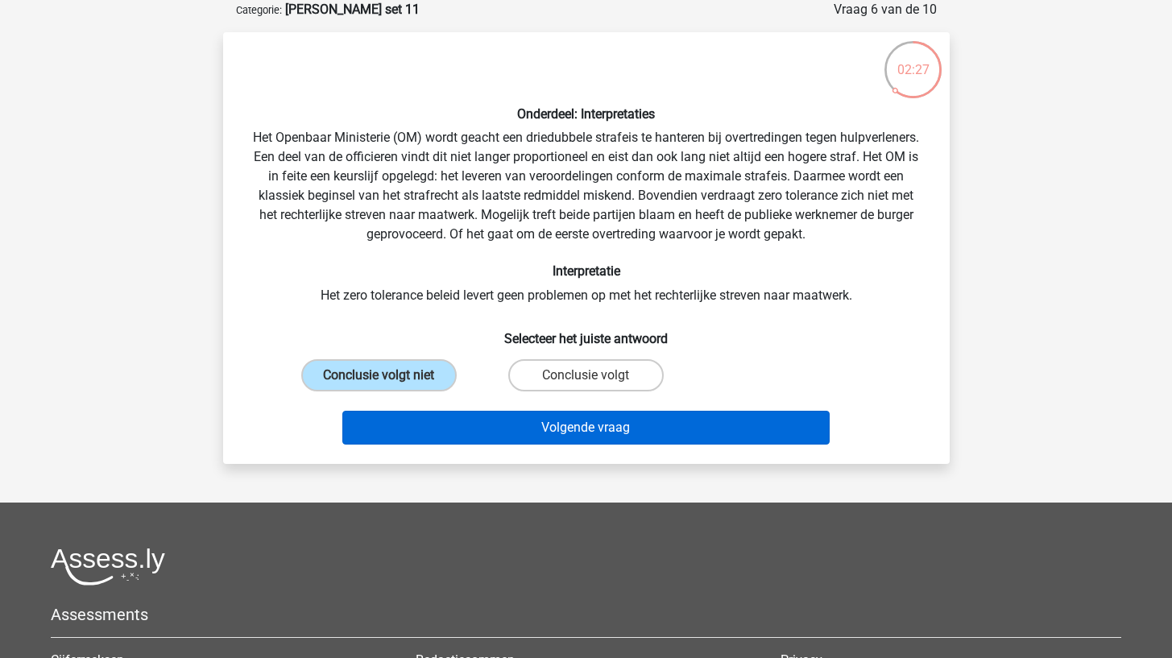
click at [412, 431] on button "Volgende vraag" at bounding box center [585, 428] width 487 height 34
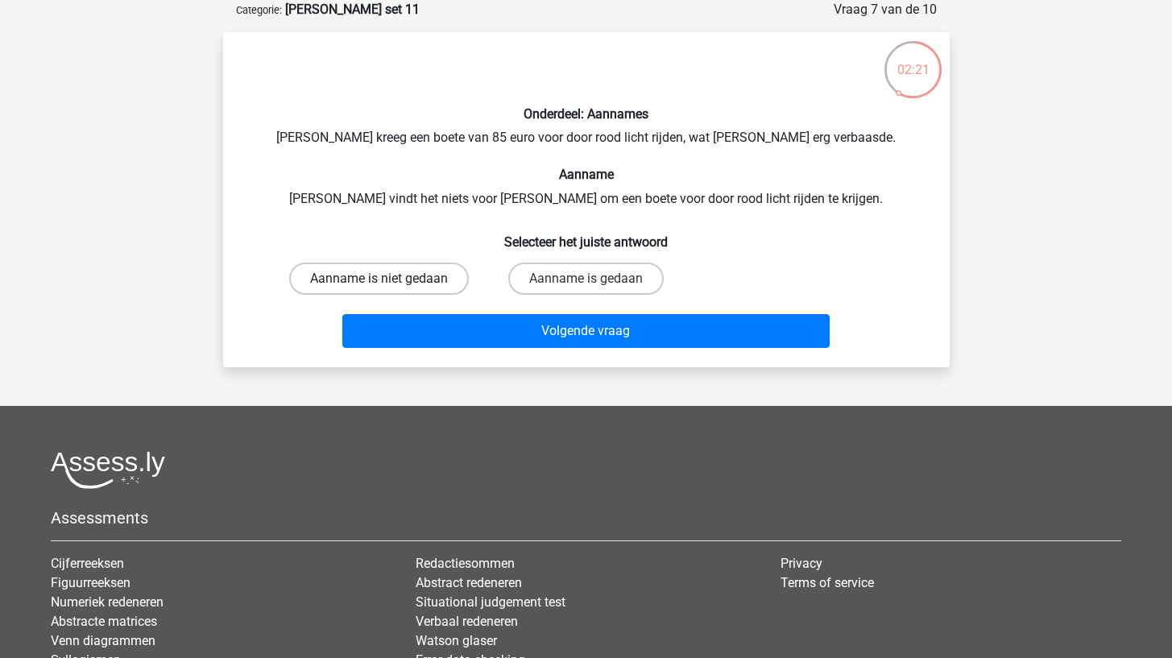
click at [446, 268] on label "Aanname is niet gedaan" at bounding box center [379, 279] width 180 height 32
click at [389, 279] on input "Aanname is niet gedaan" at bounding box center [384, 284] width 10 height 10
radio input "true"
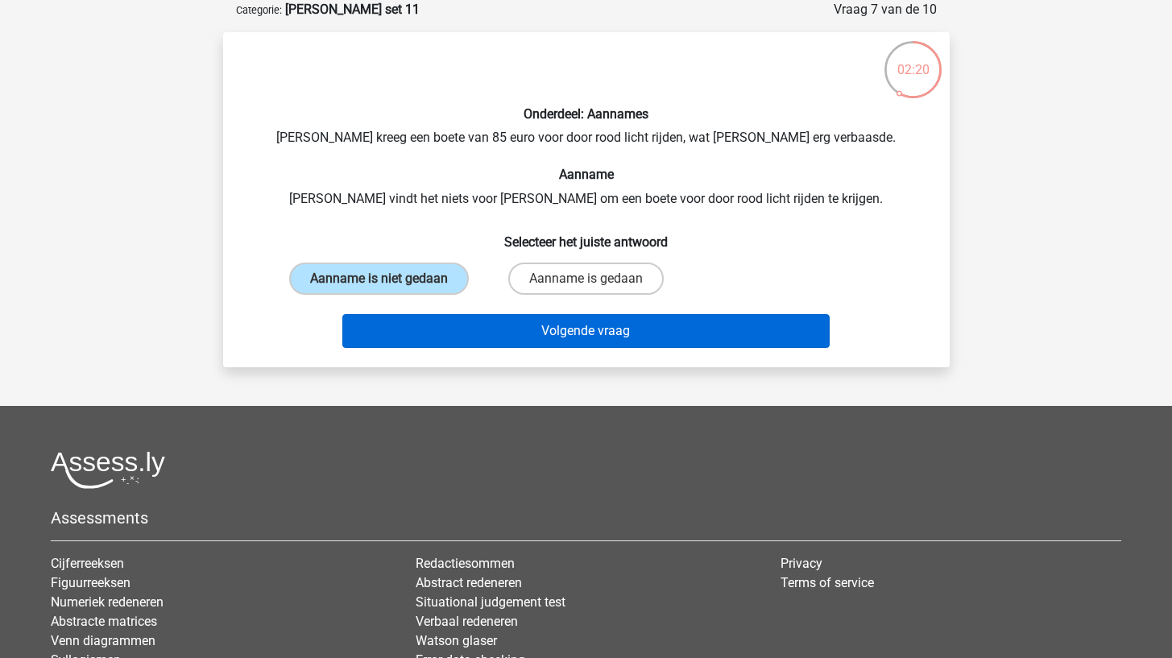
click at [436, 318] on button "Volgende vraag" at bounding box center [585, 331] width 487 height 34
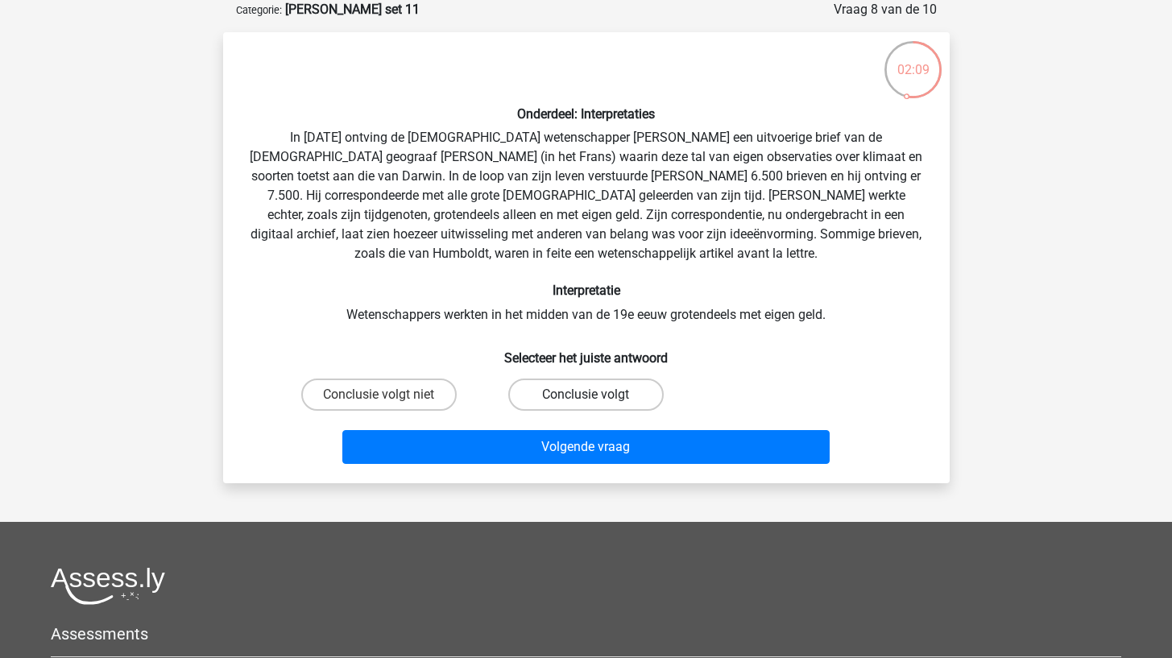
click at [512, 384] on label "Conclusie volgt" at bounding box center [585, 395] width 155 height 32
click at [586, 395] on input "Conclusie volgt" at bounding box center [591, 400] width 10 height 10
radio input "true"
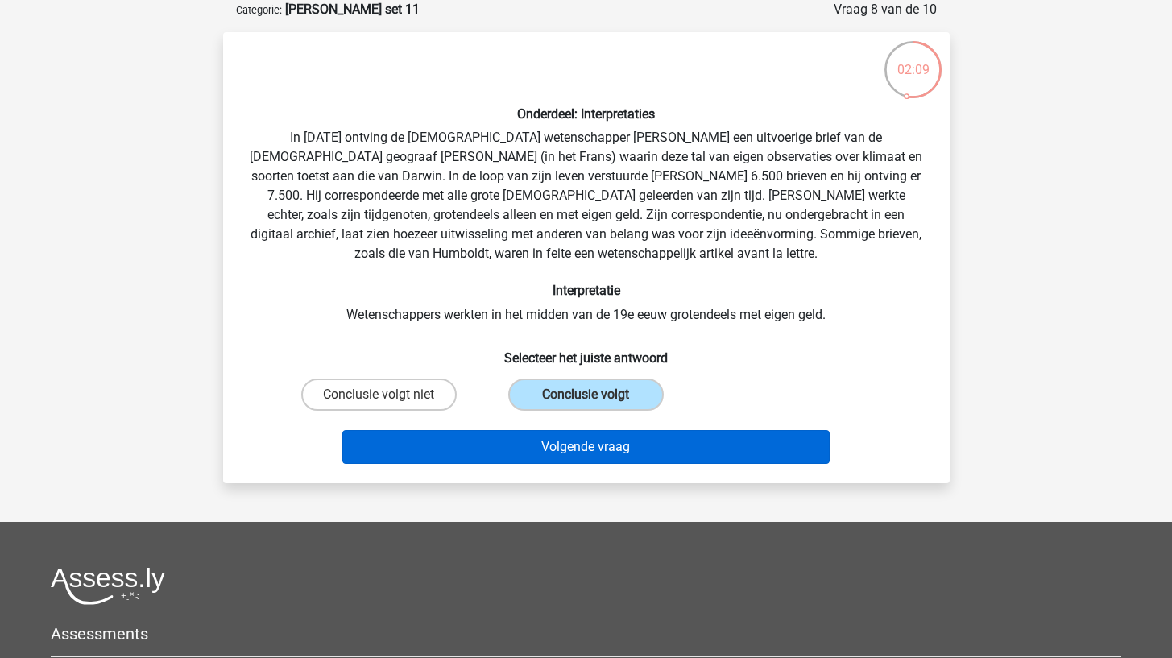
click at [500, 437] on button "Volgende vraag" at bounding box center [585, 447] width 487 height 34
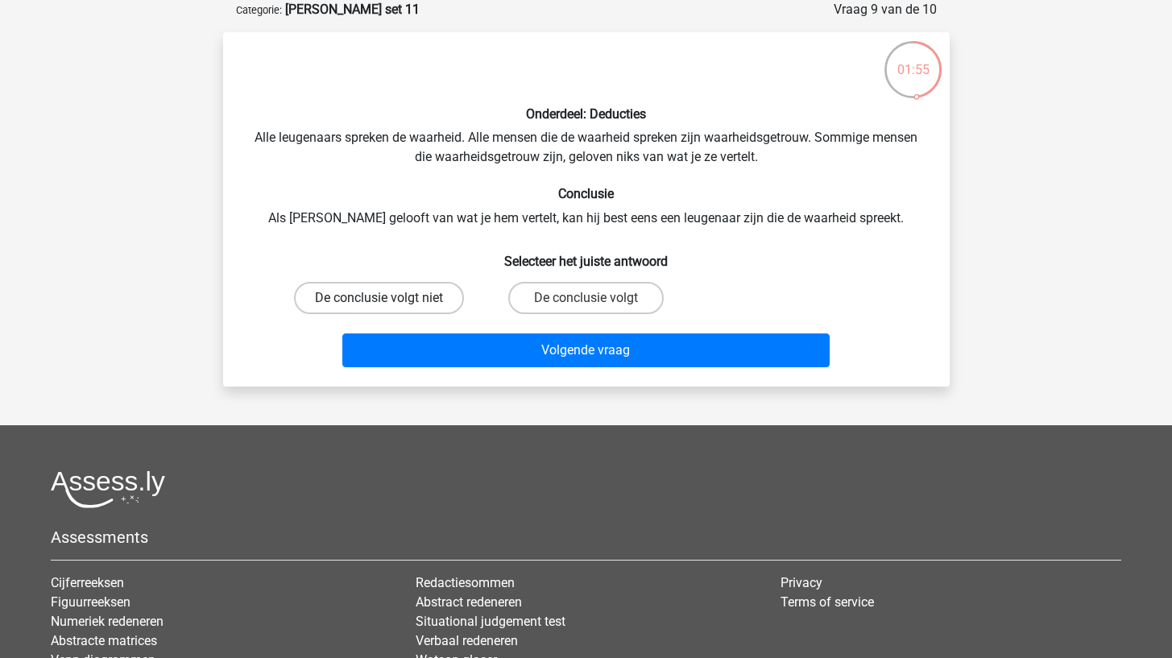
click at [410, 300] on label "De conclusie volgt niet" at bounding box center [379, 298] width 170 height 32
click at [389, 300] on input "De conclusie volgt niet" at bounding box center [384, 303] width 10 height 10
radio input "true"
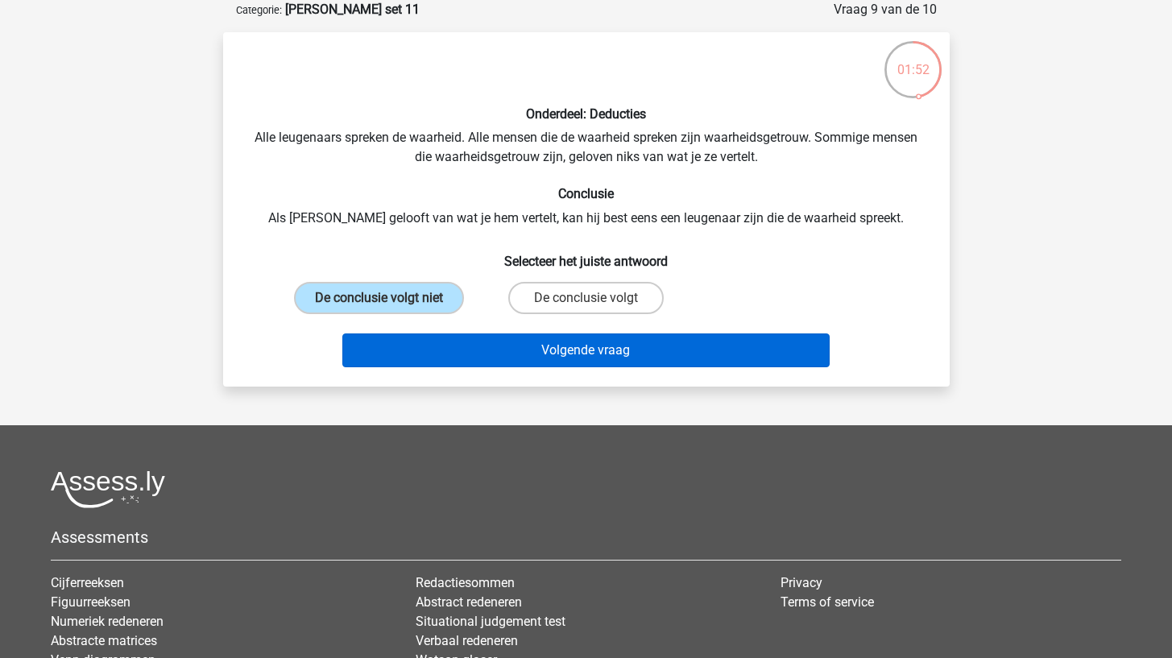
click at [401, 354] on button "Volgende vraag" at bounding box center [585, 351] width 487 height 34
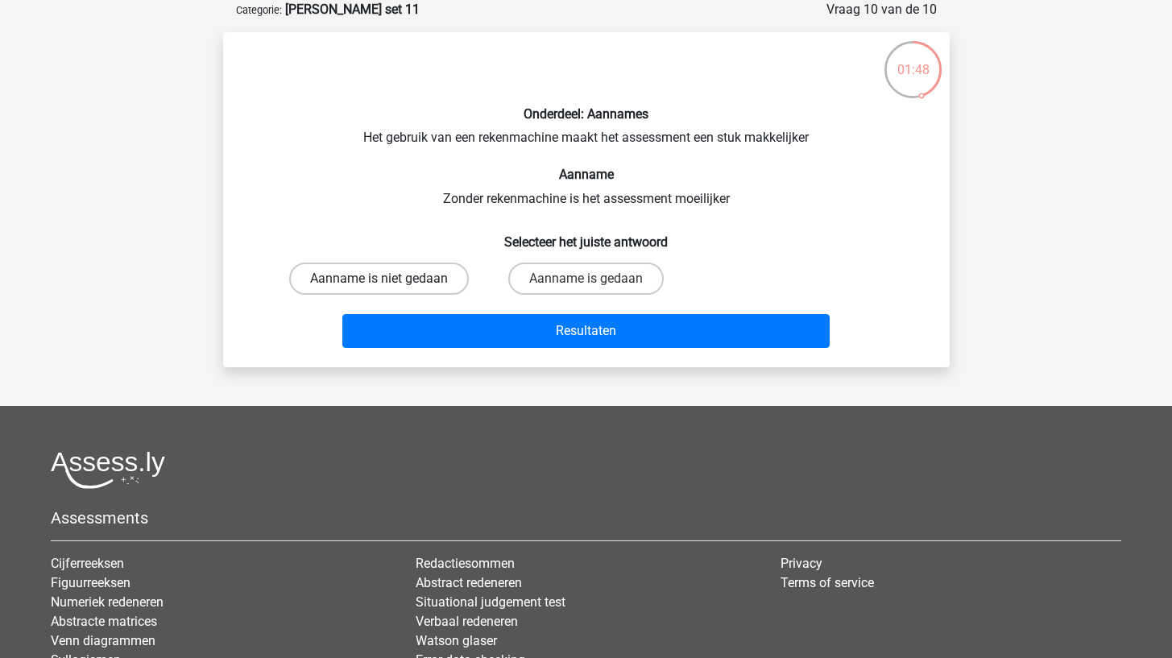
click at [429, 285] on label "Aanname is niet gedaan" at bounding box center [379, 279] width 180 height 32
click at [389, 285] on input "Aanname is niet gedaan" at bounding box center [384, 284] width 10 height 10
radio input "true"
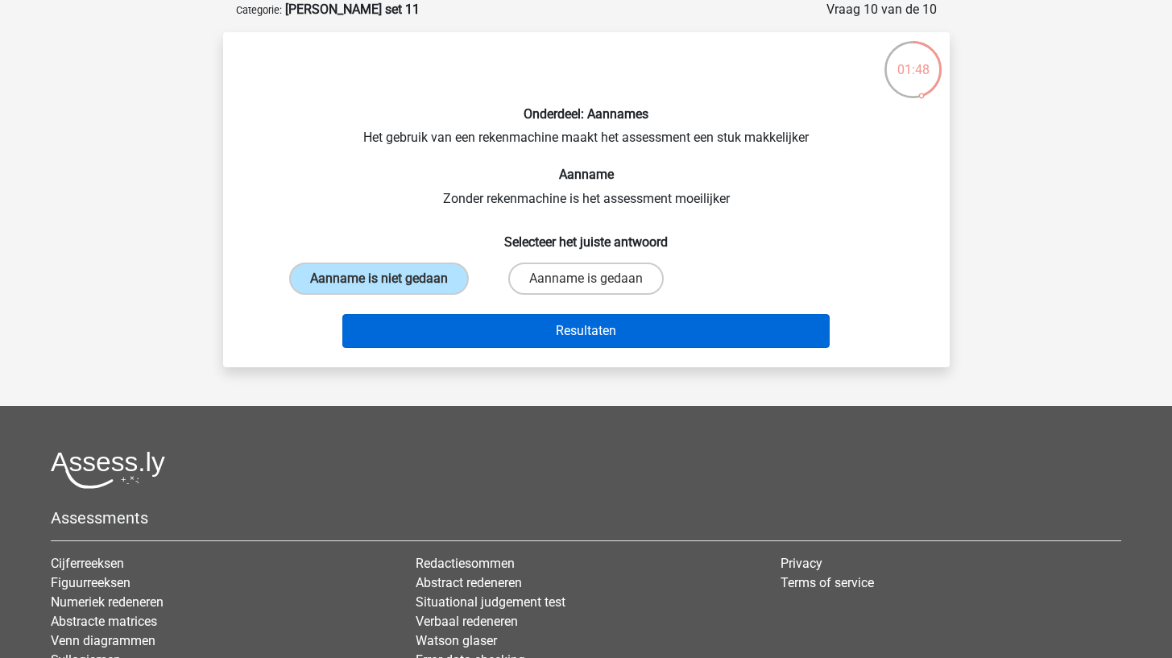
click at [423, 317] on button "Resultaten" at bounding box center [585, 331] width 487 height 34
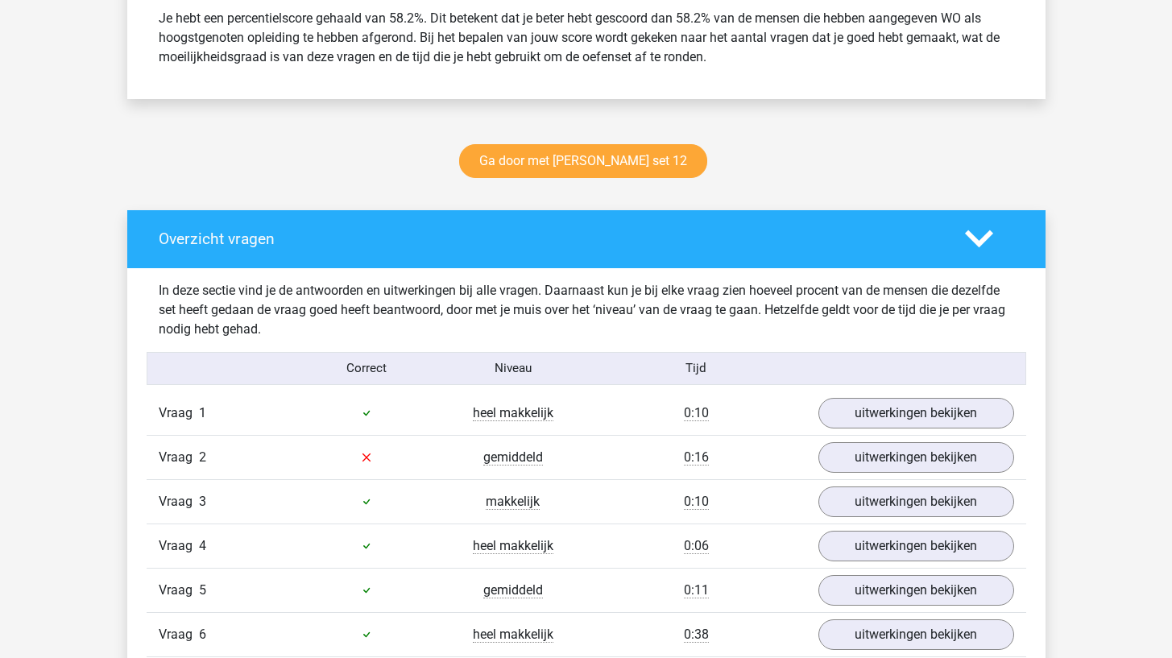
scroll to position [785, 0]
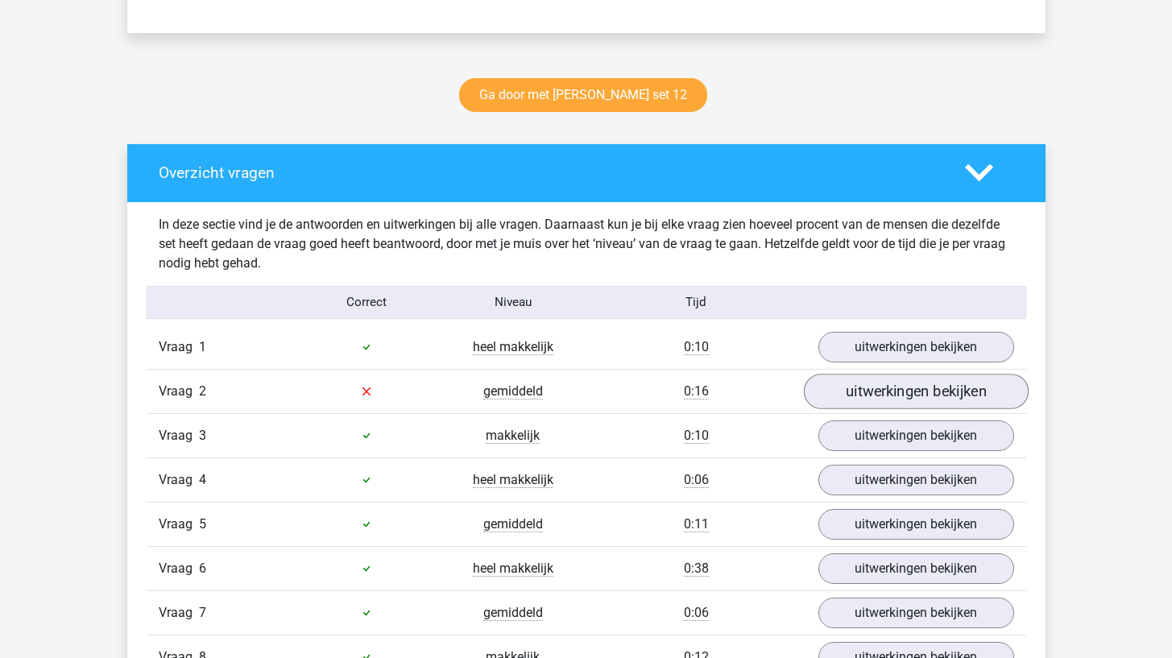
click at [850, 383] on link "uitwerkingen bekijken" at bounding box center [915, 391] width 225 height 35
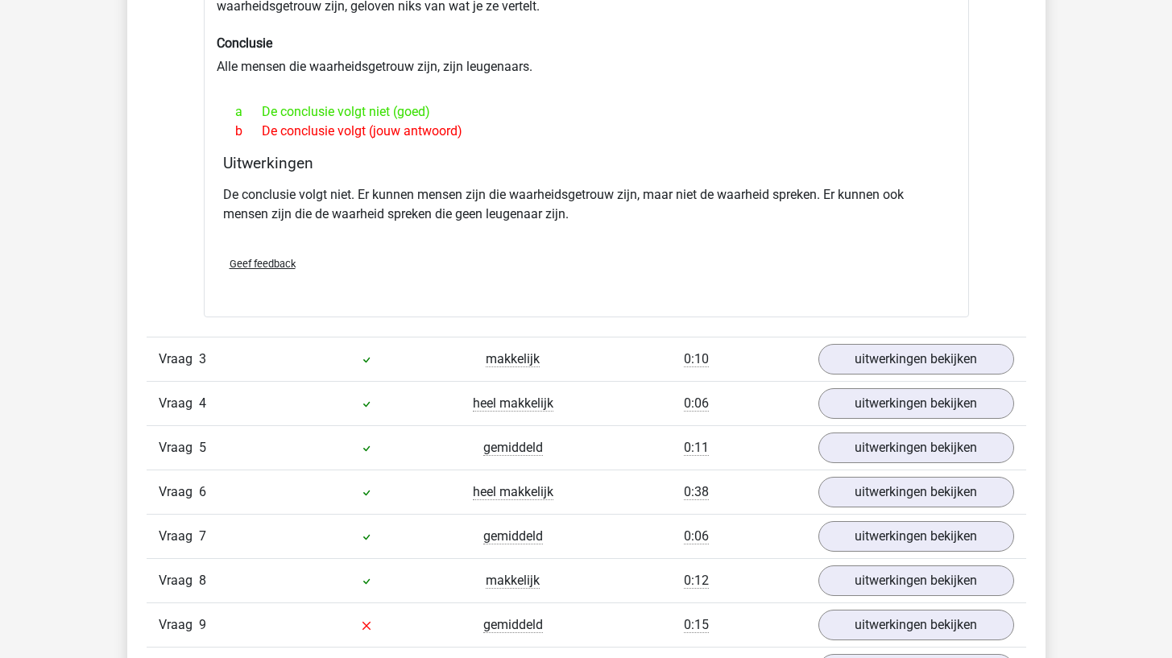
scroll to position [1338, 0]
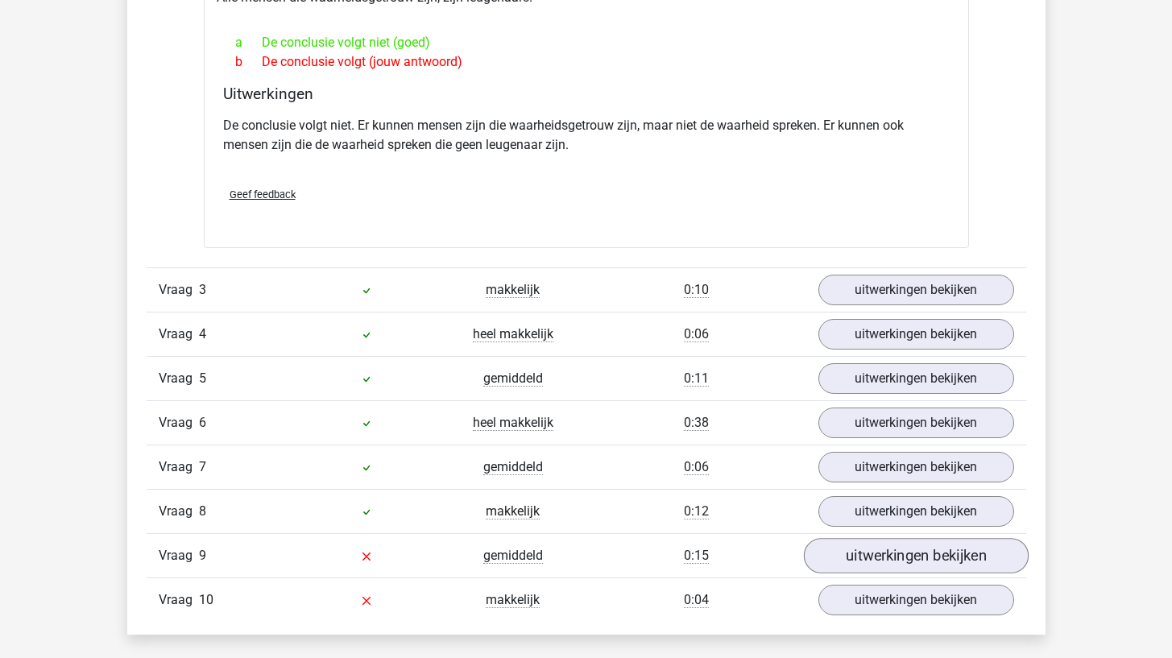
click at [827, 567] on link "uitwerkingen bekijken" at bounding box center [915, 555] width 225 height 35
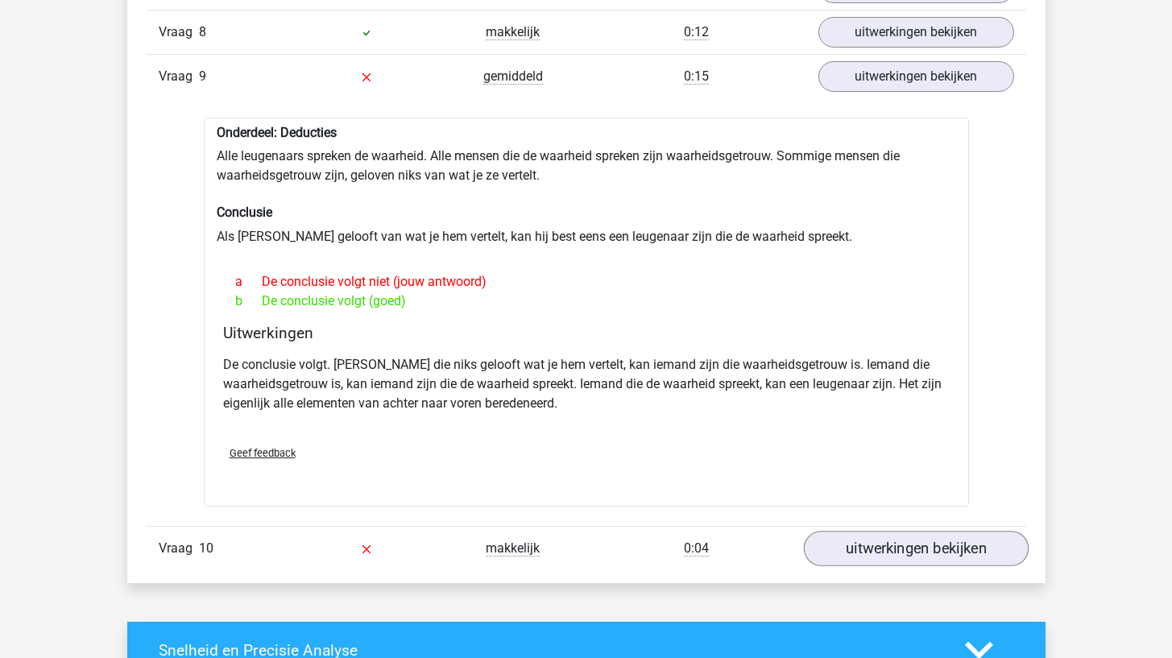
scroll to position [1820, 0]
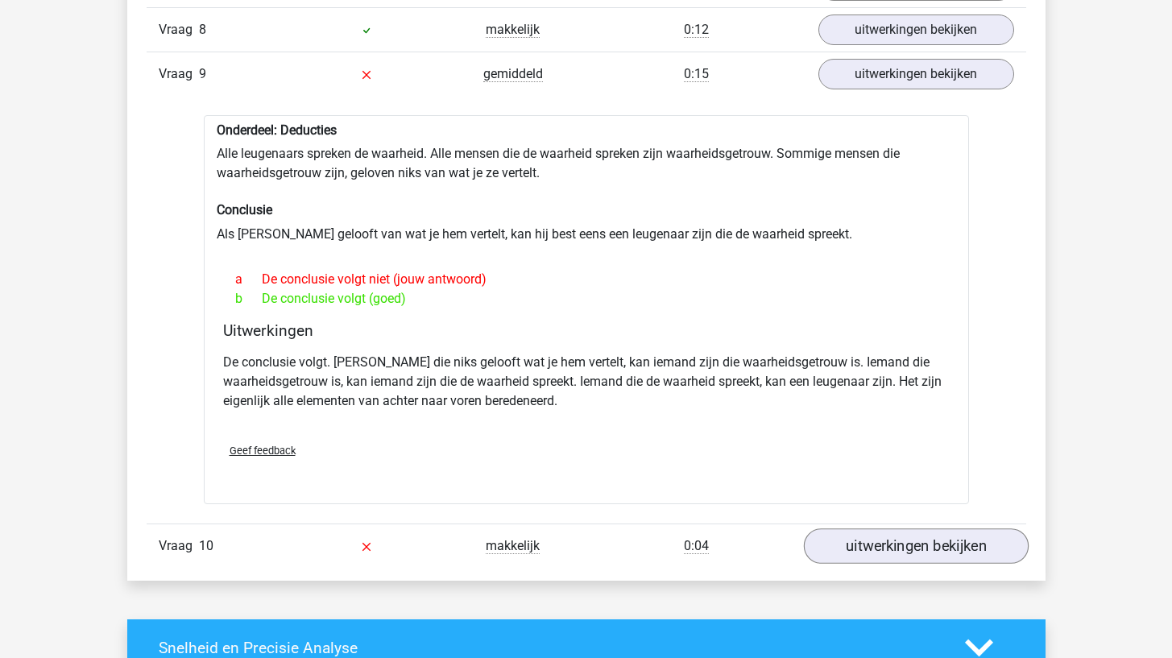
click at [863, 554] on link "uitwerkingen bekijken" at bounding box center [915, 545] width 225 height 35
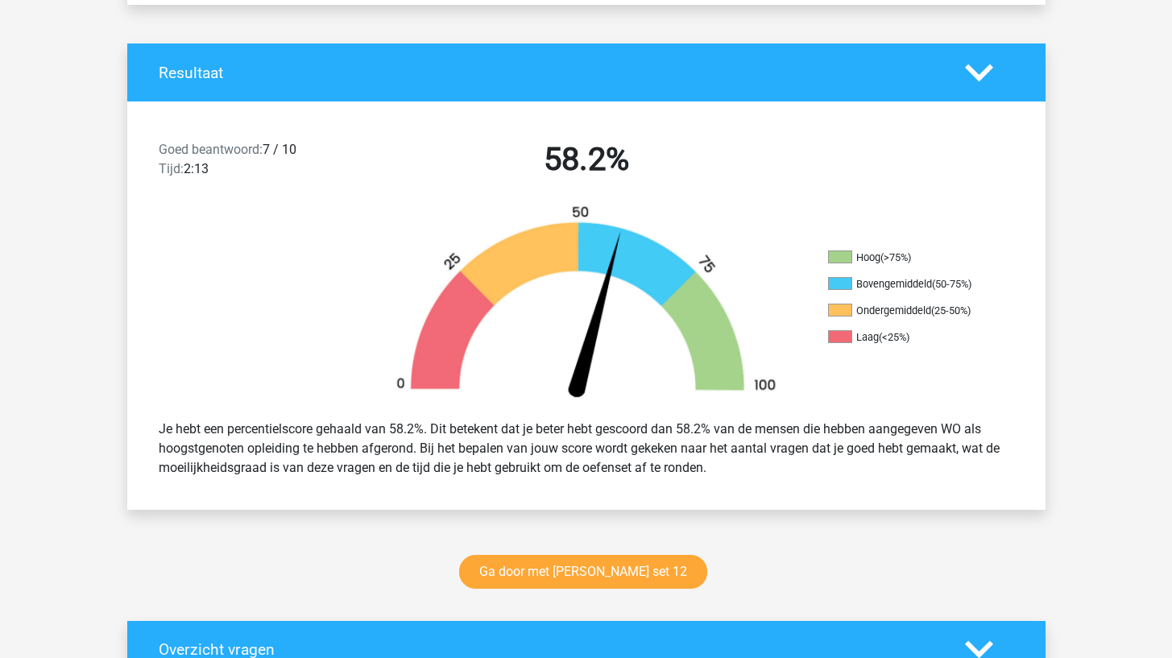
scroll to position [381, 0]
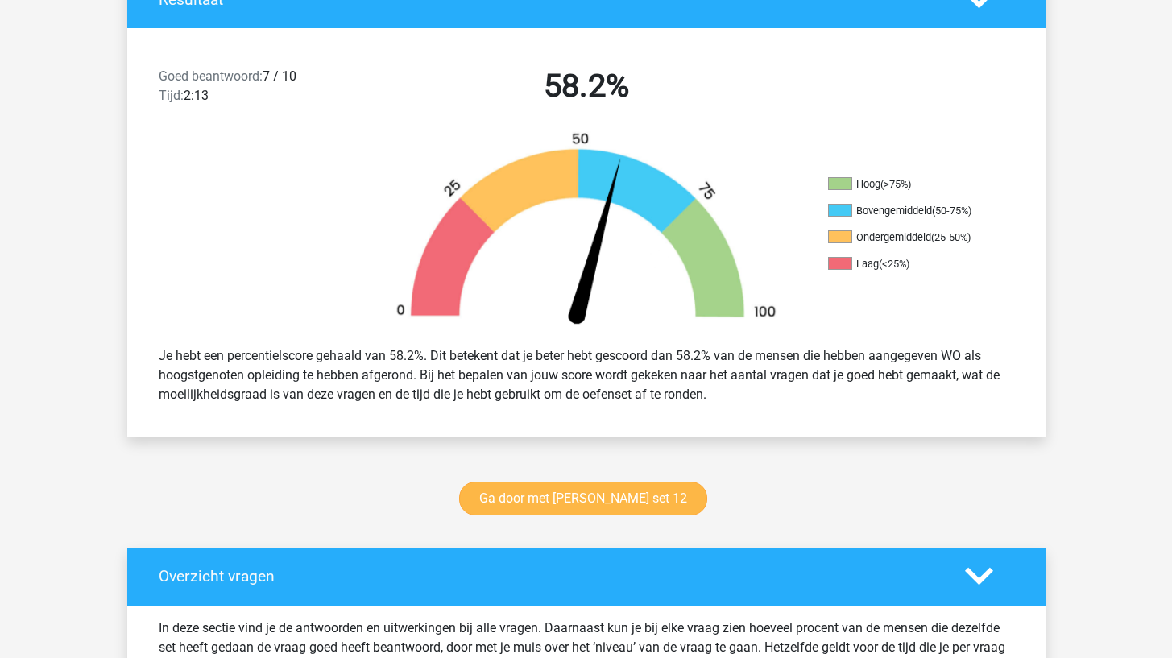
click at [670, 492] on link "Ga door met watson glaser set 12" at bounding box center [583, 499] width 248 height 34
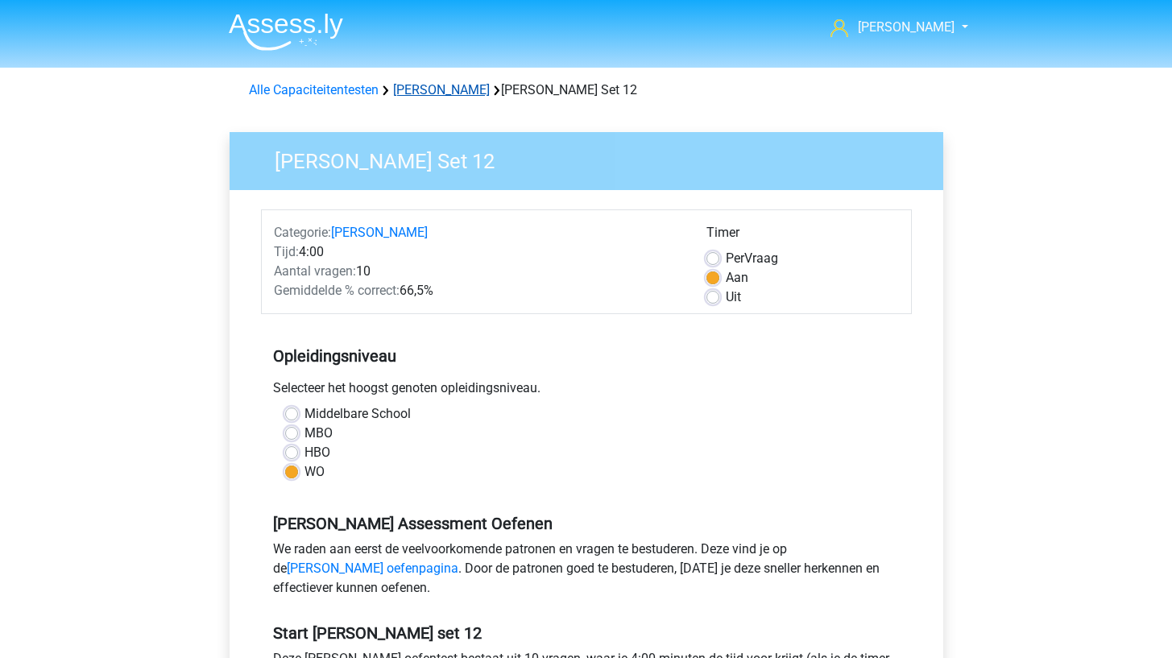
click at [454, 89] on link "[PERSON_NAME]" at bounding box center [441, 89] width 97 height 15
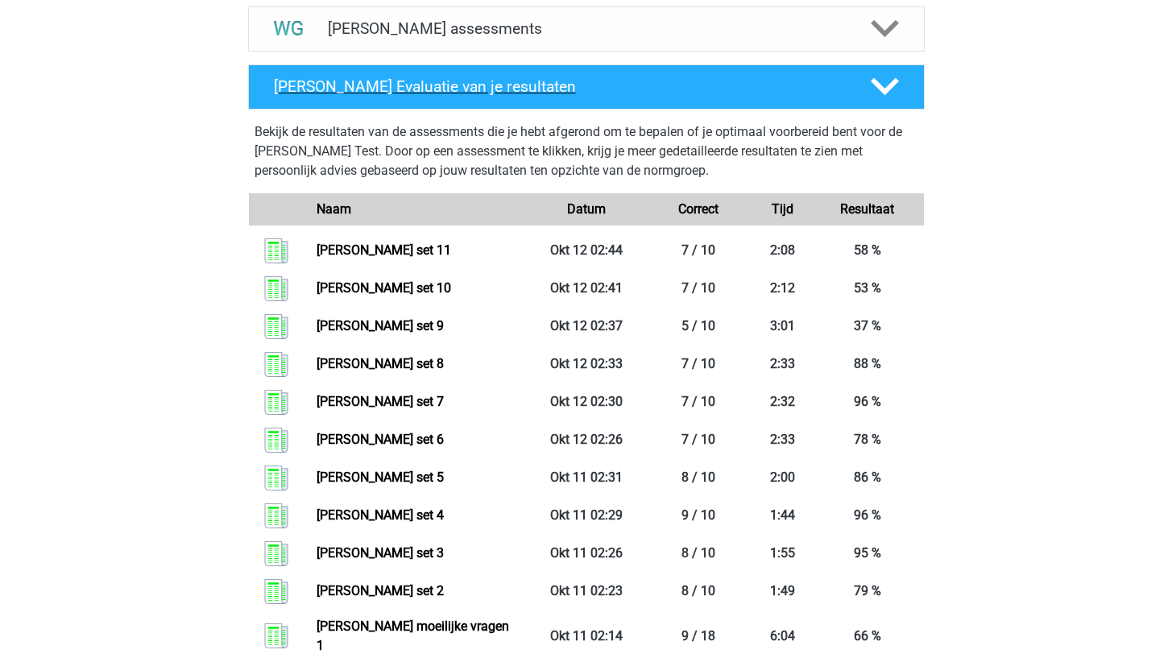
scroll to position [608, 0]
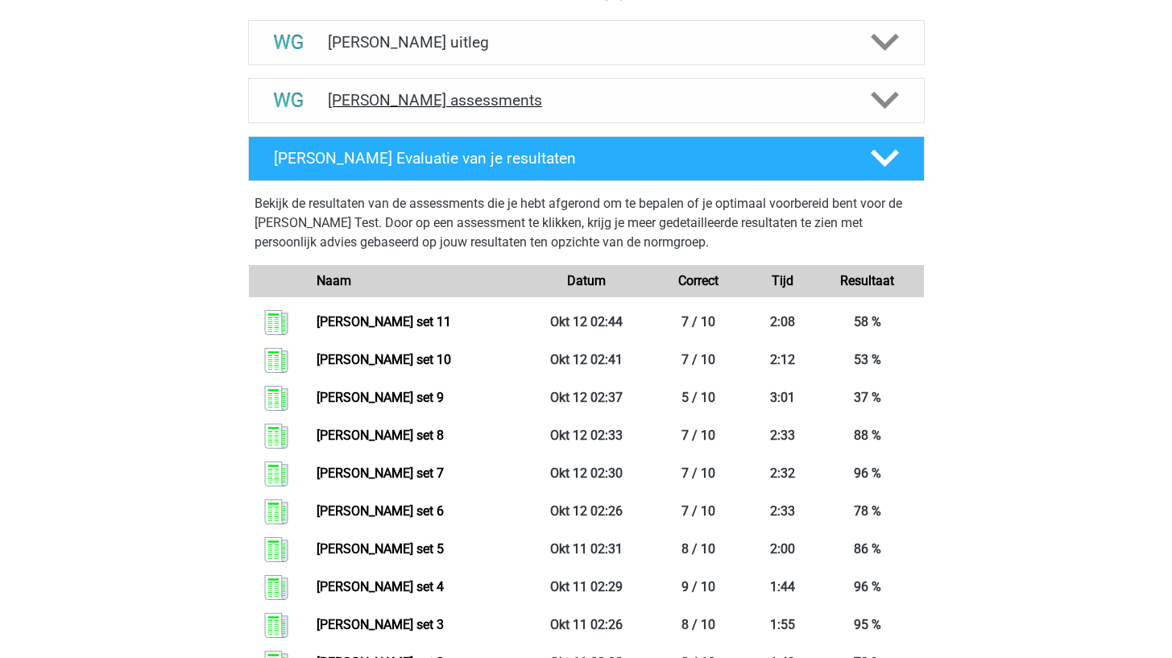
click at [691, 99] on h4 "[PERSON_NAME] assessments" at bounding box center [586, 100] width 517 height 19
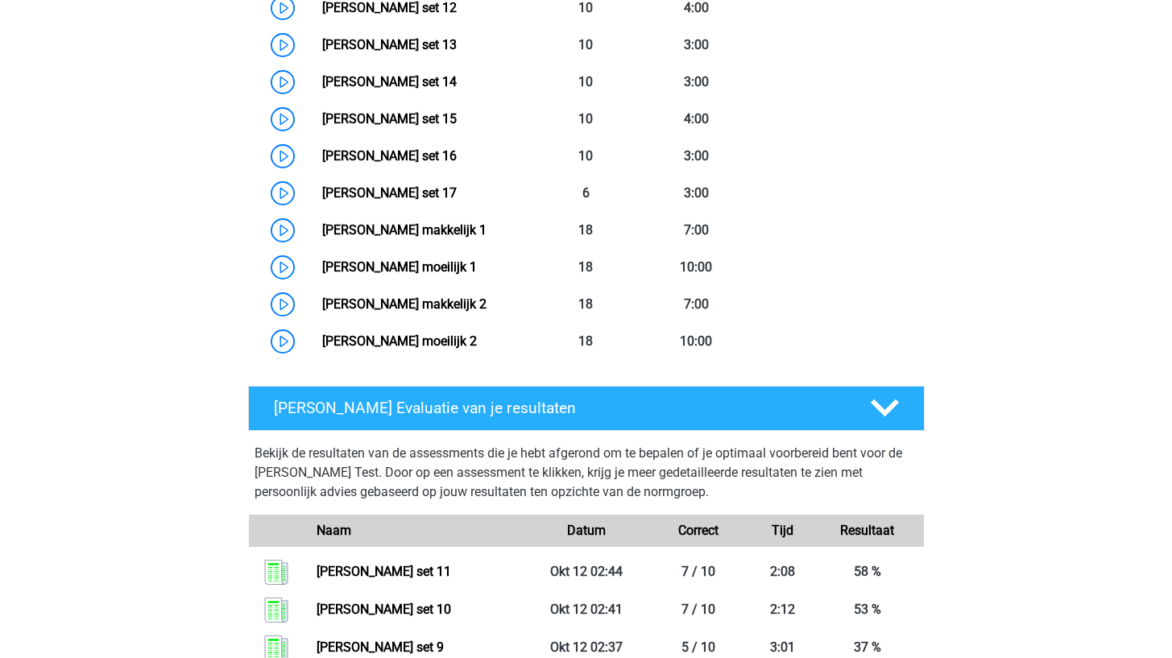
scroll to position [1250, 0]
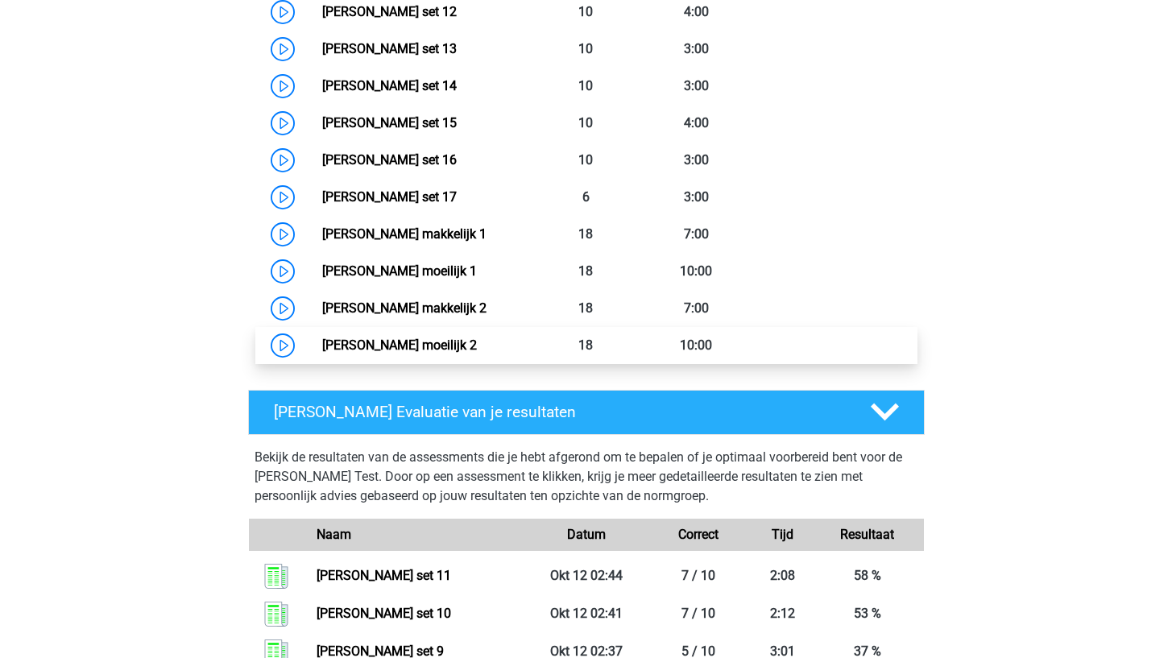
click at [477, 342] on link "[PERSON_NAME] moeilijk 2" at bounding box center [399, 345] width 155 height 15
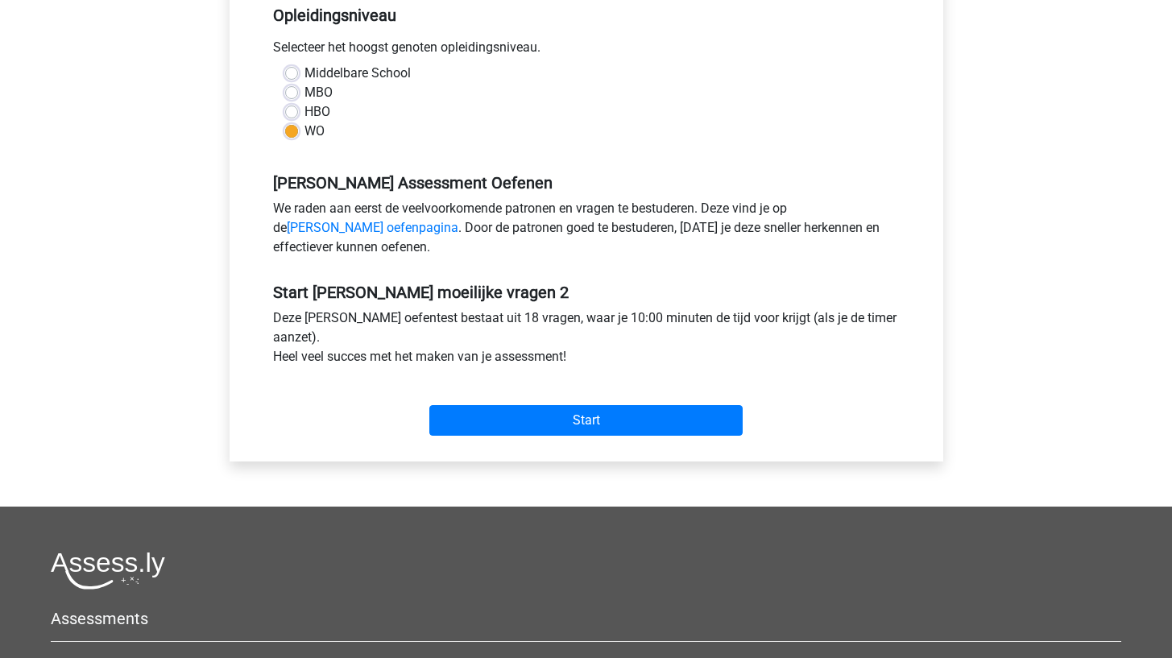
scroll to position [363, 0]
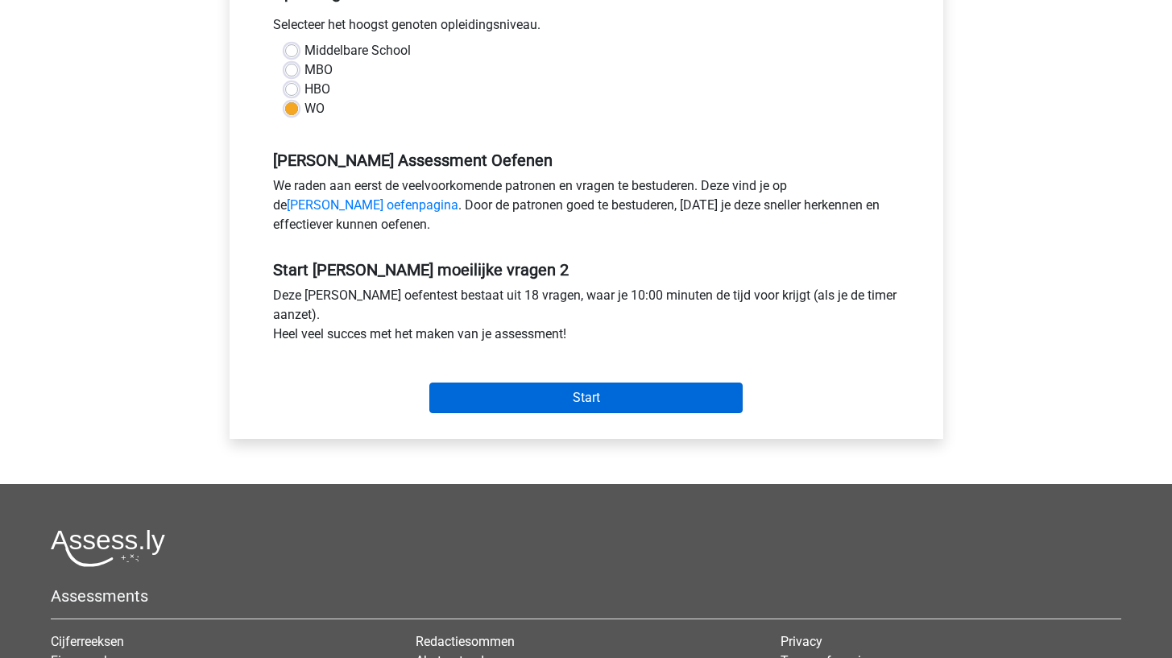
click at [542, 384] on input "Start" at bounding box center [585, 398] width 313 height 31
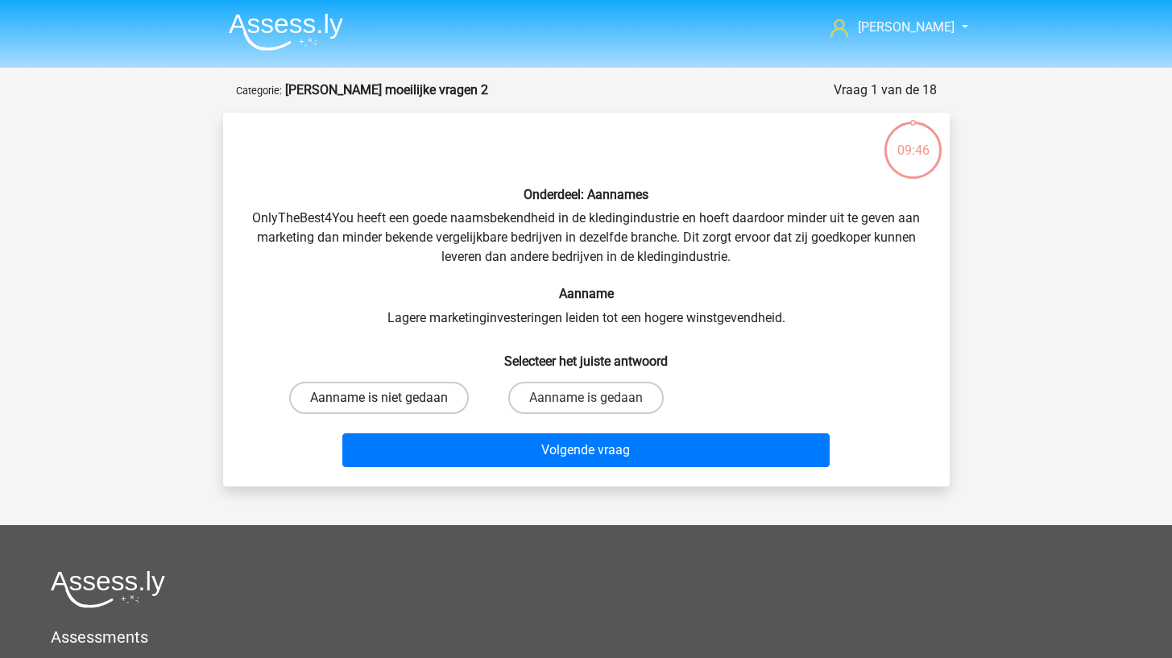
click at [436, 408] on label "Aanname is niet gedaan" at bounding box center [379, 398] width 180 height 32
click at [389, 408] on input "Aanname is niet gedaan" at bounding box center [384, 403] width 10 height 10
radio input "true"
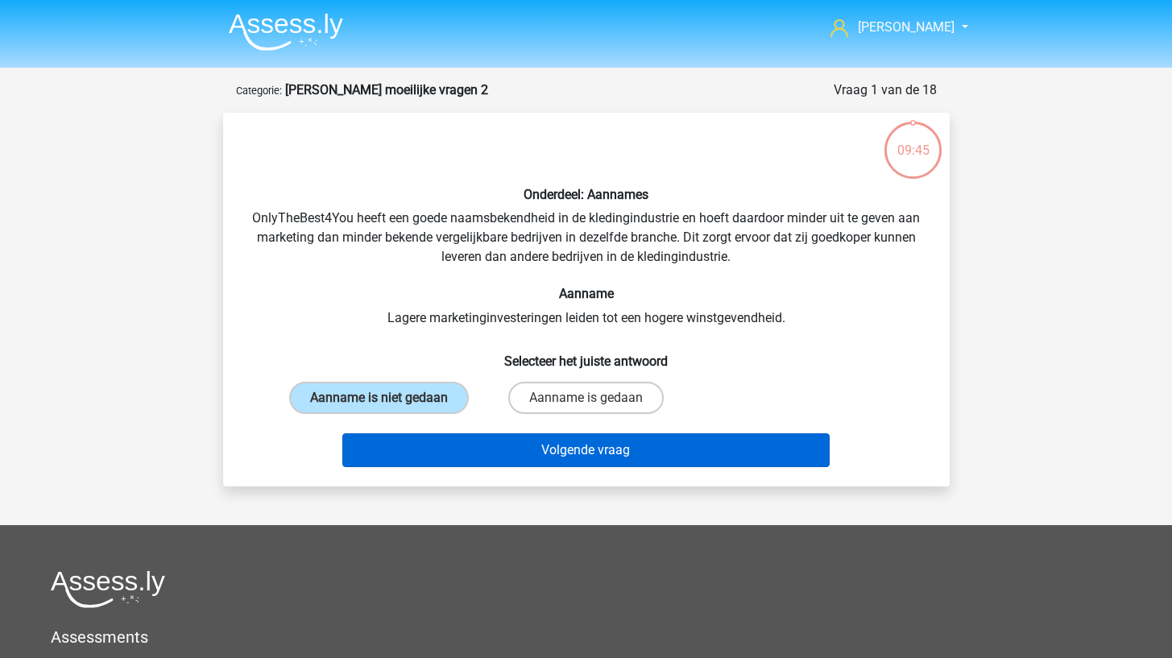
click at [435, 450] on button "Volgende vraag" at bounding box center [585, 450] width 487 height 34
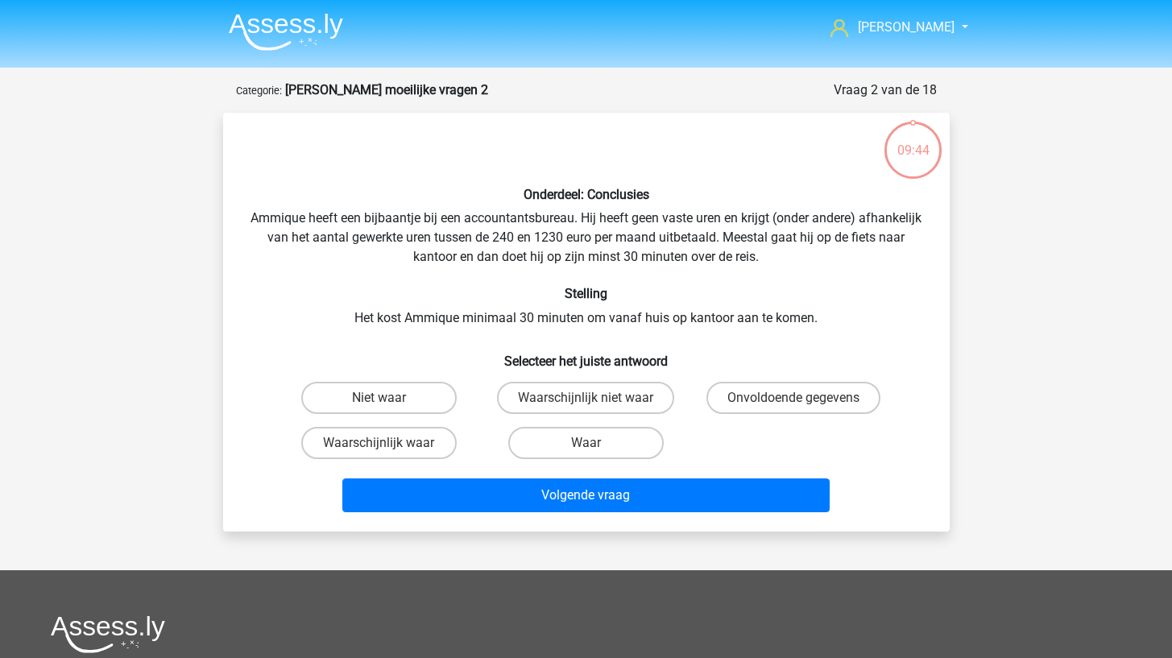
scroll to position [81, 0]
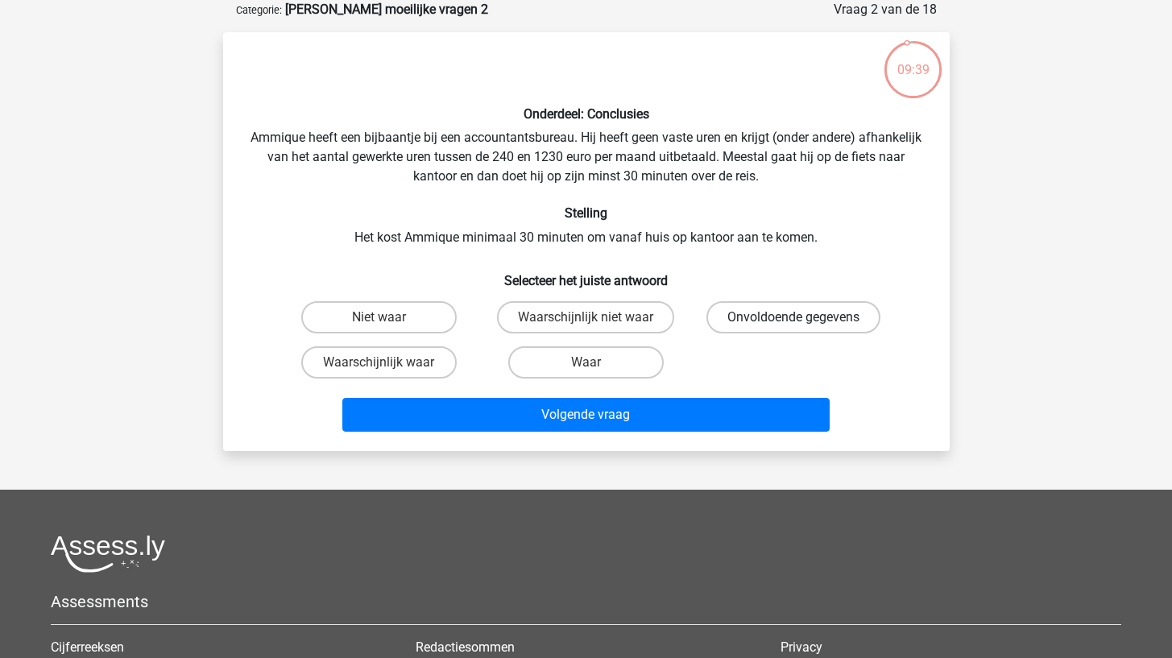
click at [762, 314] on label "Onvoldoende gegevens" at bounding box center [793, 317] width 174 height 32
click at [794, 317] on input "Onvoldoende gegevens" at bounding box center [799, 322] width 10 height 10
radio input "true"
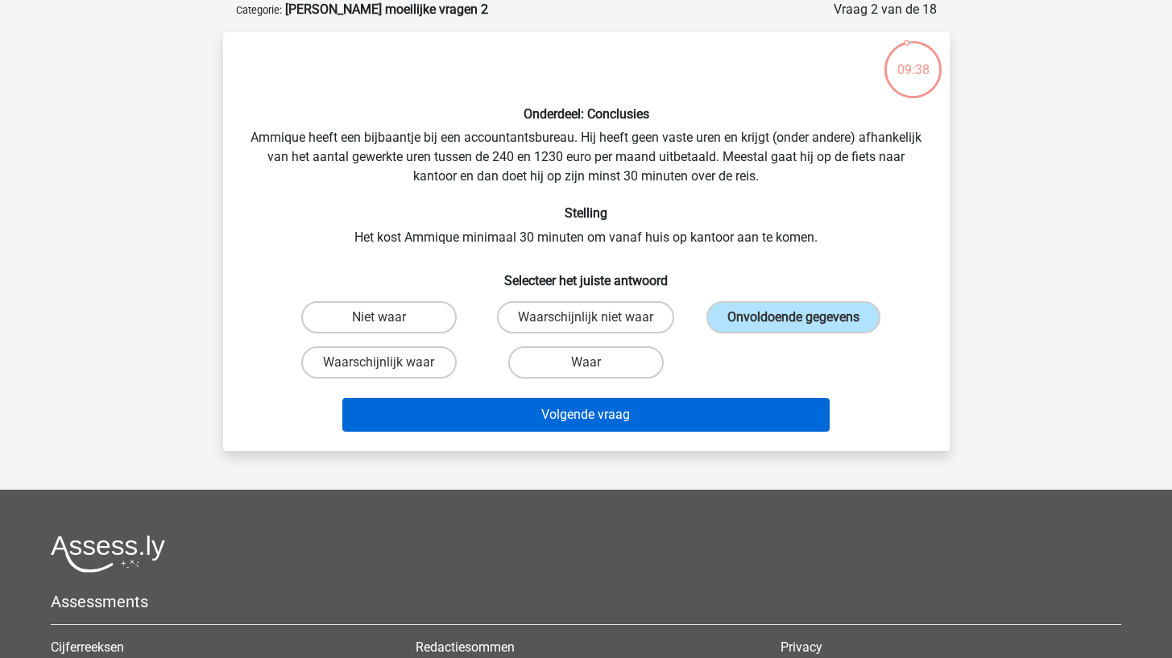
click at [727, 400] on button "Volgende vraag" at bounding box center [585, 415] width 487 height 34
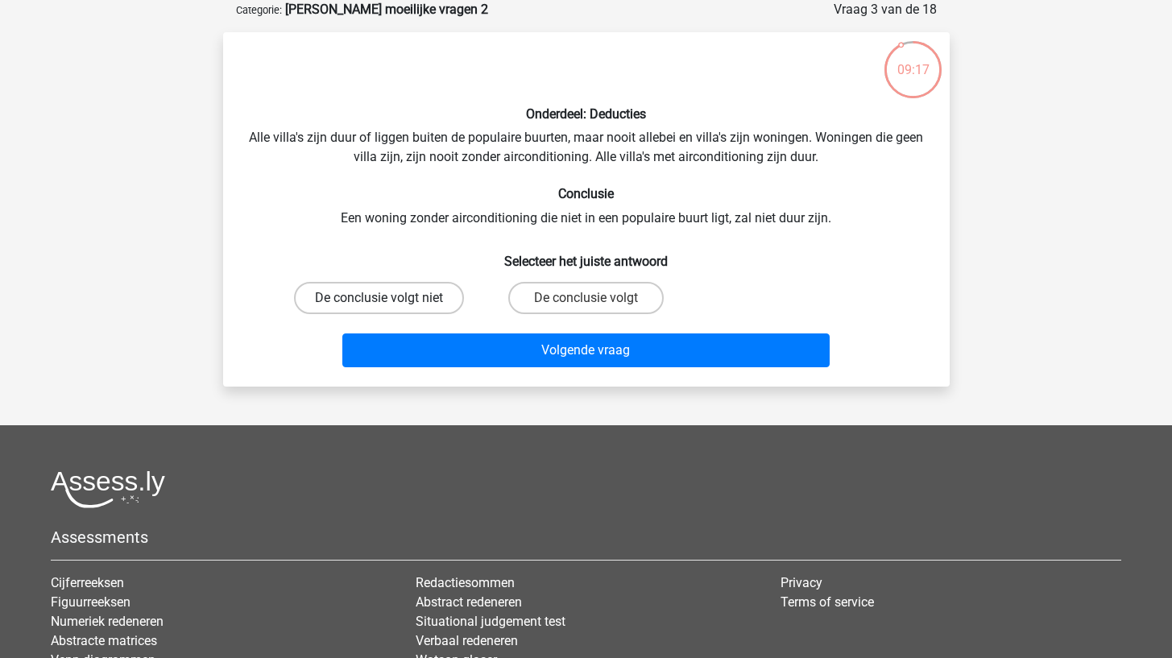
click at [441, 293] on label "De conclusie volgt niet" at bounding box center [379, 298] width 170 height 32
click at [389, 298] on input "De conclusie volgt niet" at bounding box center [384, 303] width 10 height 10
radio input "true"
click at [593, 285] on label "De conclusie volgt" at bounding box center [585, 298] width 155 height 32
click at [593, 298] on input "De conclusie volgt" at bounding box center [591, 303] width 10 height 10
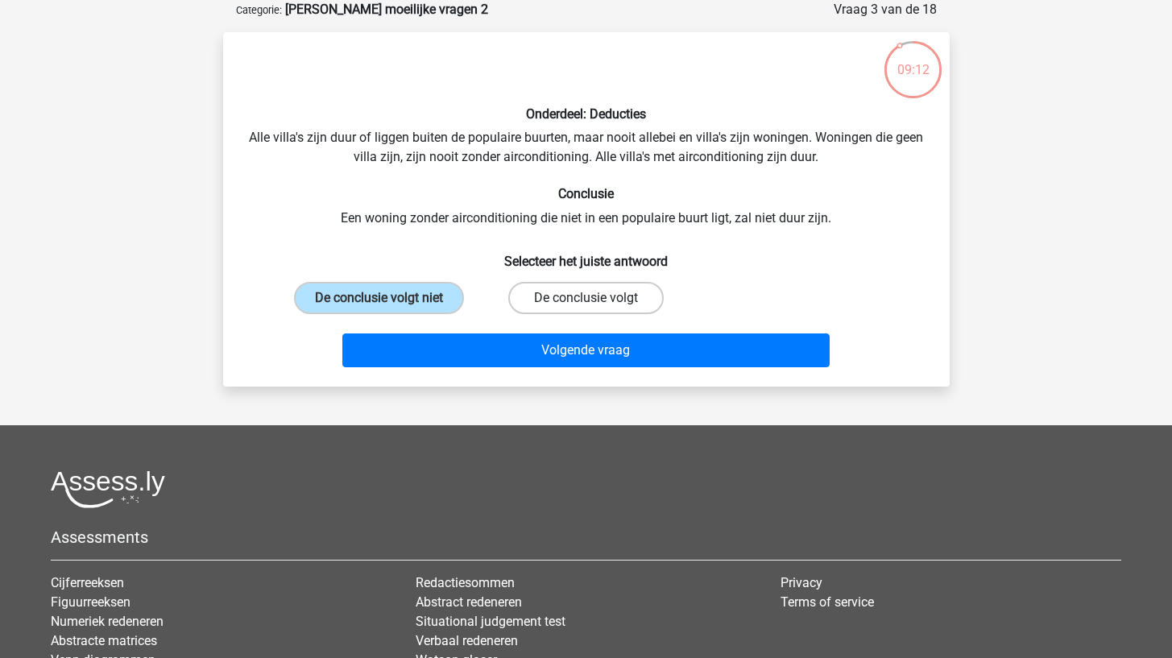
radio input "true"
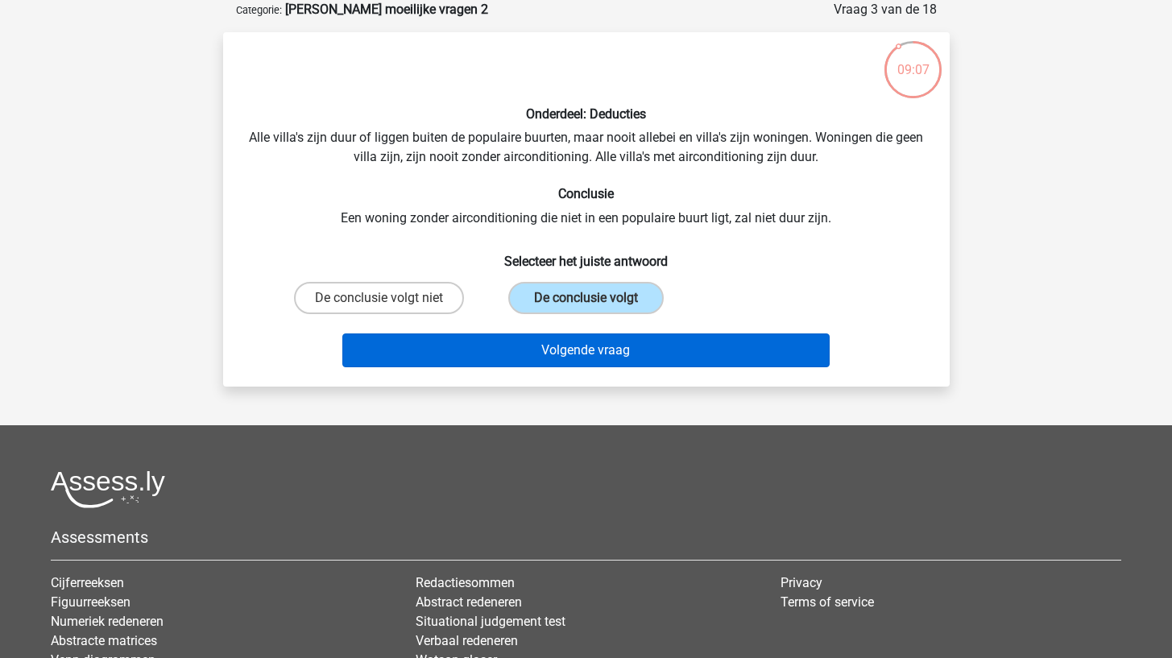
click at [643, 346] on button "Volgende vraag" at bounding box center [585, 351] width 487 height 34
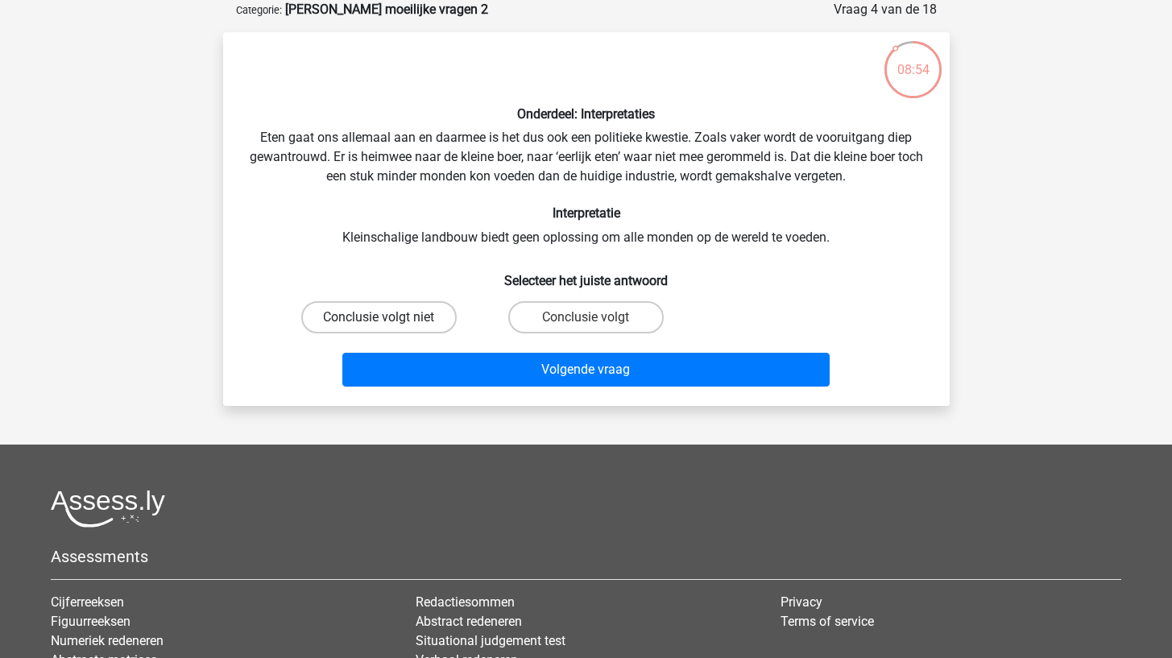
click at [422, 321] on label "Conclusie volgt niet" at bounding box center [378, 317] width 155 height 32
click at [389, 321] on input "Conclusie volgt niet" at bounding box center [384, 322] width 10 height 10
radio input "true"
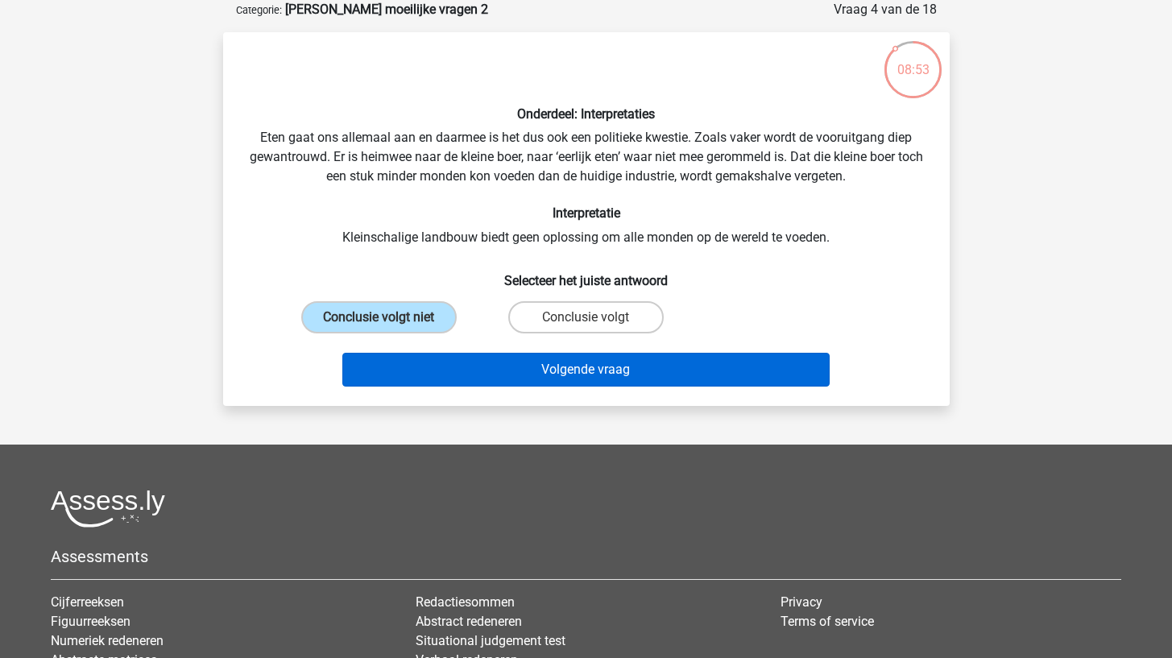
click at [430, 359] on button "Volgende vraag" at bounding box center [585, 370] width 487 height 34
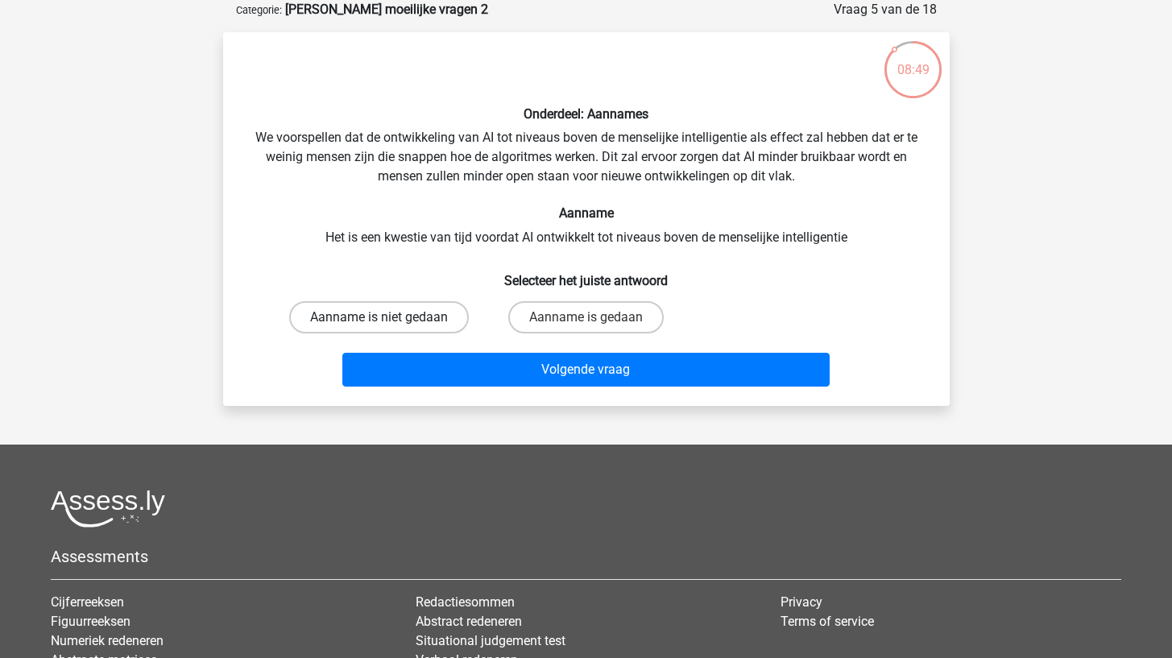
click at [423, 312] on label "Aanname is niet gedaan" at bounding box center [379, 317] width 180 height 32
click at [389, 317] on input "Aanname is niet gedaan" at bounding box center [384, 322] width 10 height 10
radio input "true"
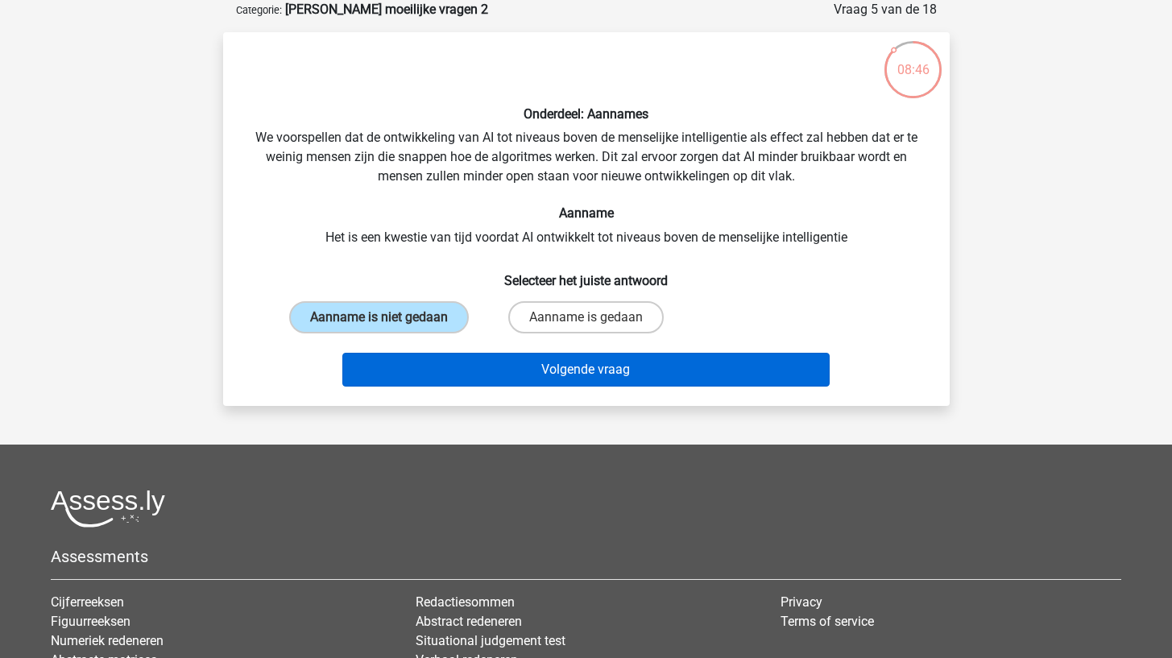
click at [429, 372] on button "Volgende vraag" at bounding box center [585, 370] width 487 height 34
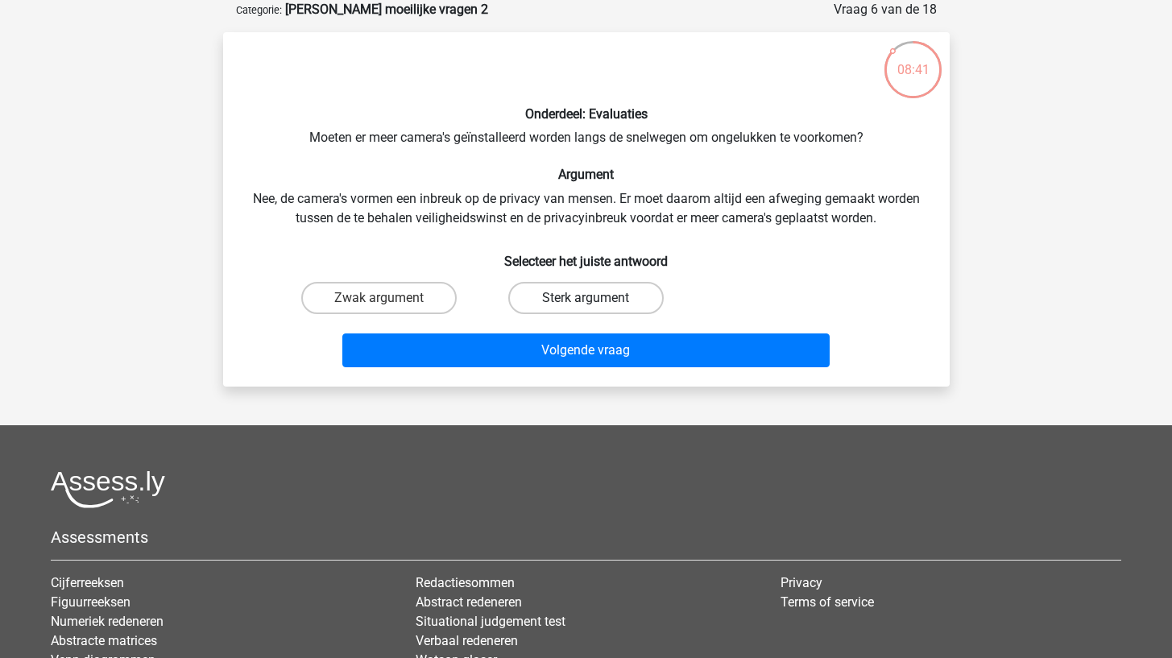
click at [554, 293] on label "Sterk argument" at bounding box center [585, 298] width 155 height 32
click at [586, 298] on input "Sterk argument" at bounding box center [591, 303] width 10 height 10
radio input "true"
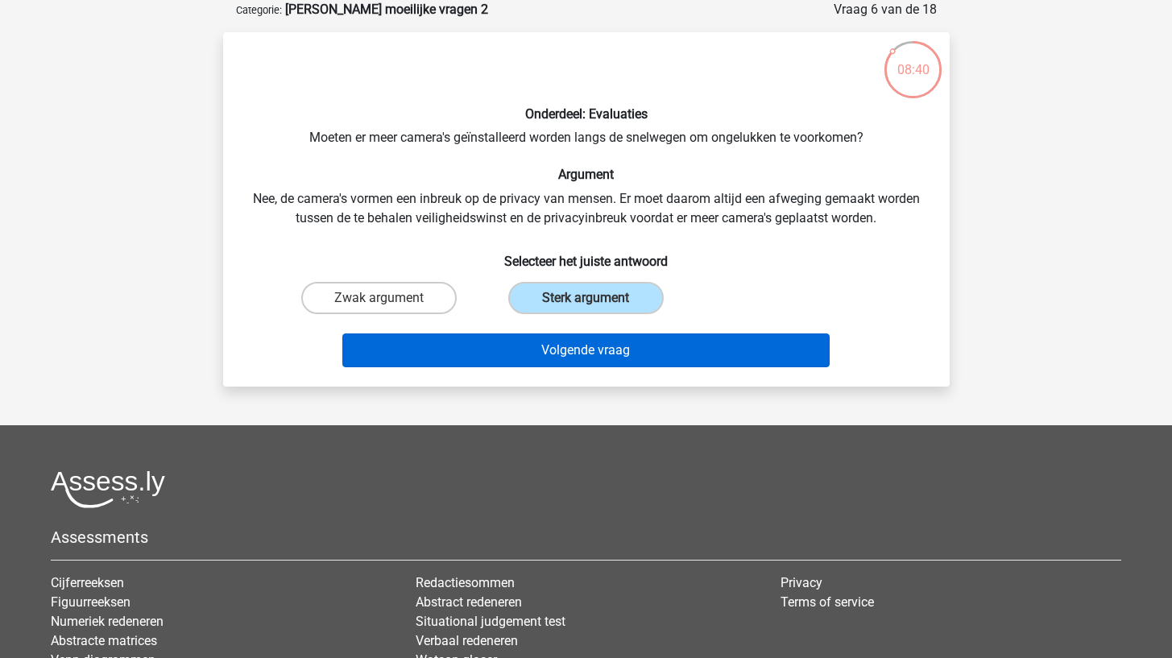
click at [537, 344] on button "Volgende vraag" at bounding box center [585, 351] width 487 height 34
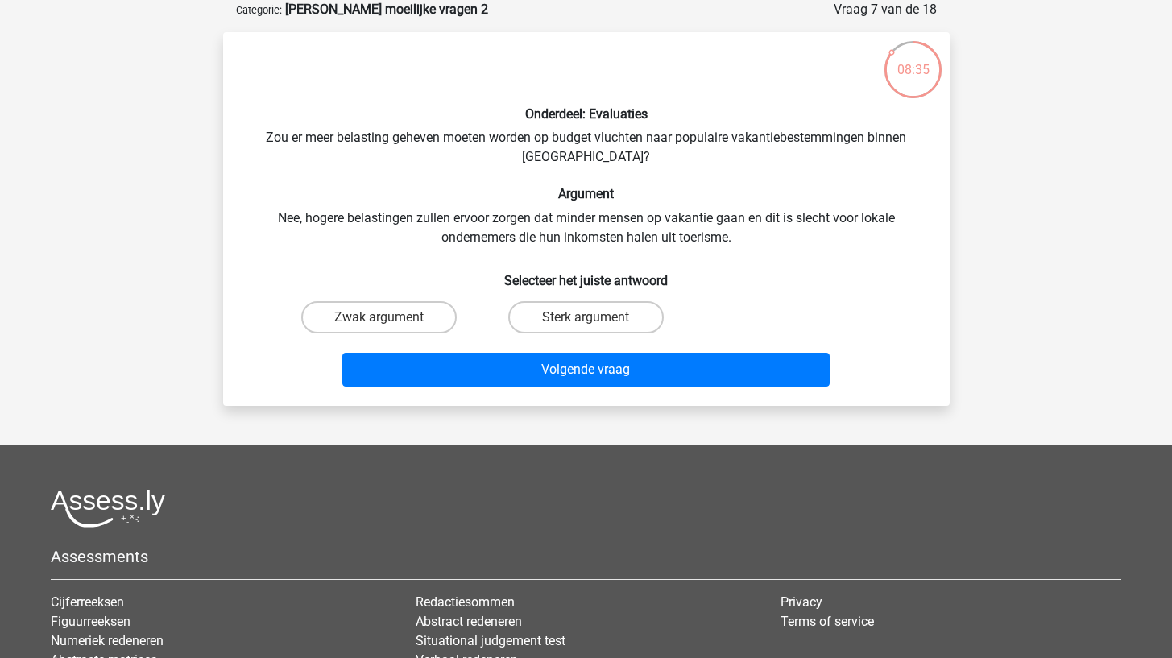
click at [544, 340] on div "Volgende vraag" at bounding box center [586, 366] width 675 height 53
click at [544, 329] on label "Sterk argument" at bounding box center [585, 317] width 155 height 32
click at [586, 328] on input "Sterk argument" at bounding box center [591, 322] width 10 height 10
radio input "true"
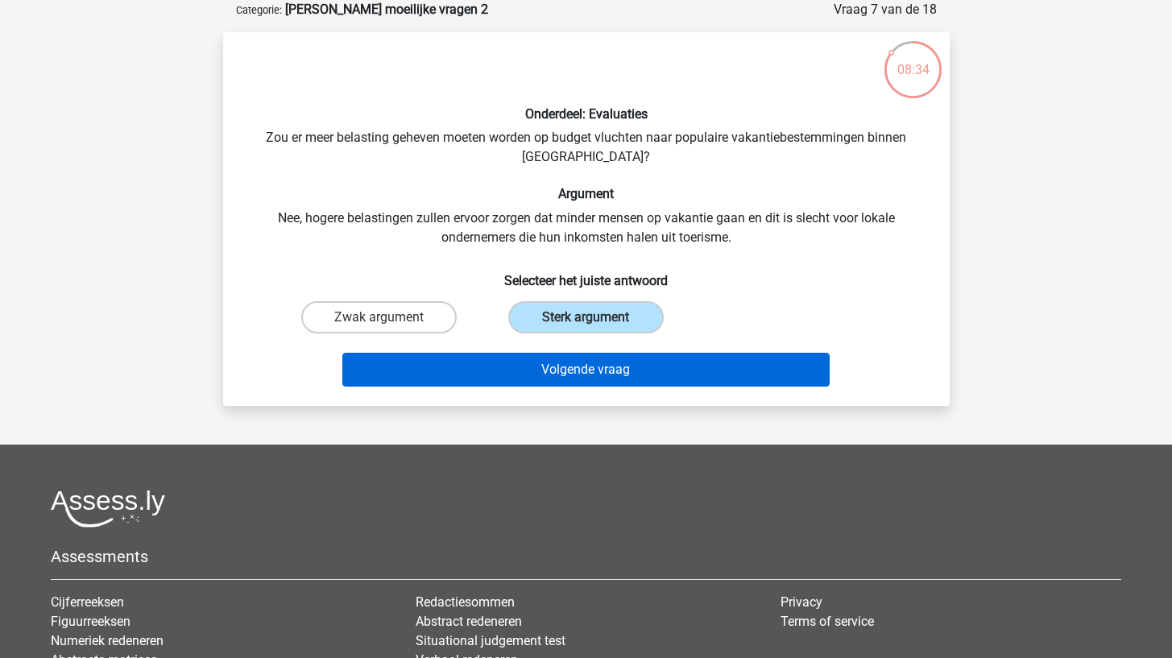
click at [530, 363] on button "Volgende vraag" at bounding box center [585, 370] width 487 height 34
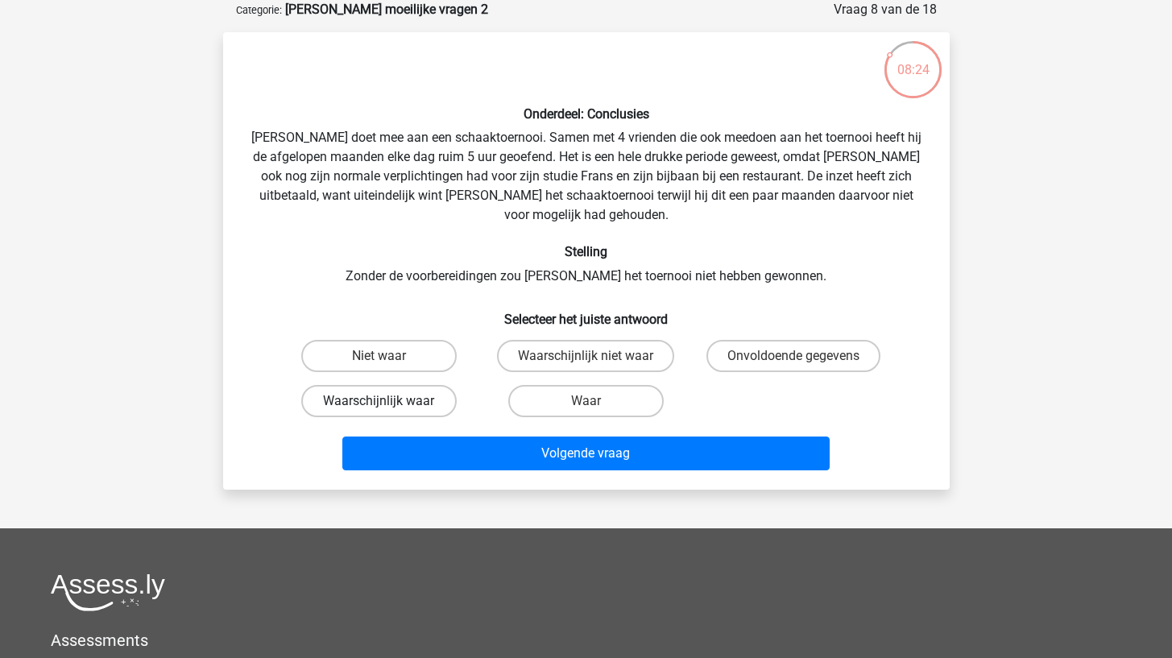
click at [428, 385] on label "Waarschijnlijk waar" at bounding box center [378, 401] width 155 height 32
click at [389, 401] on input "Waarschijnlijk waar" at bounding box center [384, 406] width 10 height 10
radio input "true"
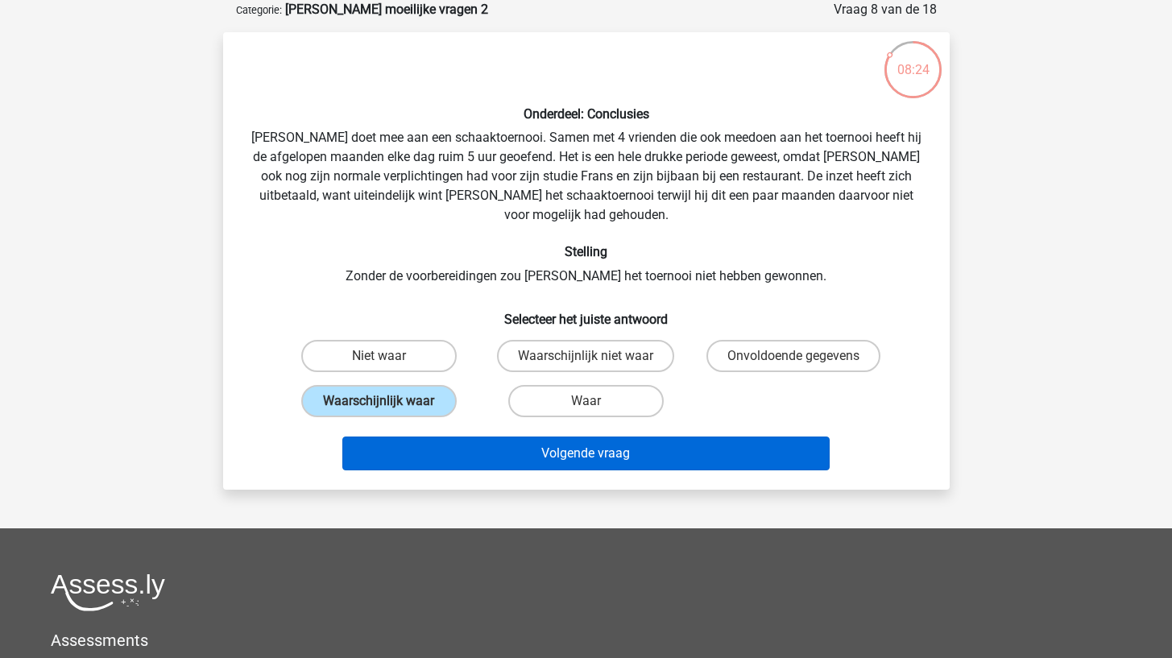
click at [425, 437] on button "Volgende vraag" at bounding box center [585, 454] width 487 height 34
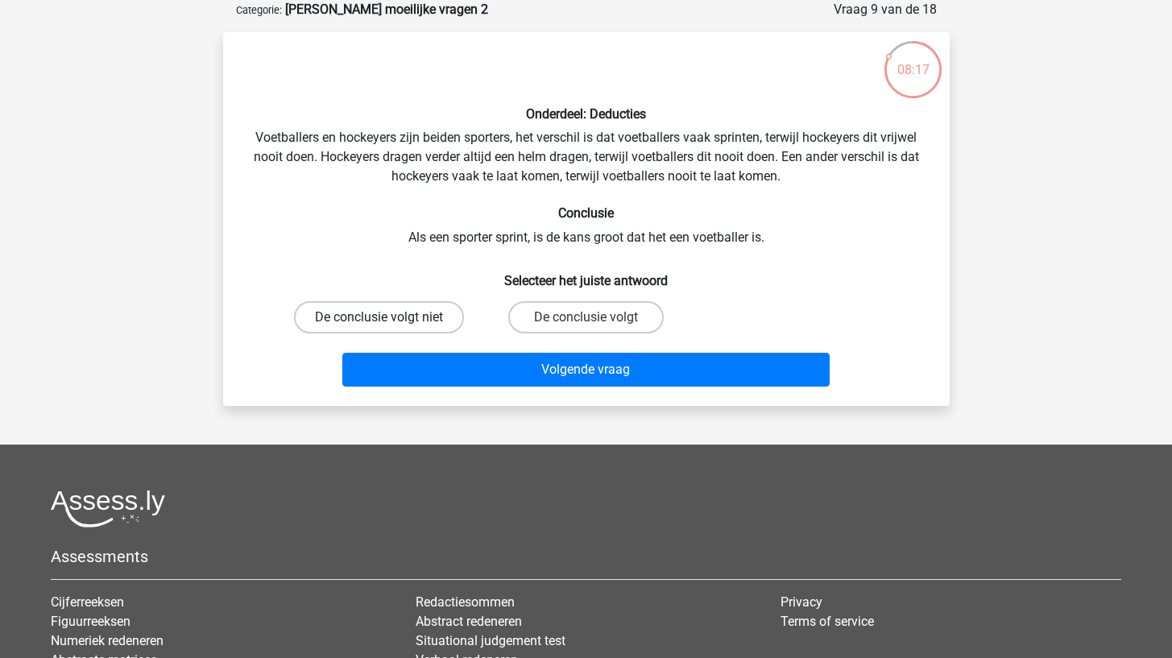
click at [433, 325] on label "De conclusie volgt niet" at bounding box center [379, 317] width 170 height 32
click at [389, 325] on input "De conclusie volgt niet" at bounding box center [384, 322] width 10 height 10
radio input "true"
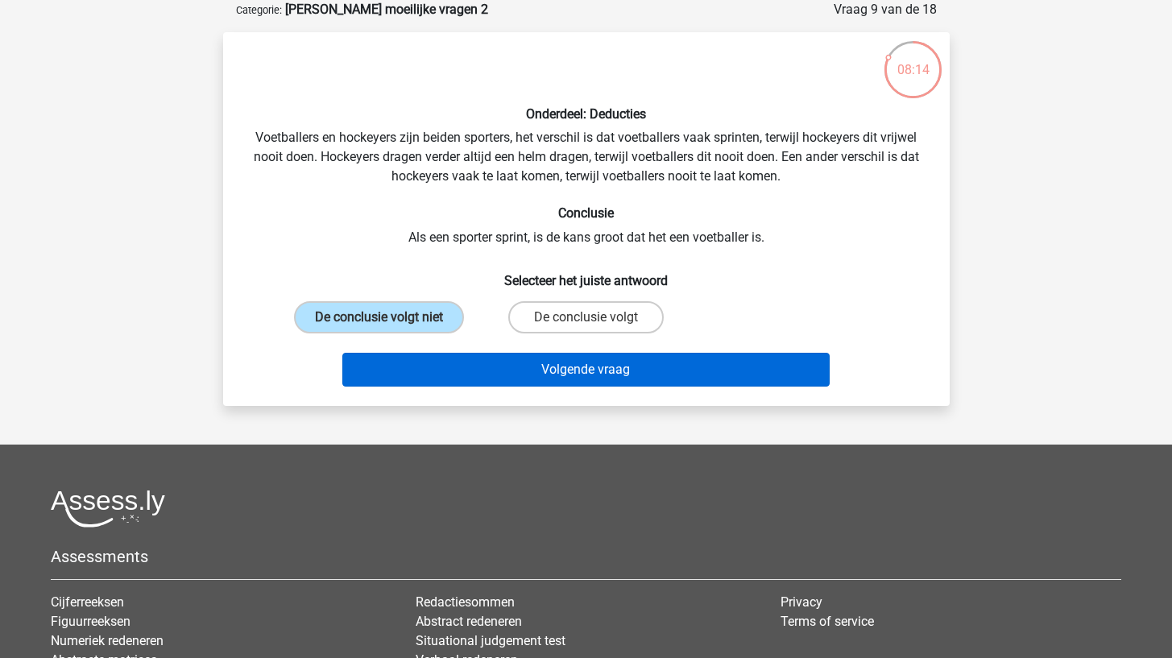
click at [429, 362] on button "Volgende vraag" at bounding box center [585, 370] width 487 height 34
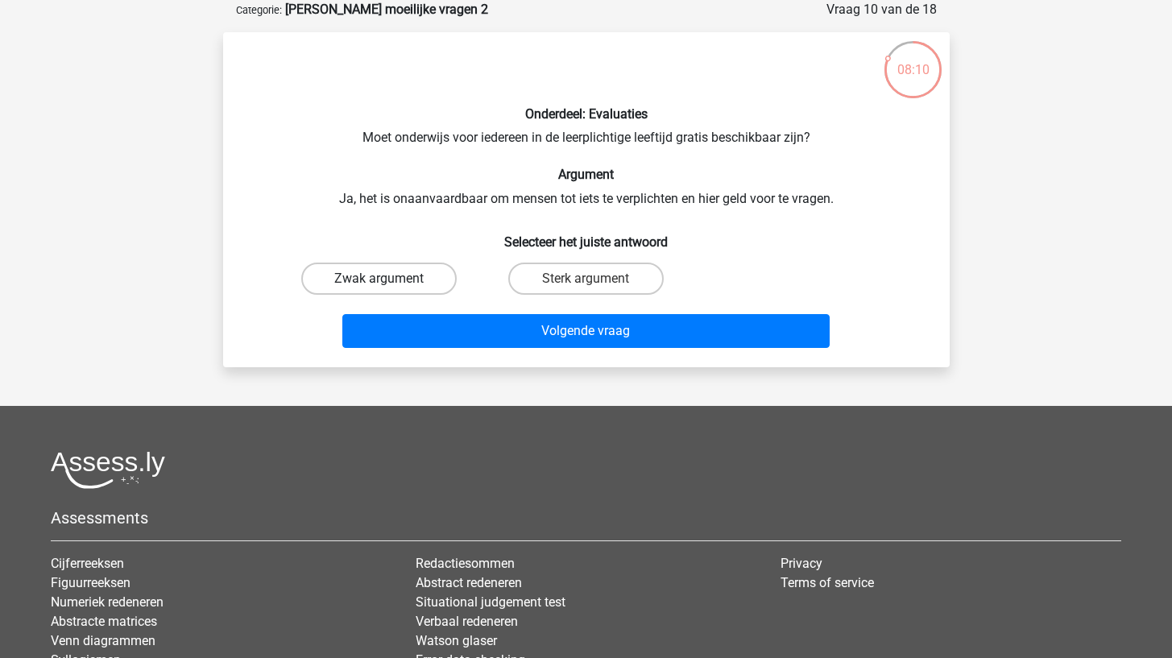
click at [450, 268] on label "Zwak argument" at bounding box center [378, 279] width 155 height 32
click at [389, 279] on input "Zwak argument" at bounding box center [384, 284] width 10 height 10
radio input "true"
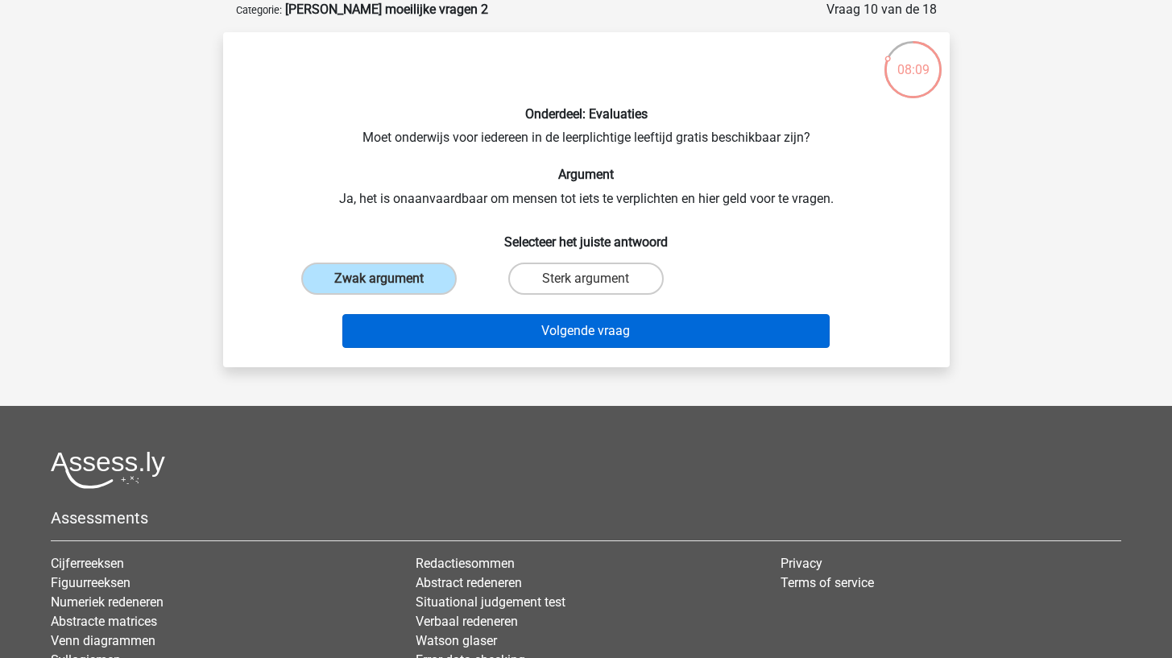
click at [438, 318] on button "Volgende vraag" at bounding box center [585, 331] width 487 height 34
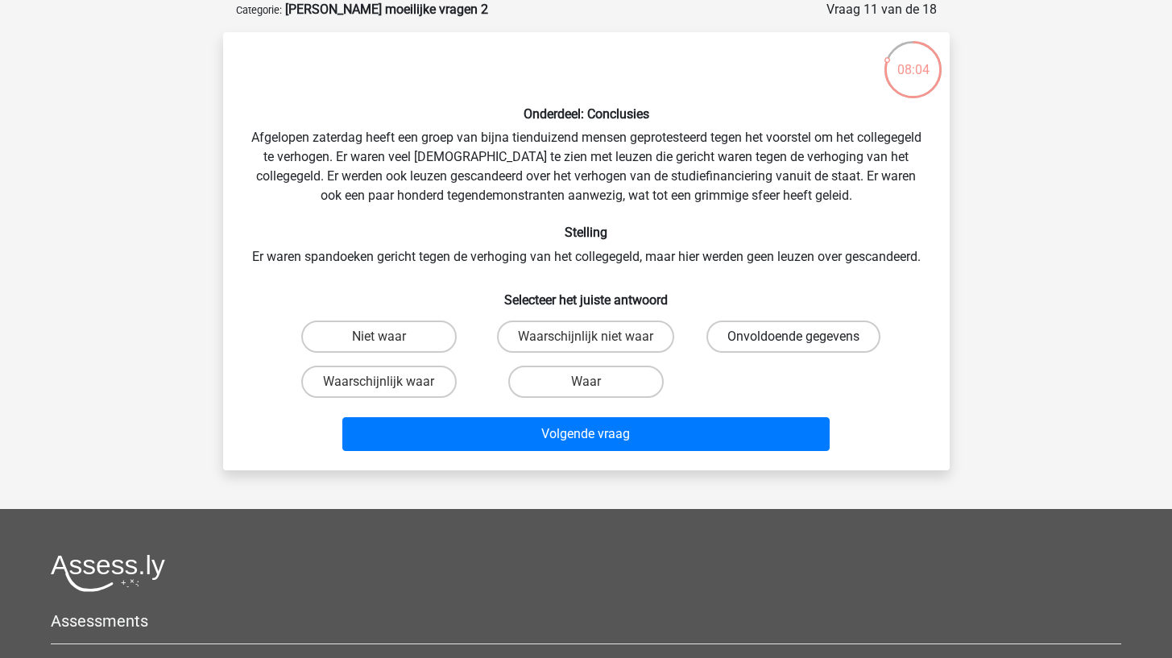
click at [806, 353] on label "Onvoldoende gegevens" at bounding box center [793, 337] width 174 height 32
click at [804, 347] on input "Onvoldoende gegevens" at bounding box center [799, 342] width 10 height 10
radio input "true"
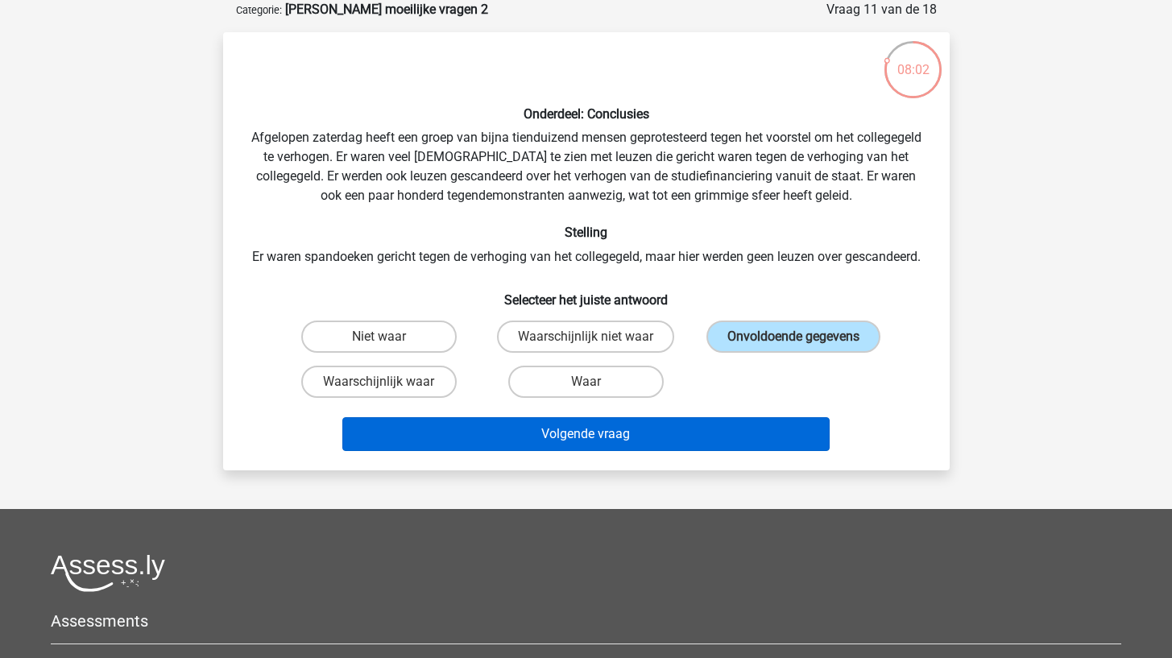
click at [745, 448] on button "Volgende vraag" at bounding box center [585, 434] width 487 height 34
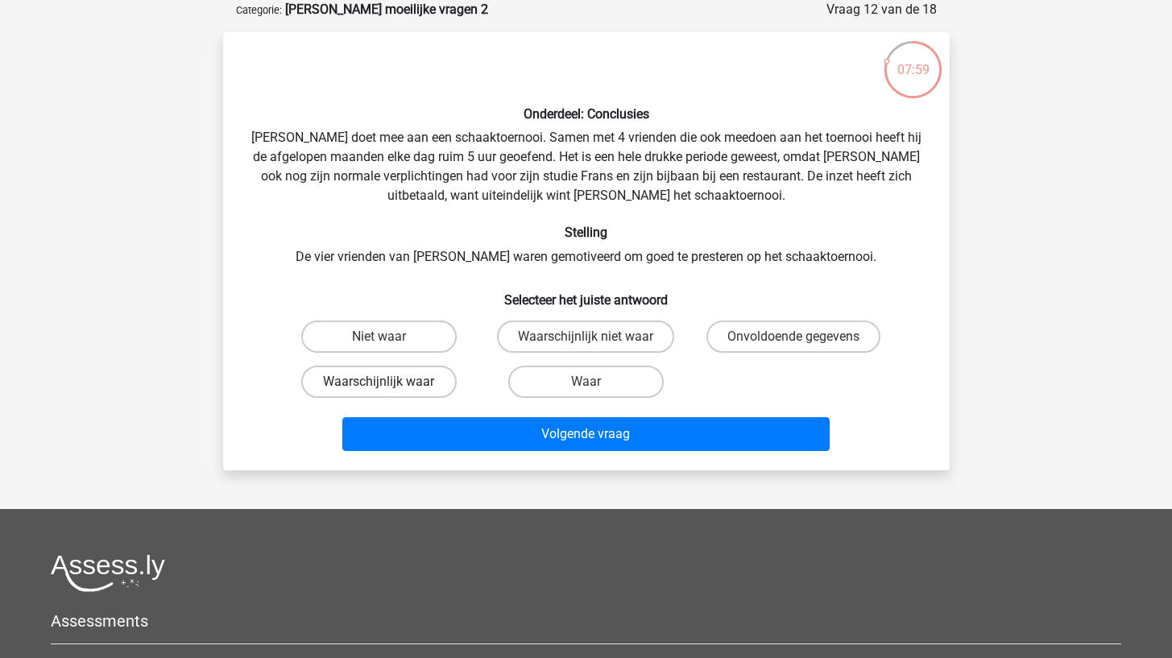
click at [409, 390] on label "Waarschijnlijk waar" at bounding box center [378, 382] width 155 height 32
click at [389, 390] on input "Waarschijnlijk waar" at bounding box center [384, 387] width 10 height 10
radio input "true"
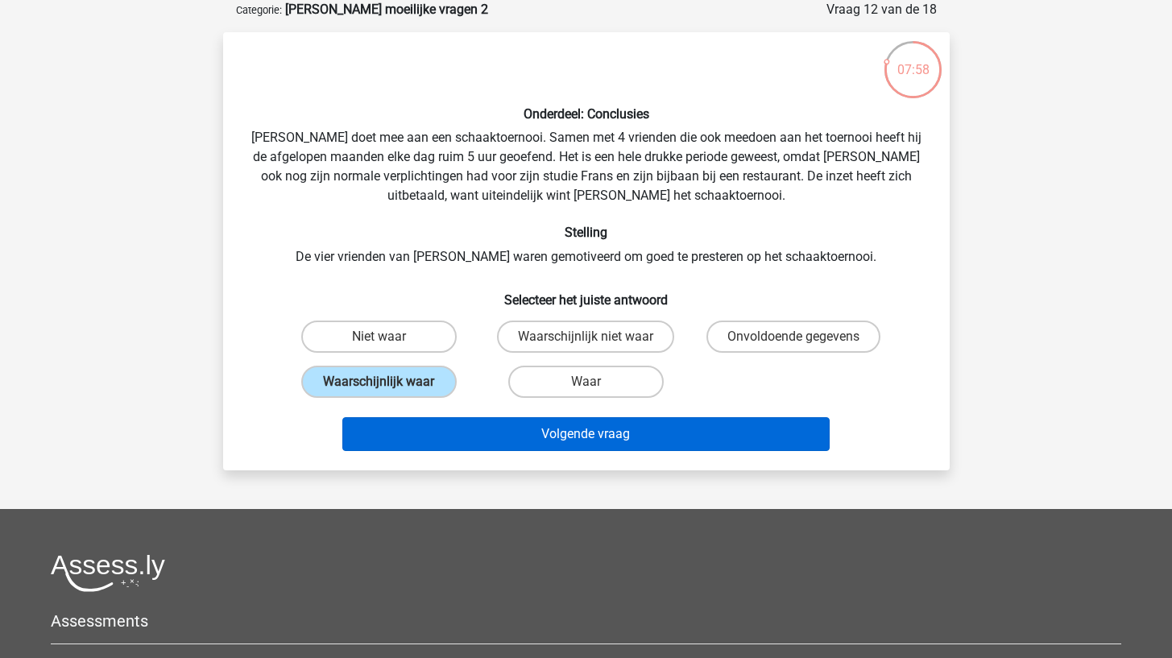
click at [408, 431] on button "Volgende vraag" at bounding box center [585, 434] width 487 height 34
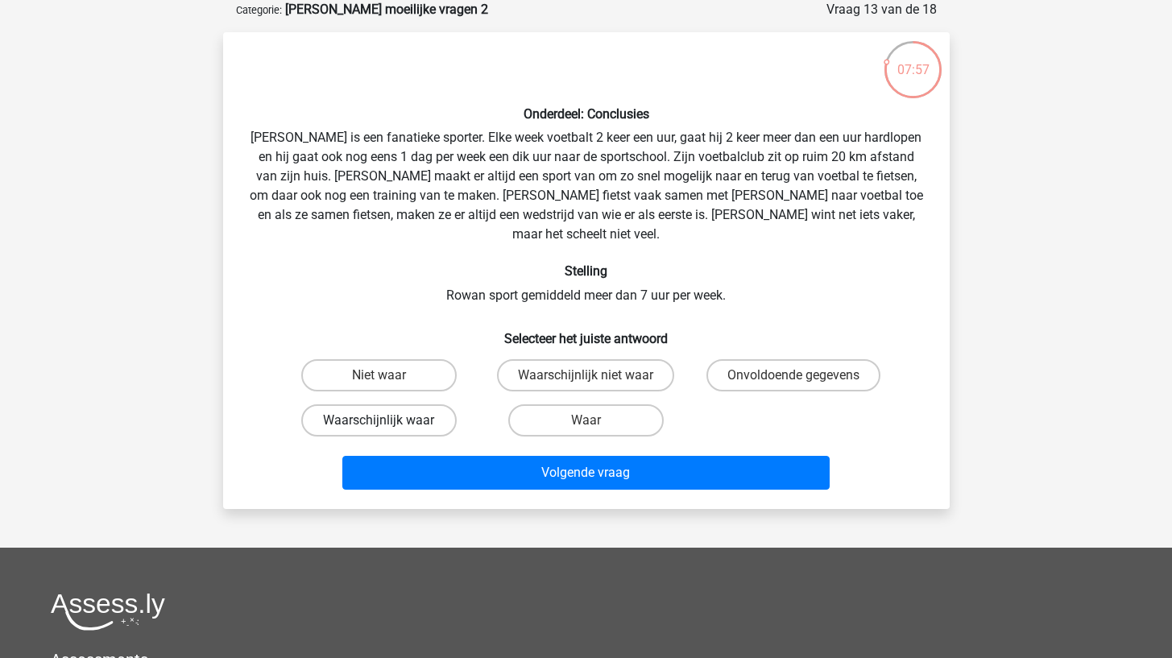
click at [398, 412] on label "Waarschijnlijk waar" at bounding box center [378, 420] width 155 height 32
click at [389, 421] on input "Waarschijnlijk waar" at bounding box center [384, 426] width 10 height 10
radio input "true"
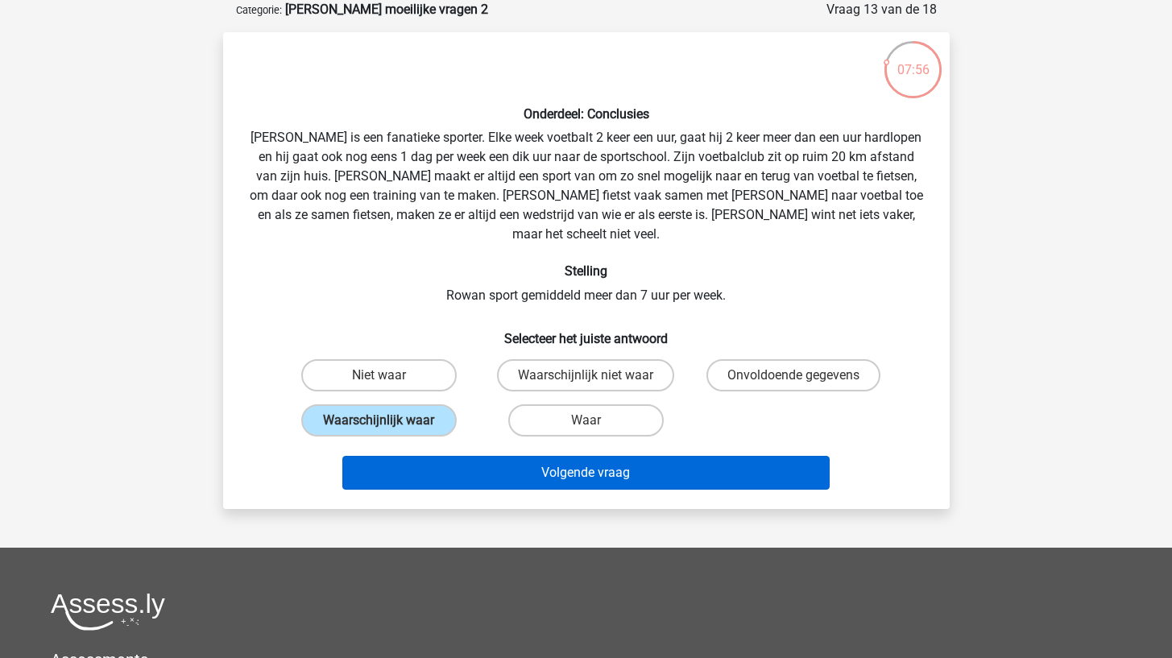
click at [395, 456] on button "Volgende vraag" at bounding box center [585, 473] width 487 height 34
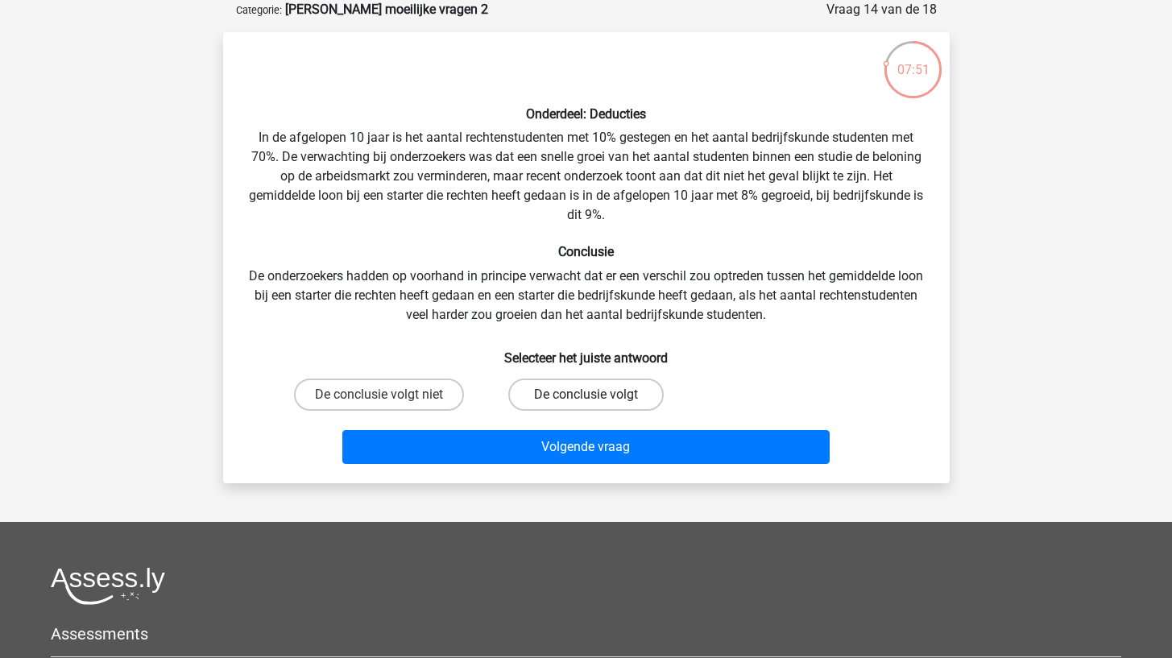
click at [565, 387] on label "De conclusie volgt" at bounding box center [585, 395] width 155 height 32
click at [586, 395] on input "De conclusie volgt" at bounding box center [591, 400] width 10 height 10
radio input "true"
click at [543, 428] on div "Volgende vraag" at bounding box center [586, 443] width 675 height 53
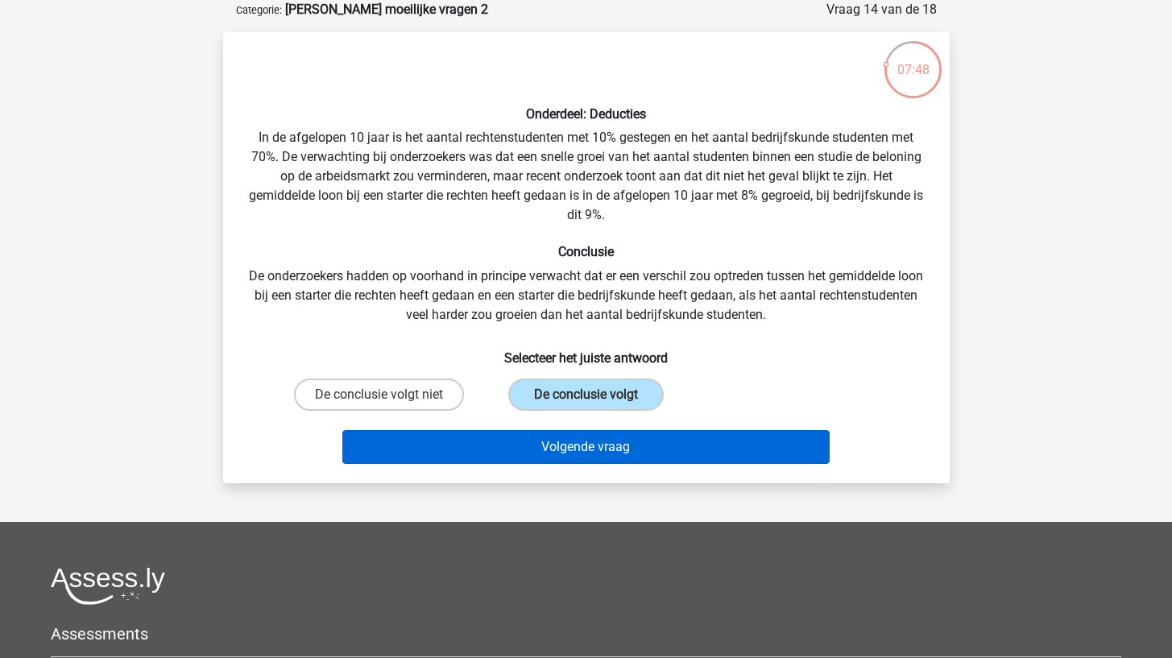
click at [511, 445] on button "Volgende vraag" at bounding box center [585, 447] width 487 height 34
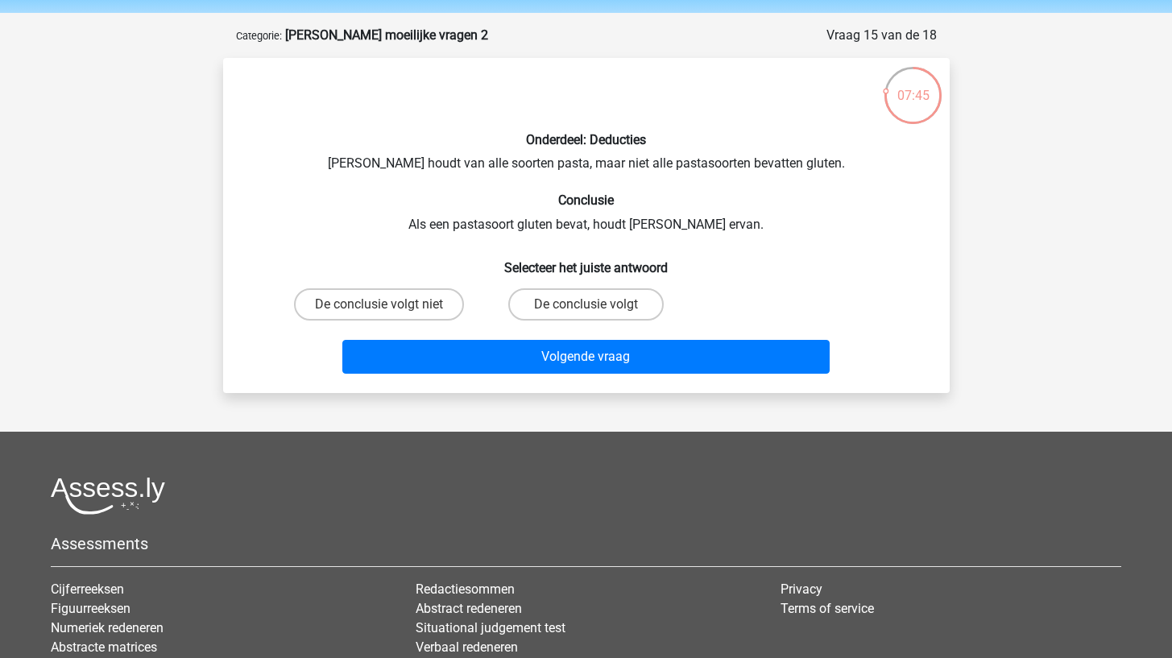
scroll to position [52, 0]
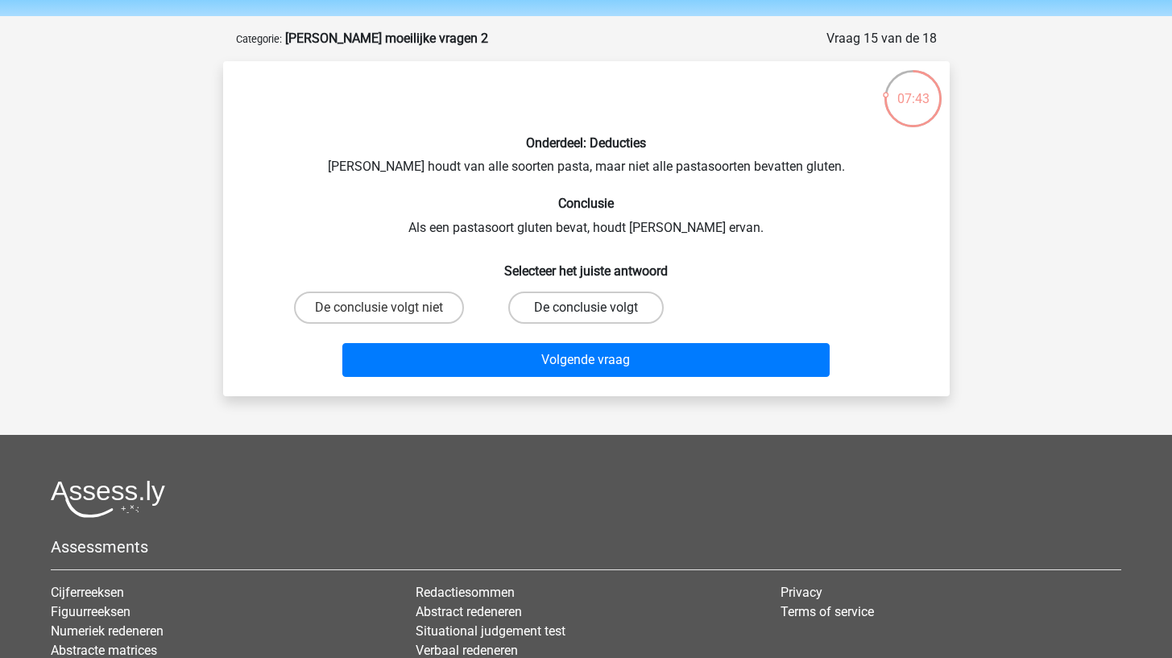
click at [538, 294] on label "De conclusie volgt" at bounding box center [585, 308] width 155 height 32
click at [586, 308] on input "De conclusie volgt" at bounding box center [591, 313] width 10 height 10
radio input "true"
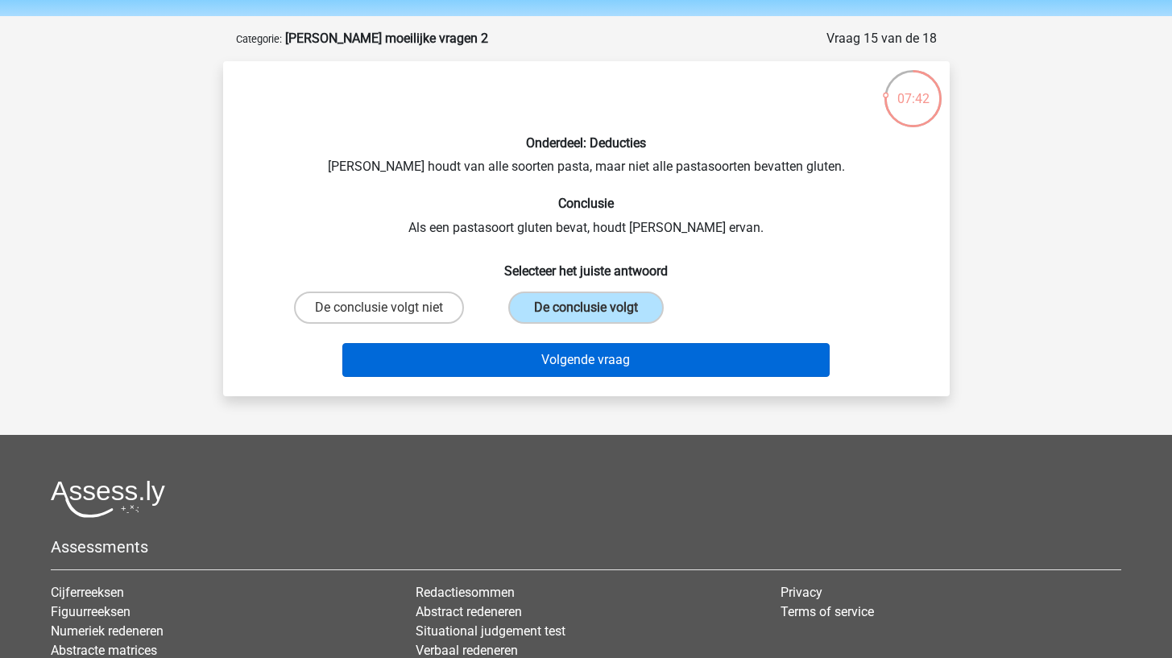
click at [525, 361] on button "Volgende vraag" at bounding box center [585, 360] width 487 height 34
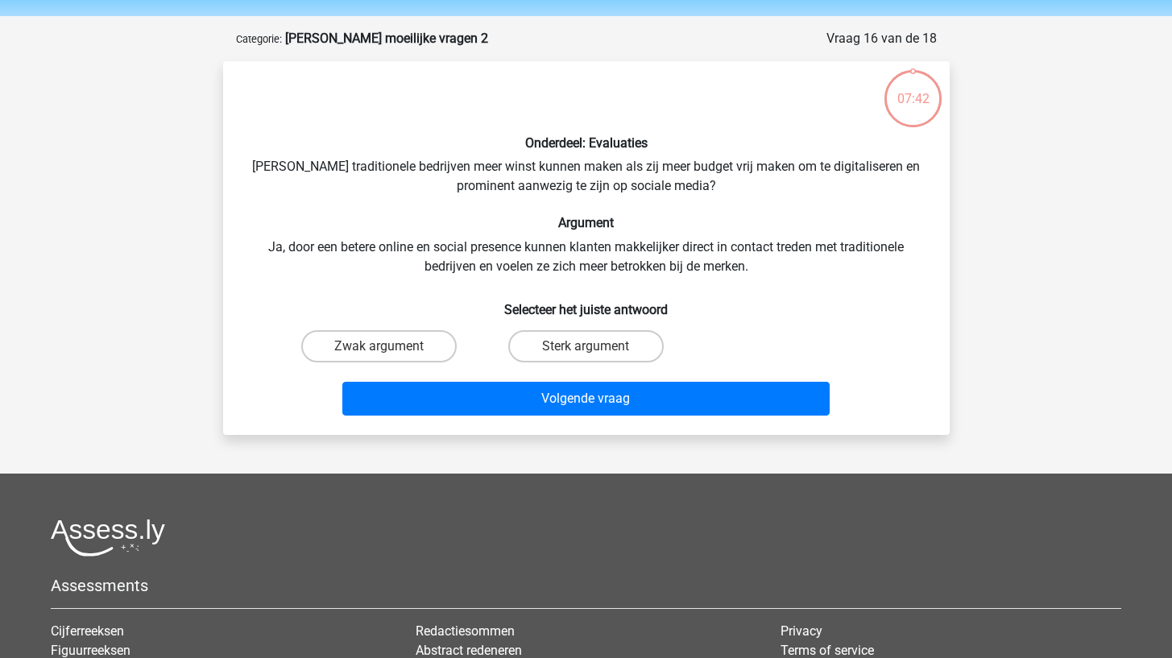
scroll to position [81, 0]
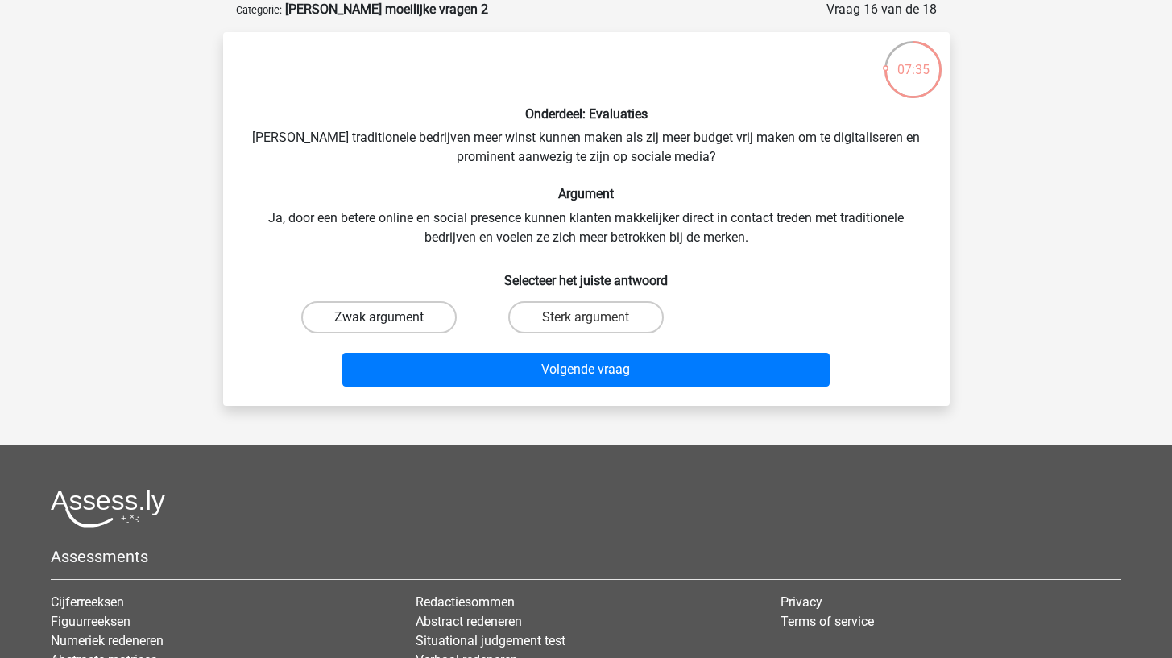
click at [429, 318] on label "Zwak argument" at bounding box center [378, 317] width 155 height 32
click at [389, 318] on input "Zwak argument" at bounding box center [384, 322] width 10 height 10
radio input "true"
click at [429, 351] on div "Volgende vraag" at bounding box center [586, 366] width 675 height 53
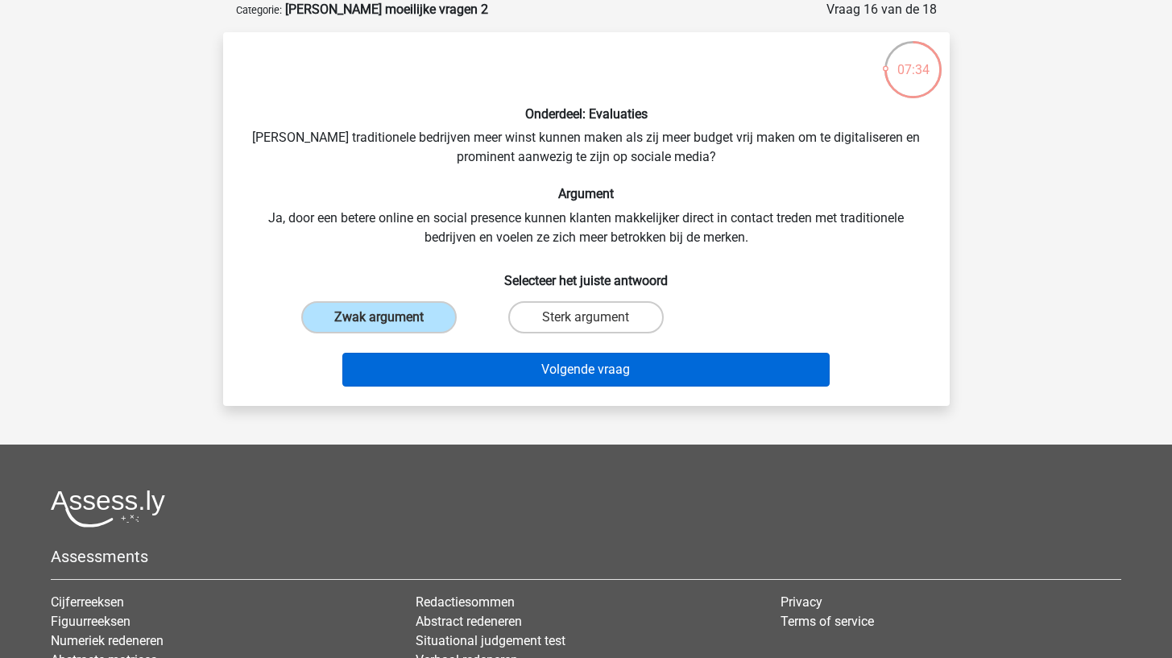
click at [431, 367] on button "Volgende vraag" at bounding box center [585, 370] width 487 height 34
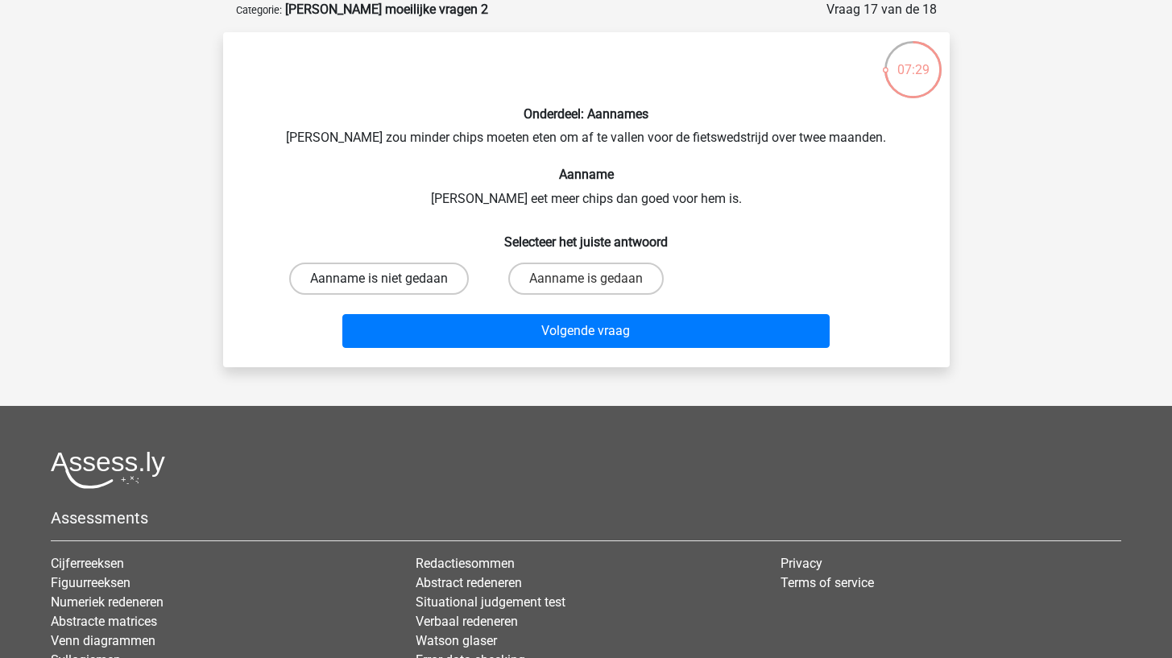
click at [437, 271] on label "Aanname is niet gedaan" at bounding box center [379, 279] width 180 height 32
click at [389, 279] on input "Aanname is niet gedaan" at bounding box center [384, 284] width 10 height 10
radio input "true"
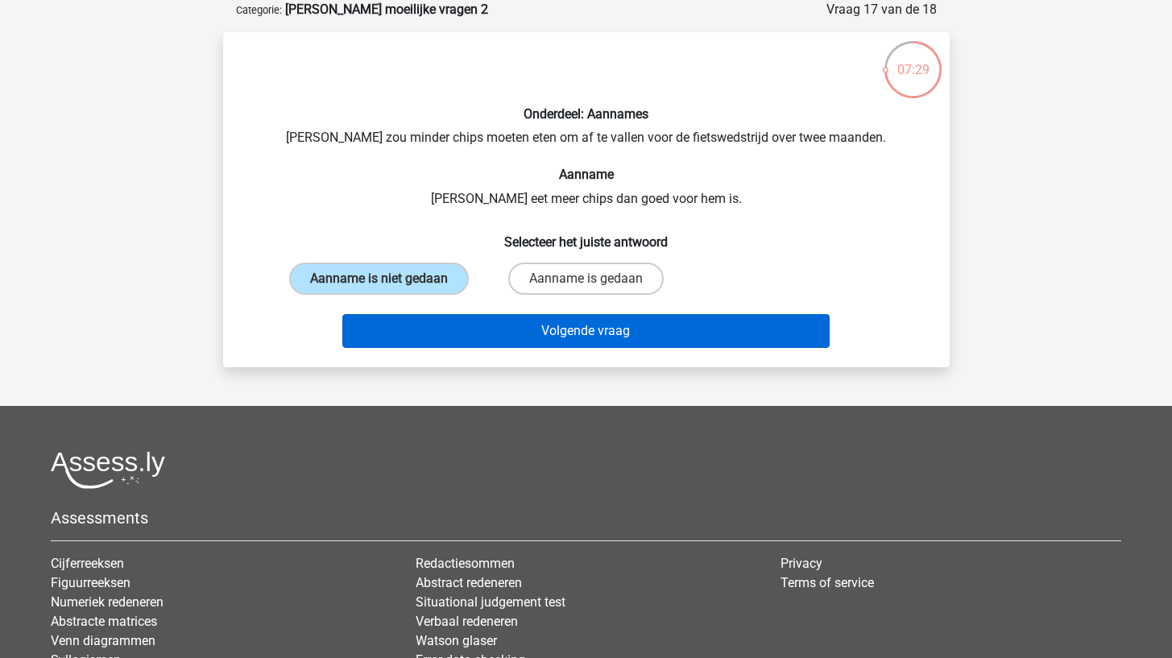
click at [420, 338] on button "Volgende vraag" at bounding box center [585, 331] width 487 height 34
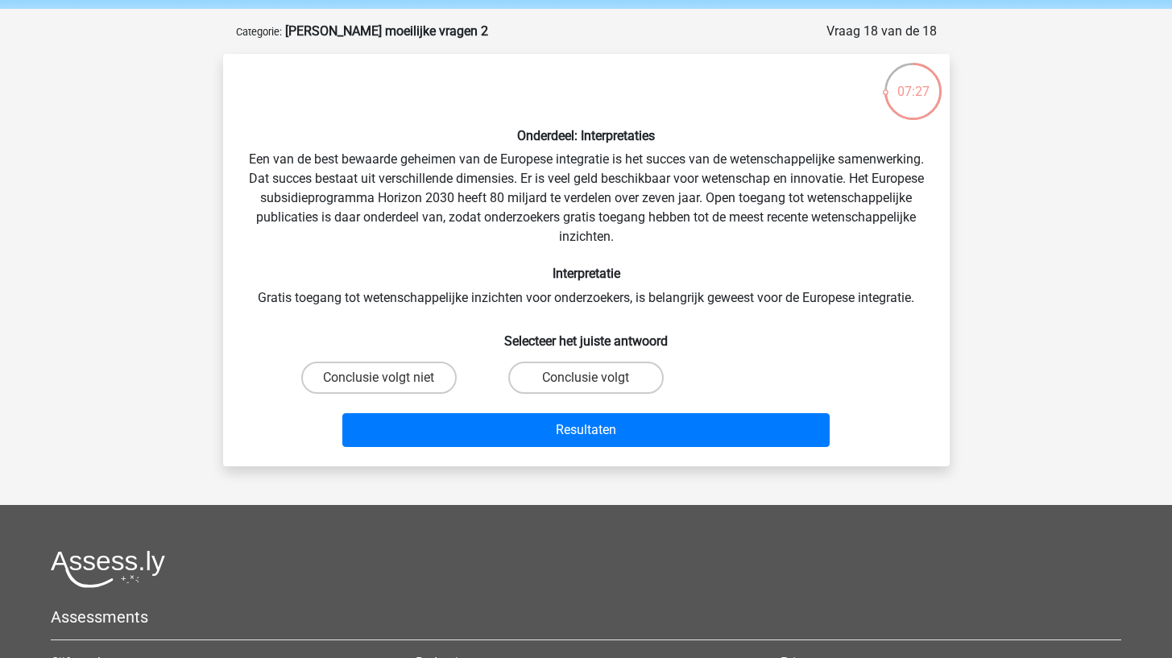
scroll to position [57, 0]
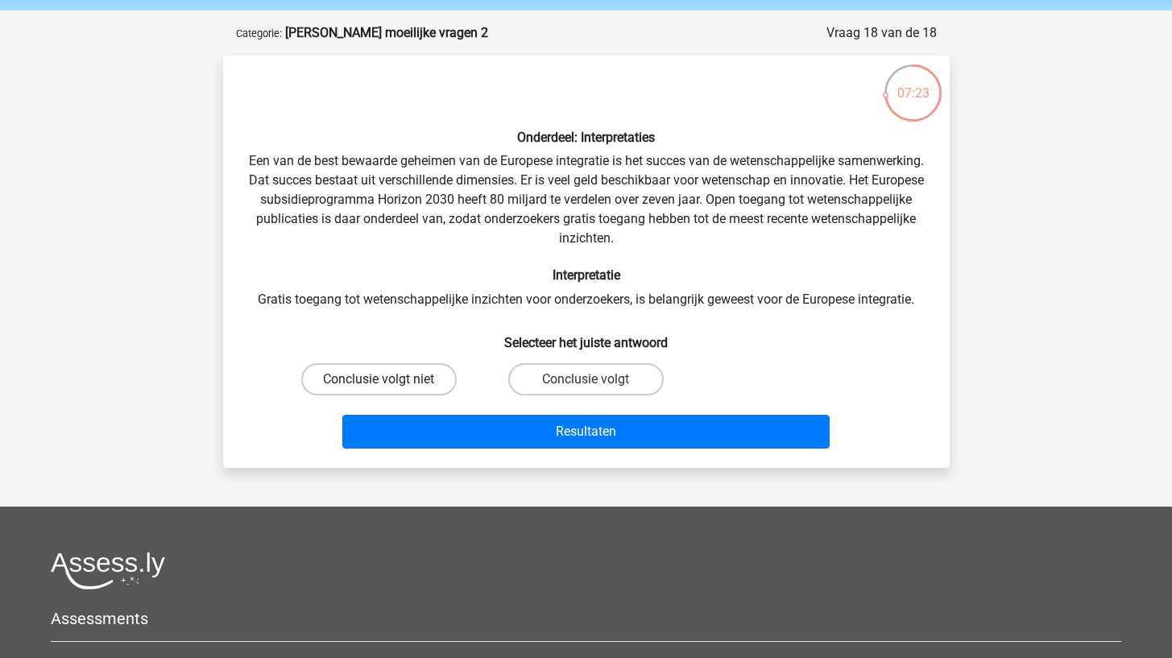
click at [390, 372] on label "Conclusie volgt niet" at bounding box center [378, 379] width 155 height 32
click at [389, 379] on input "Conclusie volgt niet" at bounding box center [384, 384] width 10 height 10
radio input "true"
click at [379, 413] on div "Resultaten" at bounding box center [586, 428] width 675 height 53
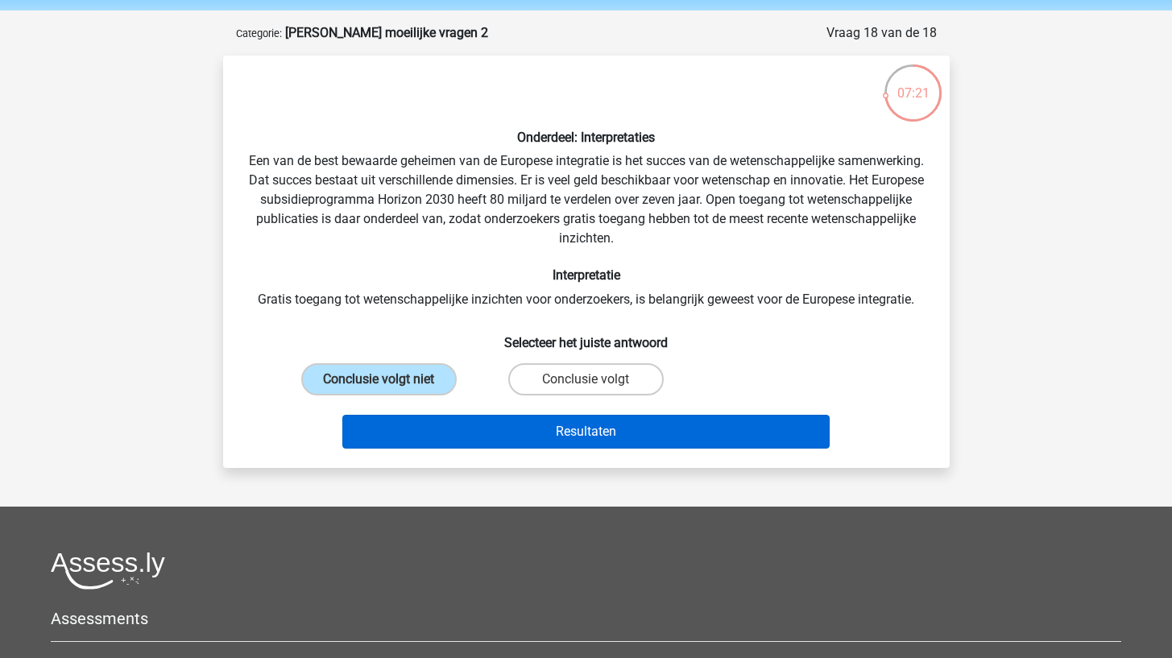
click at [379, 437] on button "Resultaten" at bounding box center [585, 432] width 487 height 34
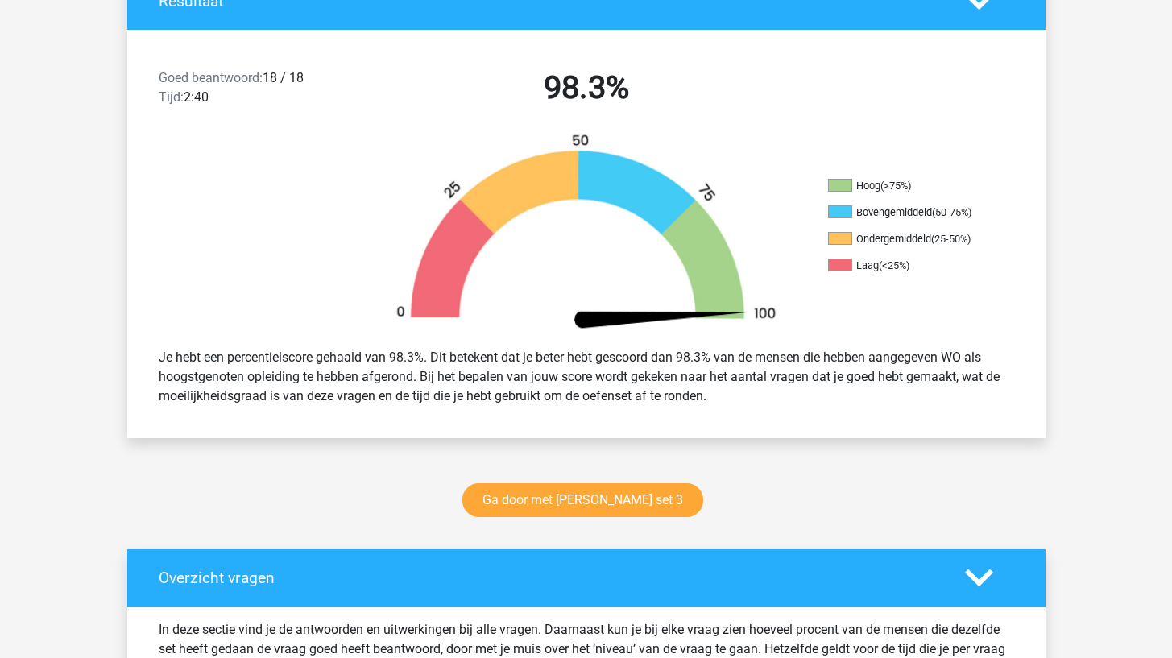
scroll to position [636, 0]
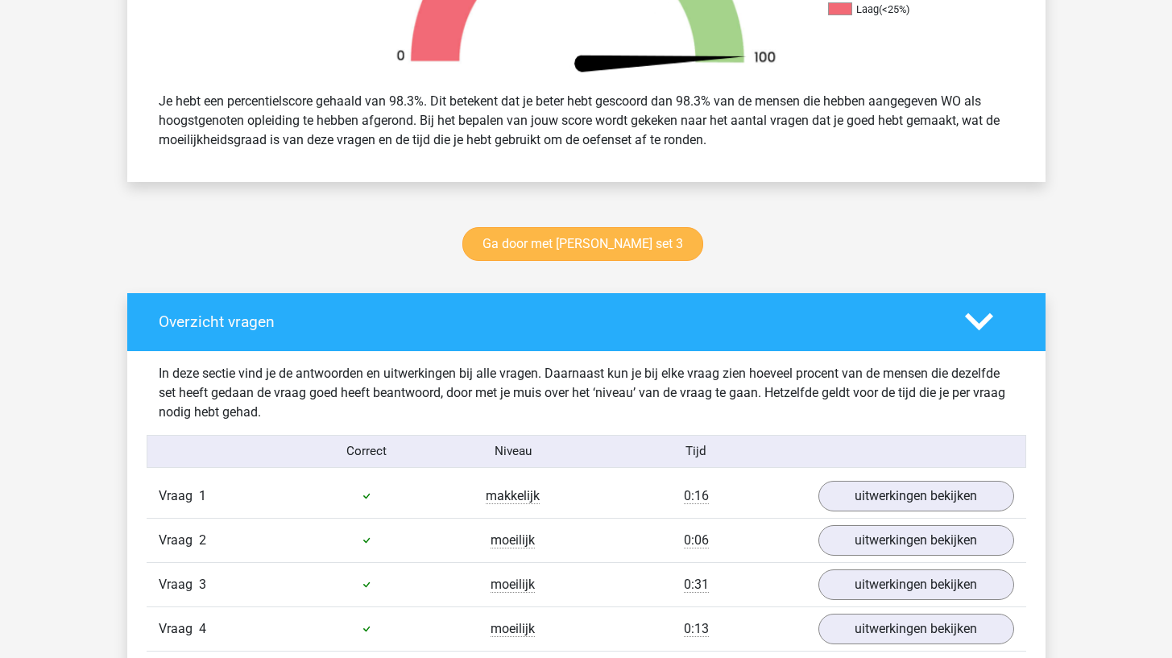
click at [516, 237] on link "Ga door met [PERSON_NAME] set 3" at bounding box center [582, 244] width 241 height 34
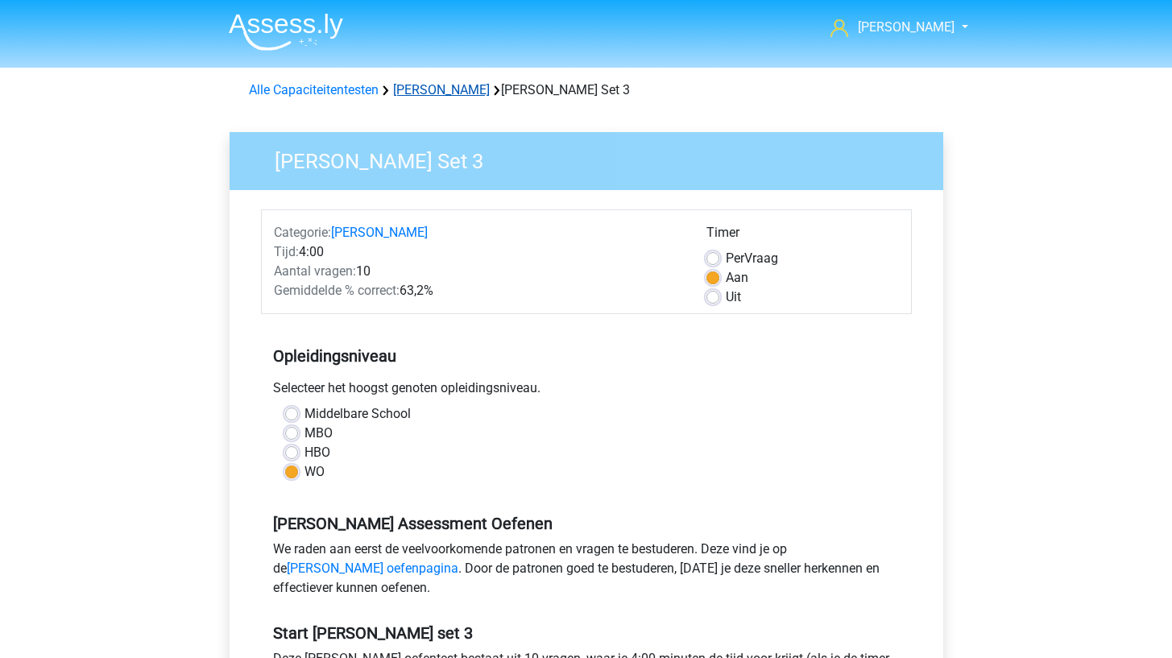
click at [443, 93] on link "[PERSON_NAME]" at bounding box center [441, 89] width 97 height 15
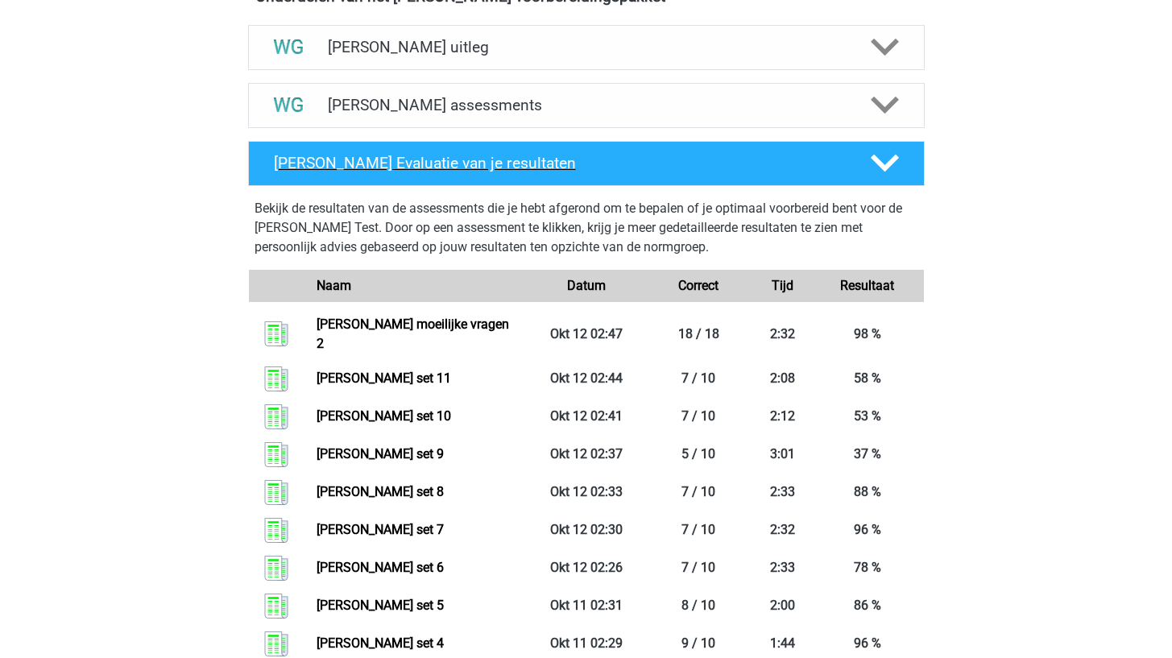
scroll to position [577, 0]
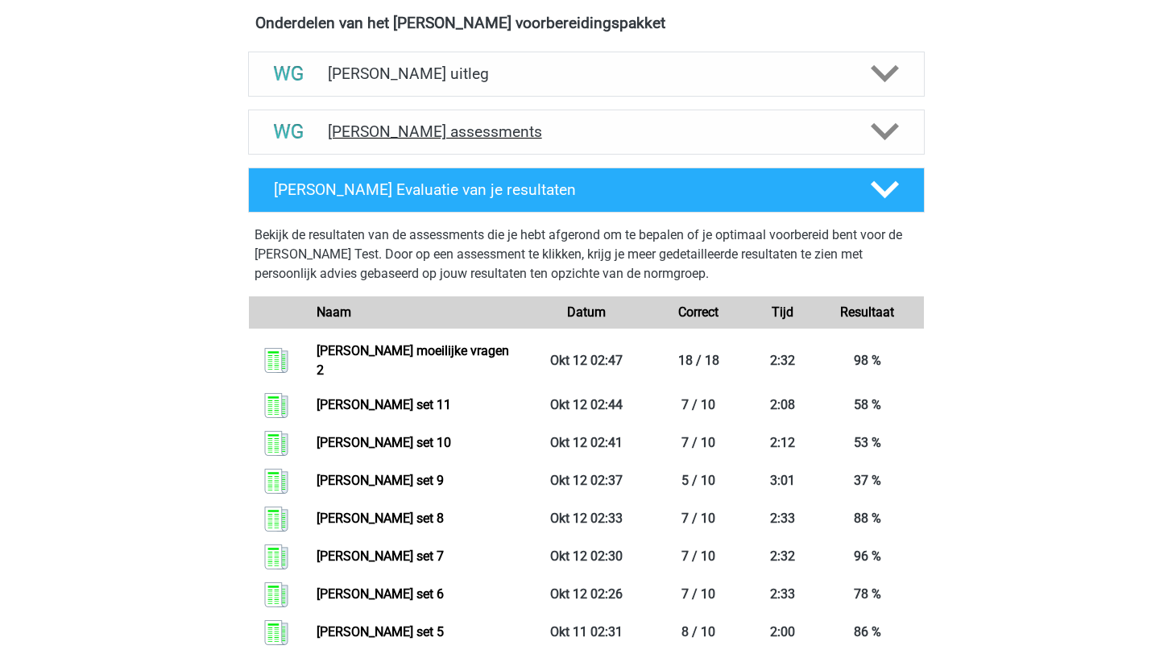
click at [890, 137] on icon at bounding box center [885, 132] width 28 height 28
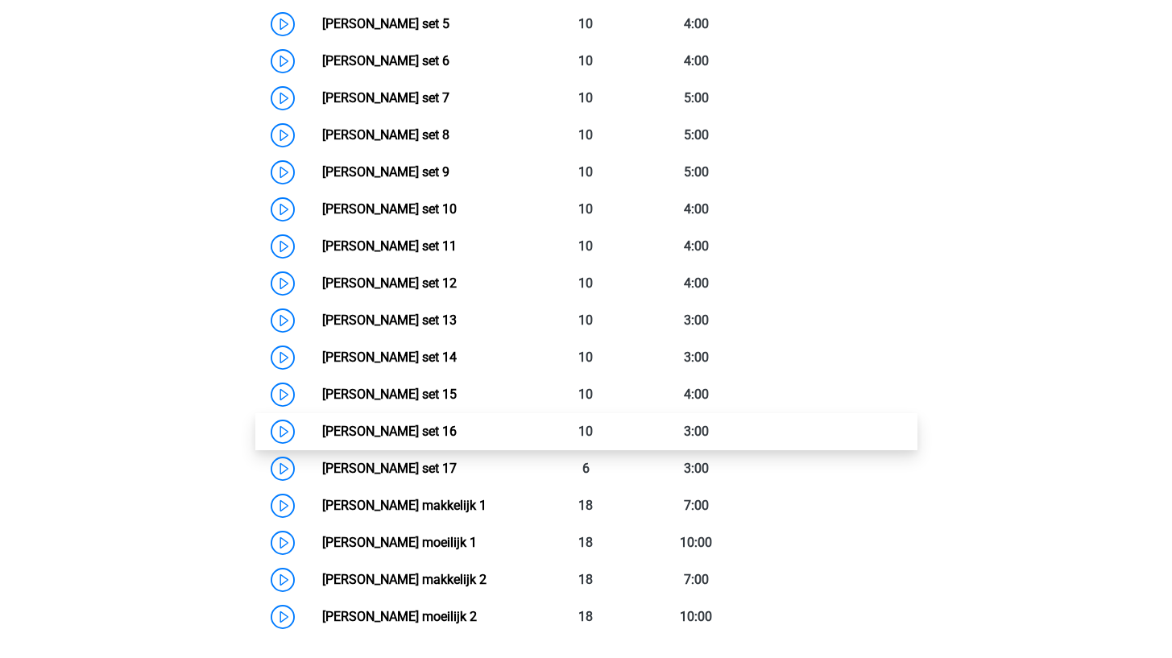
scroll to position [985, 0]
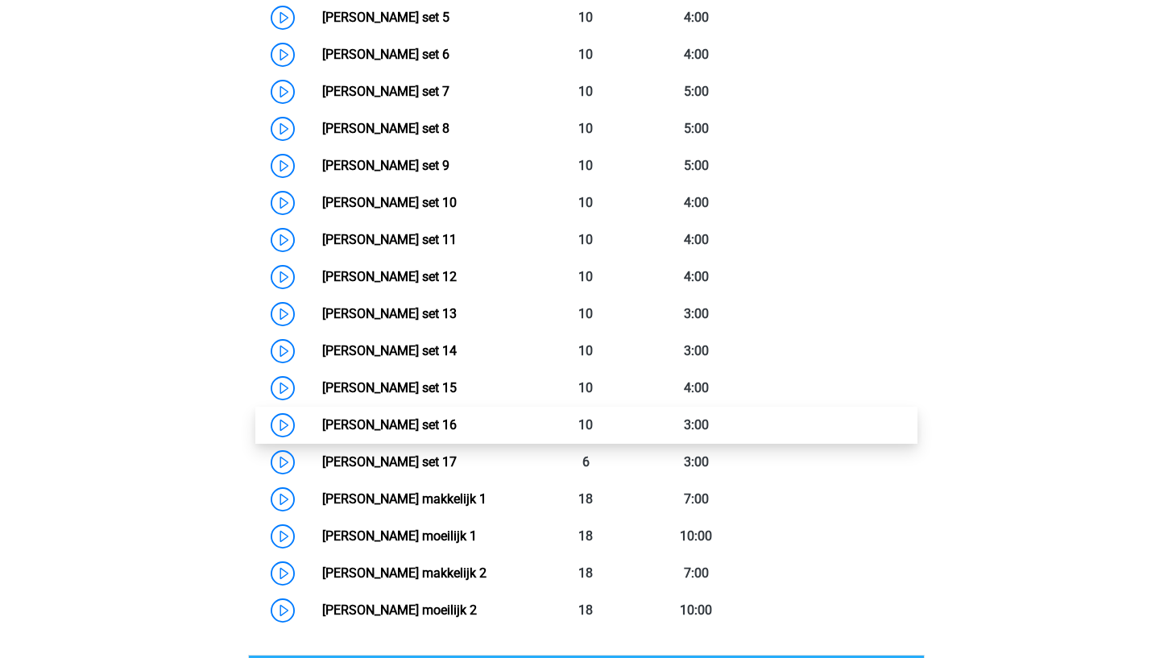
click at [457, 427] on link "Watson Glaser set 16" at bounding box center [389, 424] width 135 height 15
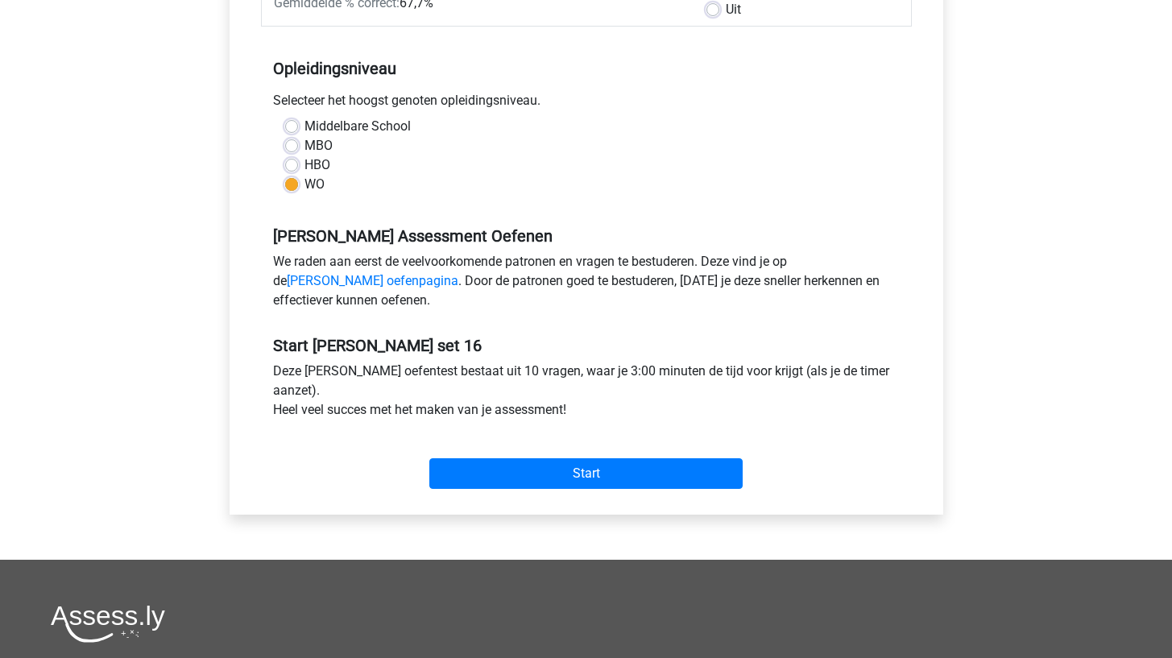
scroll to position [300, 0]
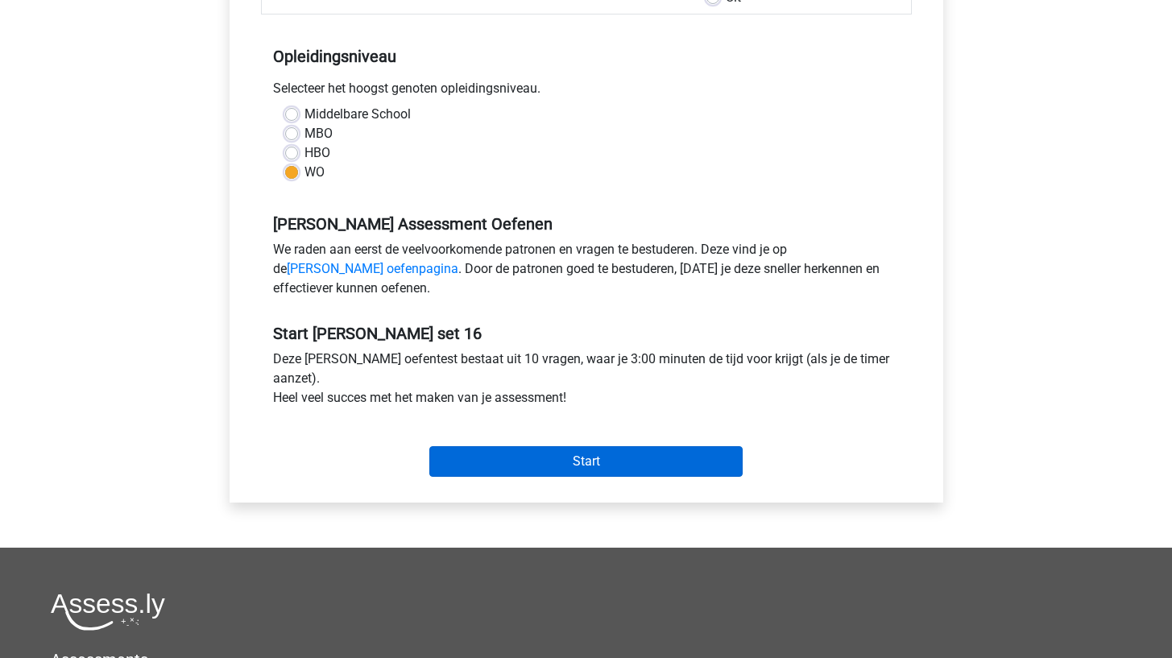
click at [536, 462] on input "Start" at bounding box center [585, 461] width 313 height 31
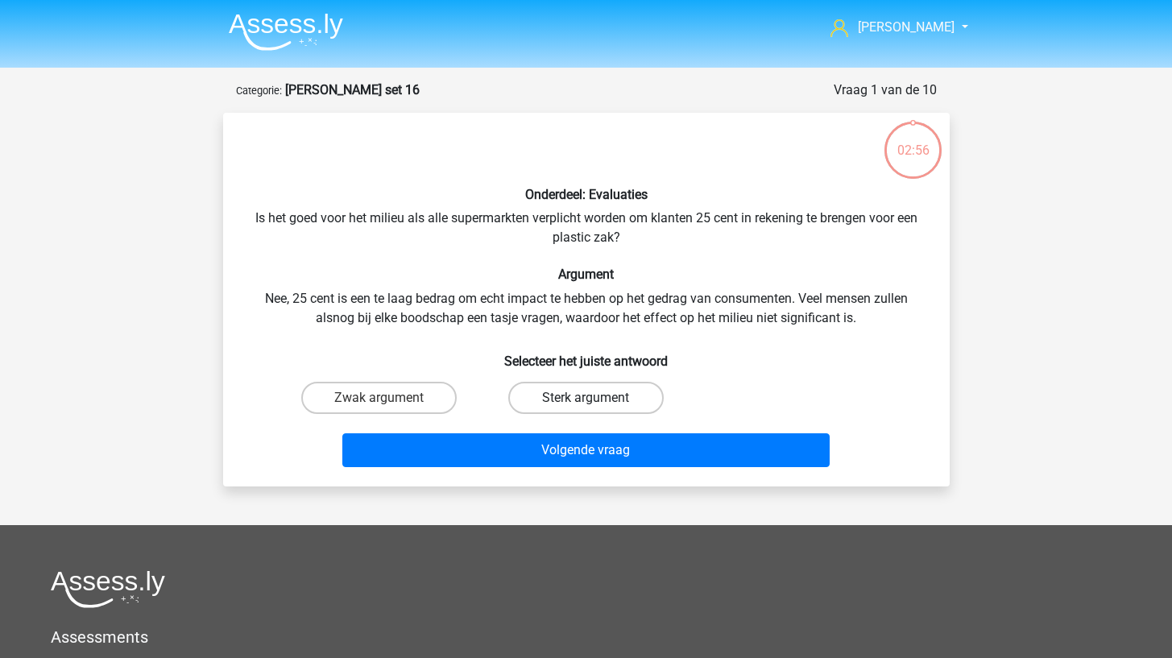
click at [552, 397] on label "Sterk argument" at bounding box center [585, 398] width 155 height 32
click at [586, 398] on input "Sterk argument" at bounding box center [591, 403] width 10 height 10
radio input "true"
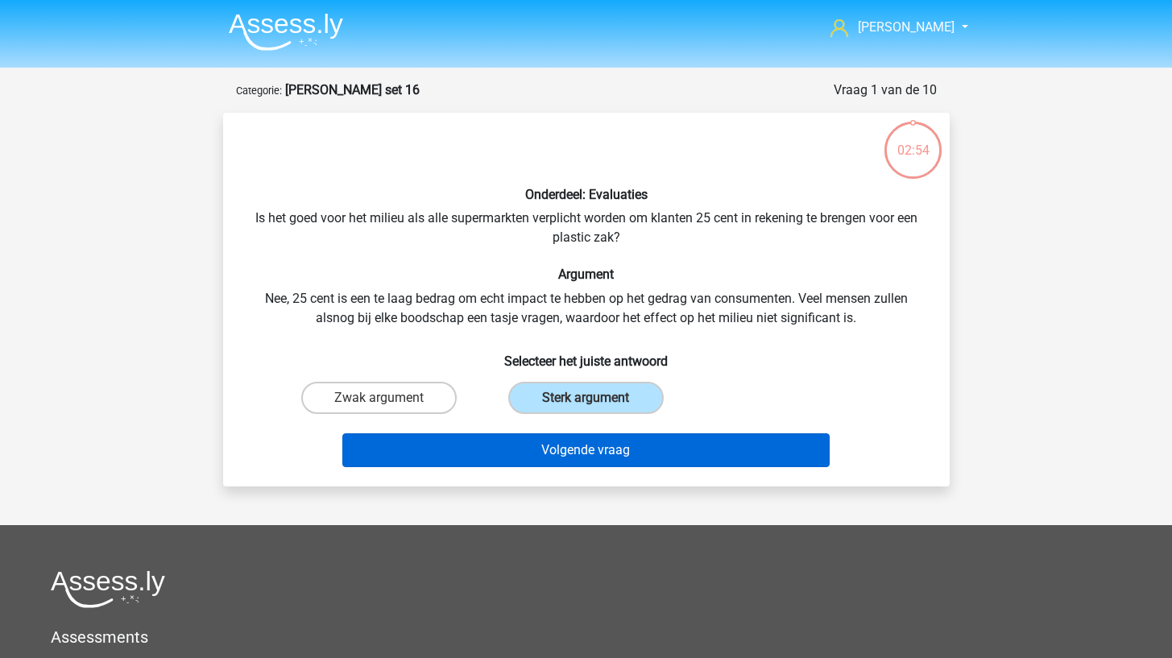
click at [527, 451] on button "Volgende vraag" at bounding box center [585, 450] width 487 height 34
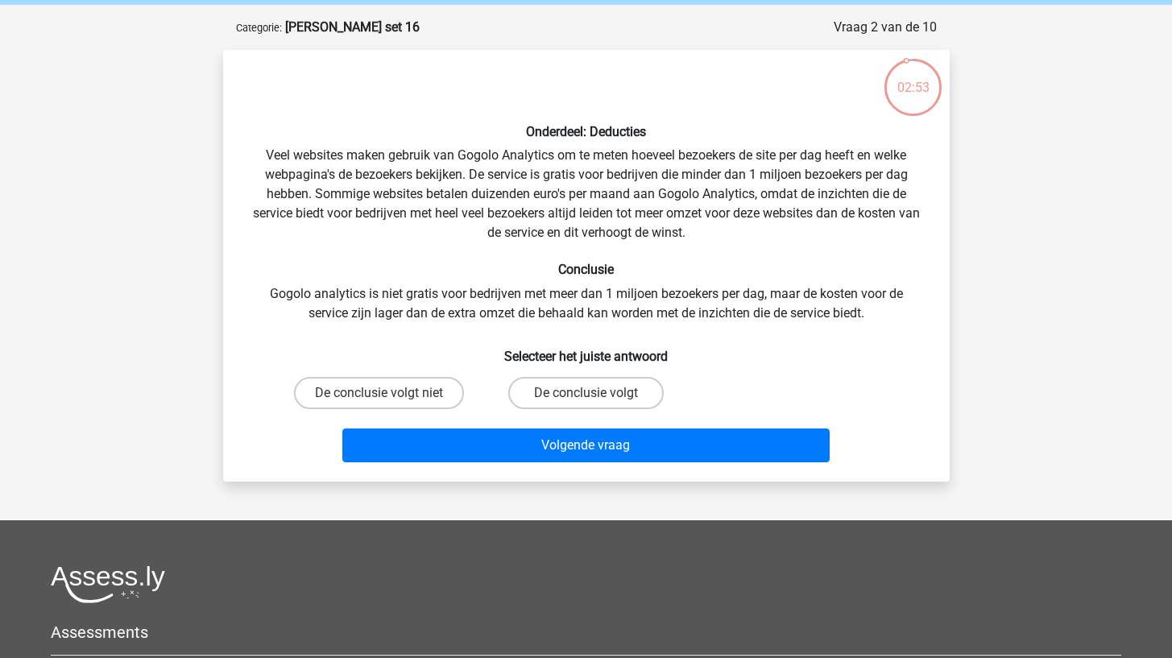
scroll to position [62, 0]
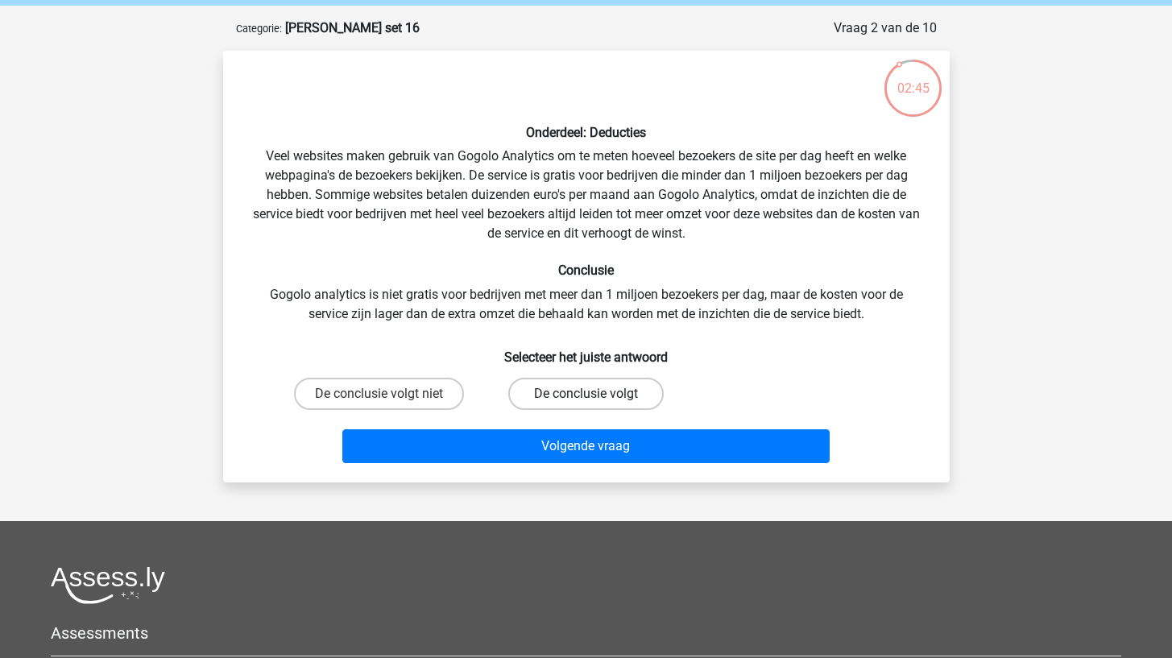
click at [559, 392] on label "De conclusie volgt" at bounding box center [585, 394] width 155 height 32
click at [586, 394] on input "De conclusie volgt" at bounding box center [591, 399] width 10 height 10
radio input "true"
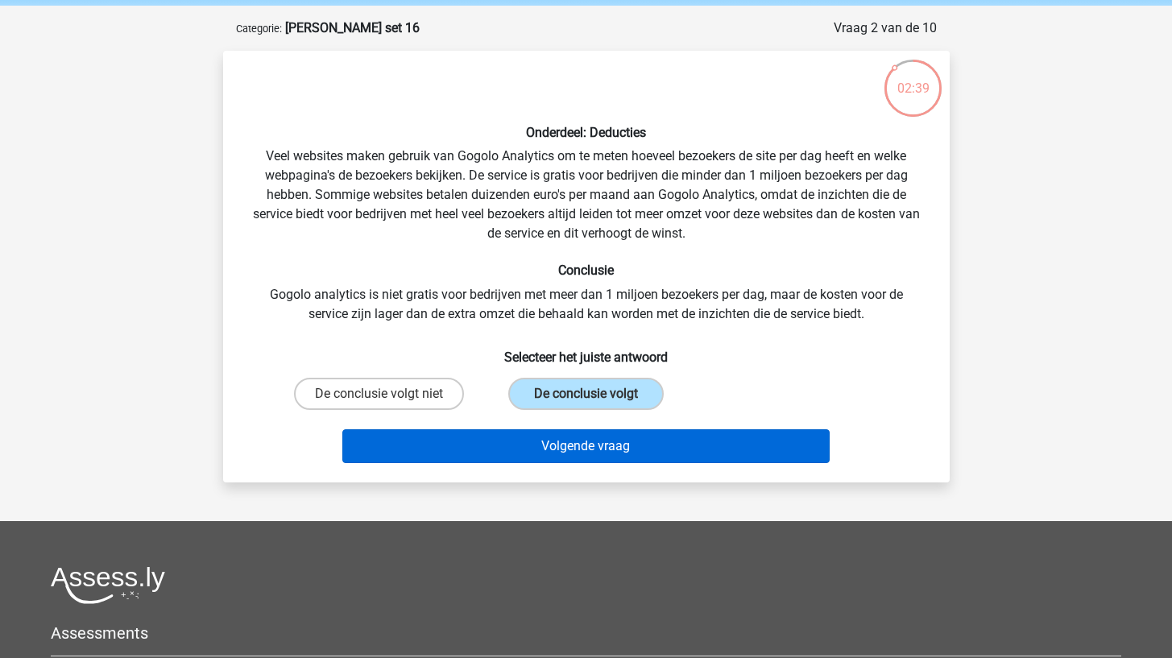
click at [538, 443] on button "Volgende vraag" at bounding box center [585, 446] width 487 height 34
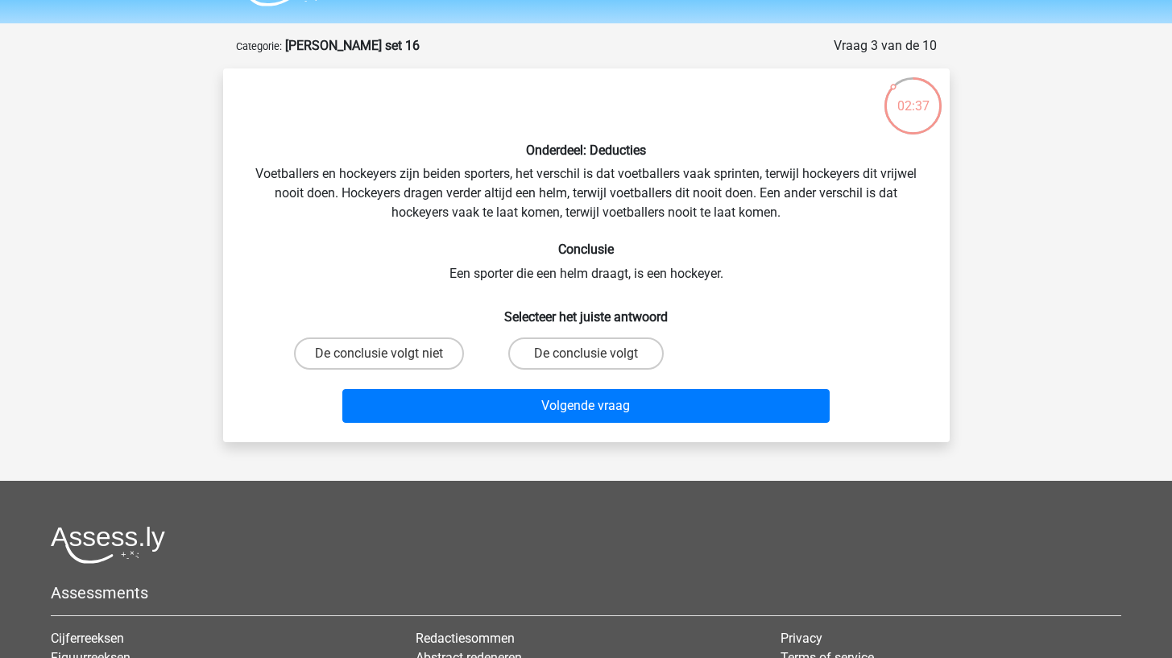
scroll to position [44, 0]
click at [428, 350] on label "De conclusie volgt niet" at bounding box center [379, 354] width 170 height 32
click at [389, 354] on input "De conclusie volgt niet" at bounding box center [384, 359] width 10 height 10
radio input "true"
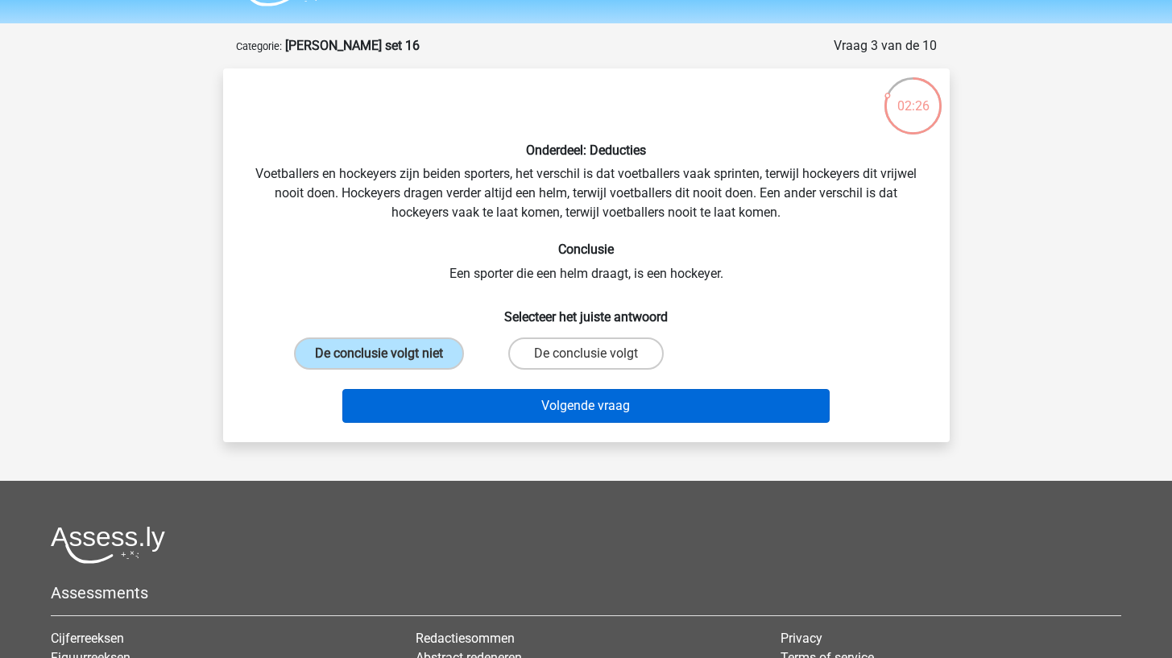
click at [446, 393] on button "Volgende vraag" at bounding box center [585, 406] width 487 height 34
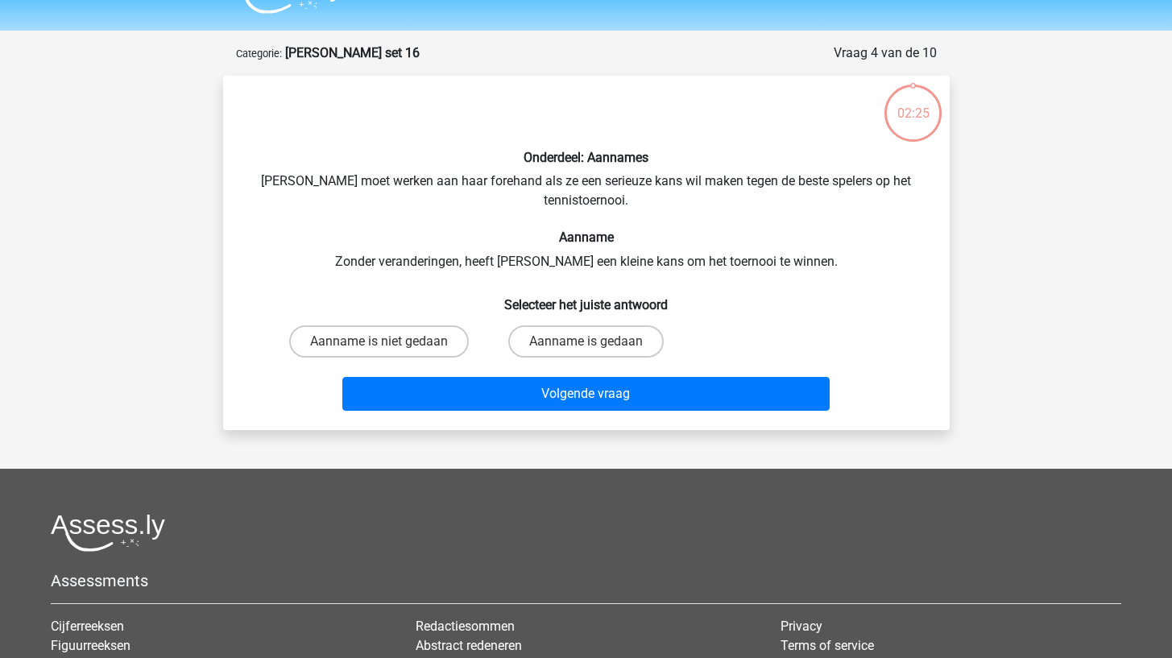
scroll to position [34, 0]
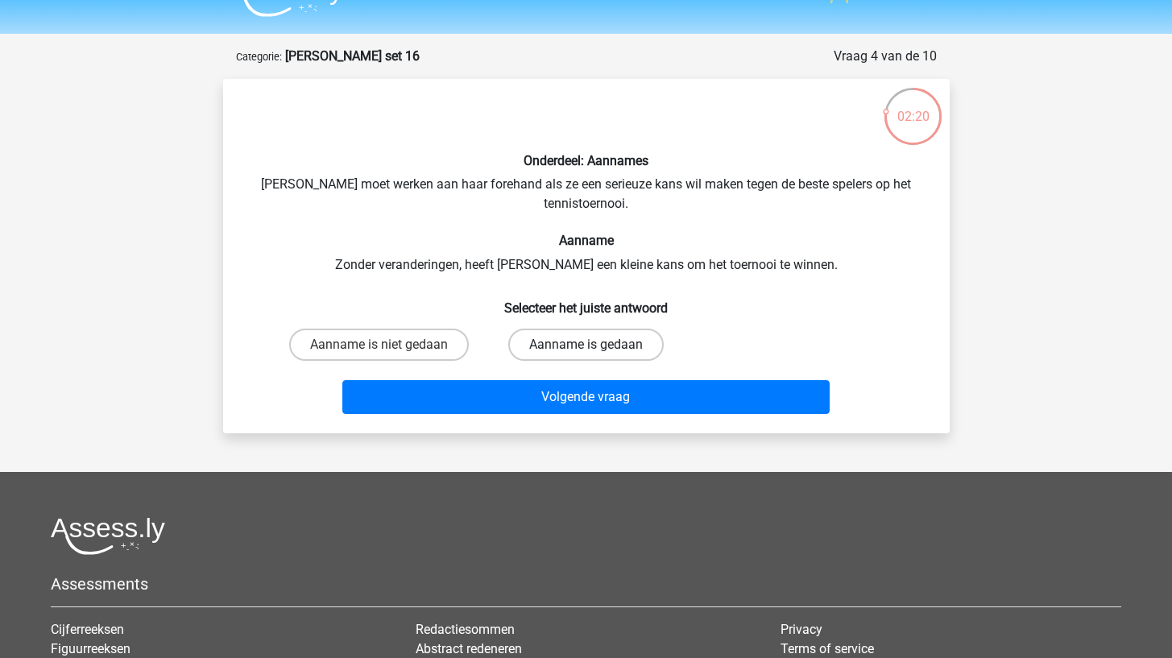
click at [522, 352] on label "Aanname is gedaan" at bounding box center [585, 345] width 155 height 32
click at [586, 352] on input "Aanname is gedaan" at bounding box center [591, 350] width 10 height 10
radio input "true"
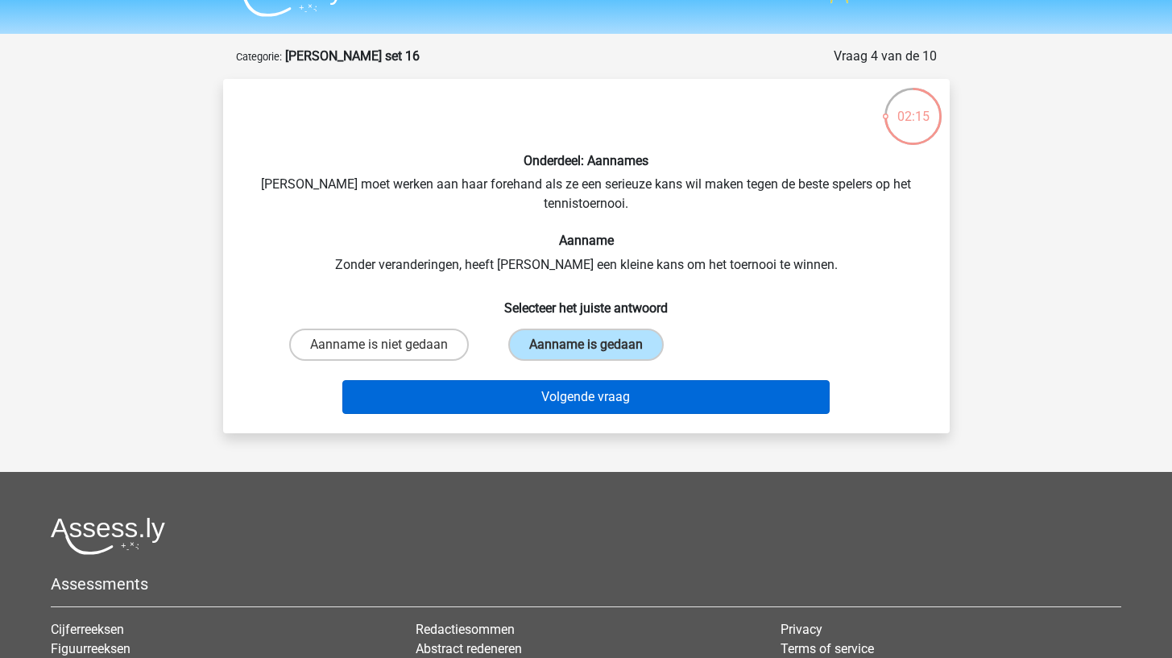
click at [500, 399] on button "Volgende vraag" at bounding box center [585, 397] width 487 height 34
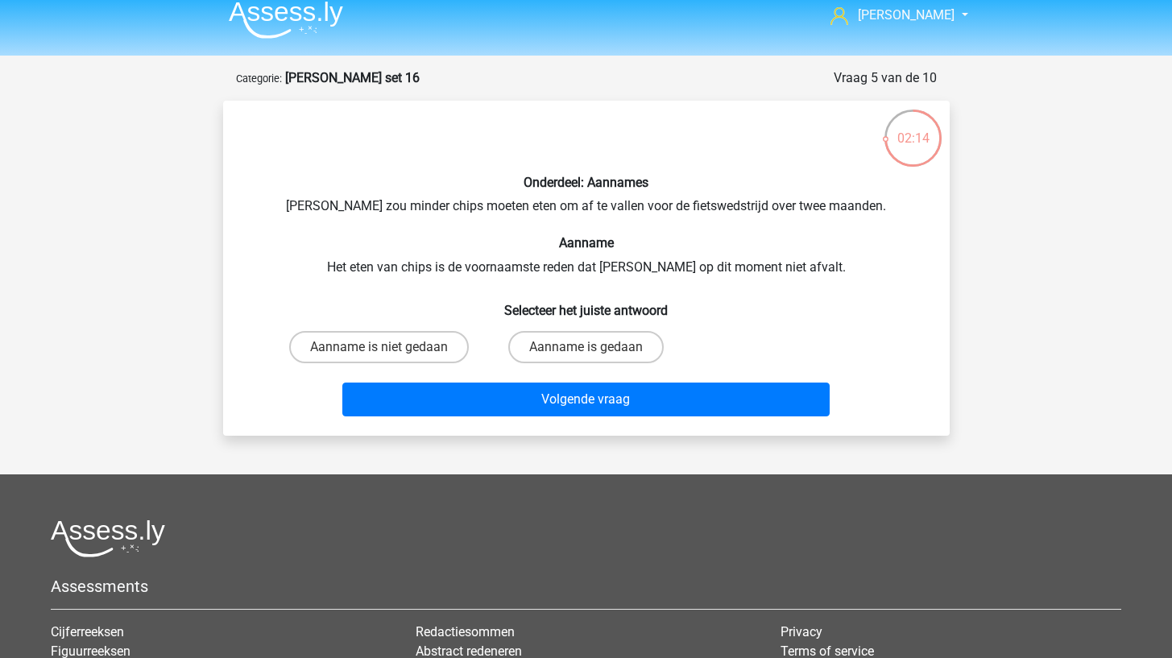
scroll to position [5, 0]
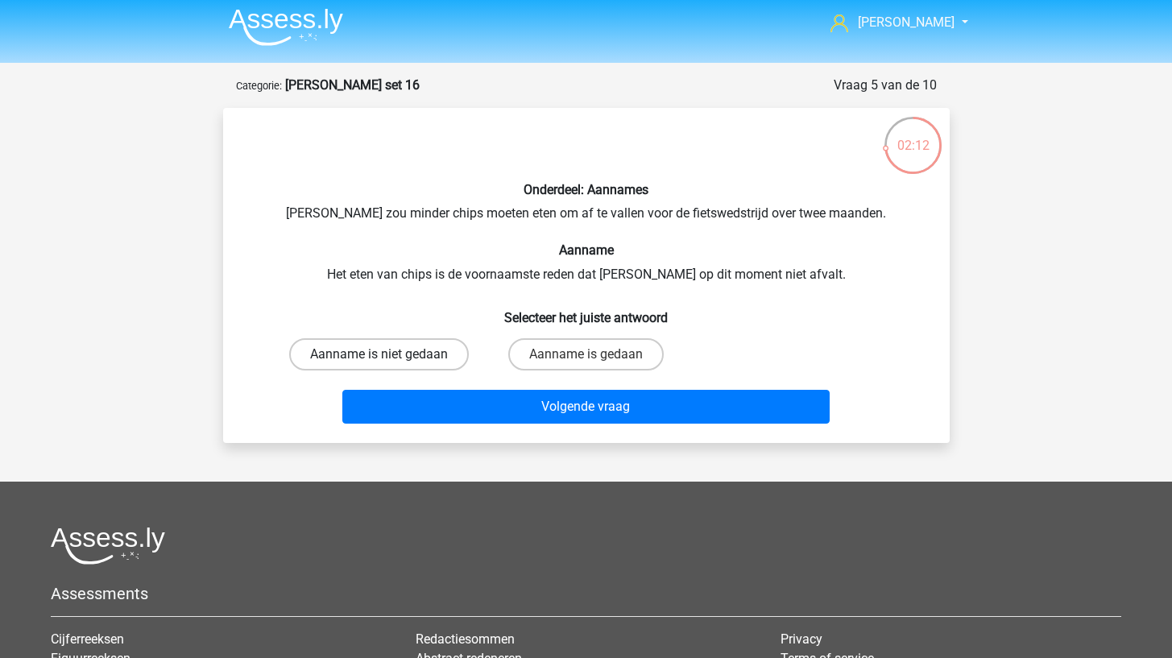
click at [436, 345] on label "Aanname is niet gedaan" at bounding box center [379, 354] width 180 height 32
click at [389, 354] on input "Aanname is niet gedaan" at bounding box center [384, 359] width 10 height 10
radio input "true"
click at [529, 346] on label "Aanname is gedaan" at bounding box center [585, 354] width 155 height 32
click at [586, 354] on input "Aanname is gedaan" at bounding box center [591, 359] width 10 height 10
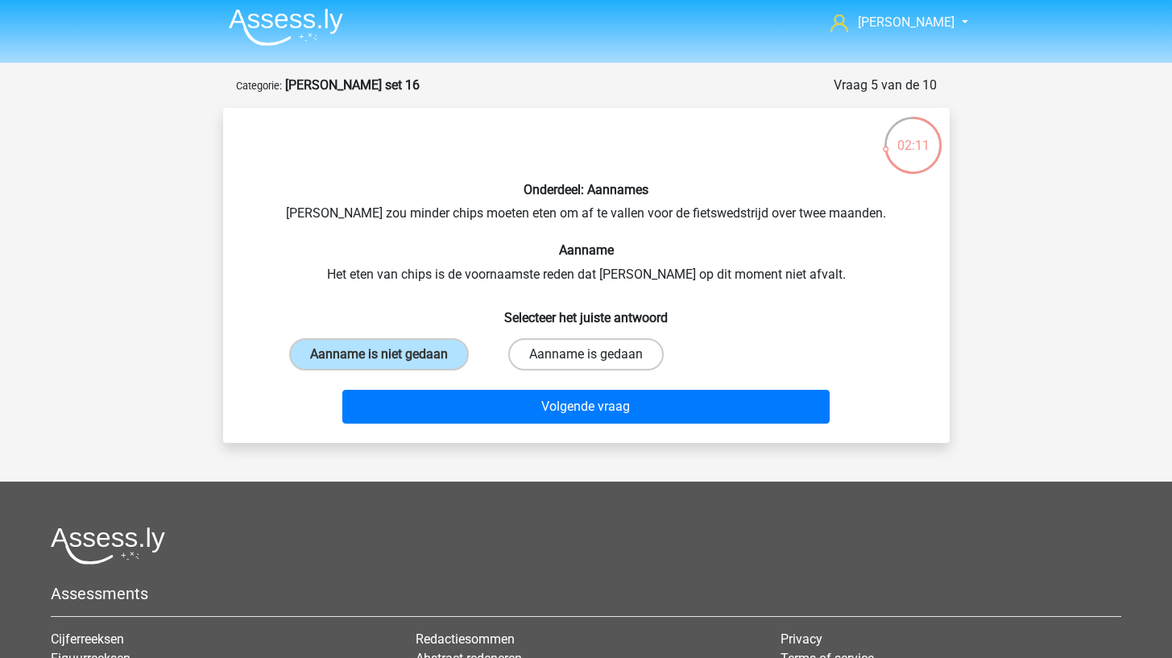
radio input "true"
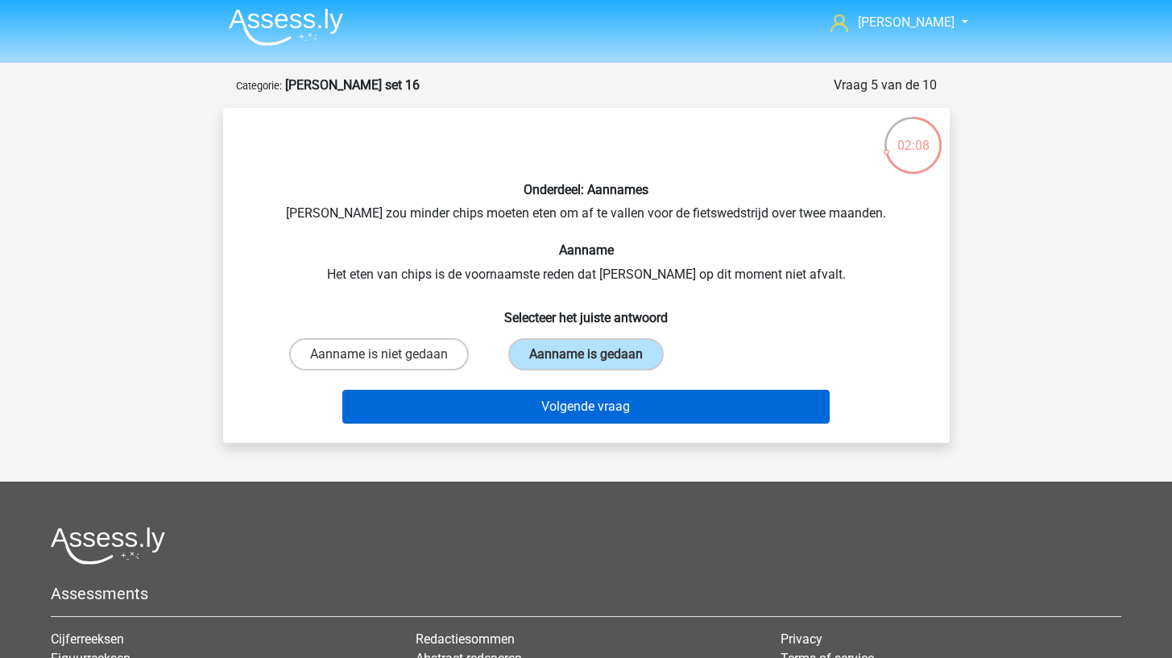
click at [487, 393] on button "Volgende vraag" at bounding box center [585, 407] width 487 height 34
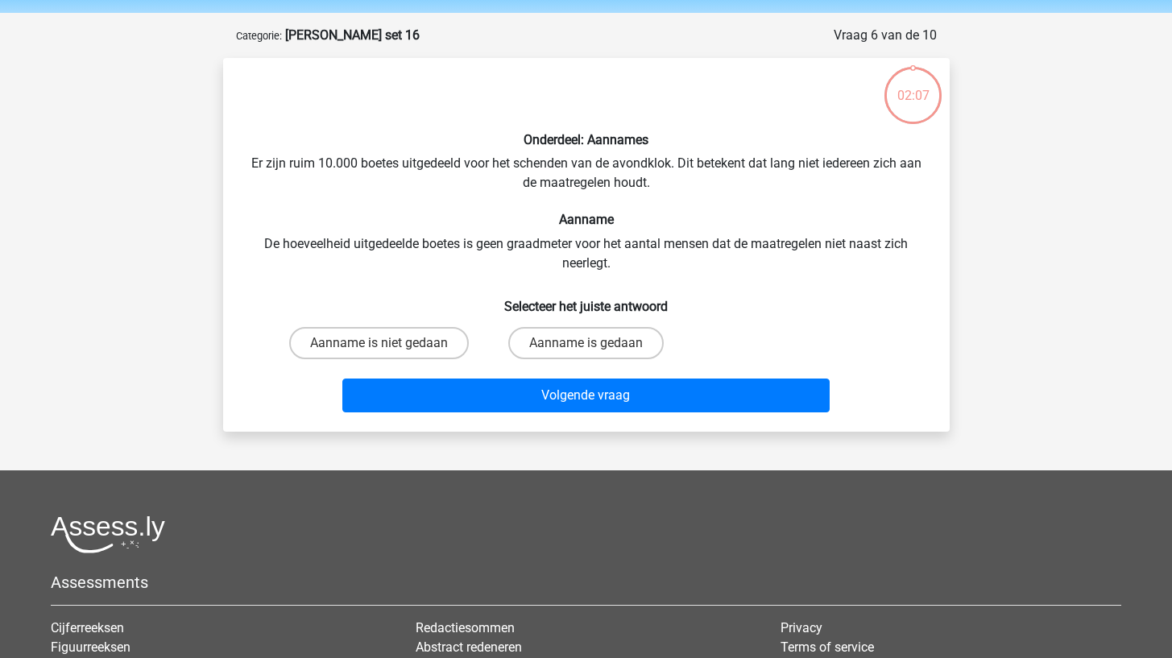
scroll to position [48, 0]
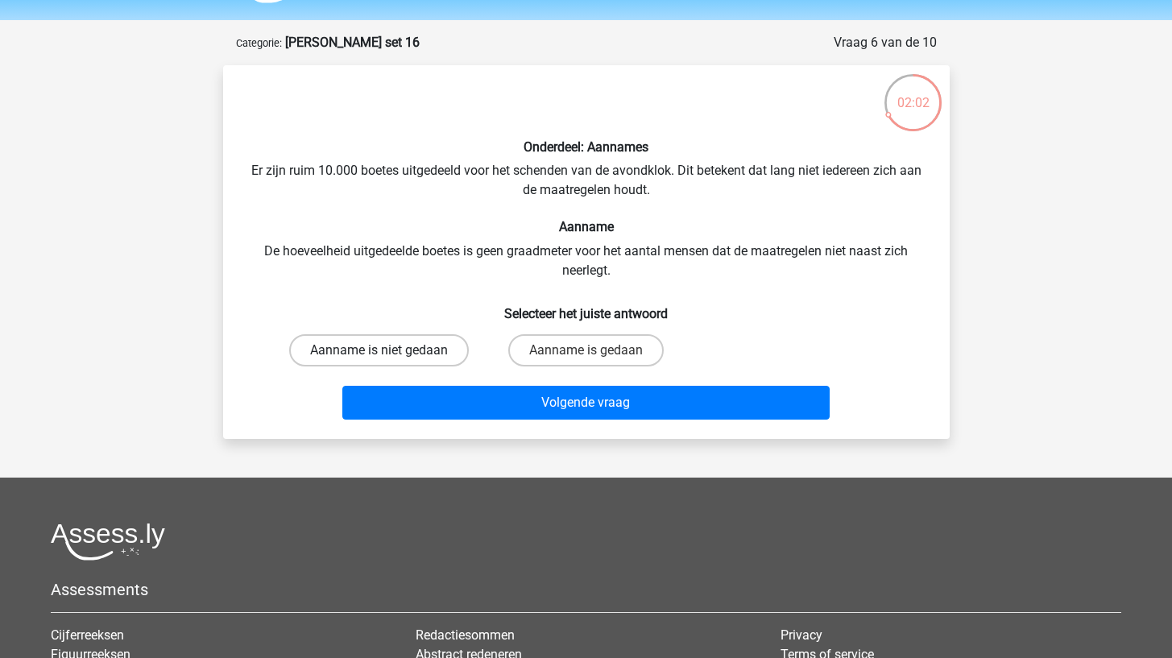
click at [436, 350] on label "Aanname is niet gedaan" at bounding box center [379, 350] width 180 height 32
click at [389, 350] on input "Aanname is niet gedaan" at bounding box center [384, 355] width 10 height 10
radio input "true"
click at [503, 362] on div "Aanname is gedaan" at bounding box center [586, 350] width 194 height 32
click at [533, 349] on label "Aanname is gedaan" at bounding box center [585, 350] width 155 height 32
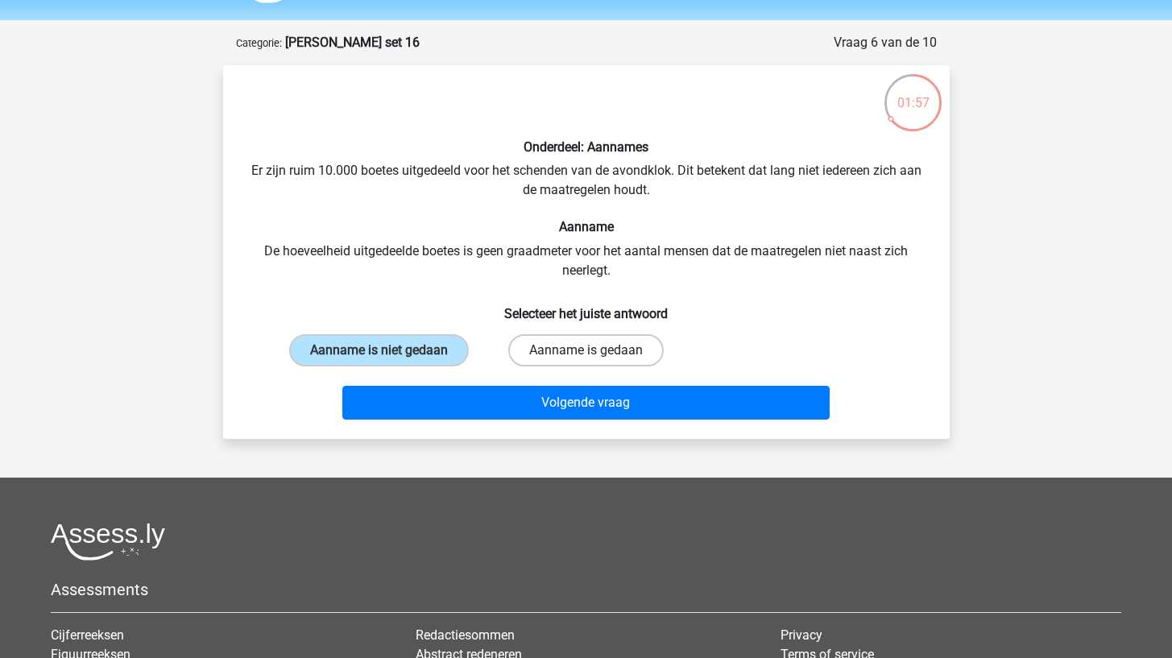
click at [586, 350] on input "Aanname is gedaan" at bounding box center [591, 355] width 10 height 10
radio input "true"
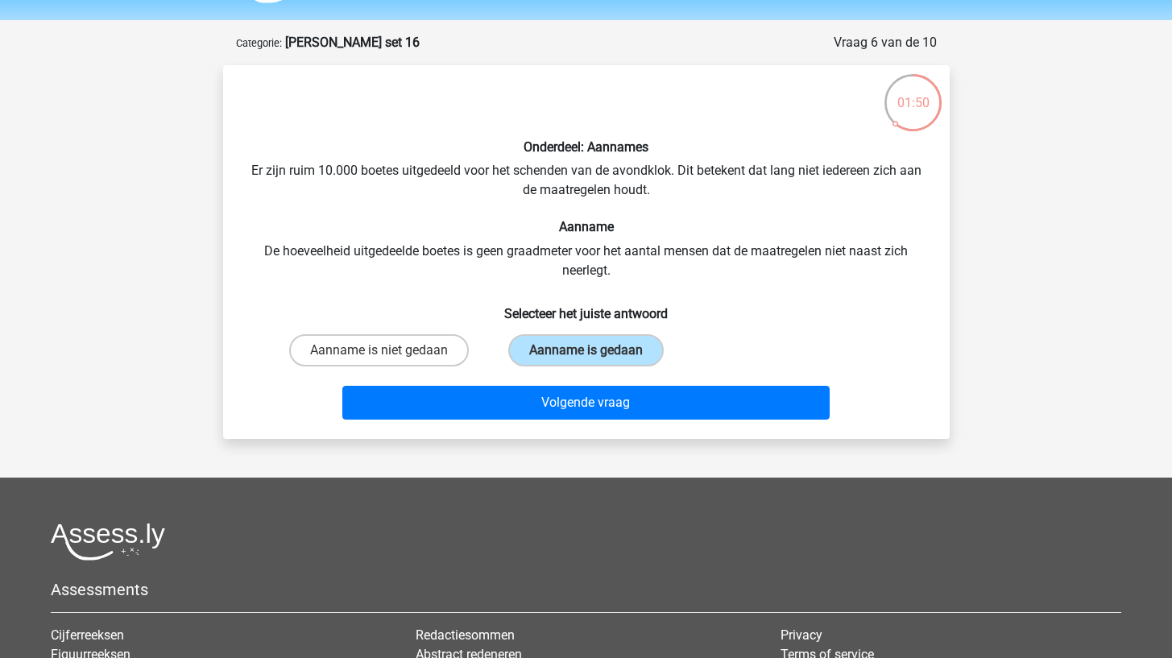
click at [528, 383] on div "Volgende vraag" at bounding box center [586, 399] width 675 height 53
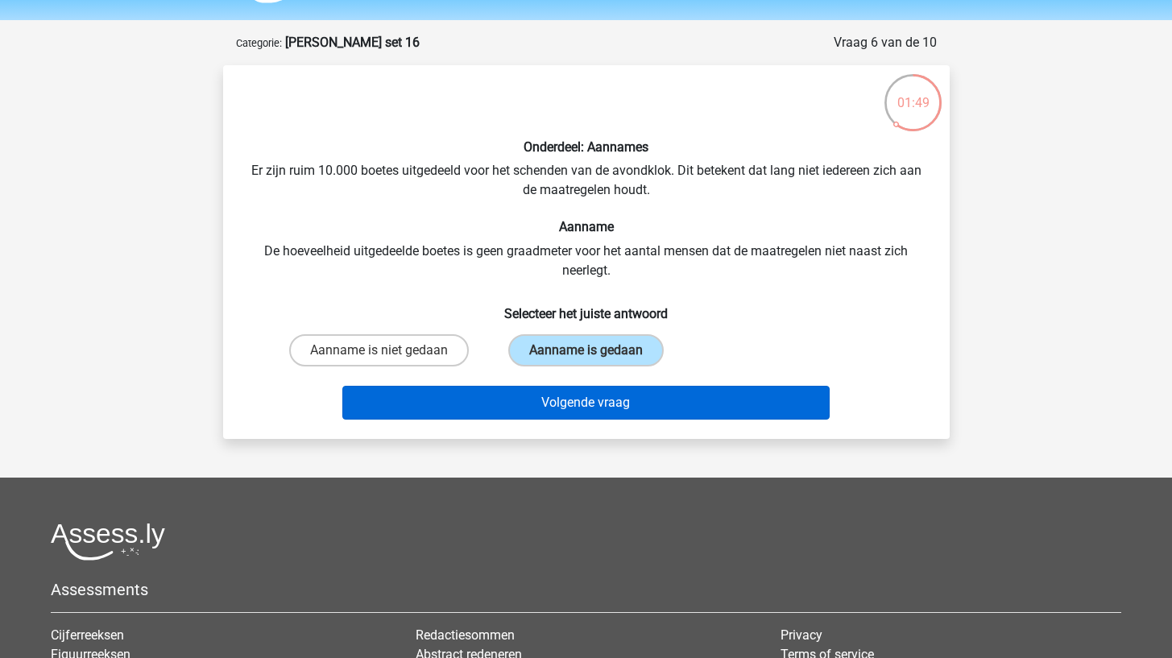
click at [521, 398] on button "Volgende vraag" at bounding box center [585, 403] width 487 height 34
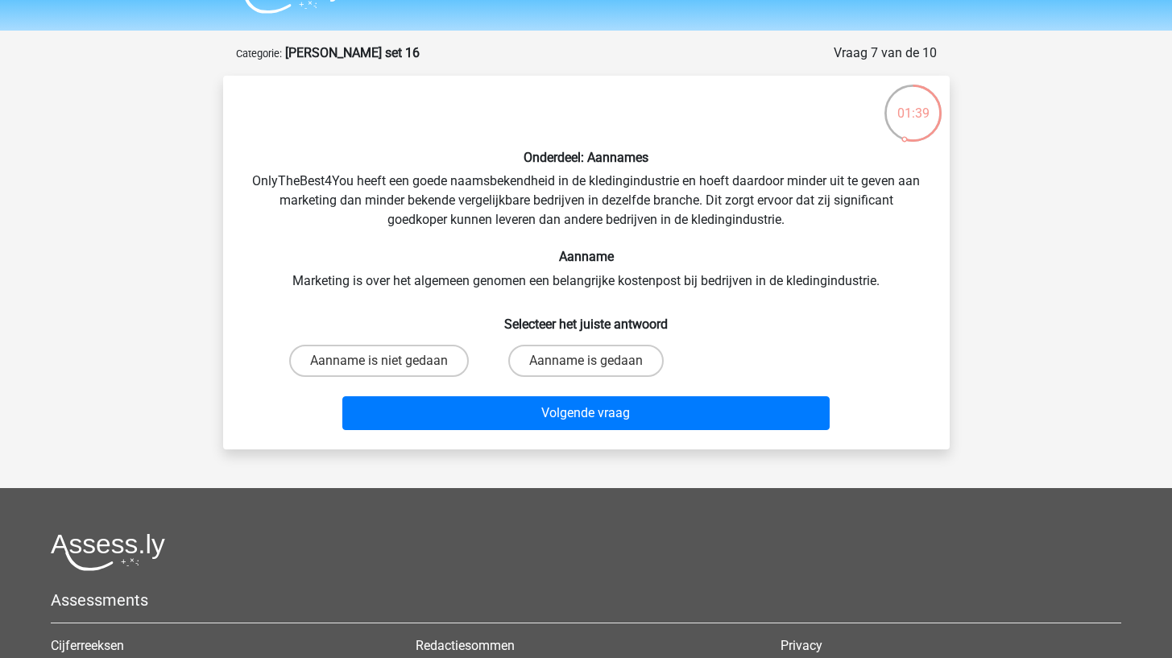
scroll to position [35, 0]
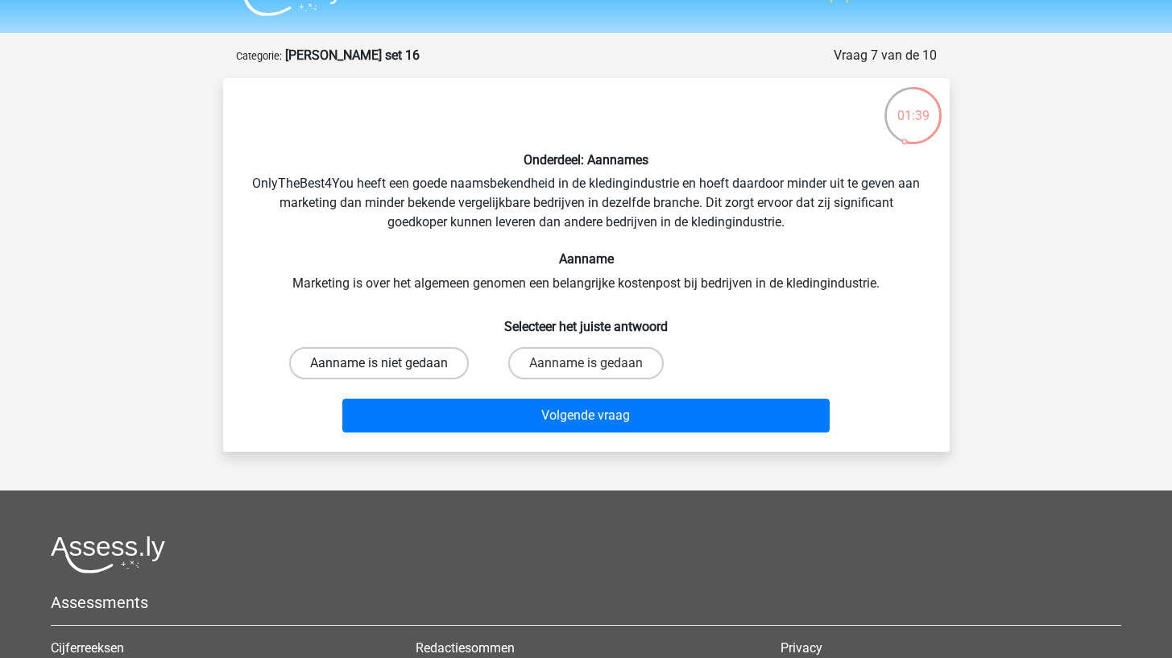
click at [420, 357] on label "Aanname is niet gedaan" at bounding box center [379, 363] width 180 height 32
click at [389, 363] on input "Aanname is niet gedaan" at bounding box center [384, 368] width 10 height 10
radio input "true"
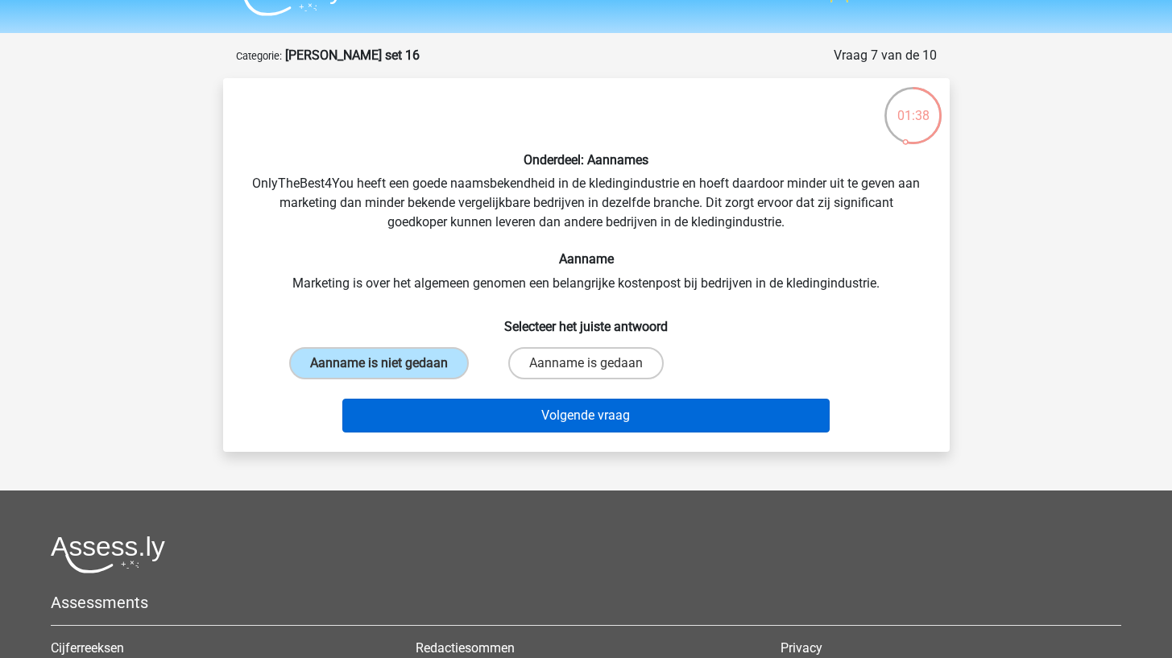
click at [420, 402] on button "Volgende vraag" at bounding box center [585, 416] width 487 height 34
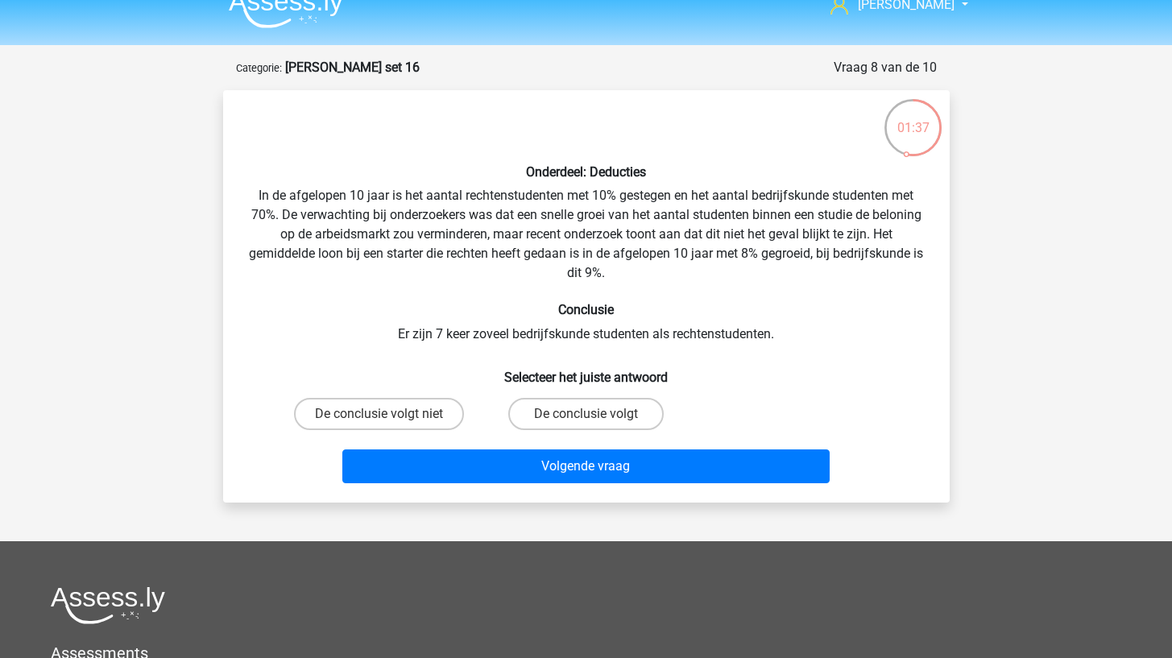
scroll to position [23, 0]
click at [412, 400] on label "De conclusie volgt niet" at bounding box center [379, 414] width 170 height 32
click at [389, 414] on input "De conclusie volgt niet" at bounding box center [384, 419] width 10 height 10
radio input "true"
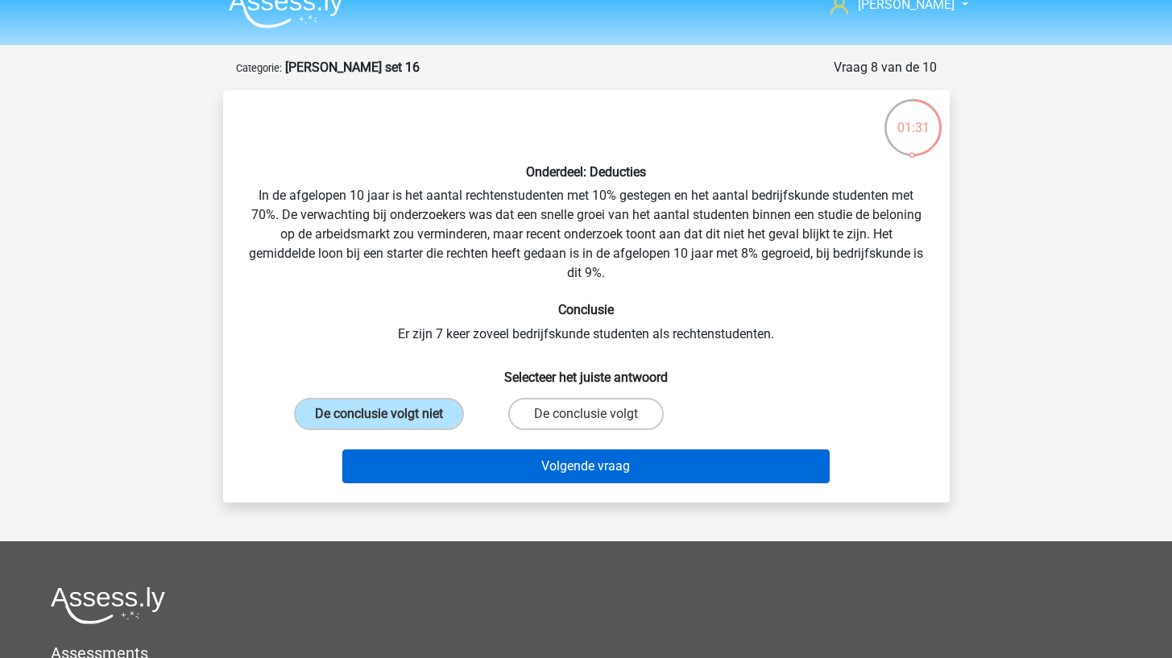
click at [397, 468] on button "Volgende vraag" at bounding box center [585, 467] width 487 height 34
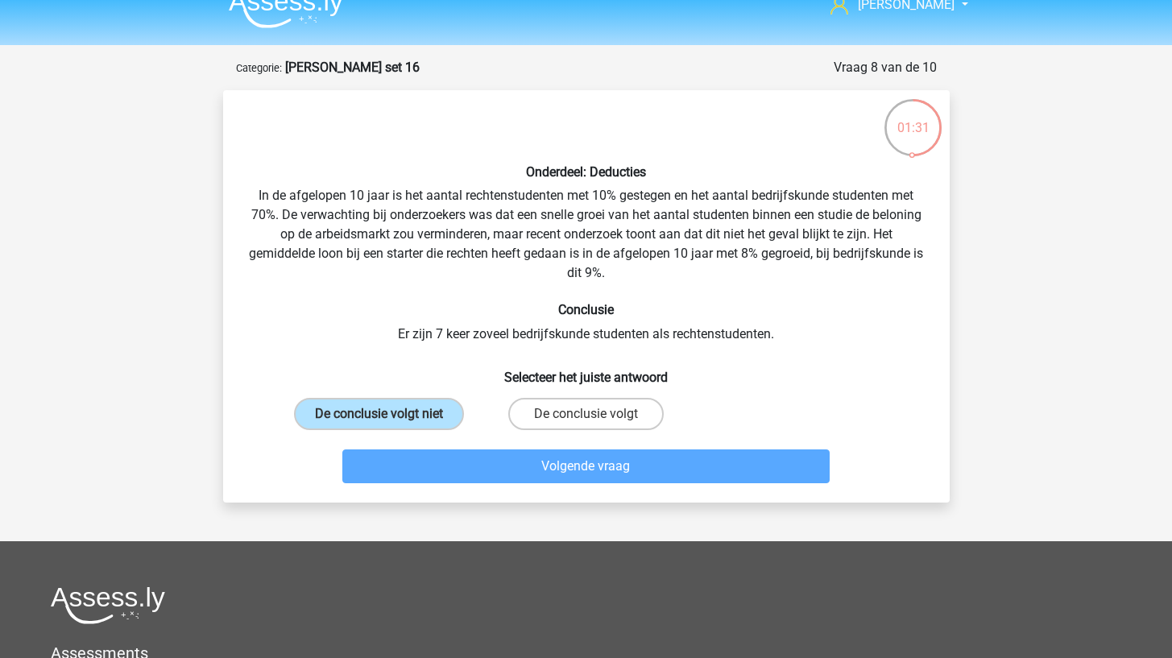
scroll to position [81, 0]
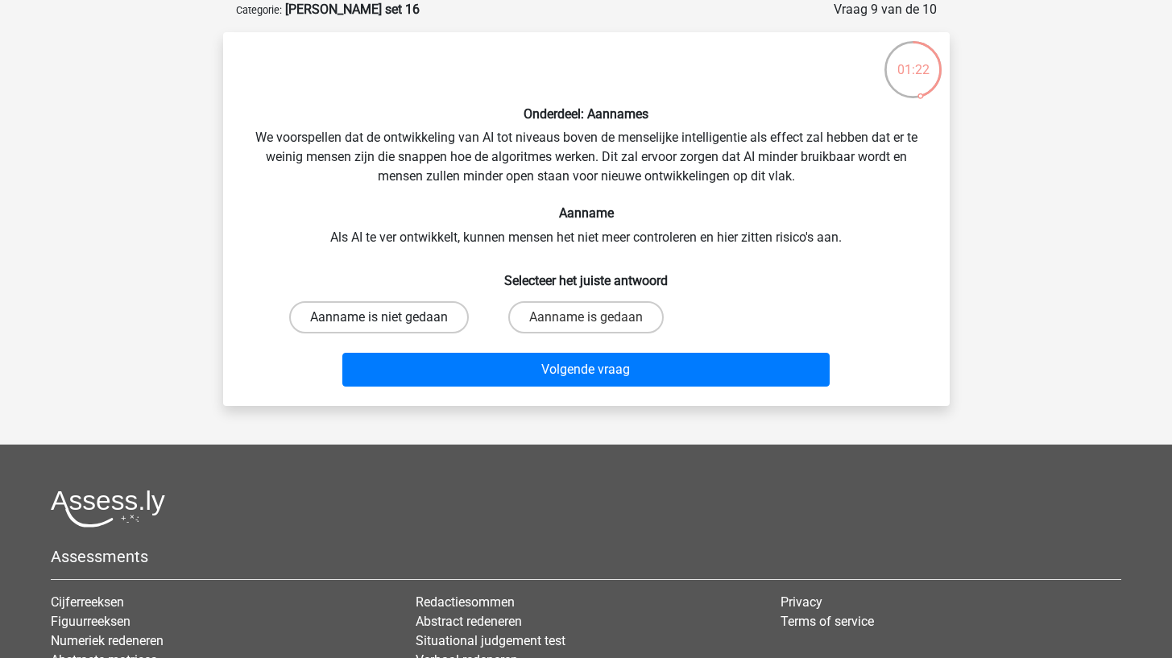
click at [439, 318] on label "Aanname is niet gedaan" at bounding box center [379, 317] width 180 height 32
click at [389, 318] on input "Aanname is niet gedaan" at bounding box center [384, 322] width 10 height 10
radio input "true"
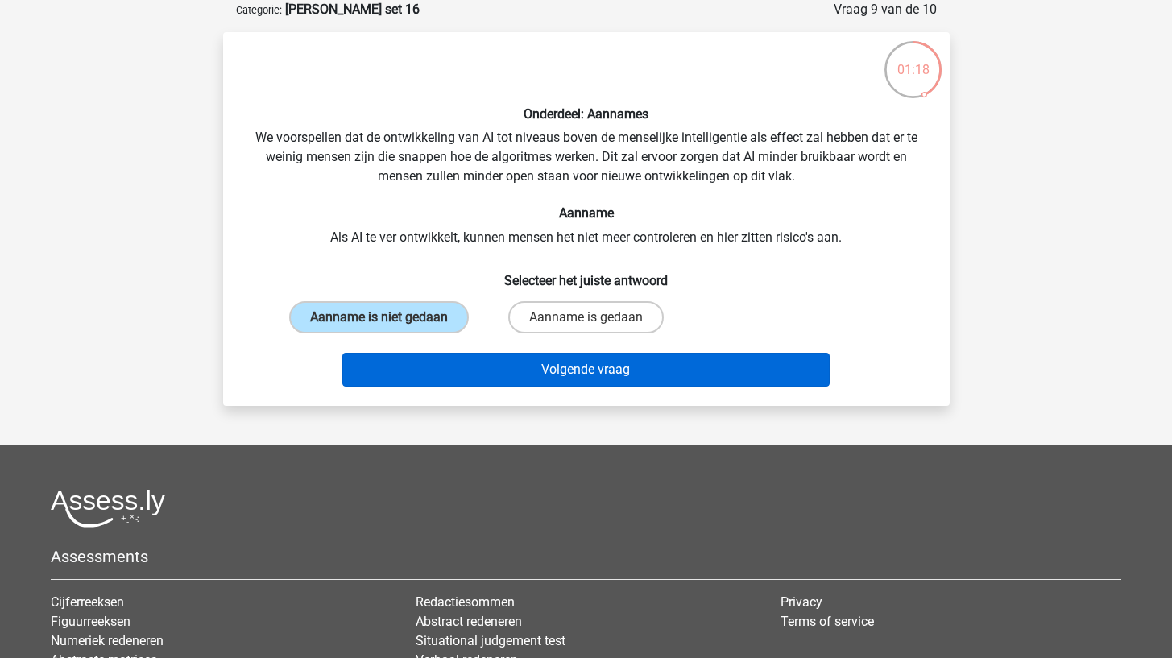
click at [437, 358] on button "Volgende vraag" at bounding box center [585, 370] width 487 height 34
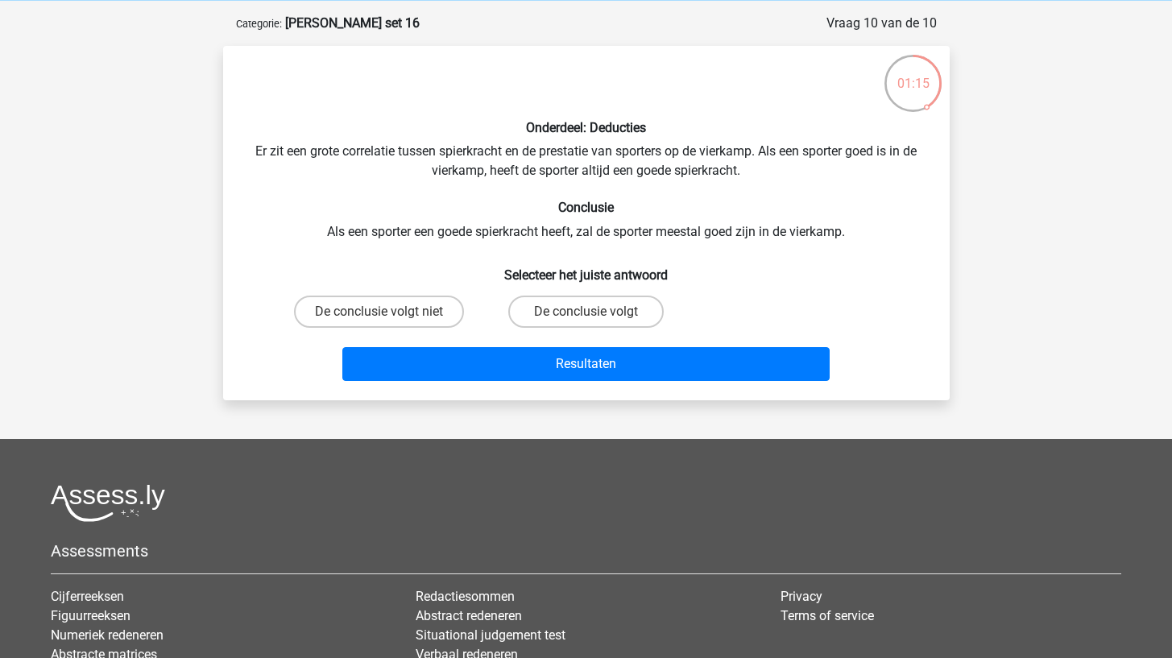
scroll to position [67, 0]
click at [534, 308] on label "De conclusie volgt" at bounding box center [585, 312] width 155 height 32
click at [586, 312] on input "De conclusie volgt" at bounding box center [591, 317] width 10 height 10
radio input "true"
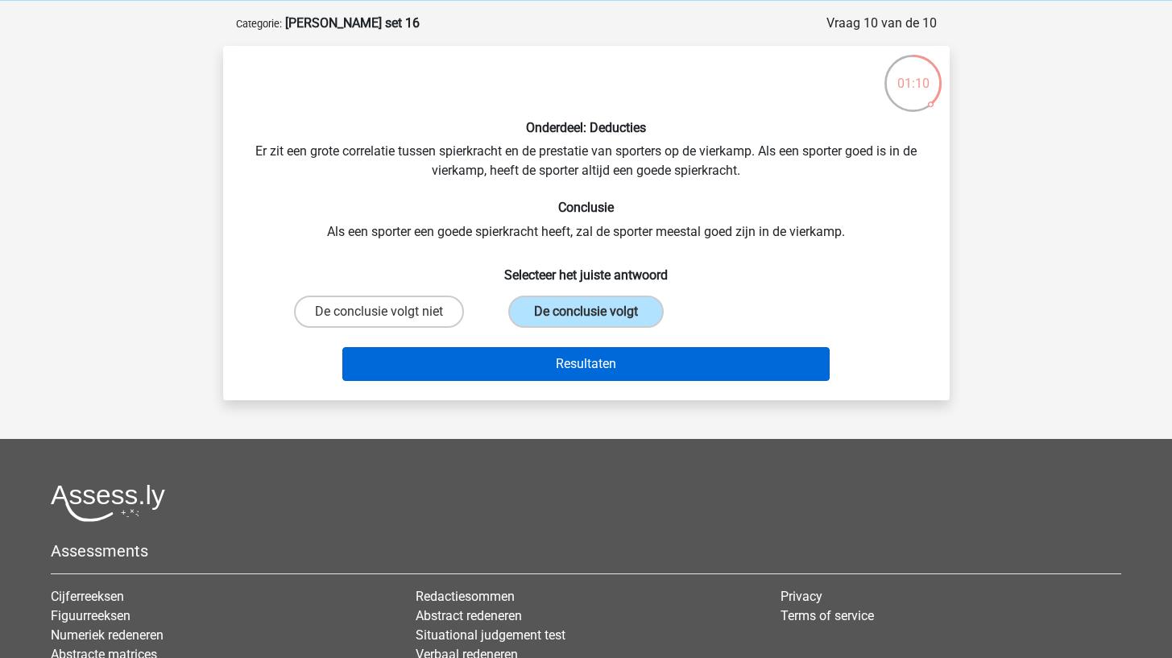
click at [516, 363] on button "Resultaten" at bounding box center [585, 364] width 487 height 34
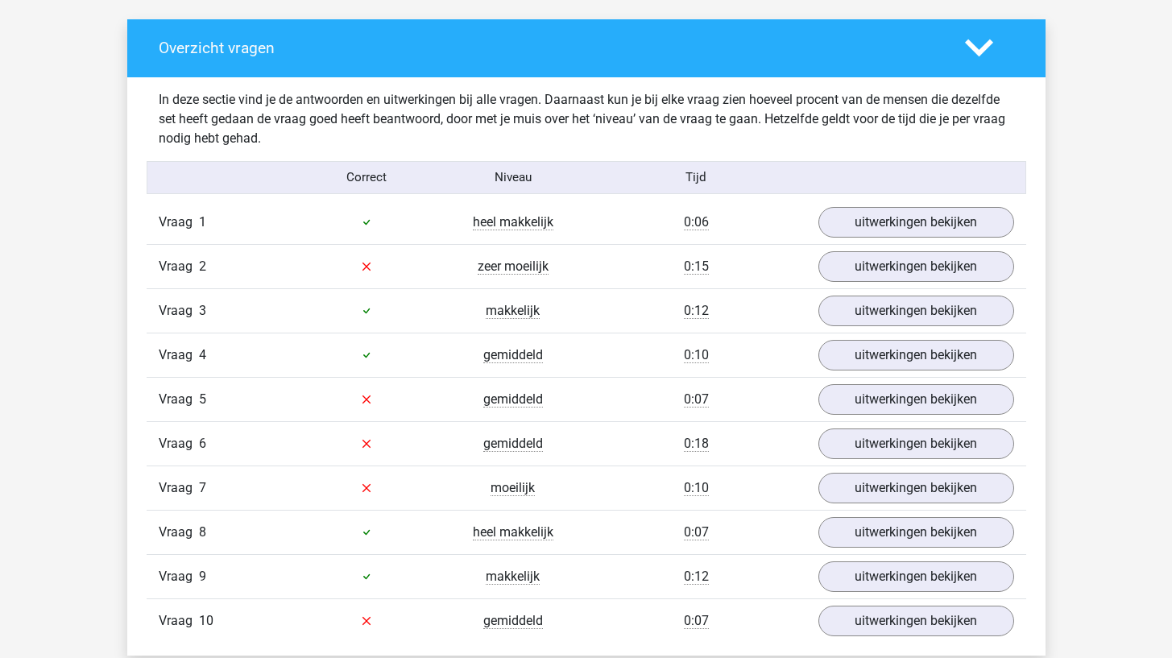
scroll to position [933, 0]
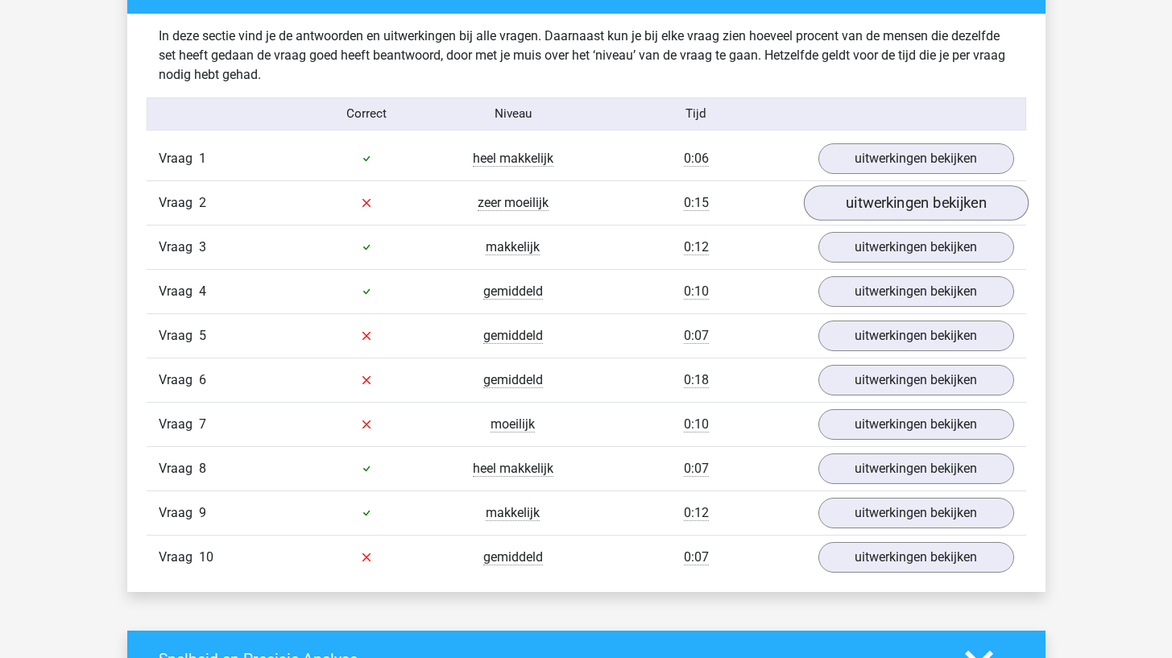
click at [900, 205] on link "uitwerkingen bekijken" at bounding box center [915, 202] width 225 height 35
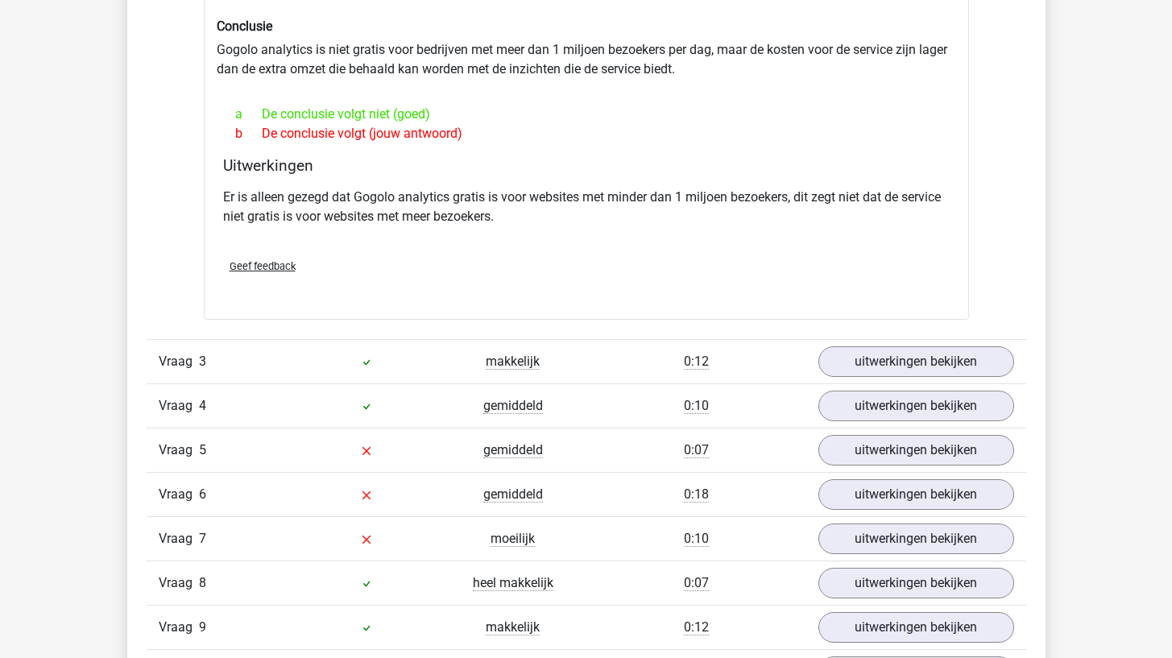
scroll to position [1296, 0]
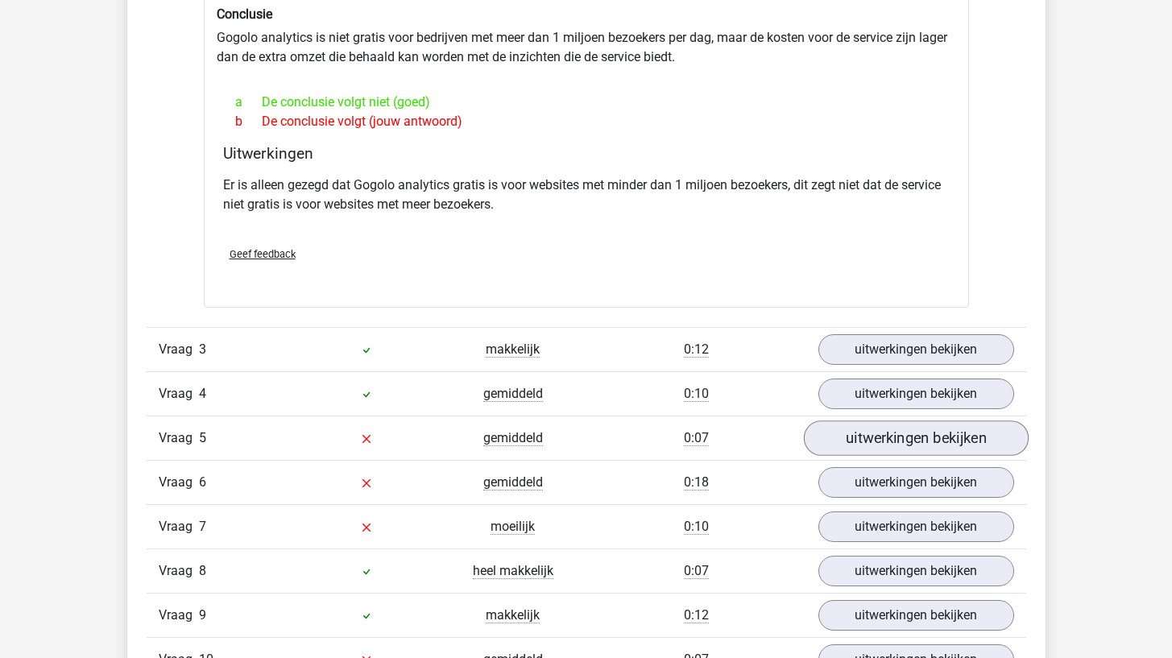
click at [847, 429] on link "uitwerkingen bekijken" at bounding box center [915, 438] width 225 height 35
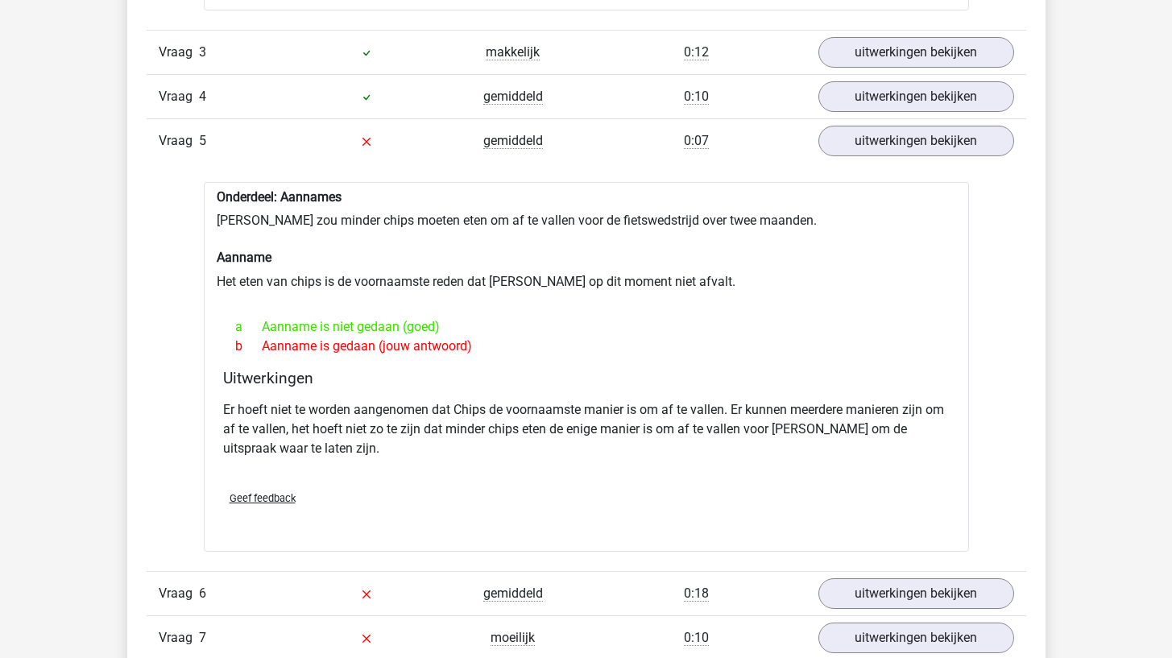
scroll to position [1600, 0]
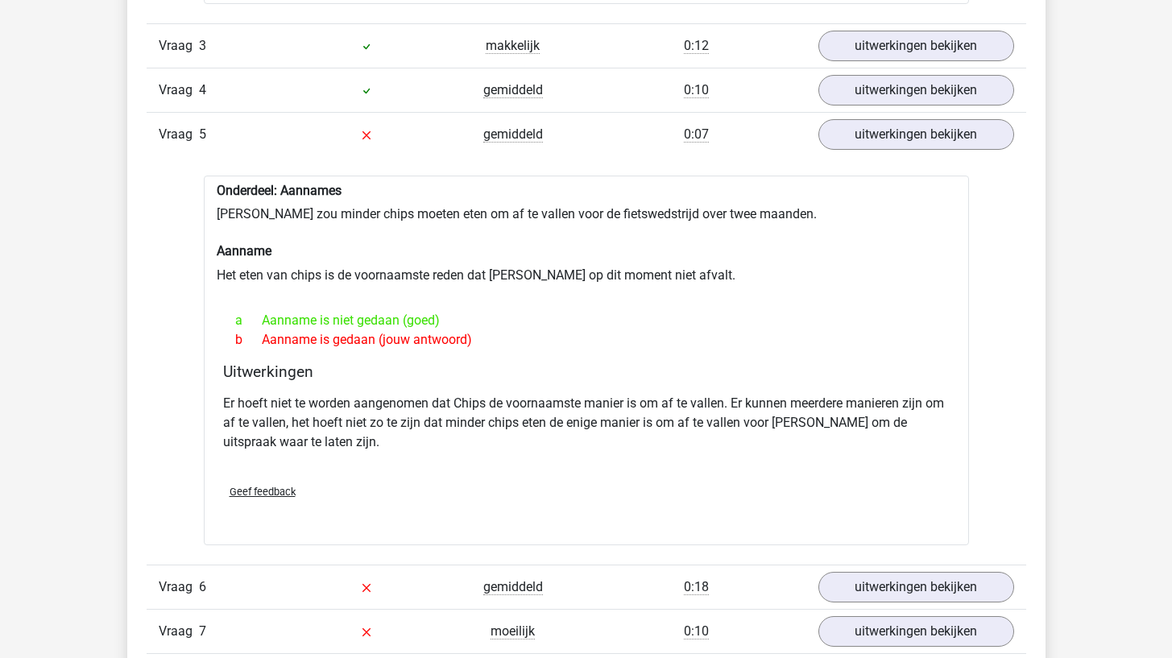
click at [847, 429] on p "Er hoeft niet te worden aangenomen dat Chips de voornaamste manier is om af te …" at bounding box center [586, 423] width 727 height 58
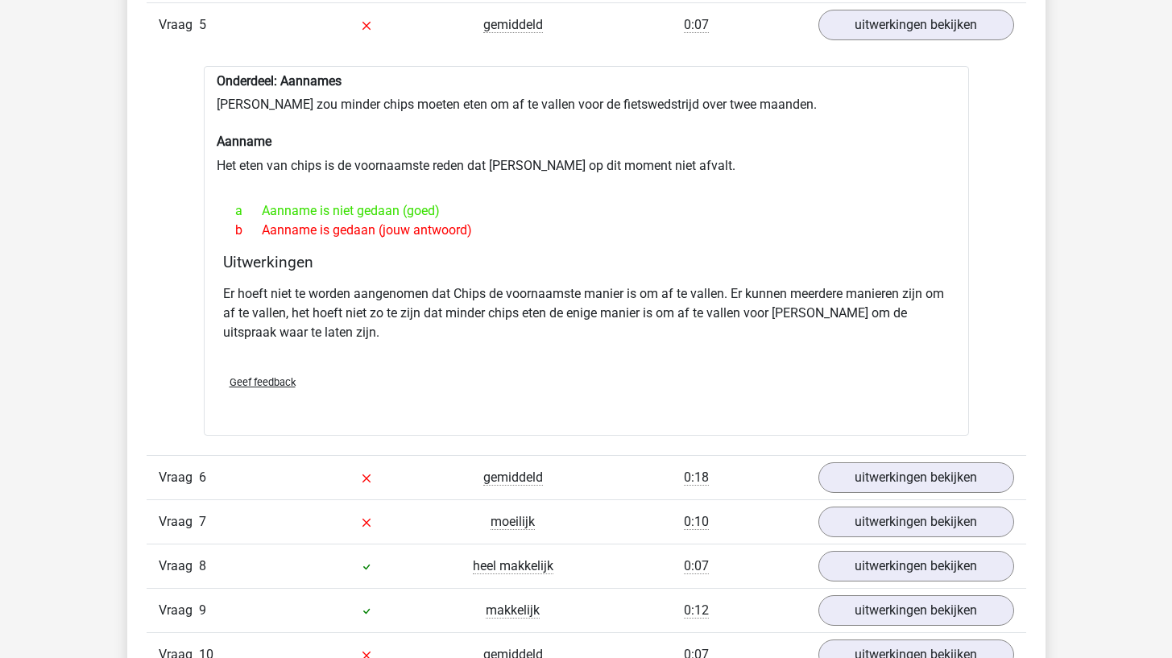
scroll to position [1713, 0]
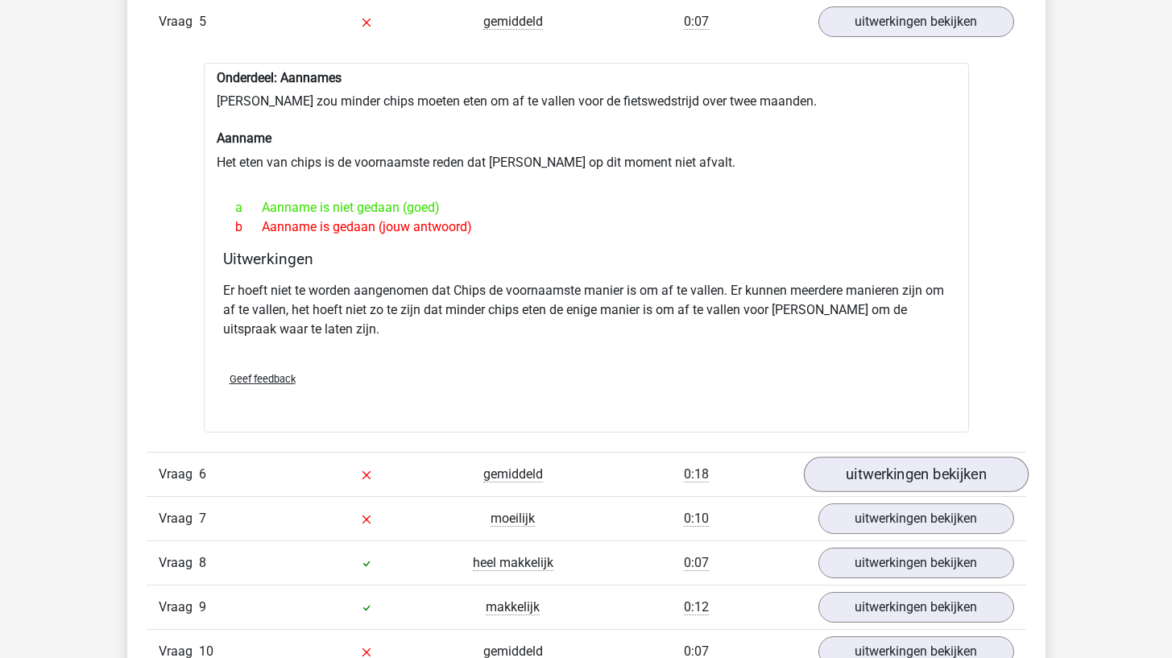
click at [840, 465] on link "uitwerkingen bekijken" at bounding box center [915, 474] width 225 height 35
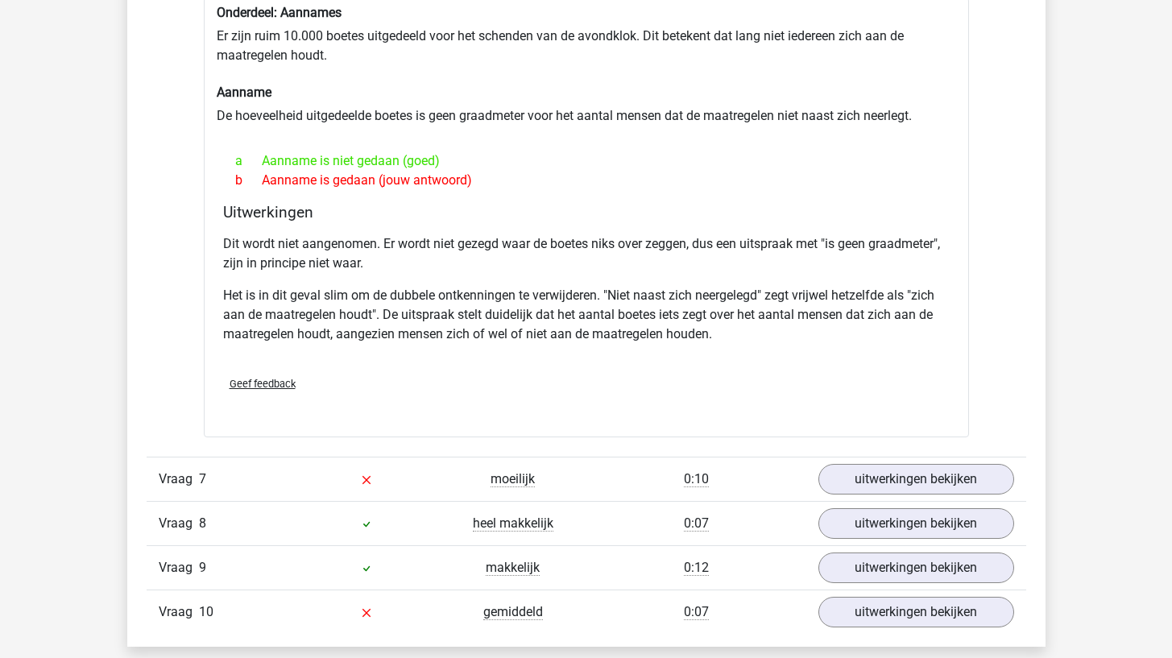
scroll to position [2235, 0]
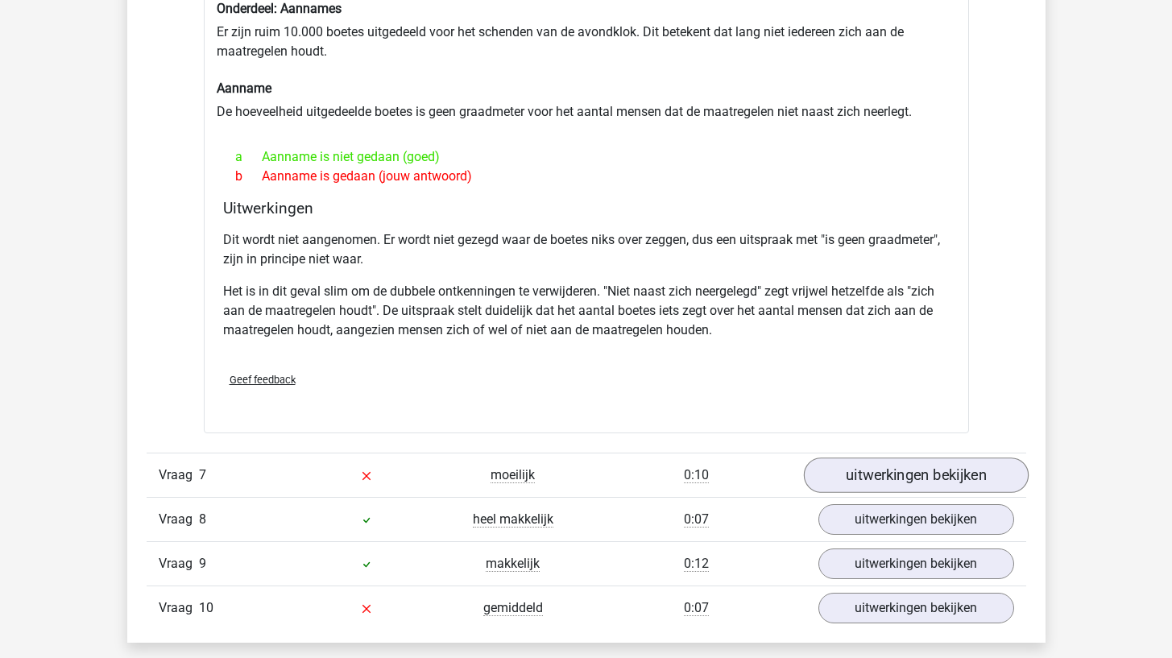
click at [842, 463] on link "uitwerkingen bekijken" at bounding box center [915, 475] width 225 height 35
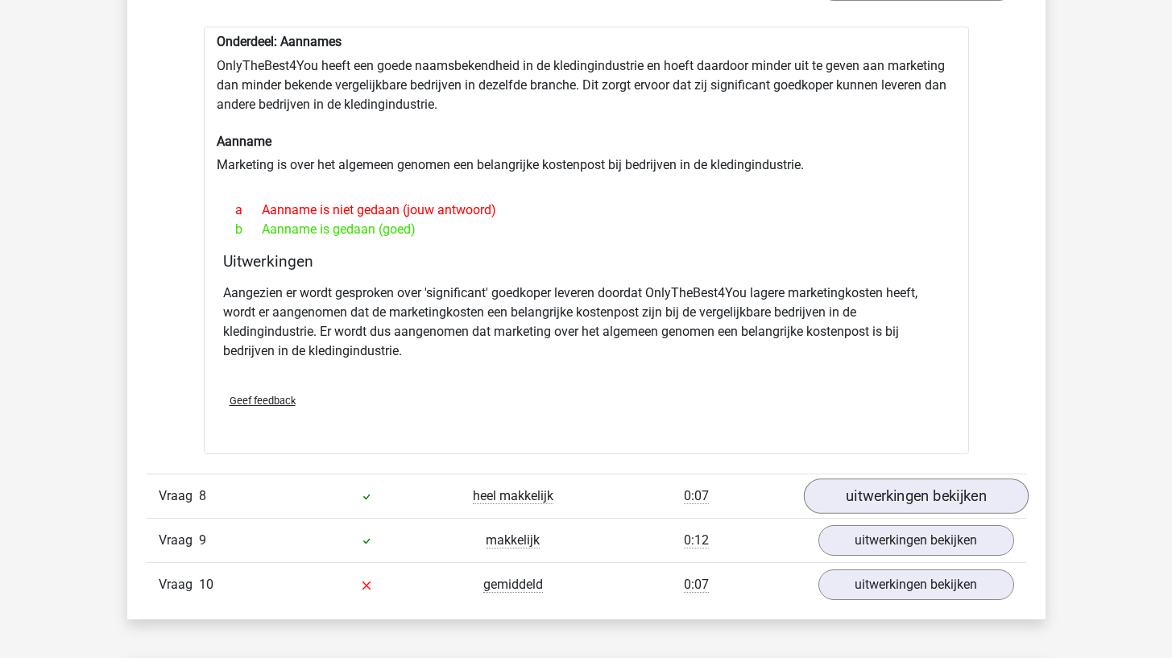
scroll to position [2745, 0]
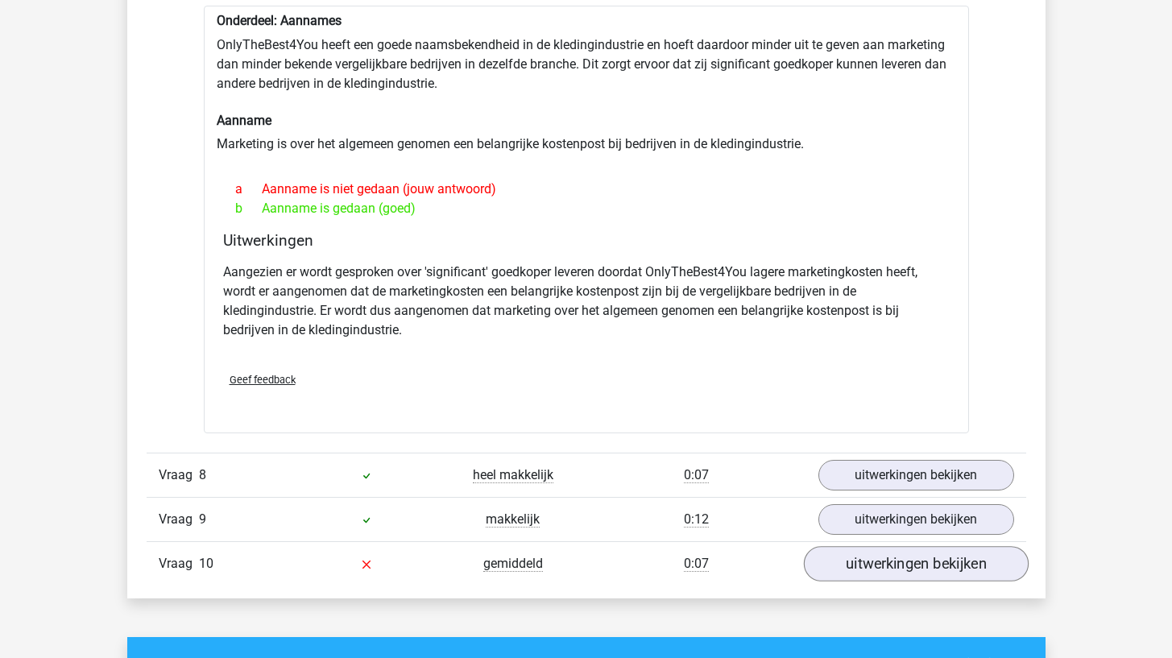
click at [839, 561] on link "uitwerkingen bekijken" at bounding box center [915, 563] width 225 height 35
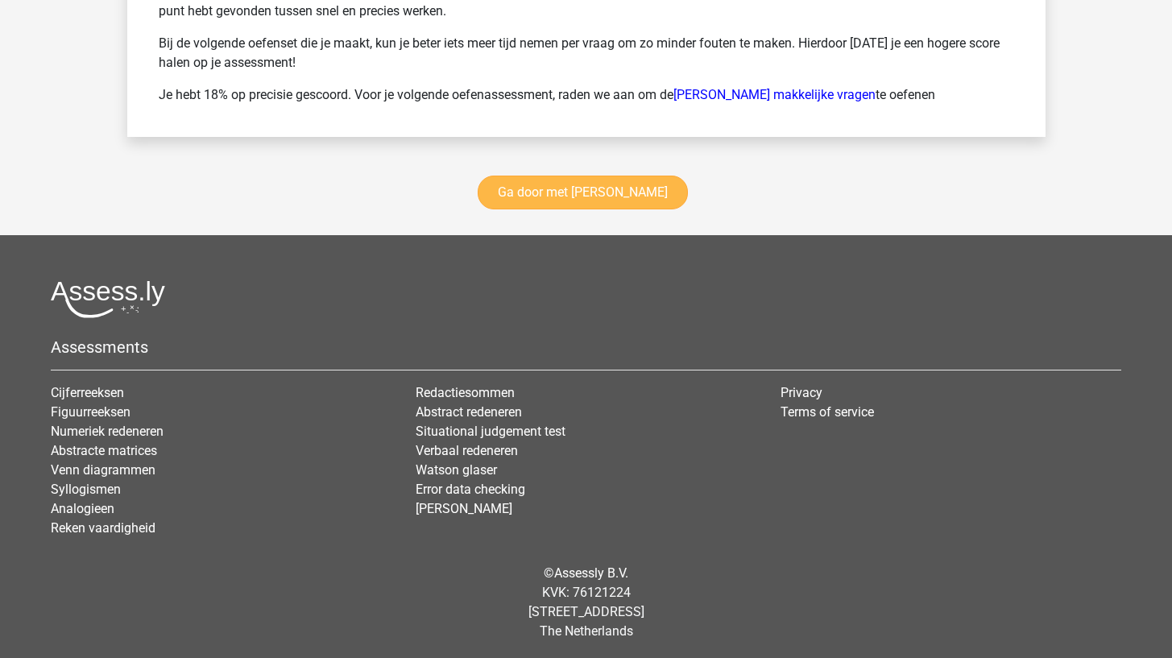
scroll to position [4519, 0]
click at [595, 194] on link "Ga door met watson glaser" at bounding box center [583, 193] width 210 height 34
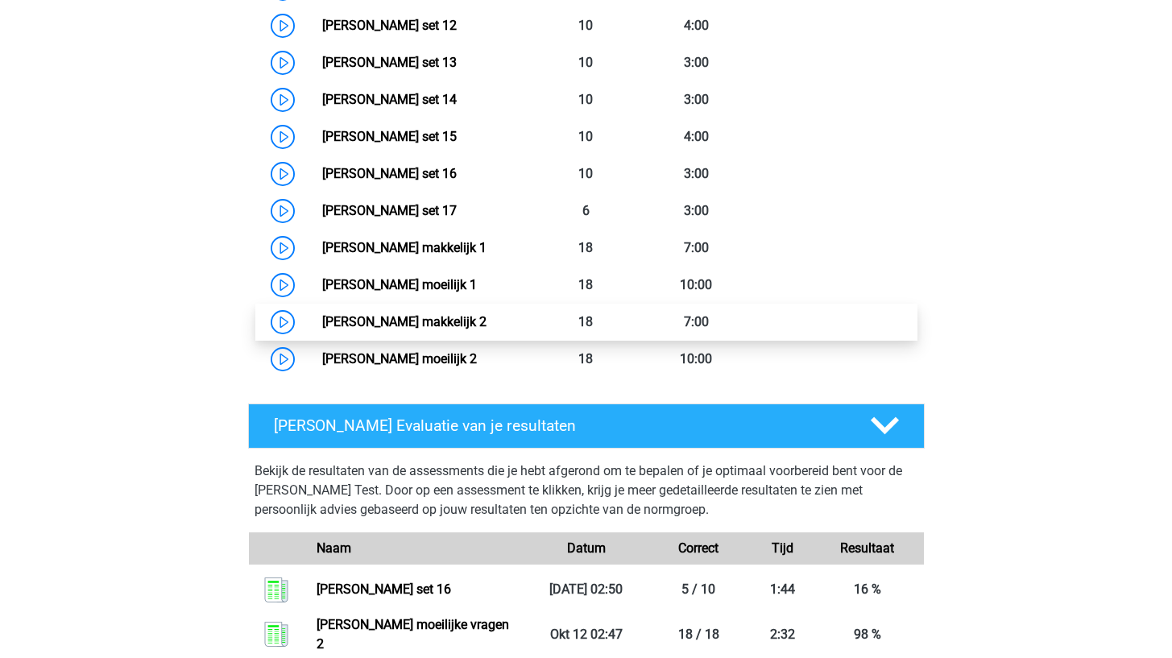
scroll to position [1270, 0]
